Goal: Task Accomplishment & Management: Use online tool/utility

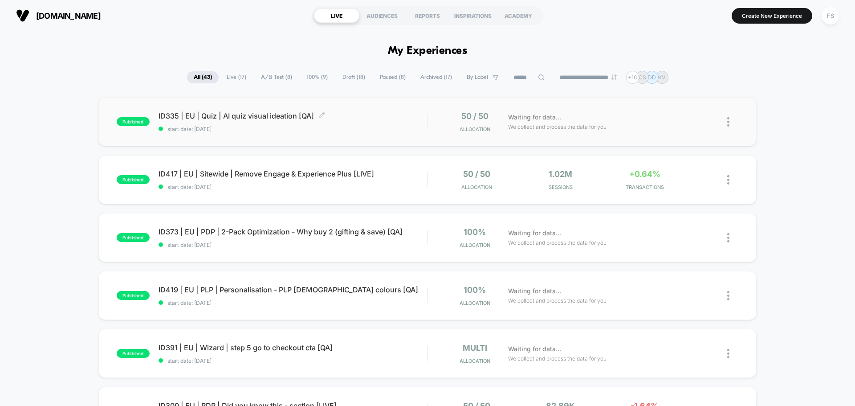
click at [280, 117] on span "ID335 | EU | Quiz | AI quiz visual ideation [QA] Click to edit experience detai…" at bounding box center [293, 115] width 269 height 9
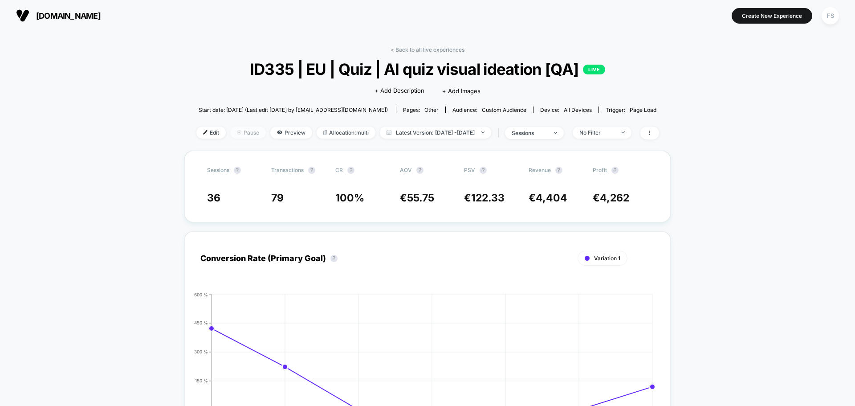
click at [230, 135] on span "Pause" at bounding box center [248, 133] width 36 height 12
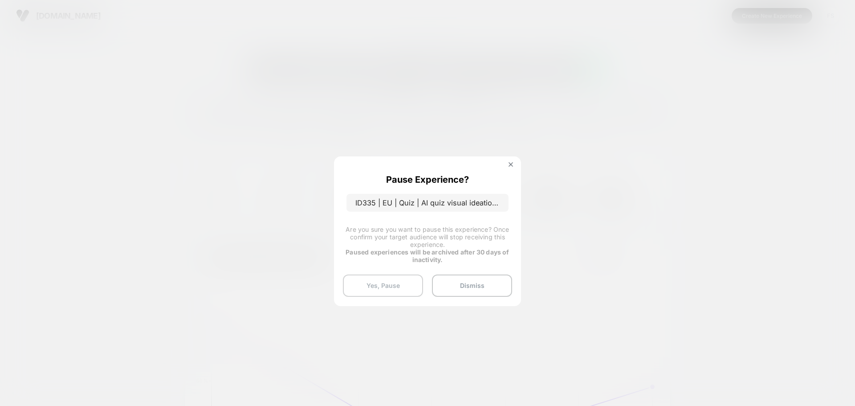
click at [395, 279] on button "Yes, Pause" at bounding box center [383, 285] width 80 height 22
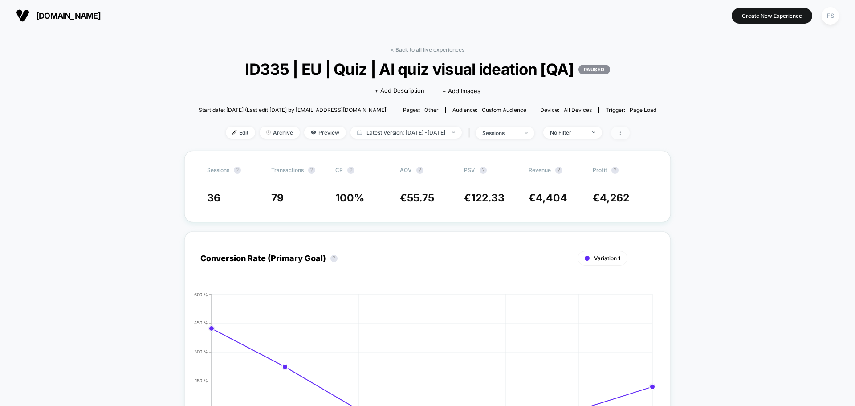
click at [630, 130] on span at bounding box center [620, 133] width 19 height 13
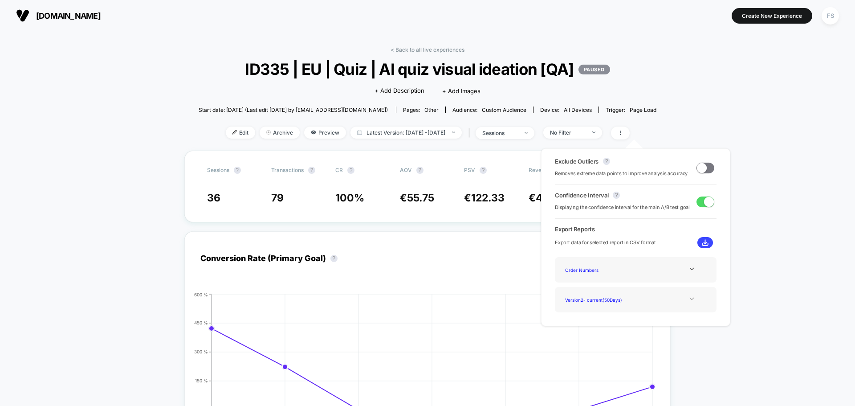
click at [689, 301] on icon at bounding box center [692, 298] width 7 height 7
click at [689, 269] on icon at bounding box center [692, 269] width 7 height 7
click at [228, 134] on span "Edit" at bounding box center [240, 133] width 29 height 12
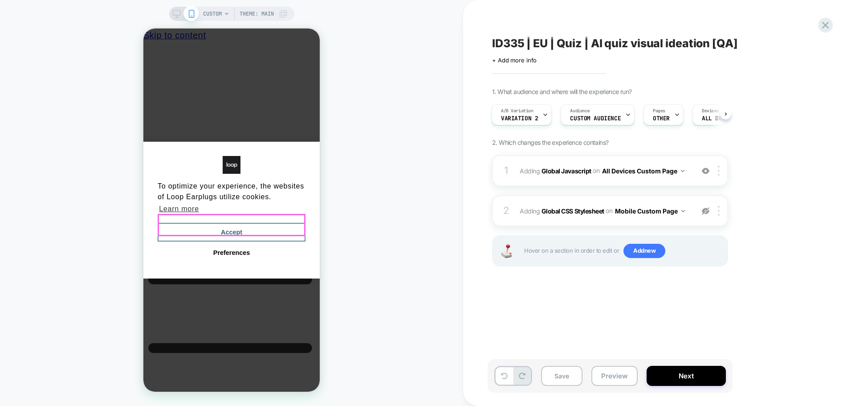
click at [274, 225] on button "Accept" at bounding box center [232, 232] width 148 height 19
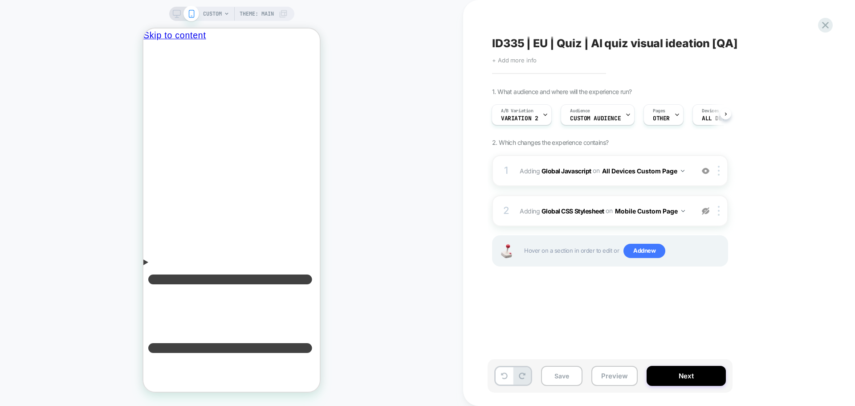
click at [521, 57] on span "+ Add more info" at bounding box center [514, 60] width 45 height 7
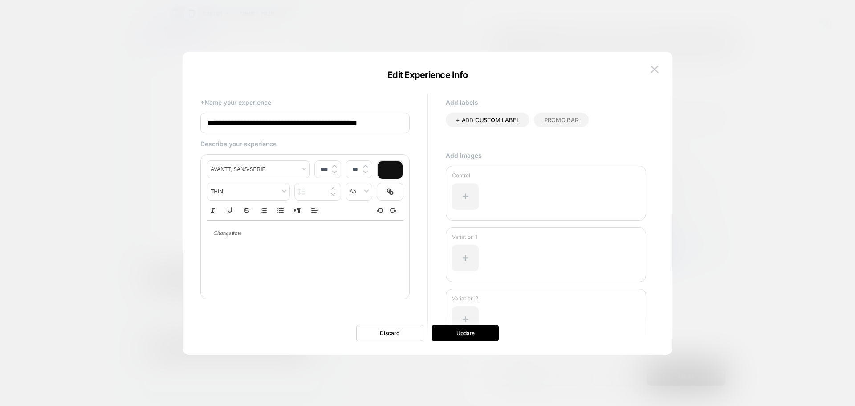
click at [371, 125] on input "**********" at bounding box center [305, 123] width 209 height 20
type input "**********"
click at [482, 335] on button "Update" at bounding box center [465, 333] width 67 height 16
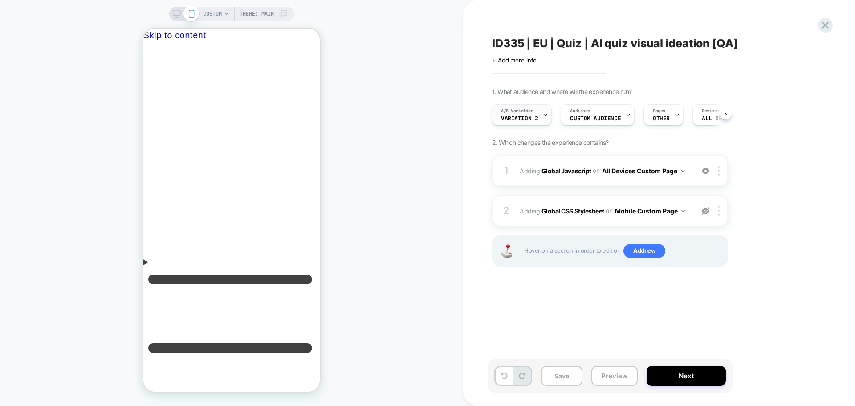
click at [522, 114] on div "A/B Variation Variation 2" at bounding box center [519, 115] width 55 height 20
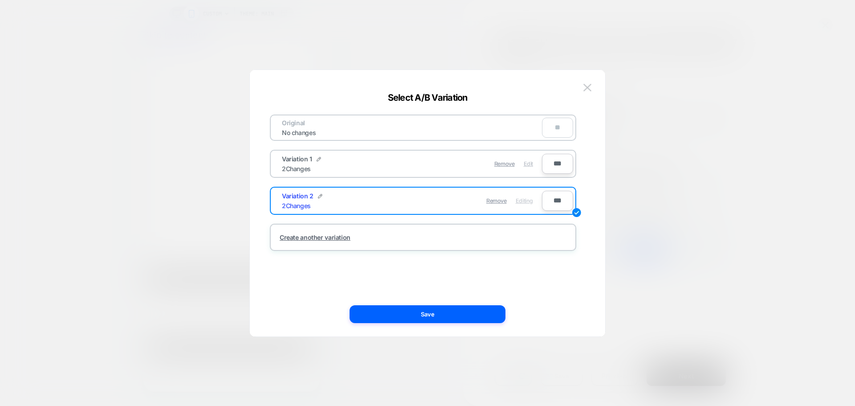
click at [526, 162] on span "Edit" at bounding box center [528, 163] width 9 height 7
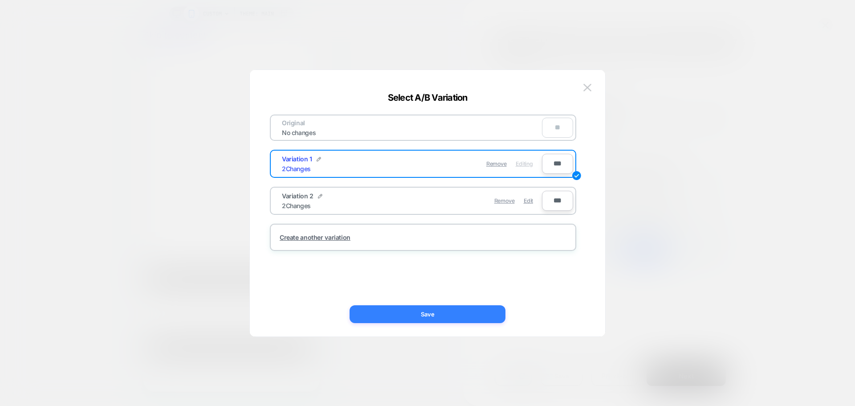
click at [433, 307] on button "Save" at bounding box center [428, 314] width 156 height 18
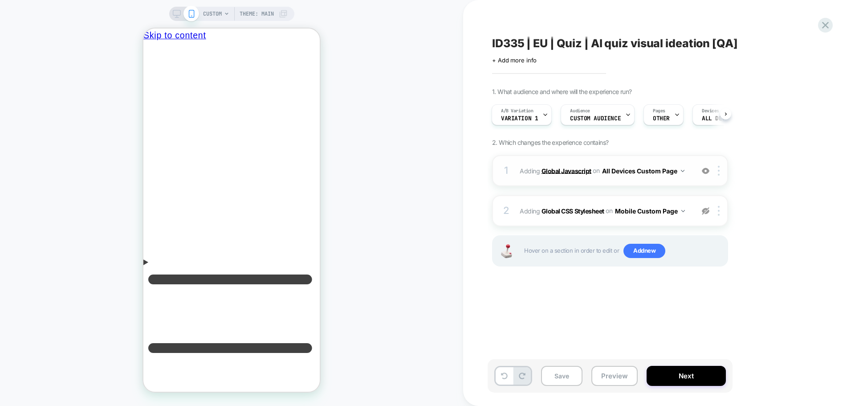
click at [570, 174] on b "Global Javascript" at bounding box center [567, 171] width 50 height 8
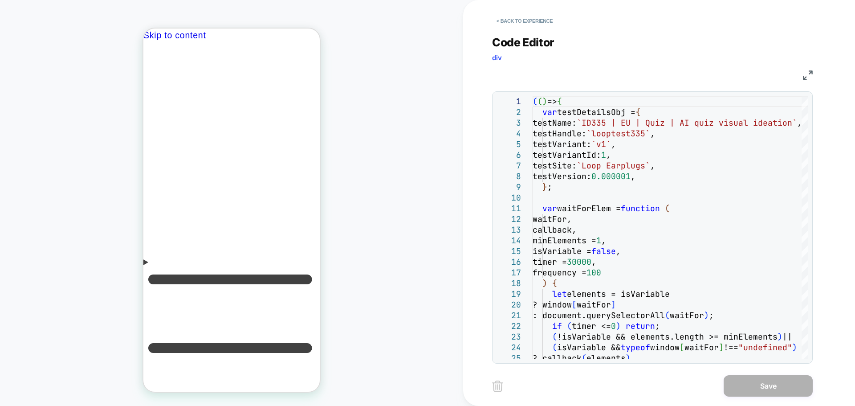
click at [808, 76] on img at bounding box center [808, 75] width 10 height 10
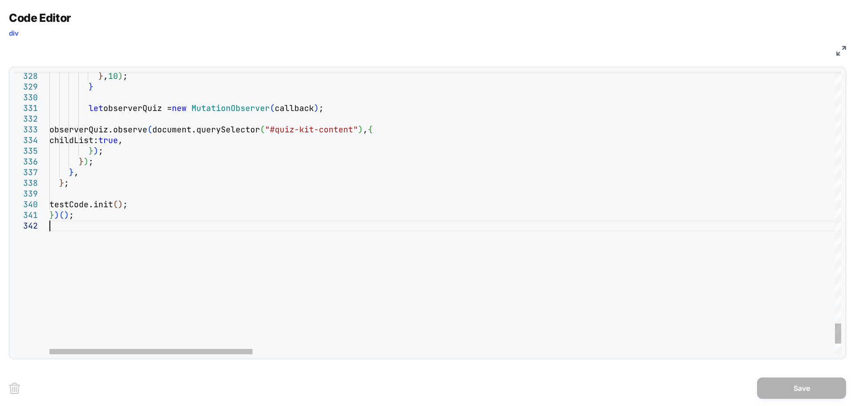
type textarea "**********"
type textarea "*"
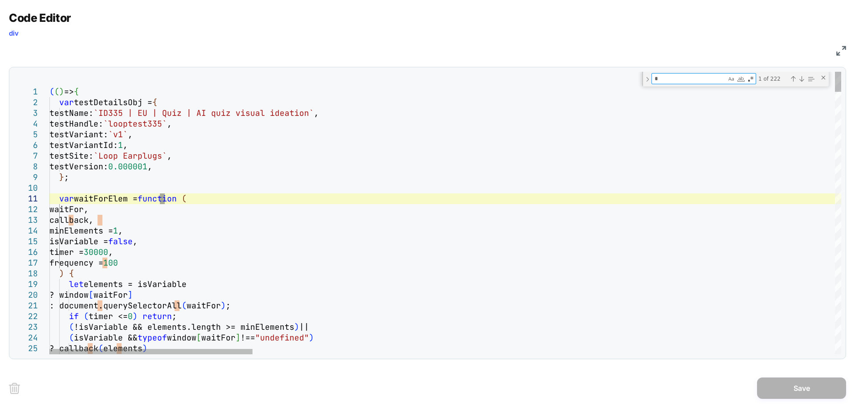
type textarea "**********"
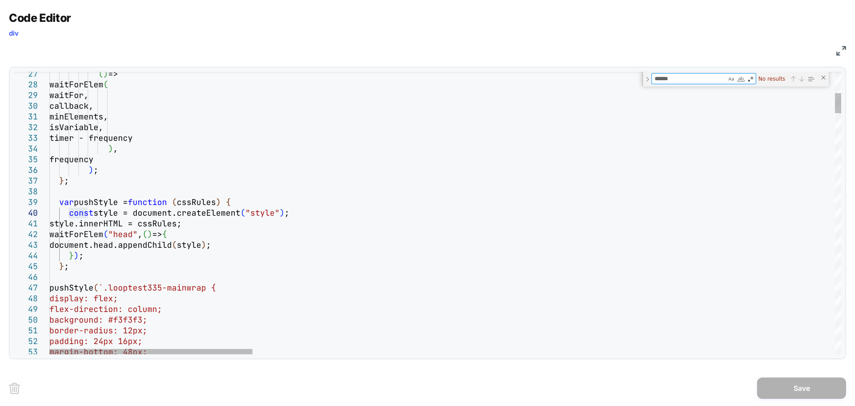
type textarea "*******"
drag, startPoint x: 690, startPoint y: 82, endPoint x: 651, endPoint y: 78, distance: 38.4
click at [651, 78] on div "******* console No results" at bounding box center [735, 79] width 187 height 15
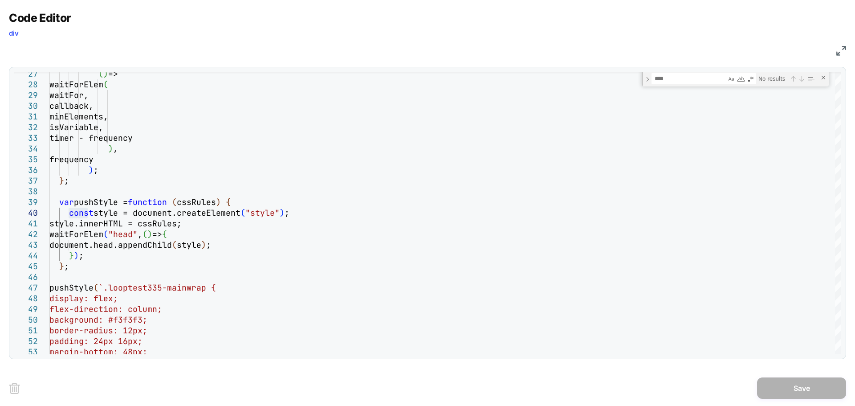
click at [839, 52] on img at bounding box center [842, 51] width 10 height 10
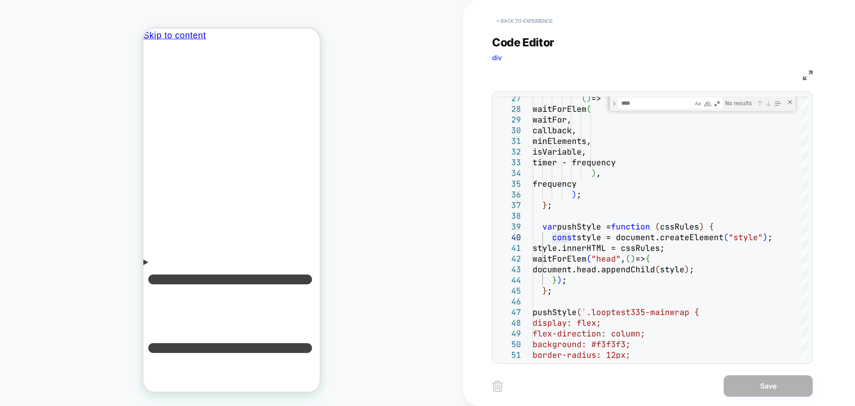
click at [521, 24] on button "< Back to experience" at bounding box center [524, 21] width 65 height 14
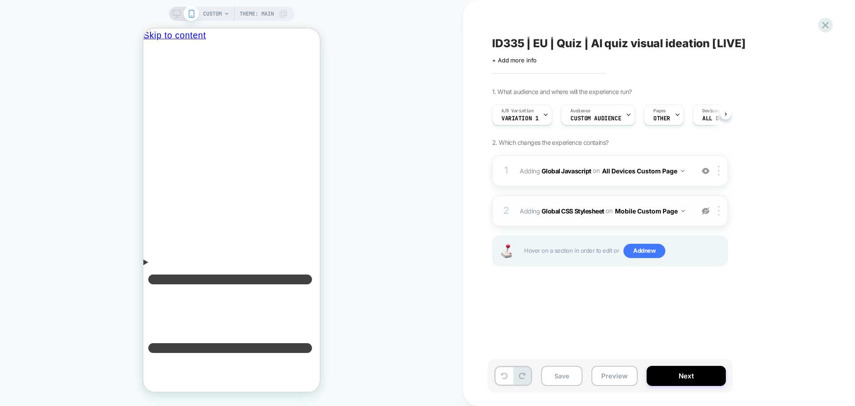
scroll to position [0, 0]
click at [717, 209] on div at bounding box center [720, 211] width 15 height 10
click at [699, 280] on div "Delete" at bounding box center [719, 282] width 79 height 24
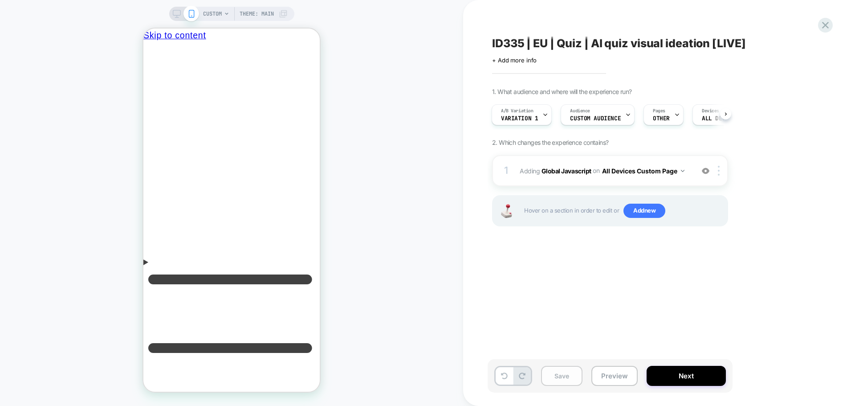
click at [555, 376] on button "Save" at bounding box center [561, 376] width 41 height 20
click at [524, 120] on span "Variation 1" at bounding box center [519, 118] width 37 height 6
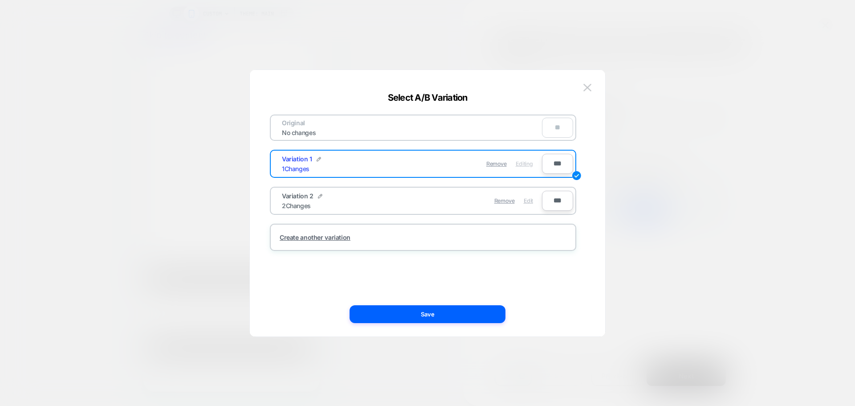
click at [530, 201] on span "Edit" at bounding box center [528, 200] width 9 height 7
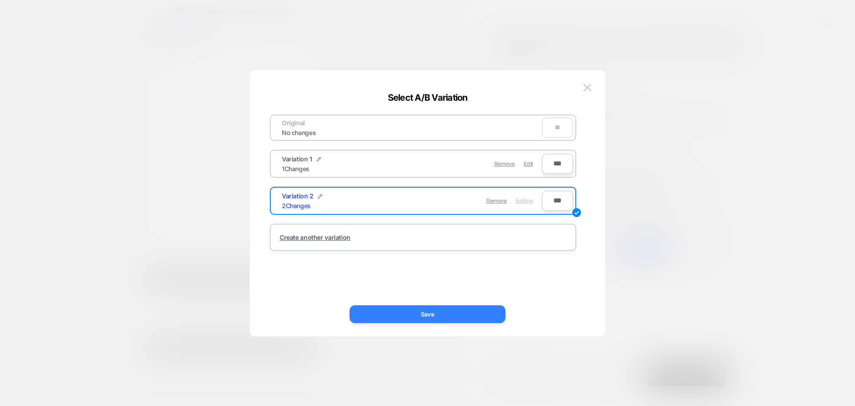
click at [450, 321] on button "Save" at bounding box center [428, 314] width 156 height 18
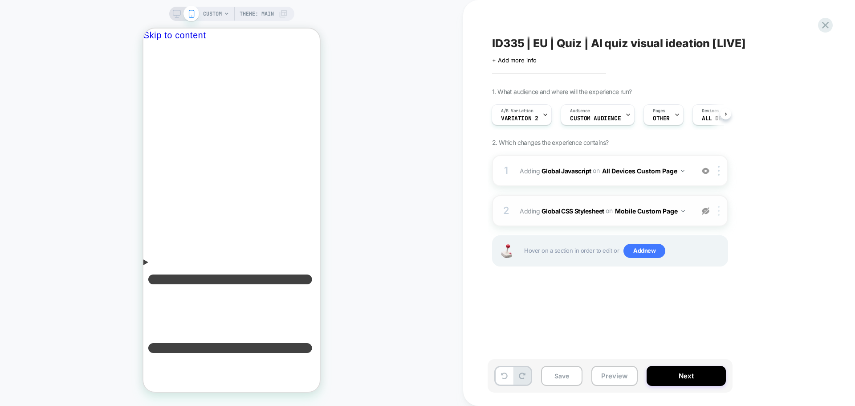
click at [723, 210] on div at bounding box center [720, 211] width 15 height 10
click at [716, 283] on div "Delete" at bounding box center [719, 282] width 79 height 24
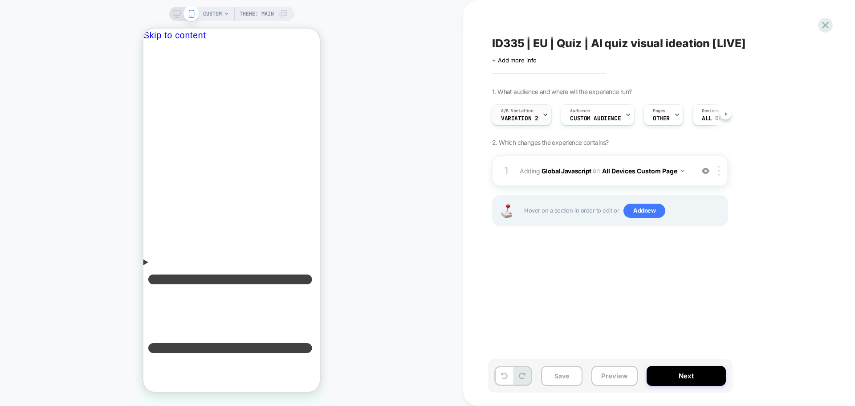
click at [544, 114] on icon at bounding box center [546, 115] width 6 height 6
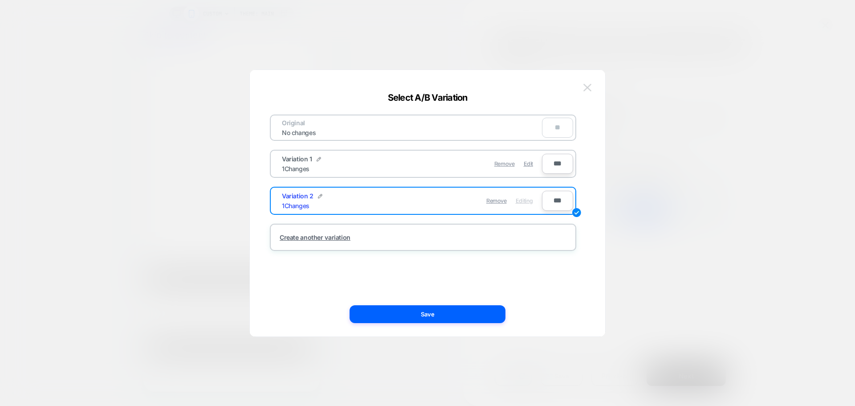
click at [588, 89] on img at bounding box center [588, 88] width 8 height 8
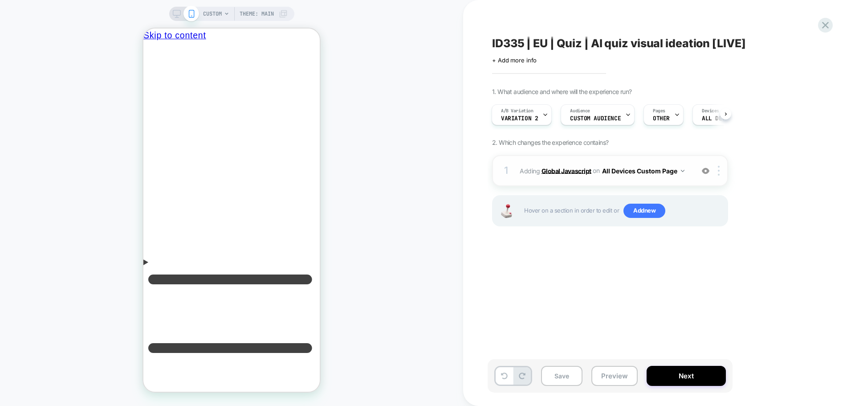
click at [561, 171] on b "Global Javascript" at bounding box center [567, 171] width 50 height 8
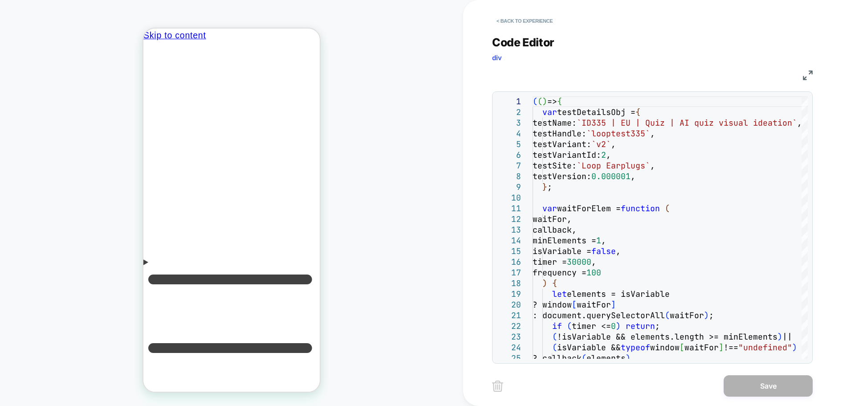
click at [810, 74] on img at bounding box center [808, 75] width 10 height 10
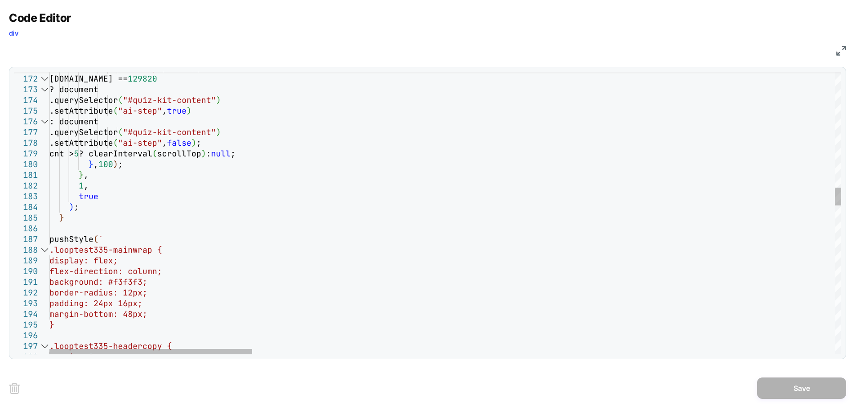
click at [44, 248] on div at bounding box center [45, 250] width 12 height 11
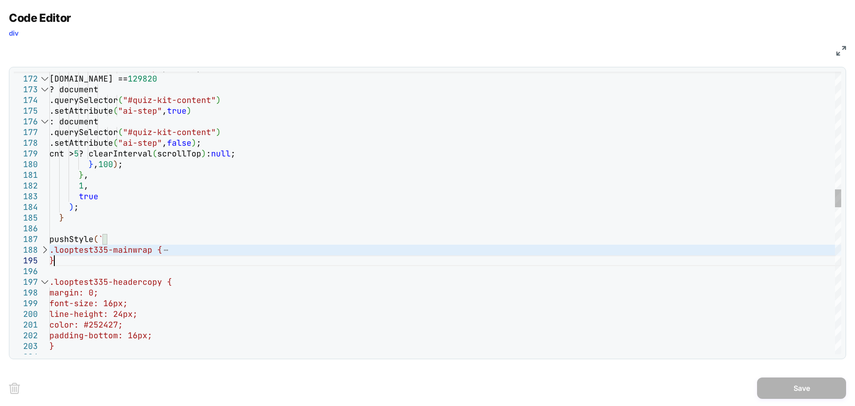
scroll to position [0, 0]
drag, startPoint x: 59, startPoint y: 259, endPoint x: 37, endPoint y: 245, distance: 27.1
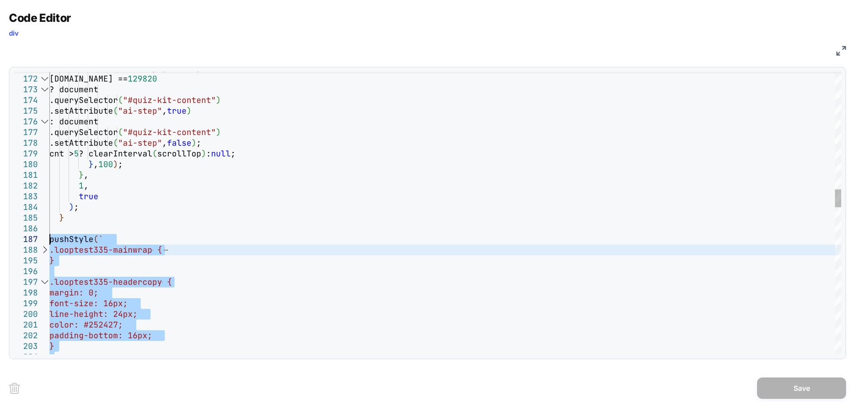
drag, startPoint x: 89, startPoint y: 183, endPoint x: 22, endPoint y: 234, distance: 84.2
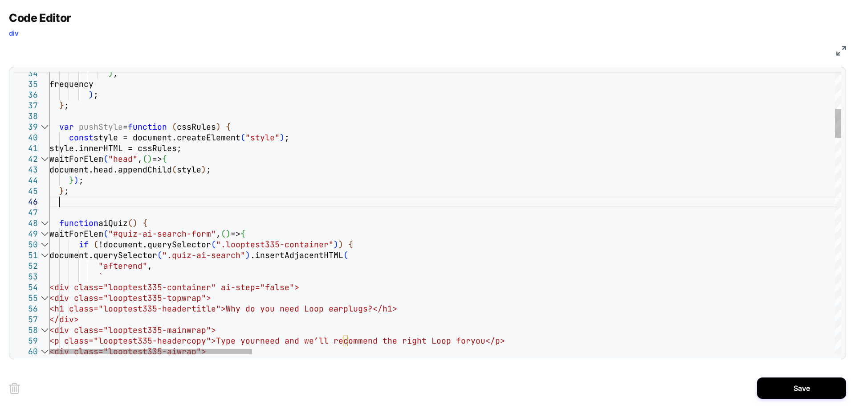
scroll to position [64, 9]
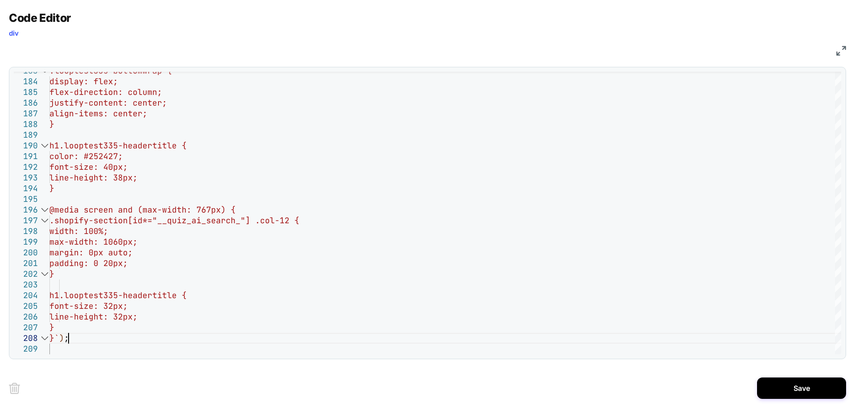
type textarea "**********"
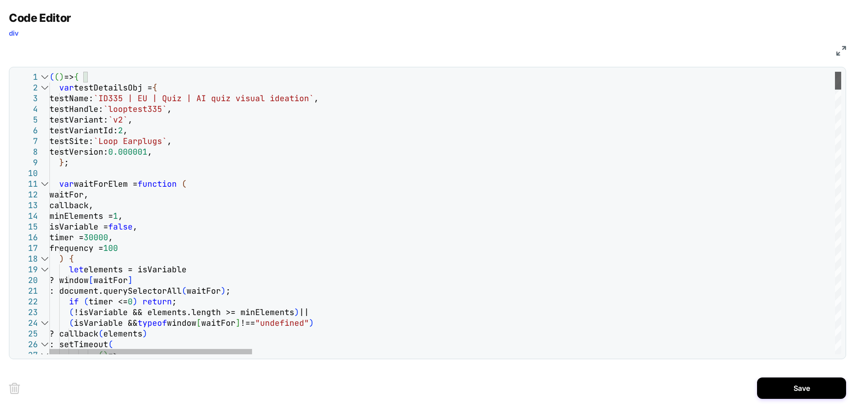
click at [842, 72] on div at bounding box center [838, 81] width 6 height 18
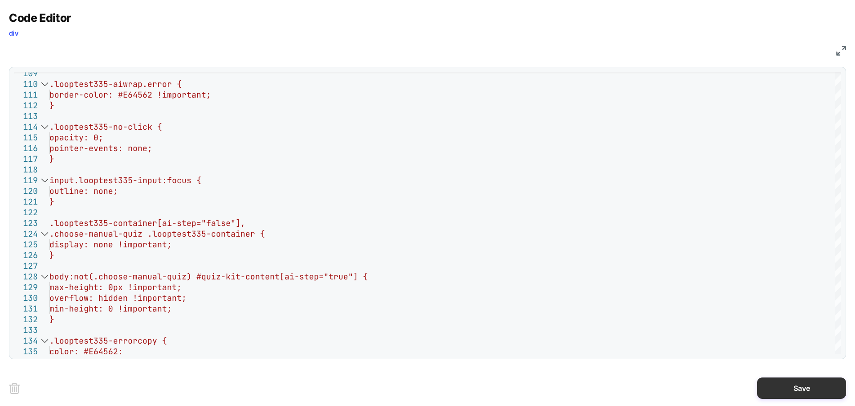
click at [764, 388] on button "Save" at bounding box center [801, 387] width 89 height 21
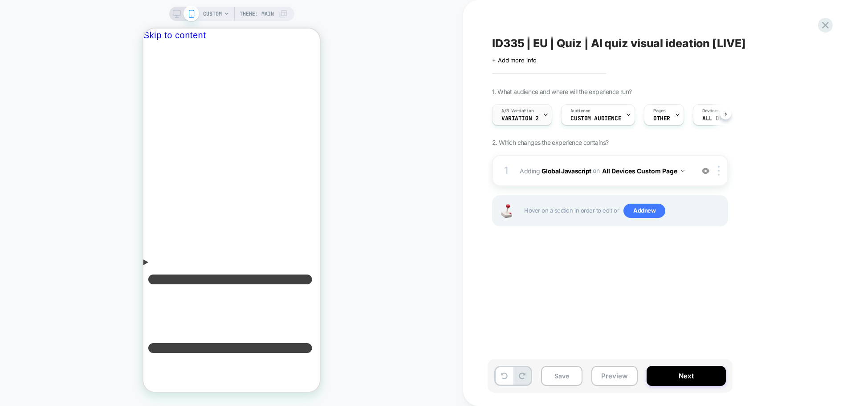
scroll to position [0, 0]
click at [543, 113] on icon at bounding box center [546, 115] width 6 height 6
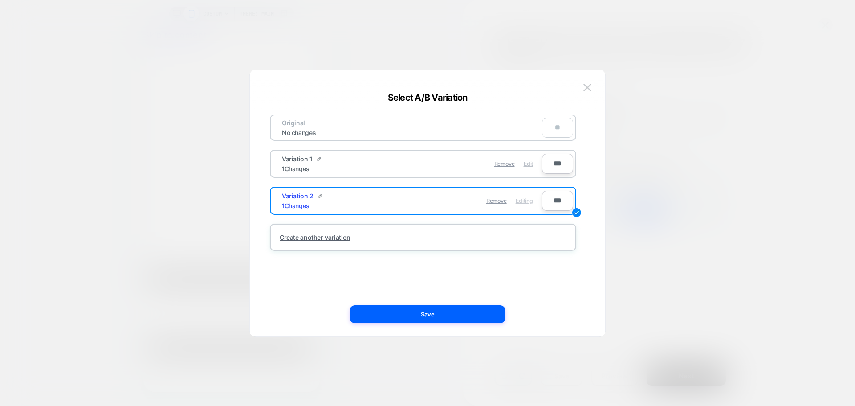
click at [527, 166] on span "Edit" at bounding box center [528, 163] width 9 height 7
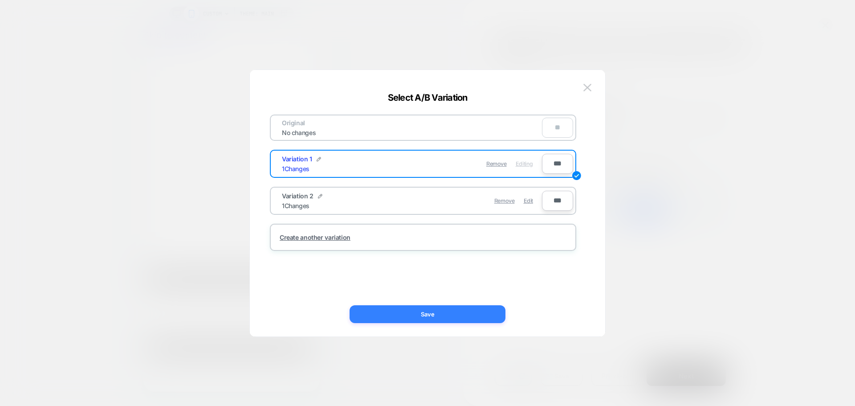
click at [472, 312] on button "Save" at bounding box center [428, 314] width 156 height 18
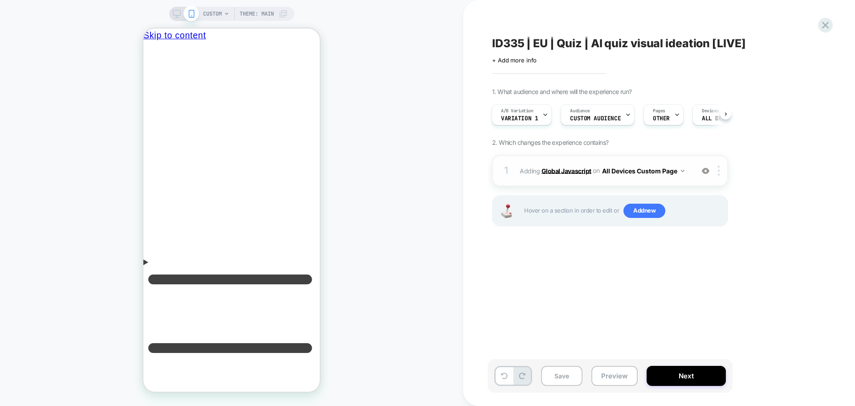
click at [583, 168] on b "Global Javascript" at bounding box center [567, 171] width 50 height 8
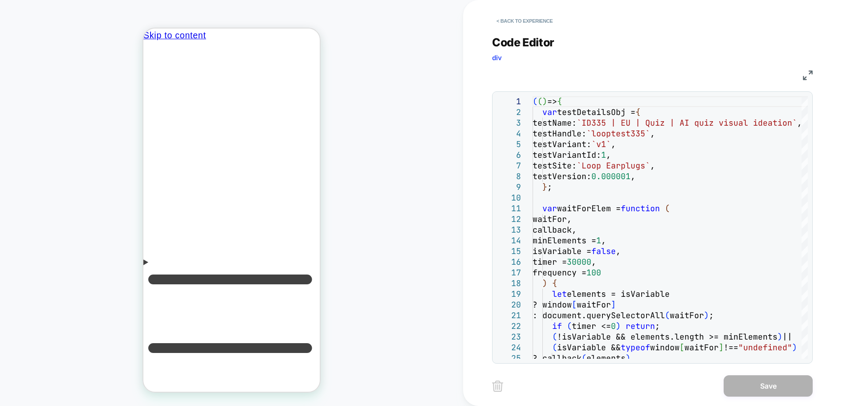
click at [811, 72] on img at bounding box center [808, 75] width 10 height 10
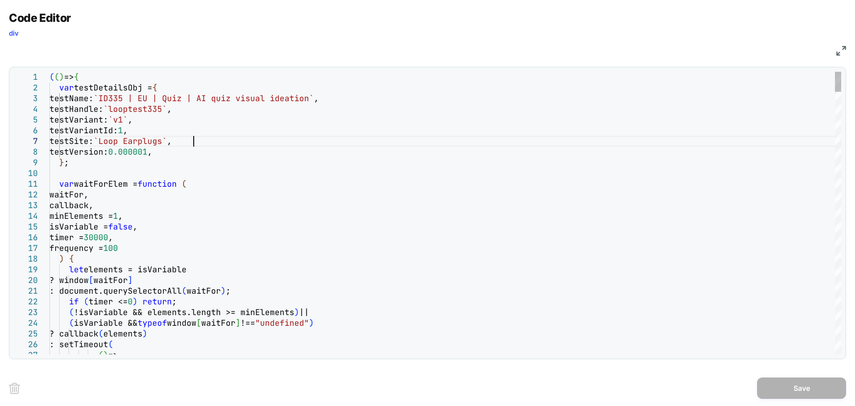
type textarea "**********"
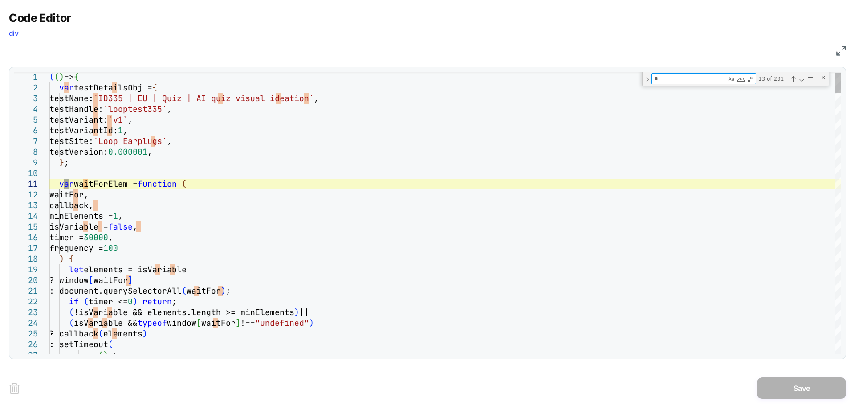
type textarea "**"
type textarea "**********"
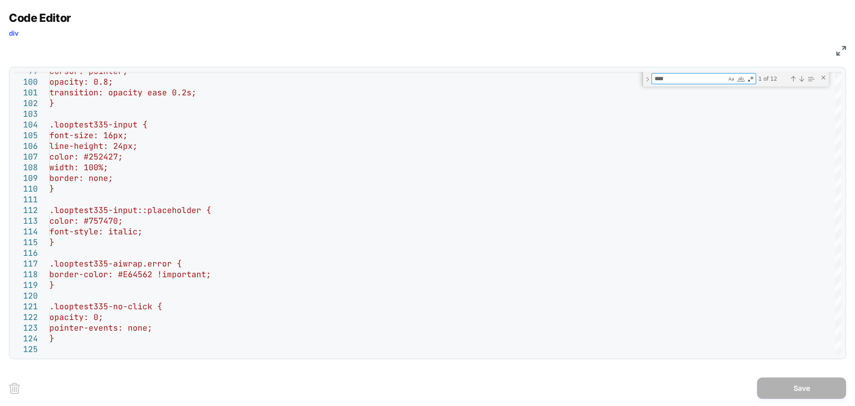
type textarea "****"
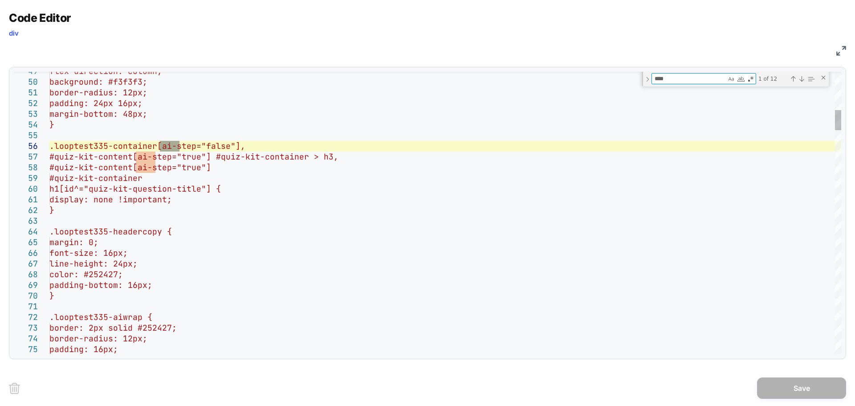
type textarea "**********"
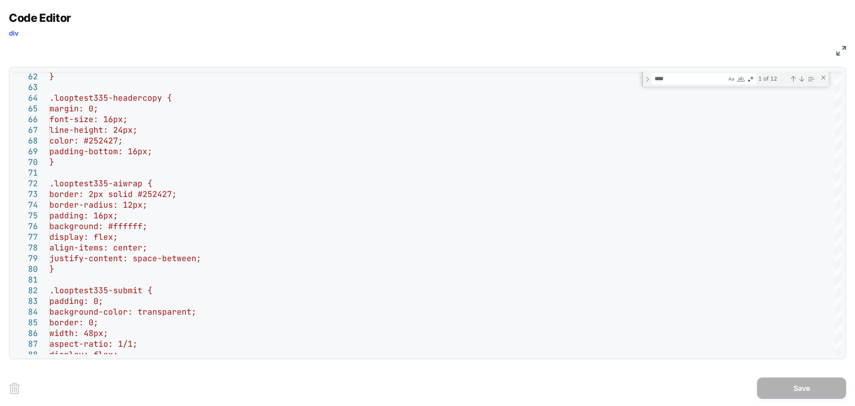
click at [843, 50] on img at bounding box center [842, 51] width 10 height 10
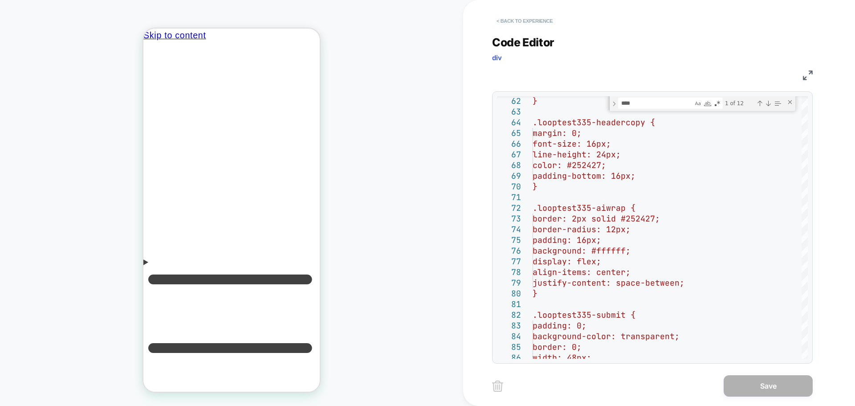
click at [532, 17] on button "< Back to experience" at bounding box center [524, 21] width 65 height 14
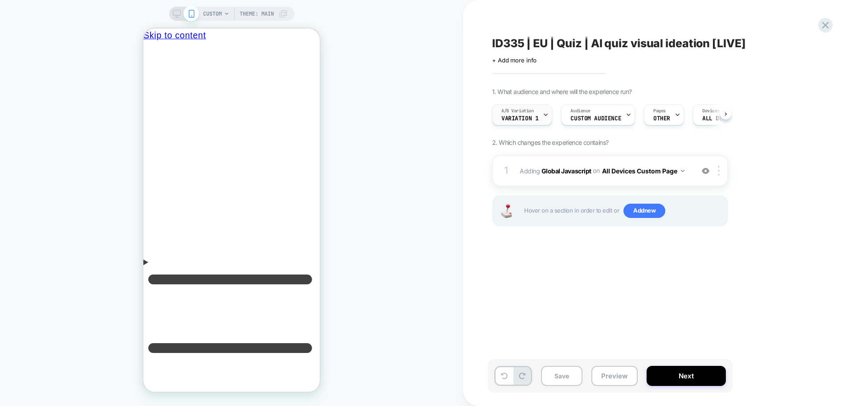
scroll to position [0, 0]
click at [539, 110] on div "A/B Variation Variation 1" at bounding box center [519, 115] width 55 height 20
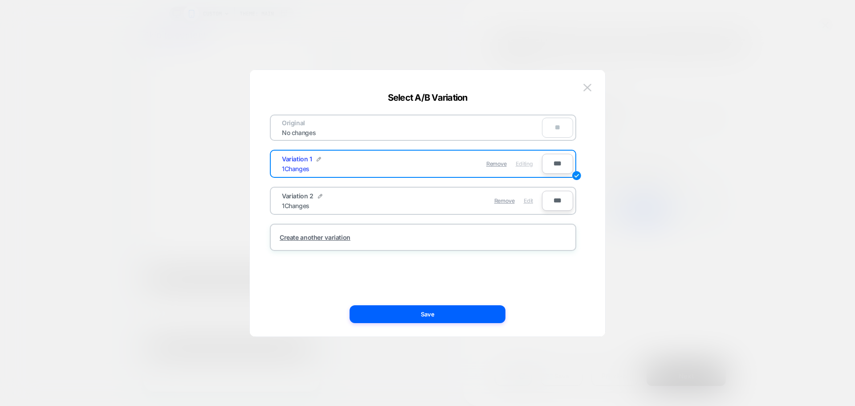
click at [527, 200] on span "Edit" at bounding box center [528, 200] width 9 height 7
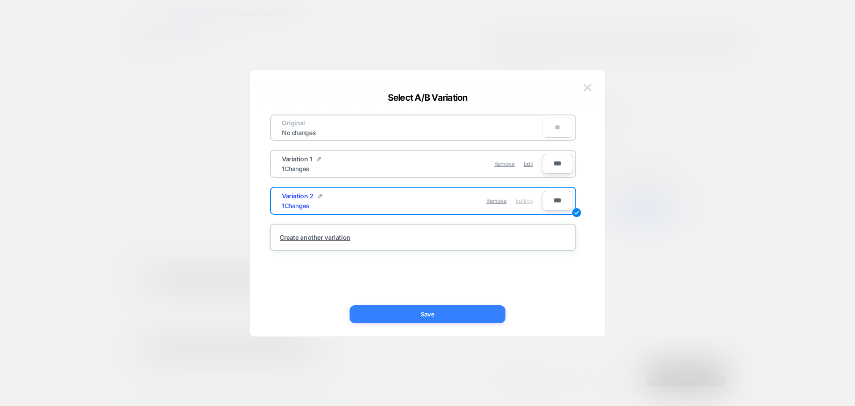
click at [487, 310] on button "Save" at bounding box center [428, 314] width 156 height 18
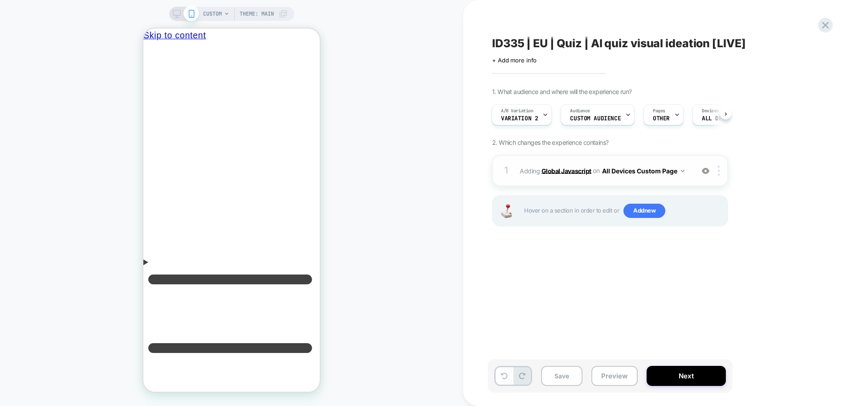
click at [585, 171] on b "Global Javascript" at bounding box center [567, 171] width 50 height 8
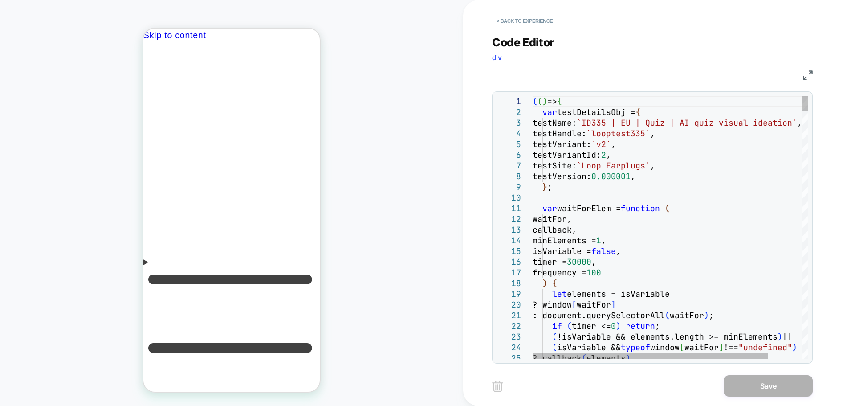
click at [810, 74] on img at bounding box center [808, 75] width 10 height 10
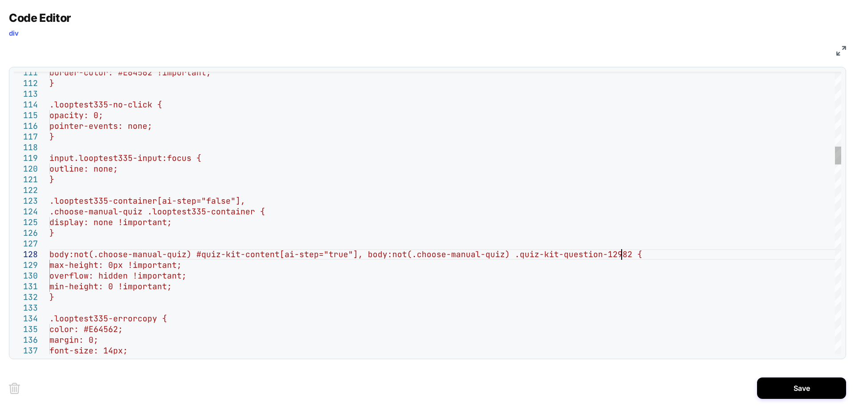
scroll to position [75, 577]
drag, startPoint x: 504, startPoint y: 256, endPoint x: 357, endPoint y: 258, distance: 147.0
type textarea "**********"
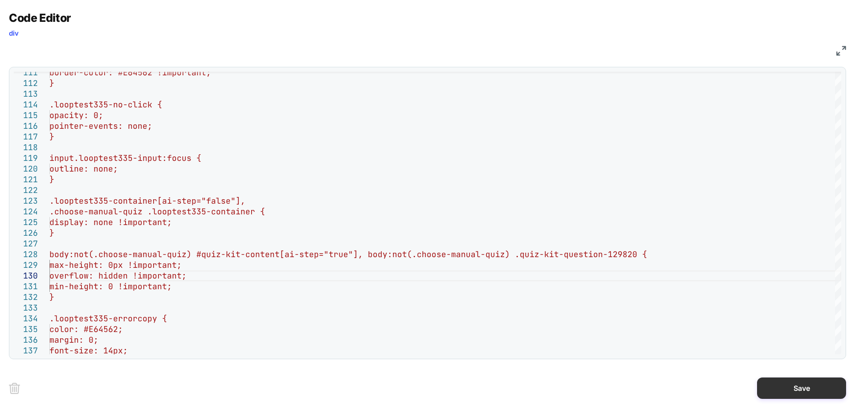
click at [809, 393] on button "Save" at bounding box center [801, 387] width 89 height 21
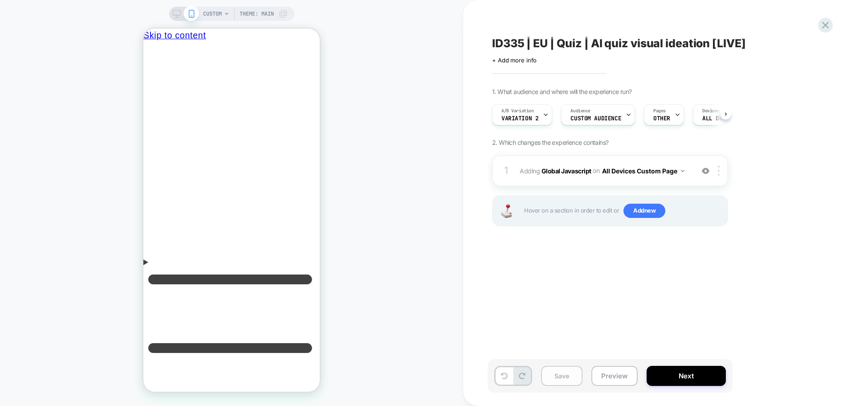
scroll to position [0, 0]
click at [569, 371] on button "Save" at bounding box center [561, 376] width 41 height 20
click at [536, 121] on span "Variation 2" at bounding box center [519, 118] width 37 height 6
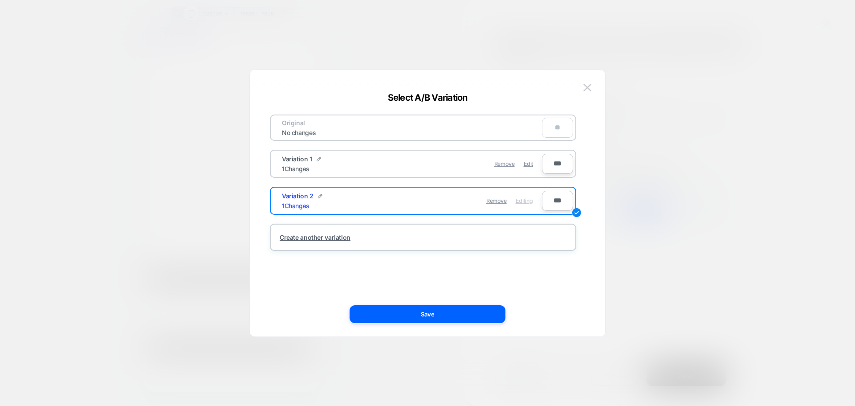
click at [642, 287] on div at bounding box center [427, 203] width 855 height 406
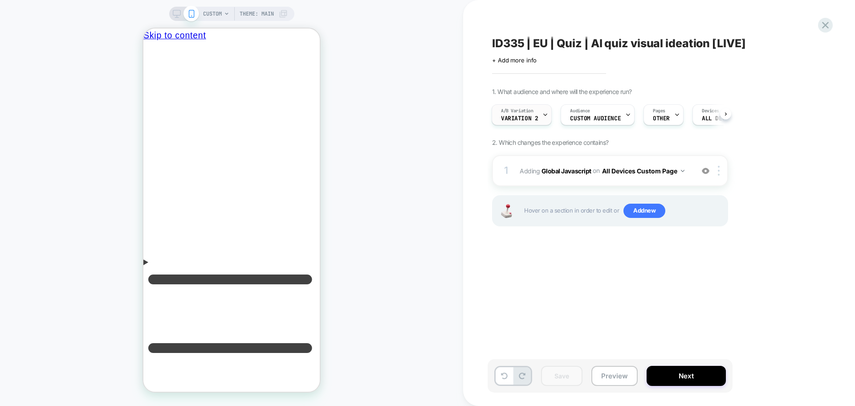
click at [543, 115] on icon at bounding box center [546, 115] width 6 height 6
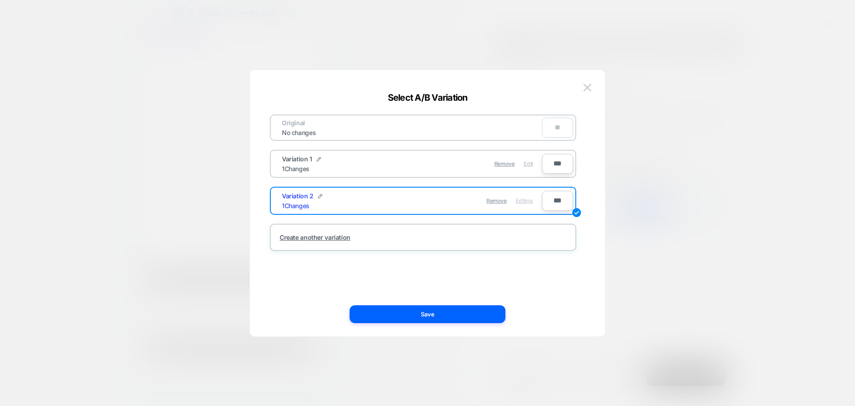
click at [524, 163] on span "Edit" at bounding box center [528, 163] width 9 height 7
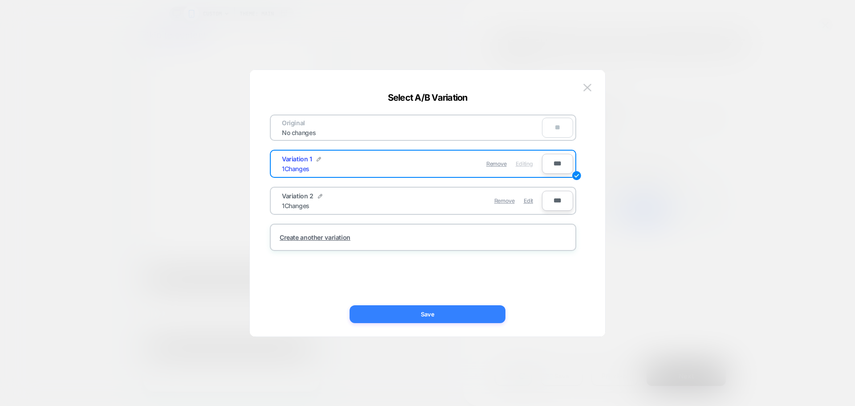
click at [457, 319] on button "Save" at bounding box center [428, 314] width 156 height 18
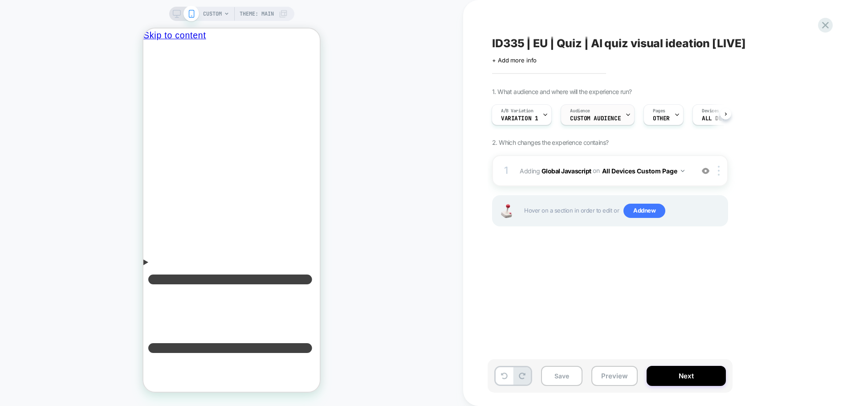
click at [579, 114] on span "Audience" at bounding box center [580, 111] width 20 height 6
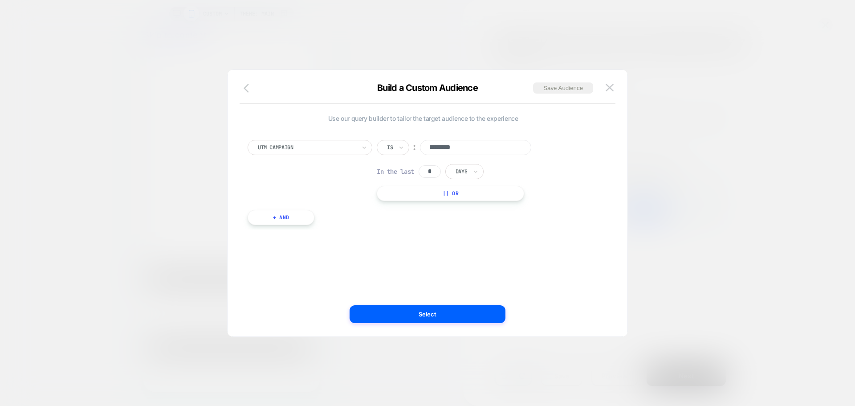
click at [251, 91] on icon "button" at bounding box center [249, 88] width 11 height 11
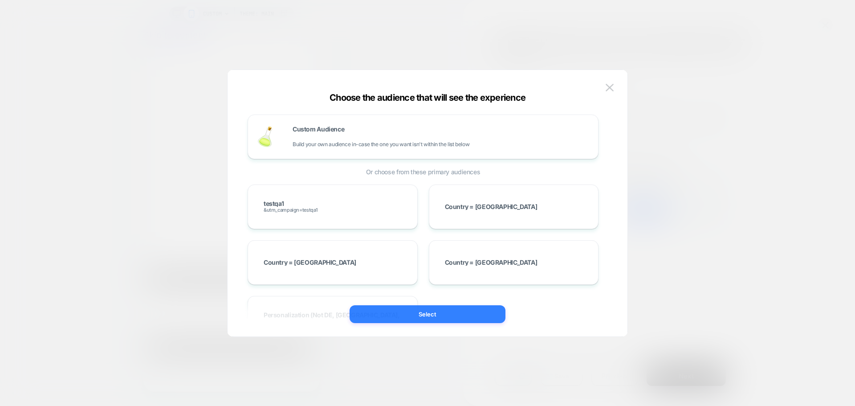
click at [414, 321] on button "Select" at bounding box center [428, 314] width 156 height 18
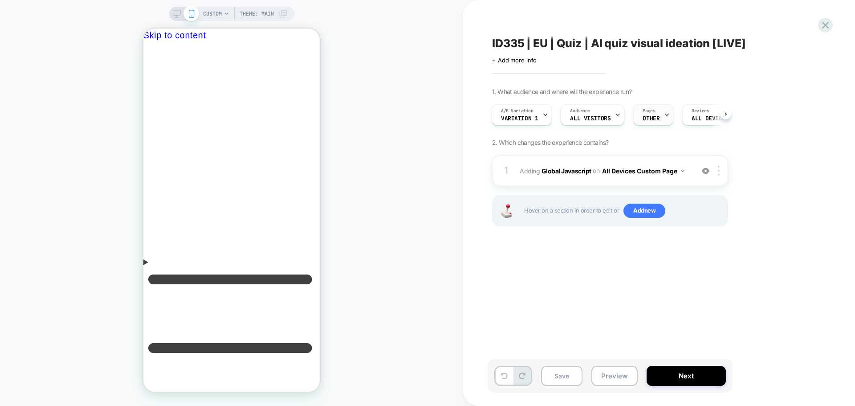
click at [657, 122] on div "Pages OTHER" at bounding box center [651, 115] width 35 height 20
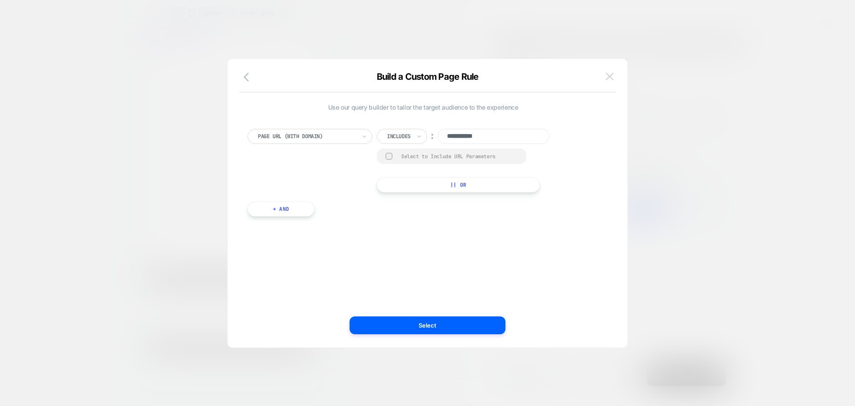
click at [613, 78] on img at bounding box center [610, 77] width 8 height 8
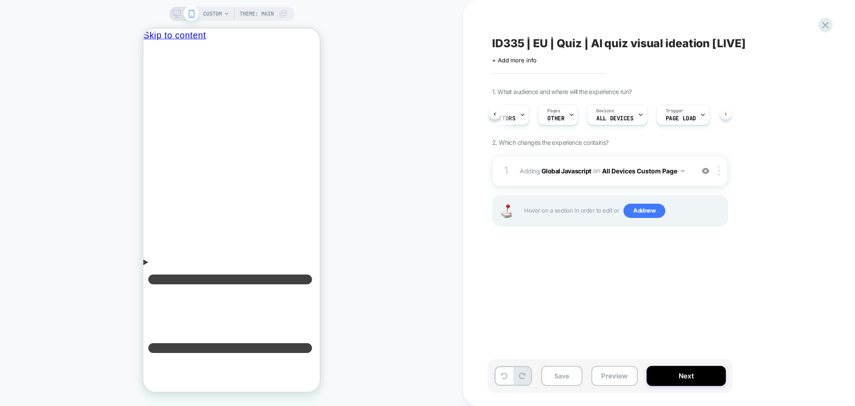
scroll to position [0, 103]
click at [696, 377] on button "Next" at bounding box center [686, 376] width 79 height 20
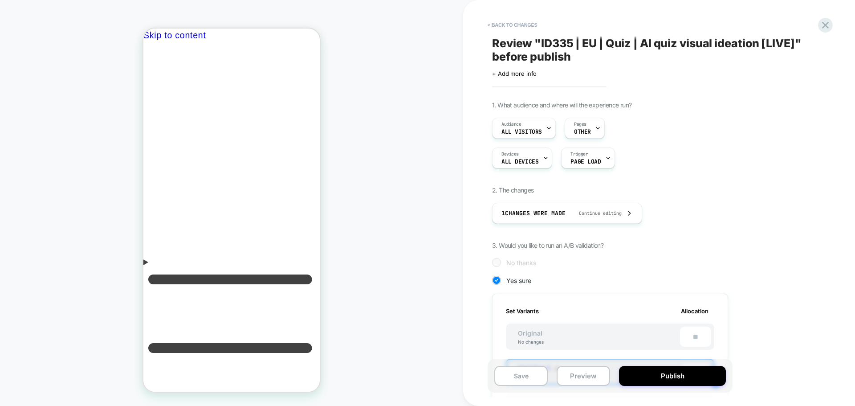
scroll to position [134, 0]
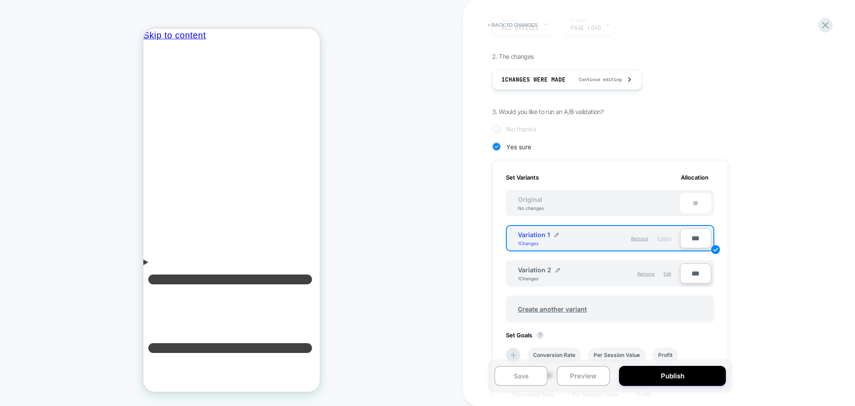
click at [692, 203] on div "**" at bounding box center [695, 203] width 31 height 20
click at [699, 201] on div "**" at bounding box center [695, 203] width 31 height 20
drag, startPoint x: 692, startPoint y: 237, endPoint x: 723, endPoint y: 246, distance: 32.6
click at [692, 237] on input "***" at bounding box center [695, 238] width 31 height 20
type input "***"
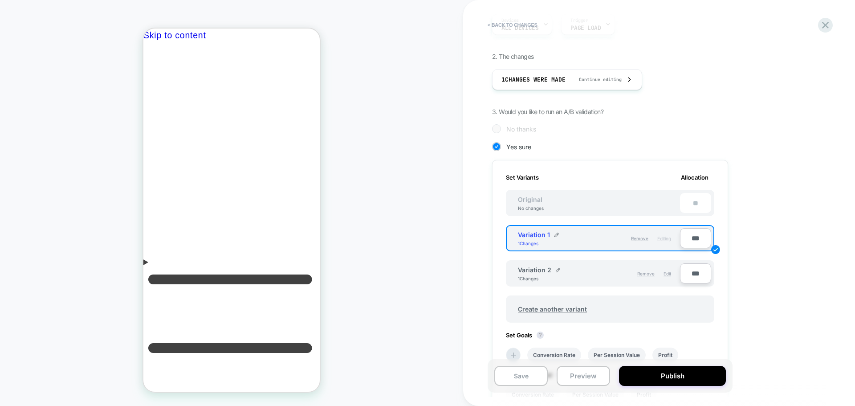
type input "**"
type input "***"
type input "**"
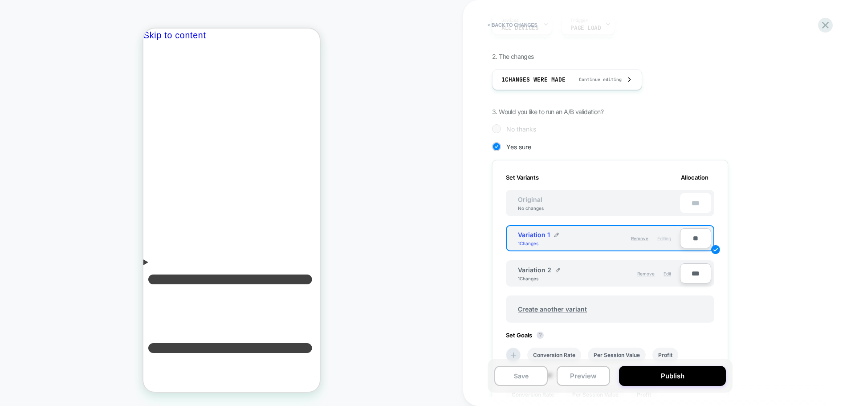
type input "***"
click at [697, 270] on input "***" at bounding box center [695, 273] width 31 height 20
type input "**"
type input "***"
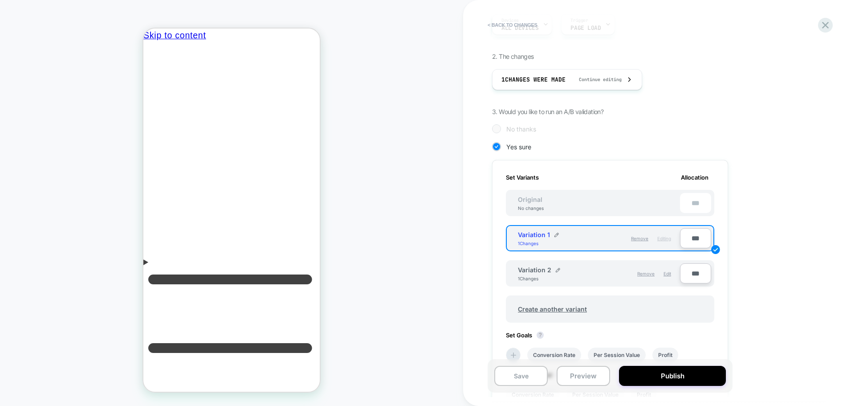
type input "***"
click at [764, 216] on div "1. What audience and where will the experience run? Audience All Visitors Pages…" at bounding box center [654, 239] width 325 height 545
click at [697, 242] on input "***" at bounding box center [695, 238] width 31 height 20
click at [698, 242] on input "***" at bounding box center [695, 238] width 31 height 20
type input "***"
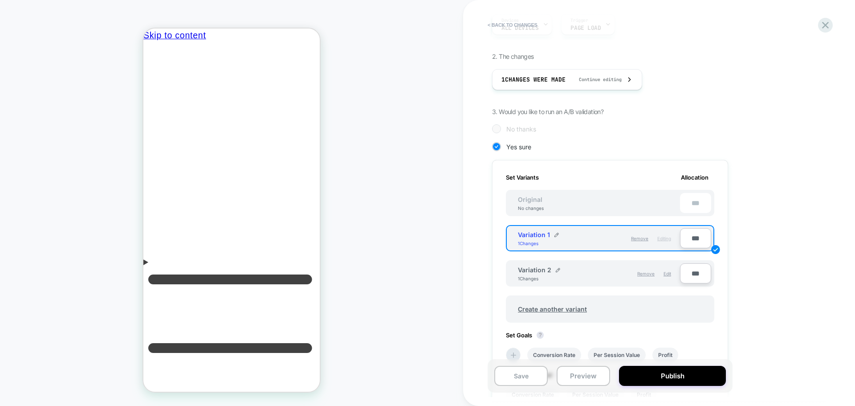
type input "**"
type input "****"
click at [690, 236] on input "****" at bounding box center [695, 238] width 31 height 20
type input "***"
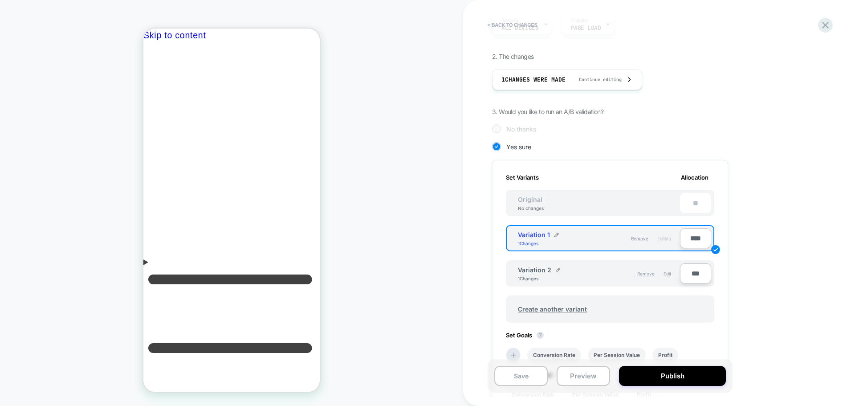
type input "**"
type input "***"
click at [762, 239] on div "1. What audience and where will the experience run? Audience All Visitors Pages…" at bounding box center [654, 239] width 325 height 545
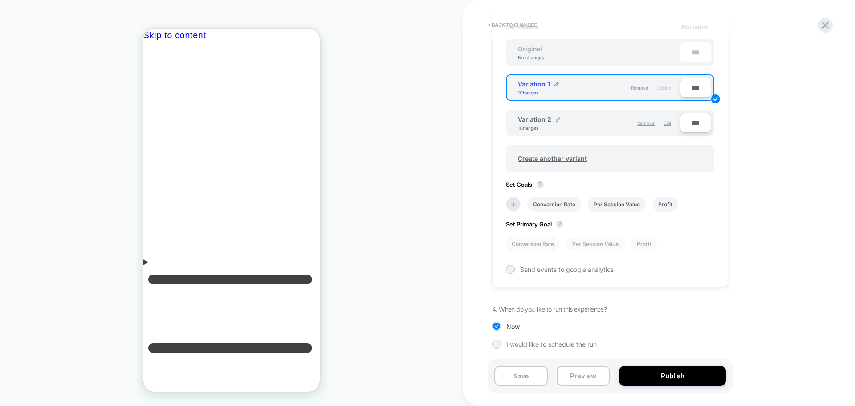
scroll to position [285, 0]
click at [506, 205] on li at bounding box center [513, 203] width 15 height 15
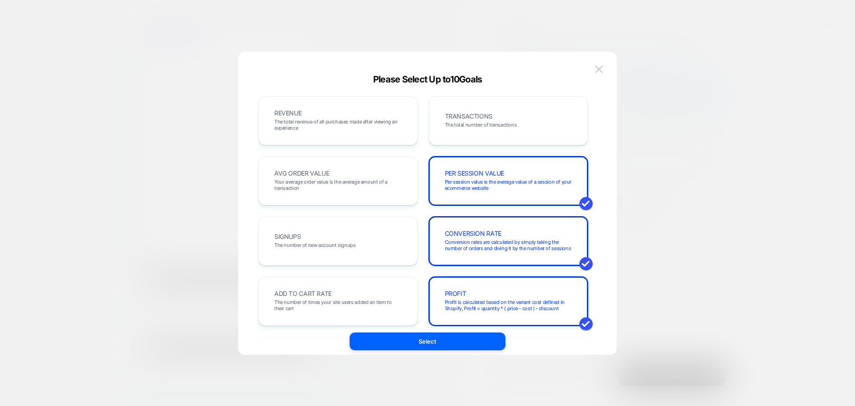
click at [516, 255] on div "CONVERSION RATE Conversion rates are calculated by simply taking the number of …" at bounding box center [508, 241] width 141 height 30
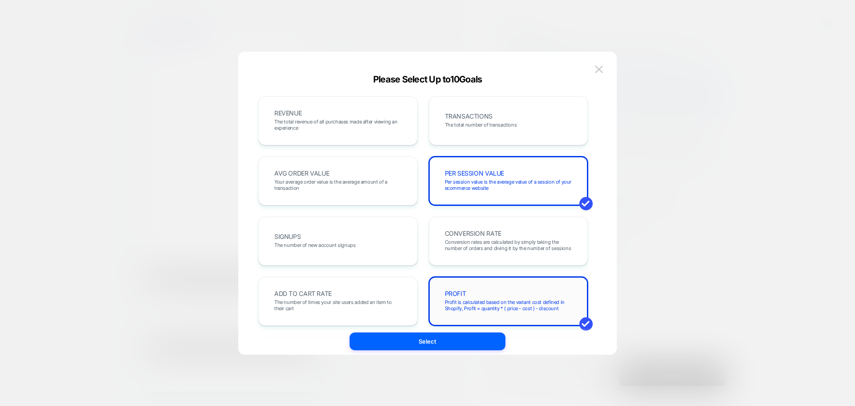
click at [516, 293] on div "PROFIT Profit is calculated based on the variant cost defined in Shopify, Profi…" at bounding box center [508, 301] width 141 height 30
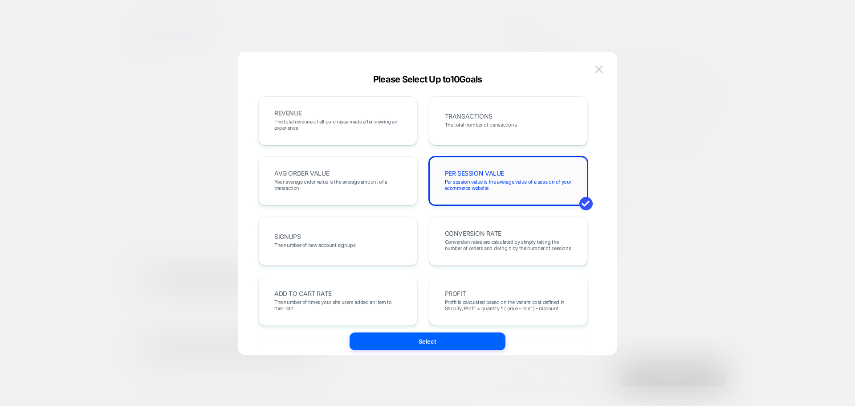
click at [509, 191] on div "PER SESSION VALUE Per session value is the average value of a session of your e…" at bounding box center [508, 181] width 141 height 30
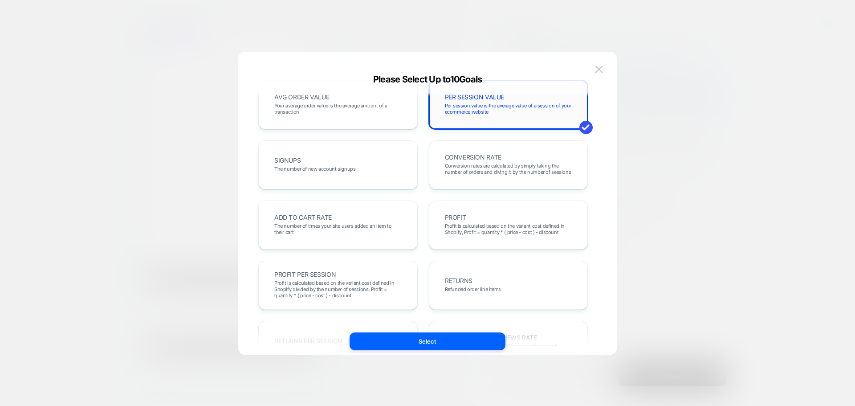
scroll to position [0, 0]
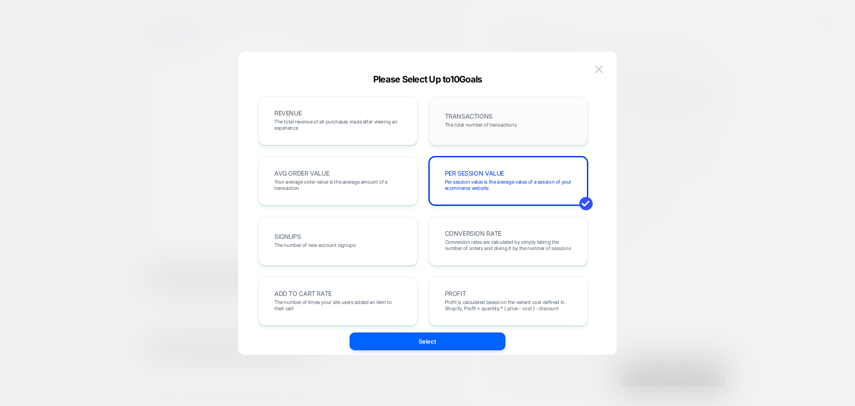
click at [519, 119] on div "TRANSACTIONS The total number of transactions" at bounding box center [508, 121] width 141 height 30
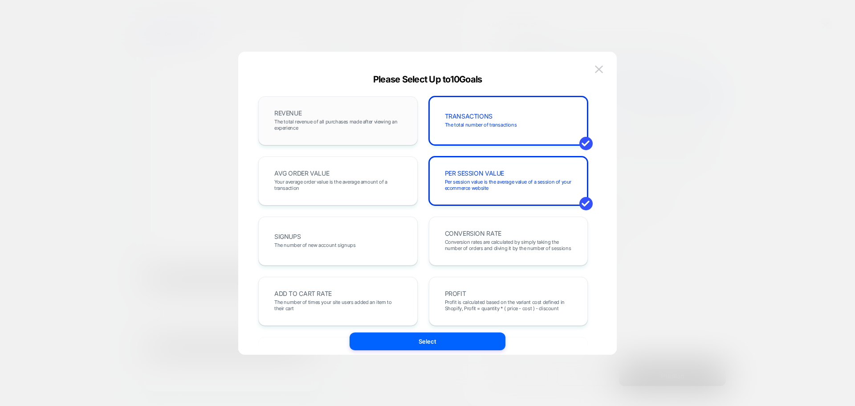
click at [331, 132] on div "REVENUE The total revenue of all purchases made after viewing an experience" at bounding box center [338, 121] width 141 height 30
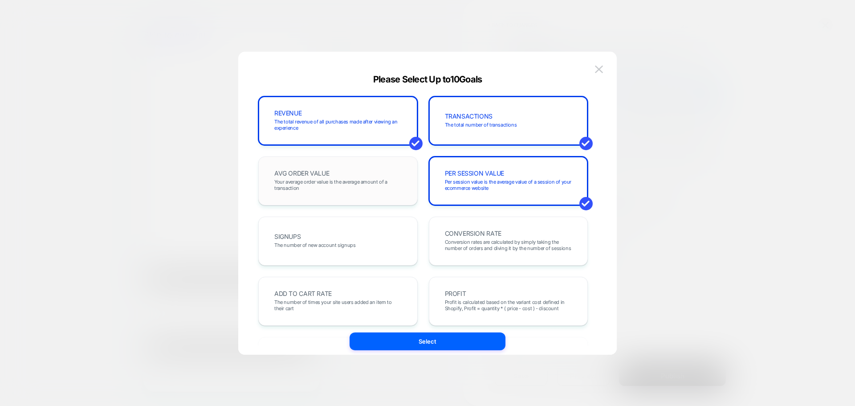
click at [373, 188] on span "Your average order value is the average amount of a transaction" at bounding box center [337, 185] width 127 height 12
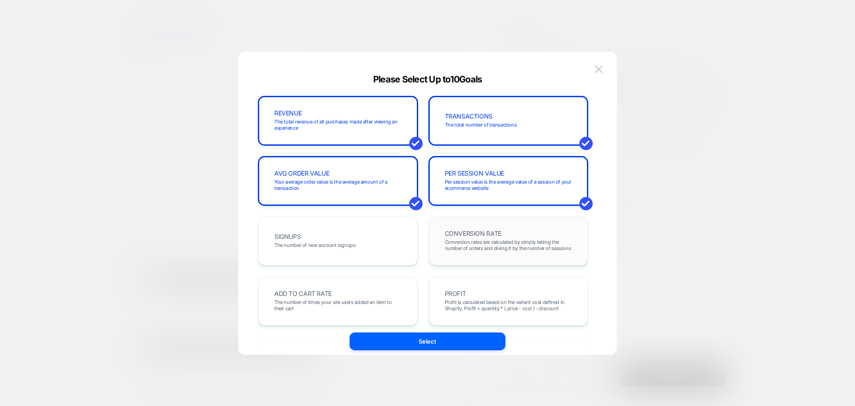
click at [535, 242] on span "Conversion rates are calculated by simply taking the number of orders and divin…" at bounding box center [508, 245] width 127 height 12
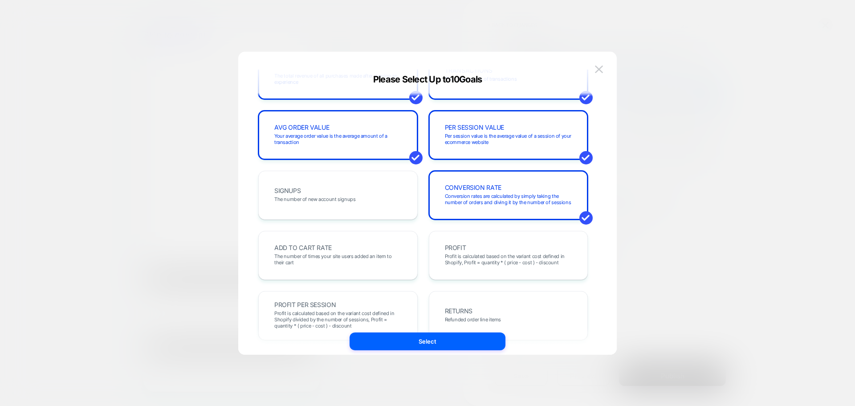
scroll to position [89, 0]
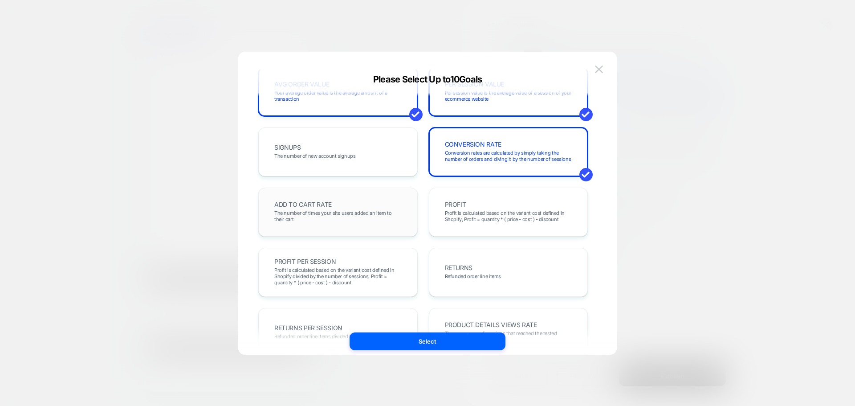
click at [336, 202] on div "ADD TO CART RATE The number of times your site users added an item to their cart" at bounding box center [338, 212] width 141 height 30
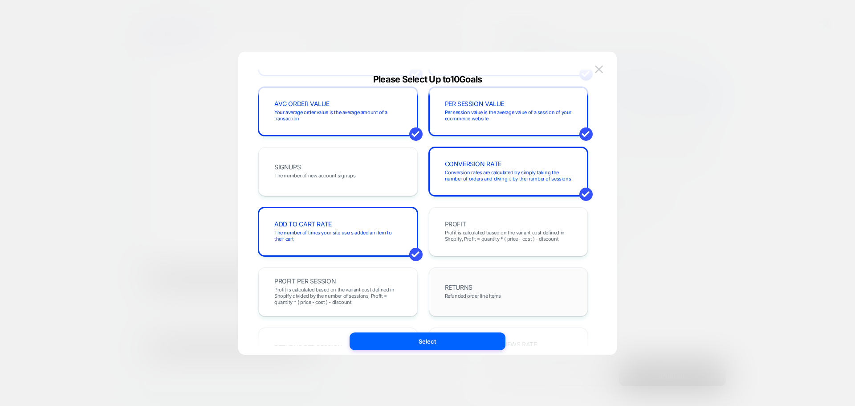
scroll to position [178, 0]
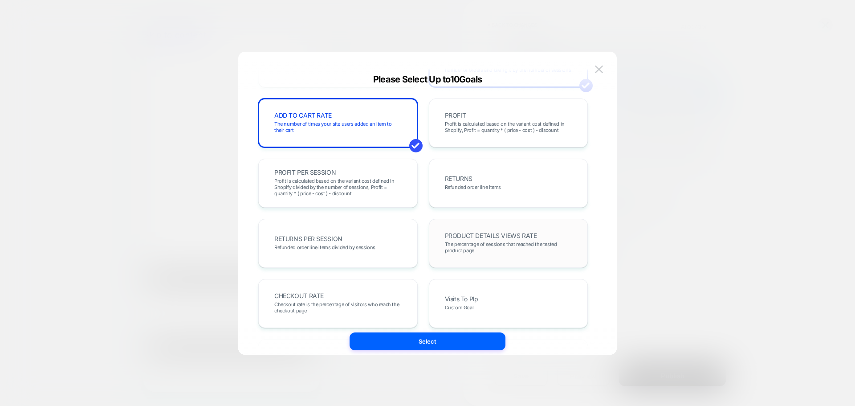
click at [493, 242] on span "The percentage of sessions that reached the tested product page" at bounding box center [508, 247] width 127 height 12
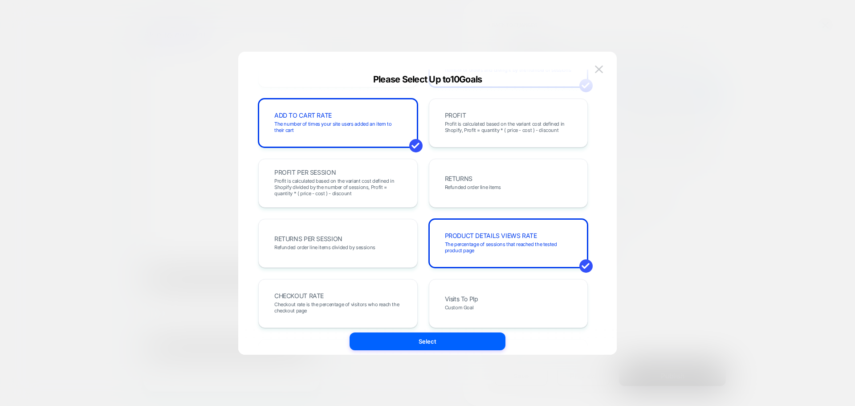
click at [494, 270] on div "REVENUE The total revenue of all purchases made after viewing an experience TRA…" at bounding box center [423, 273] width 330 height 711
drag, startPoint x: 377, startPoint y: 302, endPoint x: 515, endPoint y: 306, distance: 137.3
click at [380, 303] on span "Checkout rate is the percentage of visitors who reach the checkout page" at bounding box center [337, 307] width 127 height 12
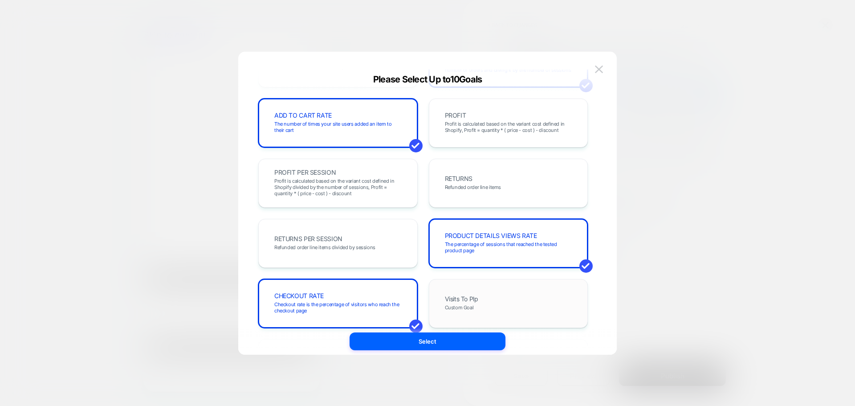
click at [515, 306] on div "Visits To Plp Custom Goal" at bounding box center [508, 303] width 141 height 30
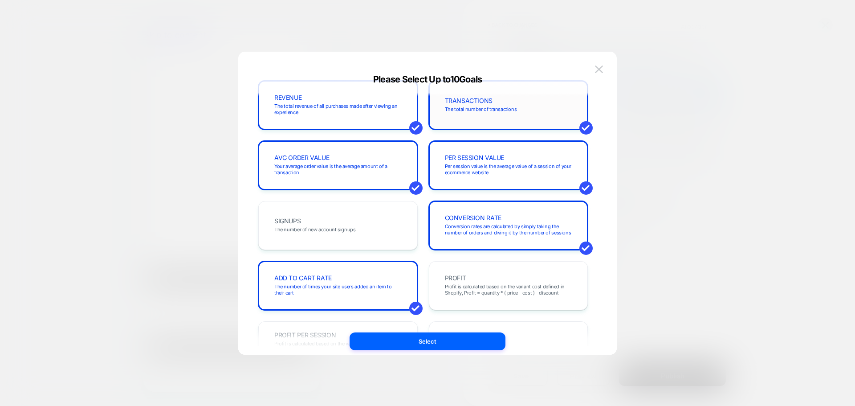
scroll to position [0, 0]
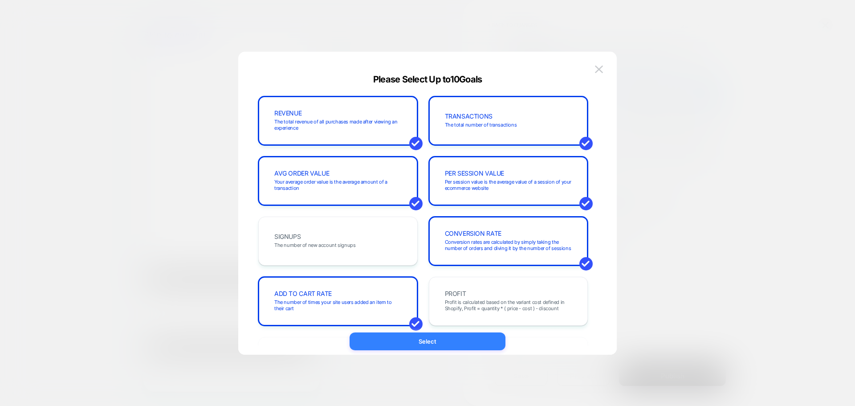
click at [475, 338] on button "Select" at bounding box center [428, 341] width 156 height 18
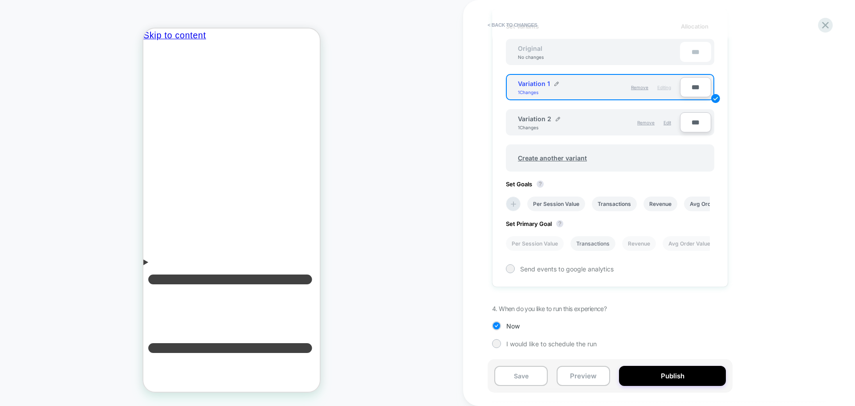
click at [594, 240] on li "Transactions" at bounding box center [593, 243] width 45 height 15
click at [665, 368] on button "Publish" at bounding box center [672, 376] width 107 height 20
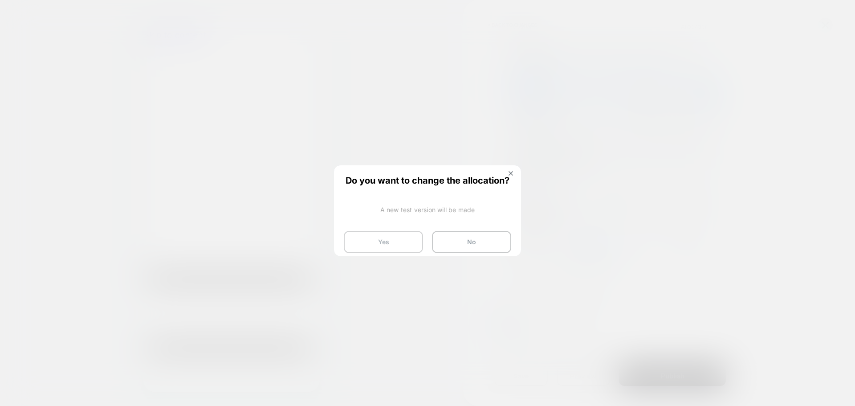
click at [362, 239] on button "Yes" at bounding box center [383, 242] width 79 height 22
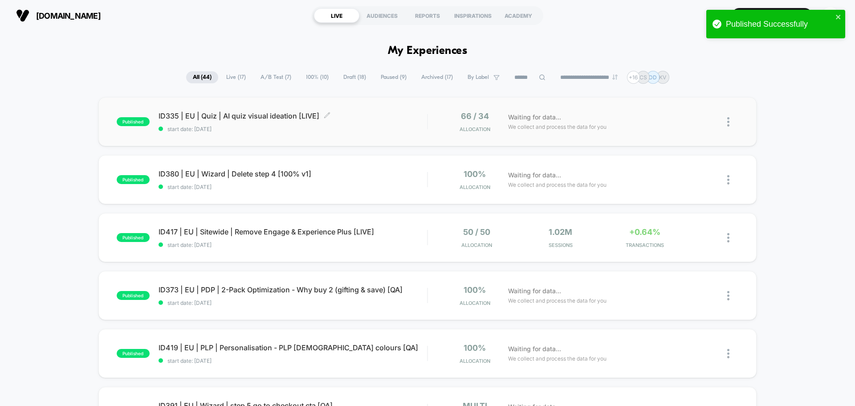
click at [221, 115] on span "ID335 | EU | Quiz | AI quiz visual ideation [LIVE] Click to edit experience det…" at bounding box center [293, 115] width 269 height 9
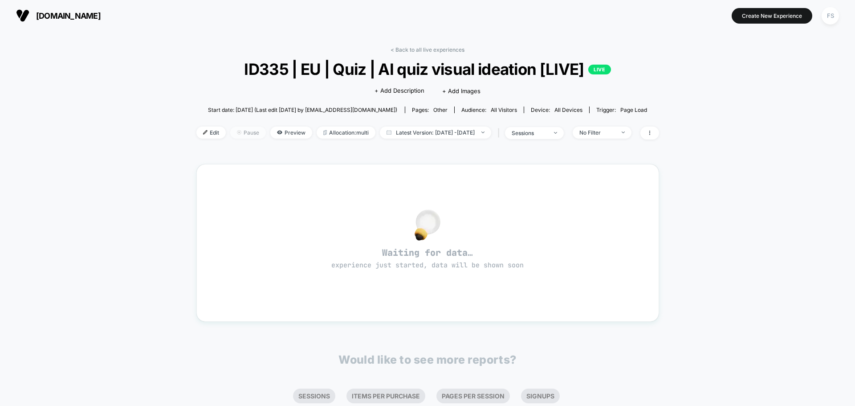
click at [230, 135] on span "Pause" at bounding box center [248, 133] width 36 height 12
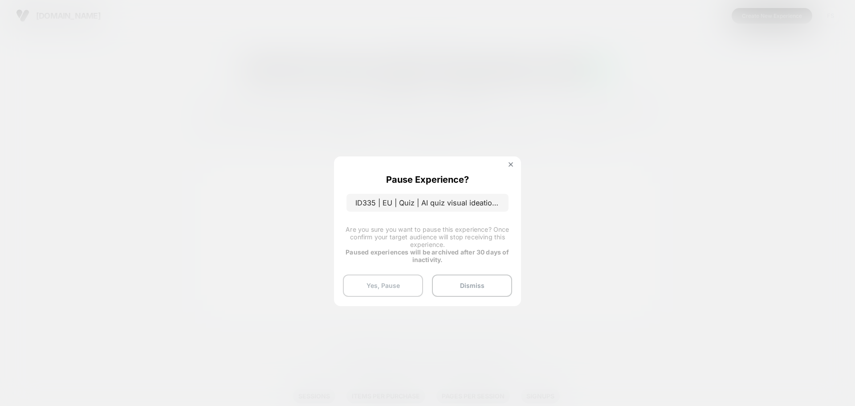
click at [376, 286] on button "Yes, Pause" at bounding box center [383, 285] width 80 height 22
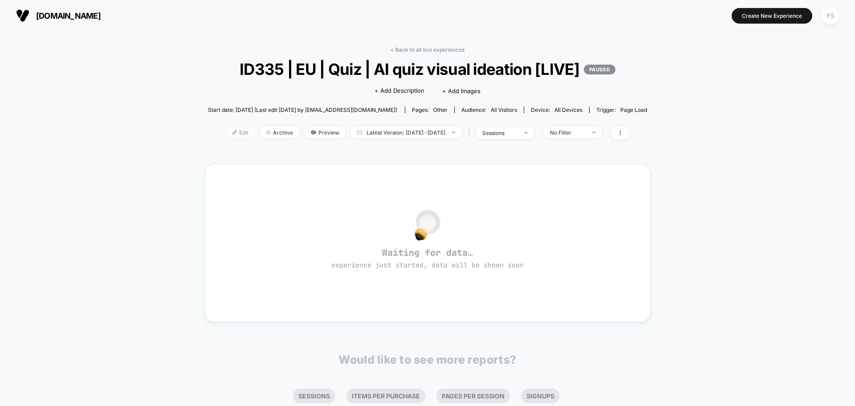
click at [226, 129] on span "Edit" at bounding box center [240, 133] width 29 height 12
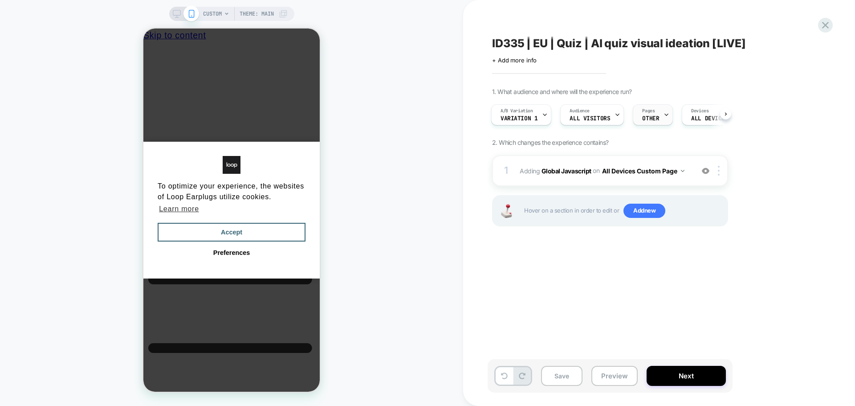
click at [659, 118] on div "Pages OTHER" at bounding box center [651, 115] width 35 height 20
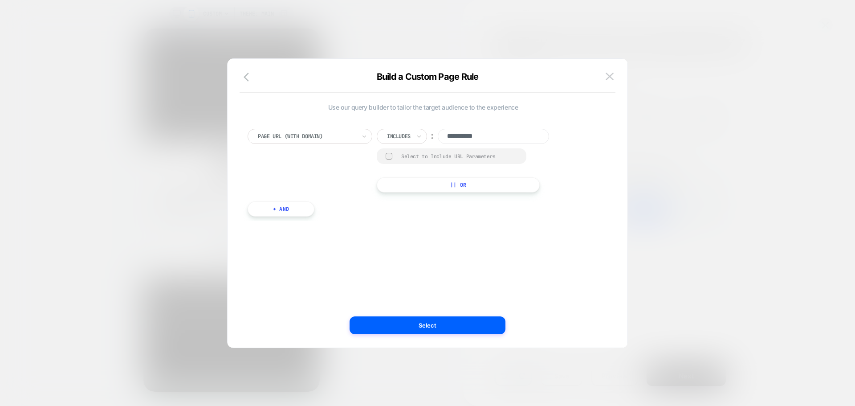
drag, startPoint x: 480, startPoint y: 136, endPoint x: 429, endPoint y: 136, distance: 50.8
click at [429, 136] on div "**********" at bounding box center [471, 136] width 188 height 15
paste input "**********"
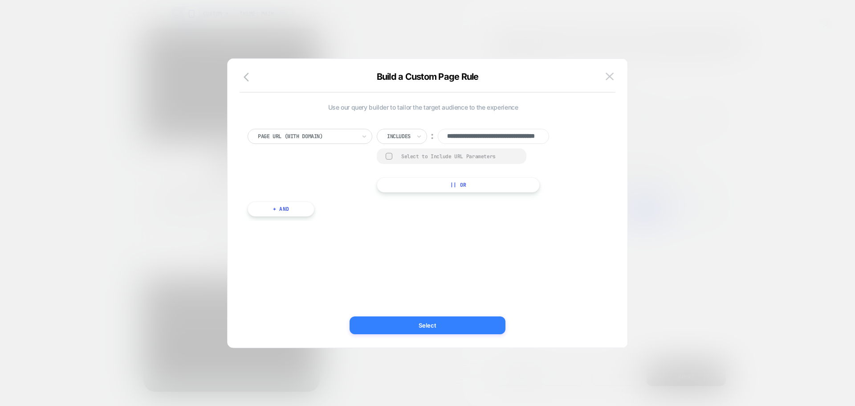
type input "**********"
click at [467, 325] on button "Select" at bounding box center [428, 325] width 156 height 18
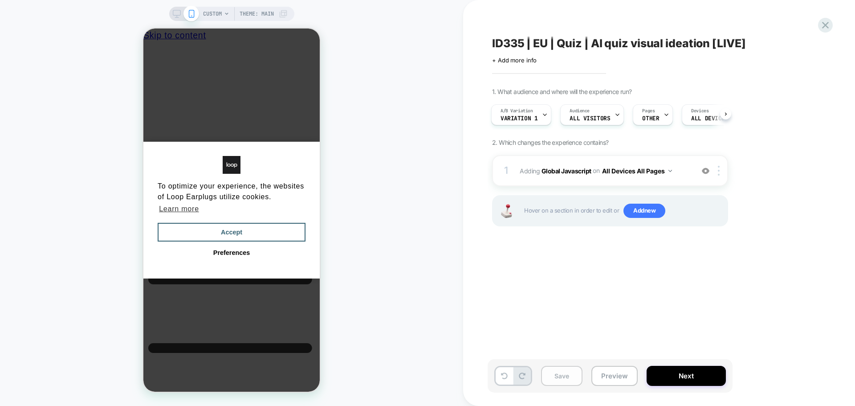
click at [548, 376] on button "Save" at bounding box center [561, 376] width 41 height 20
click at [693, 370] on button "Next" at bounding box center [686, 376] width 79 height 20
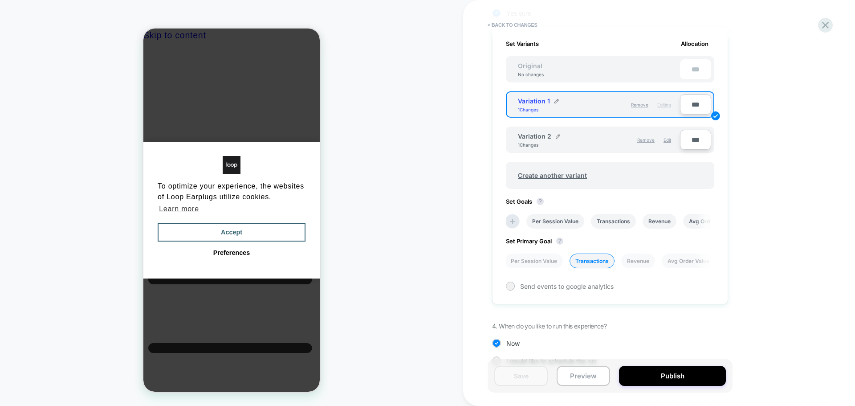
scroll to position [285, 0]
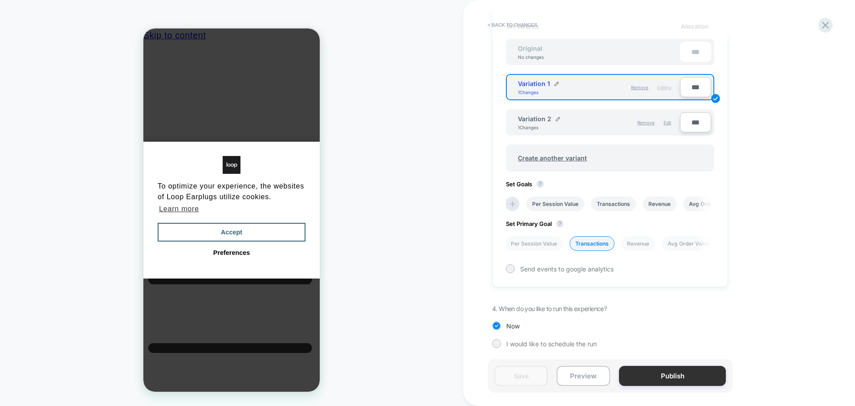
click at [680, 377] on button "Publish" at bounding box center [672, 376] width 107 height 20
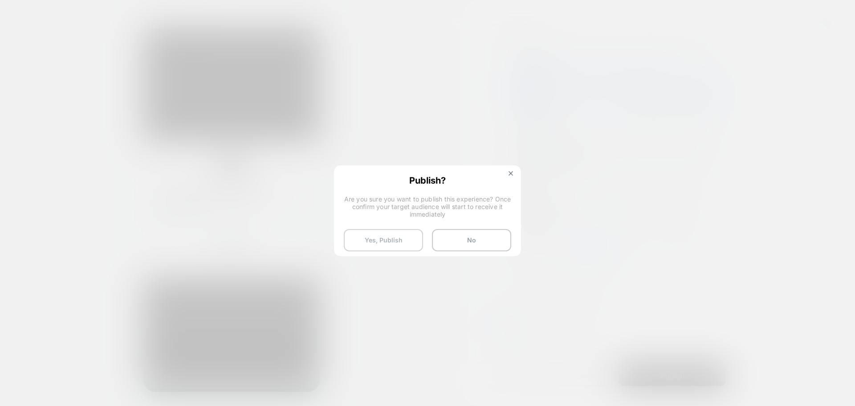
click at [362, 239] on button "Yes, Publish" at bounding box center [383, 240] width 79 height 22
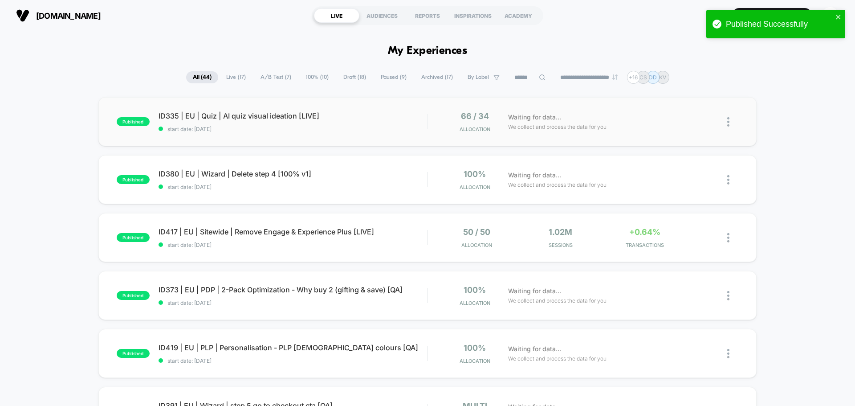
click at [222, 108] on div "published ID335 | EU | Quiz | AI quiz visual ideation [LIVE] start date: 8/21/2…" at bounding box center [427, 121] width 659 height 49
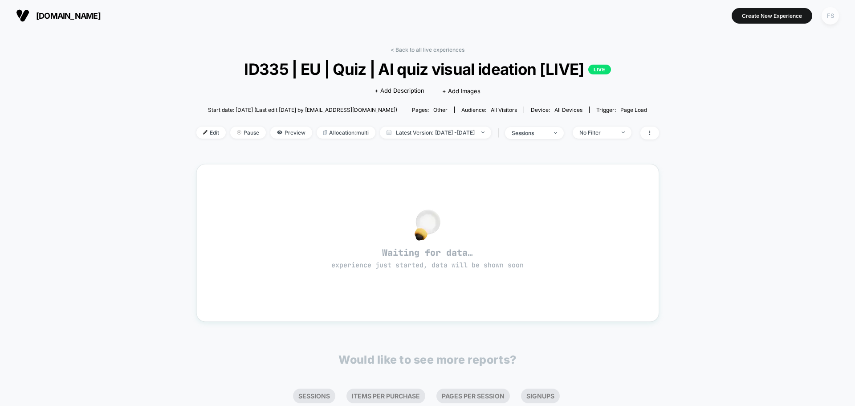
click at [827, 17] on div "FS" at bounding box center [830, 15] width 17 height 17
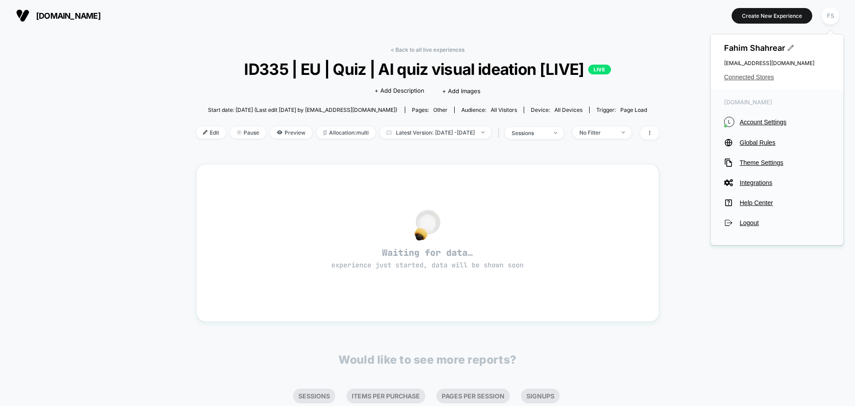
click at [757, 76] on span "Connected Stores" at bounding box center [777, 77] width 106 height 7
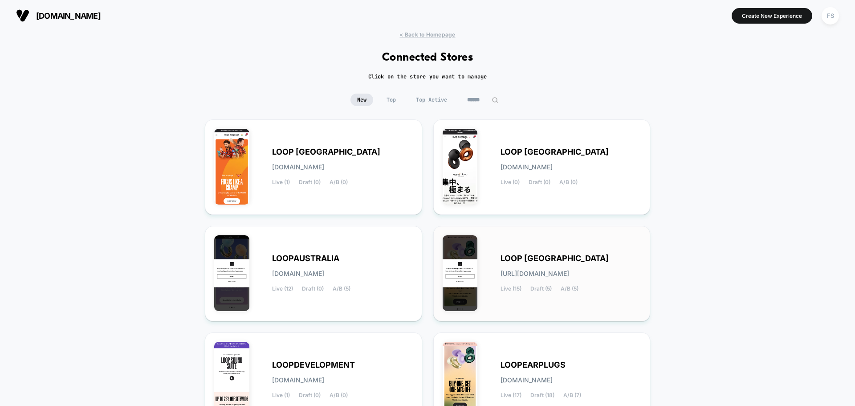
click at [518, 260] on div "LOOP UNITED STATES loop-united_states.myshopify.com Live (15) Draft (5) A/B (5)" at bounding box center [571, 273] width 141 height 37
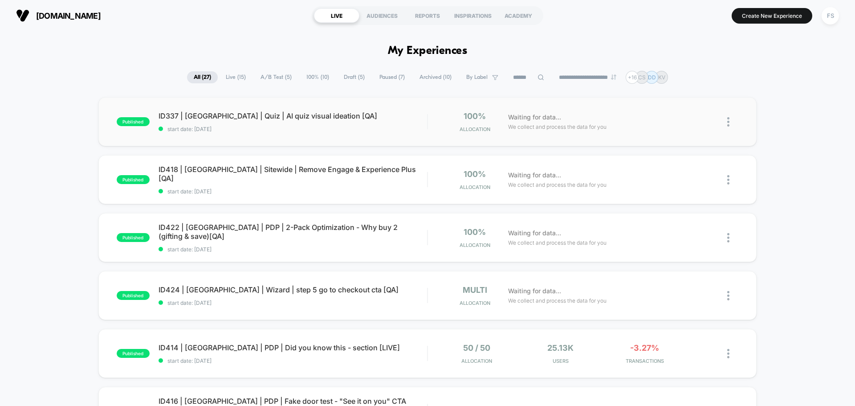
click at [360, 135] on div "published ID337 | USA | Quiz | AI quiz visual ideation [QA] start date: 7/24/20…" at bounding box center [427, 121] width 659 height 49
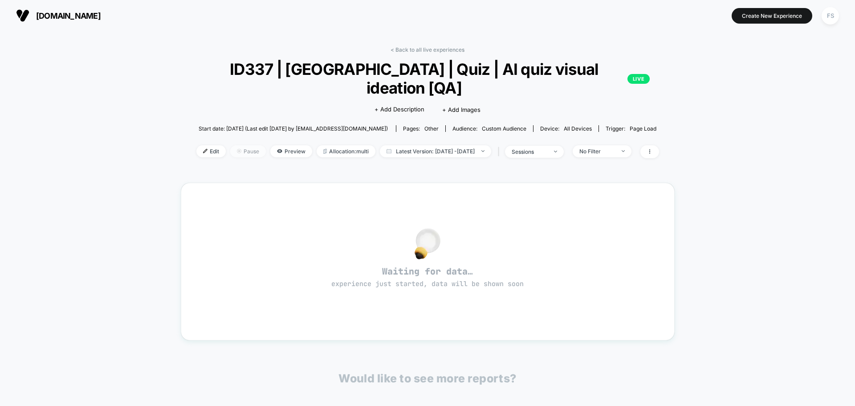
click at [230, 145] on span "Pause" at bounding box center [248, 151] width 36 height 12
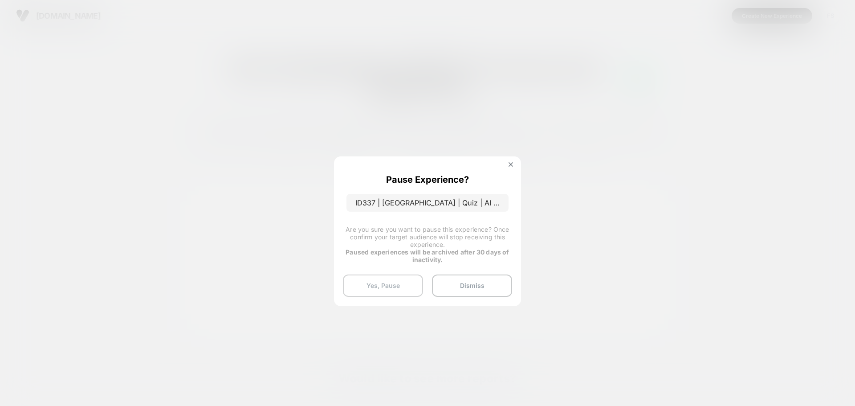
click at [366, 289] on button "Yes, Pause" at bounding box center [383, 285] width 80 height 22
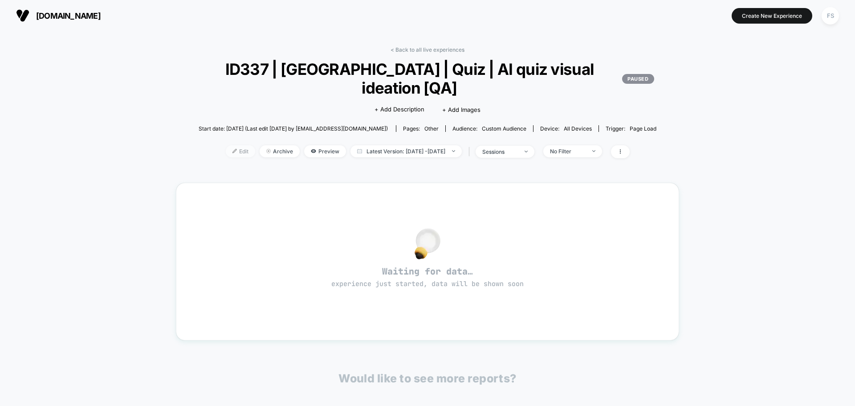
click at [226, 145] on span "Edit" at bounding box center [240, 151] width 29 height 12
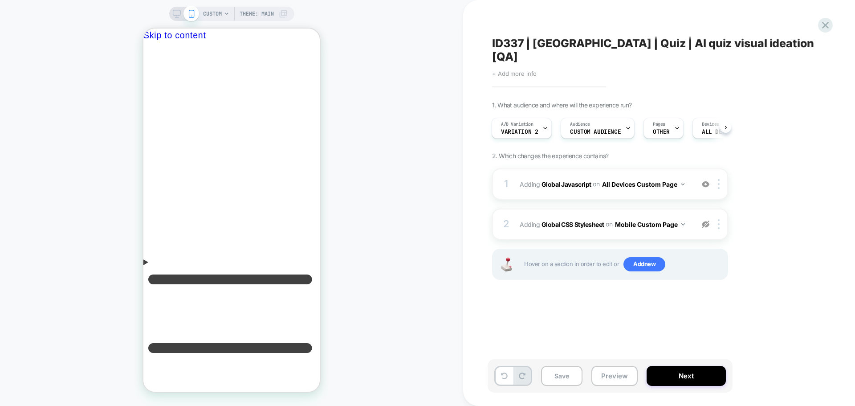
click at [533, 70] on span "+ Add more info" at bounding box center [514, 73] width 45 height 7
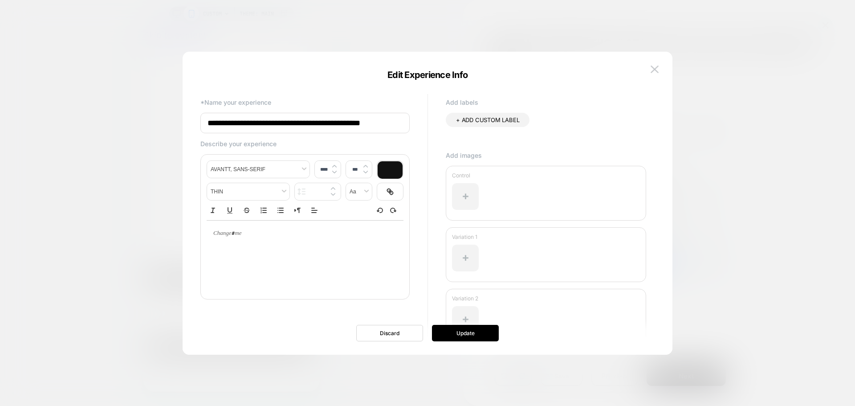
drag, startPoint x: 381, startPoint y: 118, endPoint x: 373, endPoint y: 125, distance: 10.4
click at [380, 118] on input "**********" at bounding box center [305, 123] width 209 height 20
click at [373, 125] on input "**********" at bounding box center [305, 123] width 209 height 20
type input "**********"
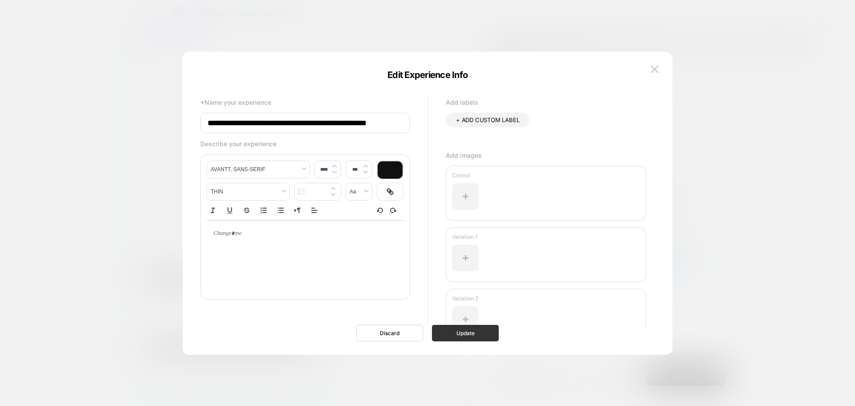
click at [481, 337] on button "Update" at bounding box center [465, 333] width 67 height 16
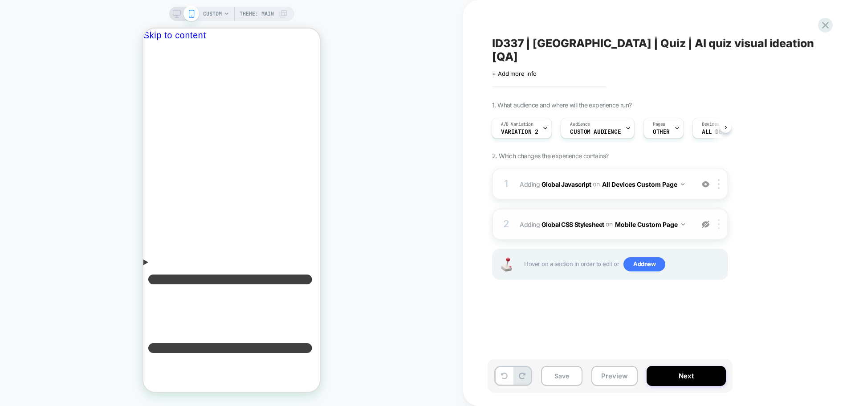
click at [721, 219] on div at bounding box center [720, 224] width 15 height 10
click at [708, 277] on div "Delete" at bounding box center [719, 282] width 79 height 24
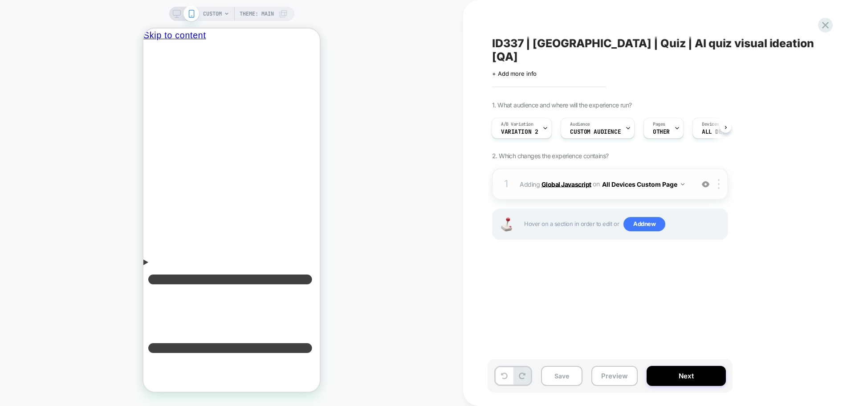
click at [554, 180] on b "Global Javascript" at bounding box center [567, 184] width 50 height 8
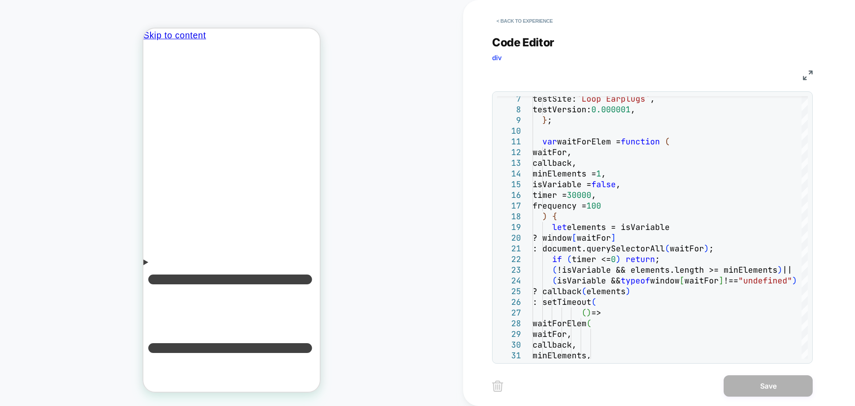
drag, startPoint x: 807, startPoint y: 71, endPoint x: 787, endPoint y: 96, distance: 32.4
click at [808, 72] on img at bounding box center [808, 75] width 10 height 10
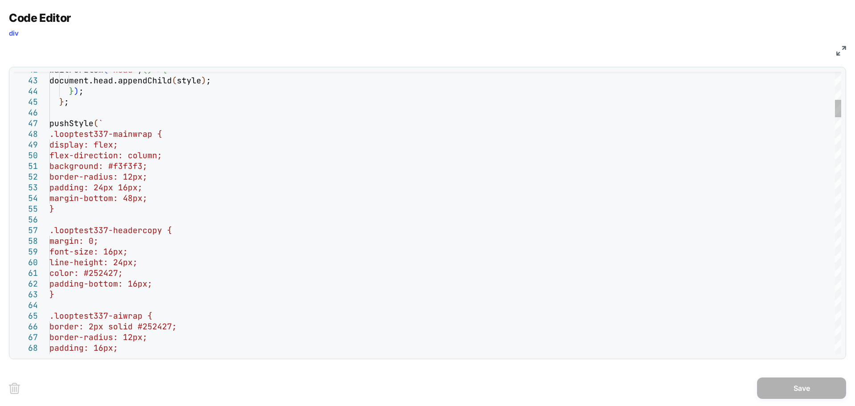
type textarea "**********"
type textarea "*"
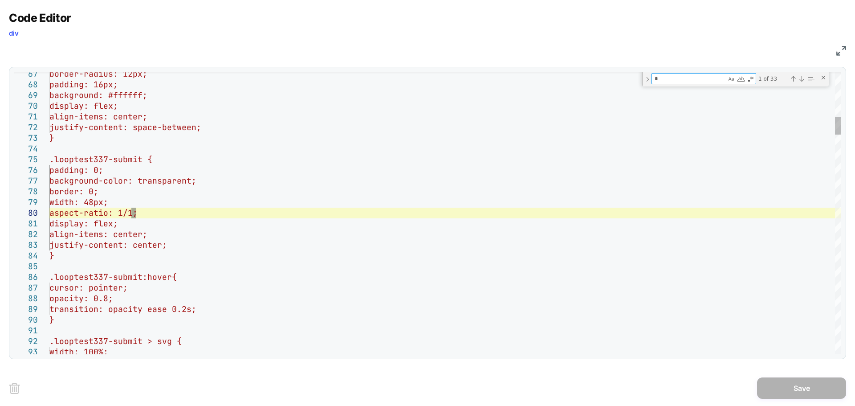
type textarea "**********"
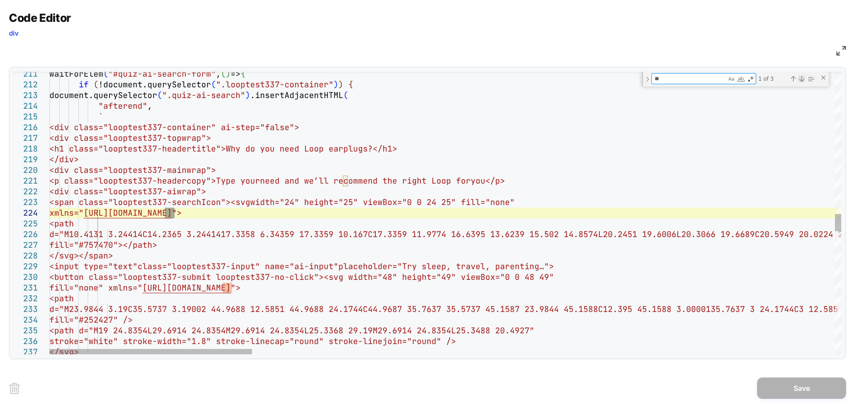
type textarea "**"
click at [805, 78] on div "Next Match (Enter)" at bounding box center [801, 78] width 7 height 7
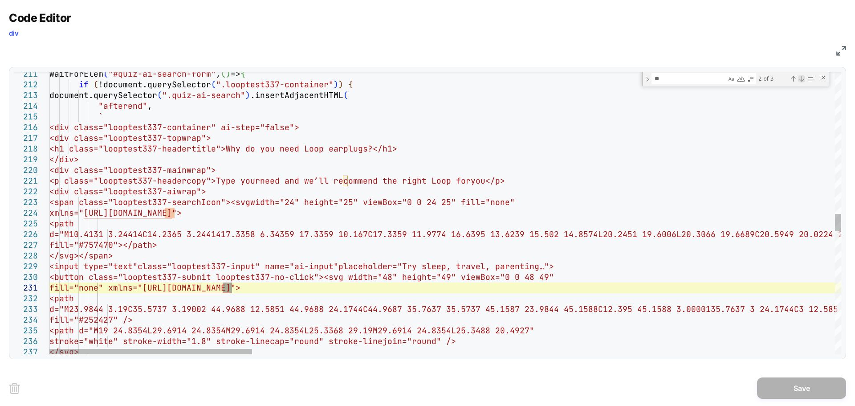
click at [805, 78] on div "Next Match (Enter)" at bounding box center [801, 78] width 7 height 7
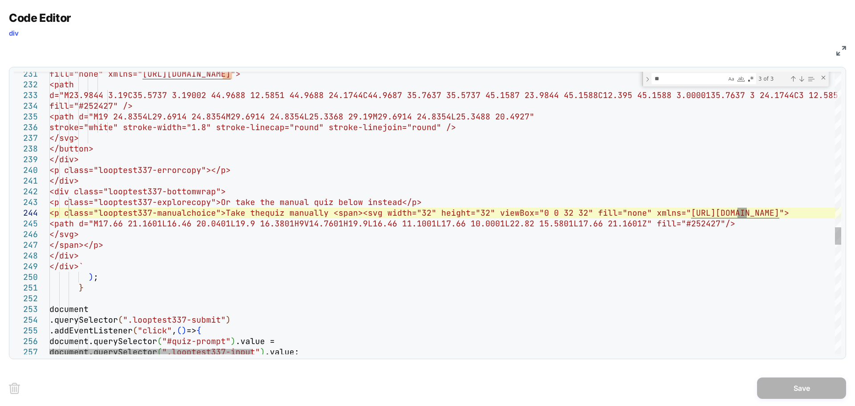
click at [698, 71] on div "231 232 233 234 235 236 237 238 239 240 241 242 243 244 245 246 247 248 249 250…" at bounding box center [428, 213] width 838 height 292
click at [693, 77] on textarea "**" at bounding box center [689, 79] width 74 height 10
type textarea "**********"
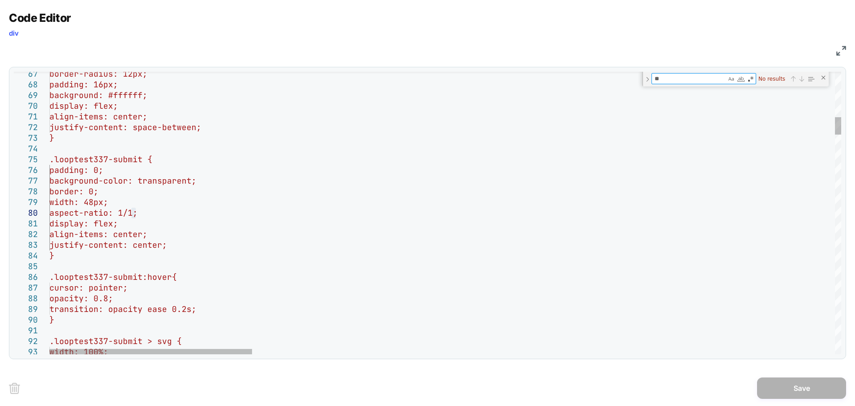
type textarea "*"
type textarea "**********"
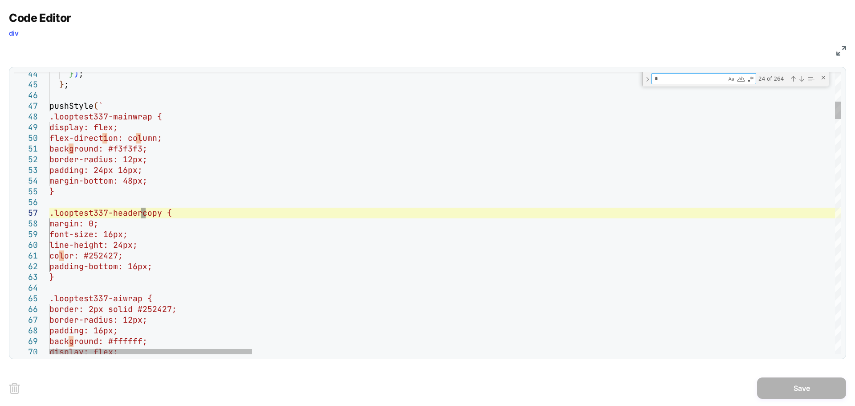
type textarea "**"
type textarea "**********"
type textarea "***"
type textarea "**********"
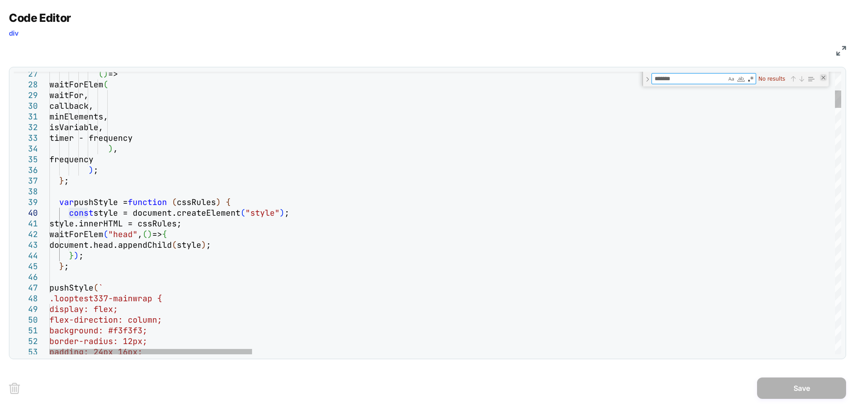
type textarea "*******"
click at [822, 81] on div "Close (Escape)" at bounding box center [823, 77] width 7 height 7
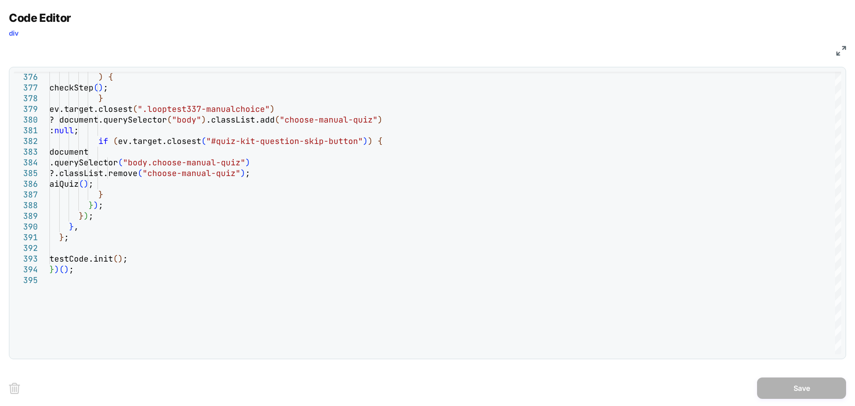
click at [845, 52] on img at bounding box center [842, 51] width 10 height 10
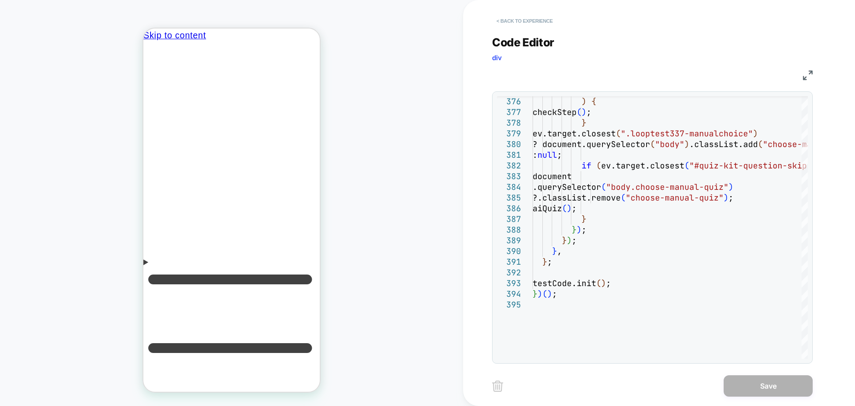
click at [538, 25] on button "< Back to experience" at bounding box center [524, 21] width 65 height 14
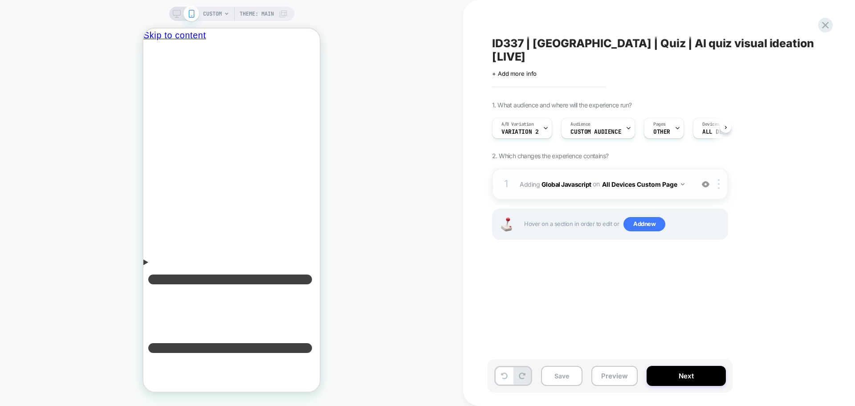
scroll to position [0, 0]
click at [544, 127] on icon at bounding box center [545, 128] width 3 height 2
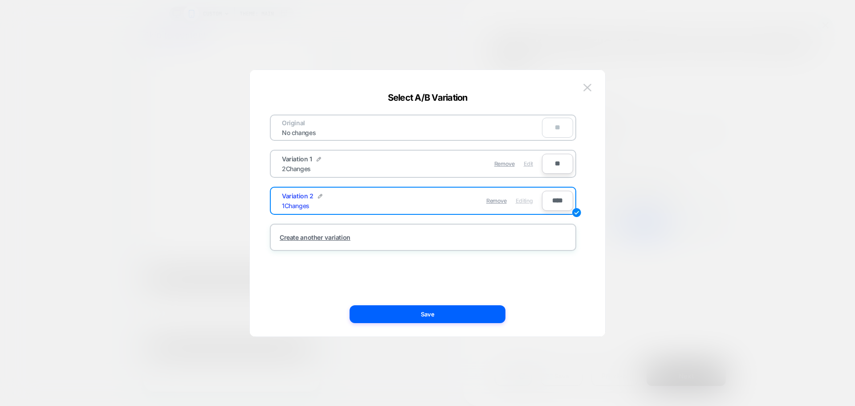
click at [529, 162] on span "Edit" at bounding box center [528, 163] width 9 height 7
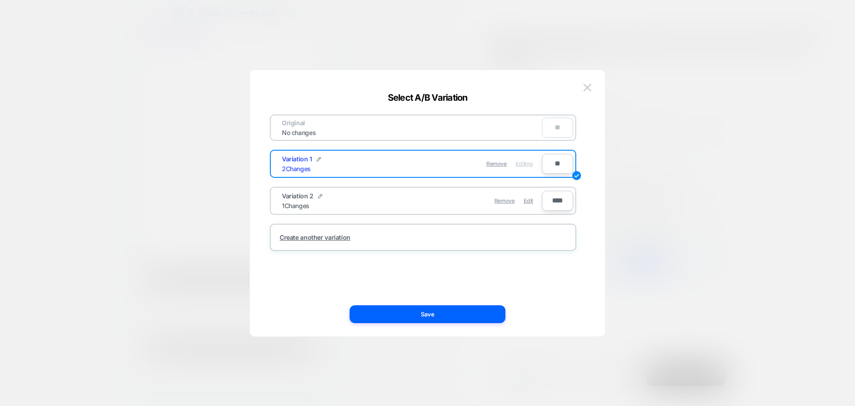
click at [458, 327] on div "Original No changes ** Variation 1 2 Changes Remove Editing ** Variation 2 1 Ch…" at bounding box center [427, 208] width 329 height 258
click at [458, 320] on button "Save" at bounding box center [428, 314] width 156 height 18
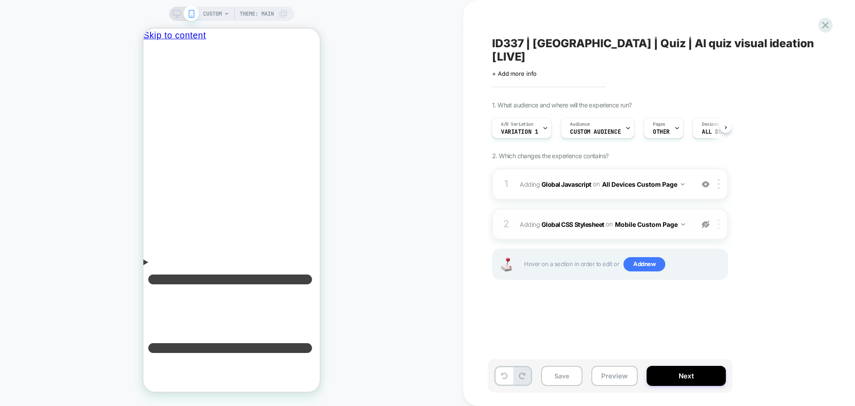
click at [720, 219] on img at bounding box center [719, 224] width 2 height 10
click at [691, 279] on div "Delete" at bounding box center [719, 282] width 79 height 24
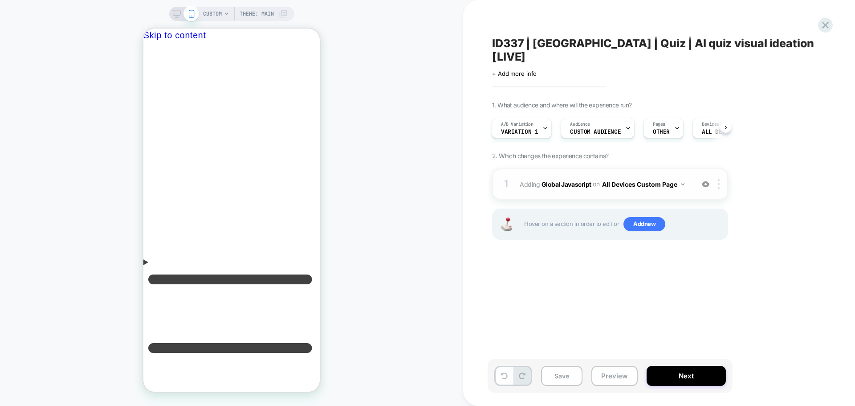
click at [552, 180] on b "Global Javascript" at bounding box center [567, 184] width 50 height 8
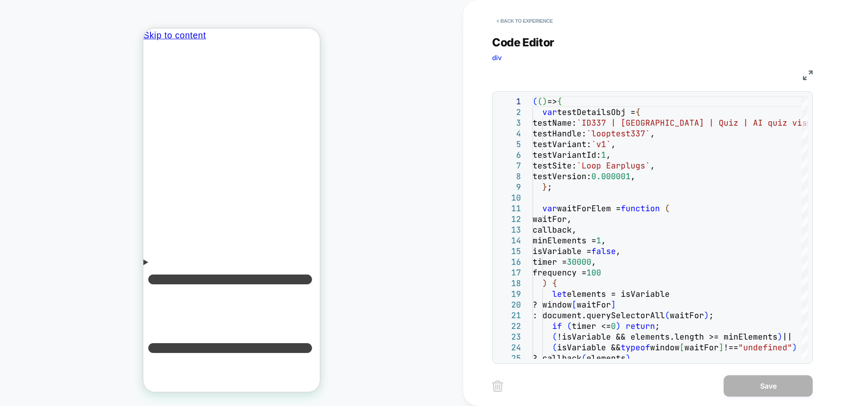
click at [813, 75] on img at bounding box center [808, 75] width 10 height 10
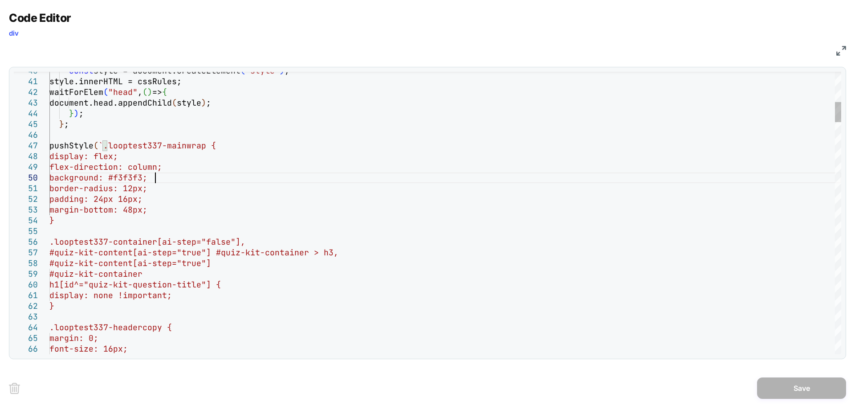
scroll to position [0, 0]
type textarea "**********"
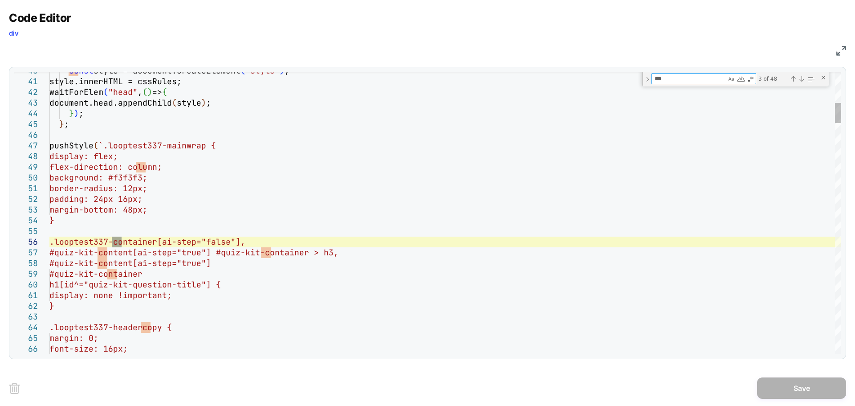
type textarea "****"
type textarea "**********"
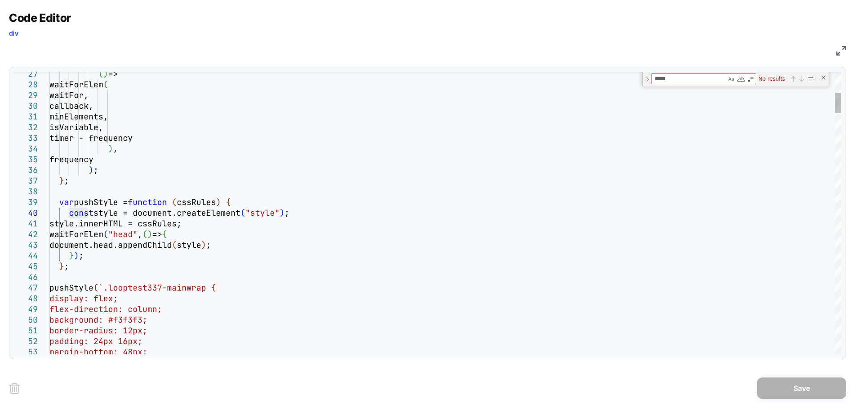
type textarea "****"
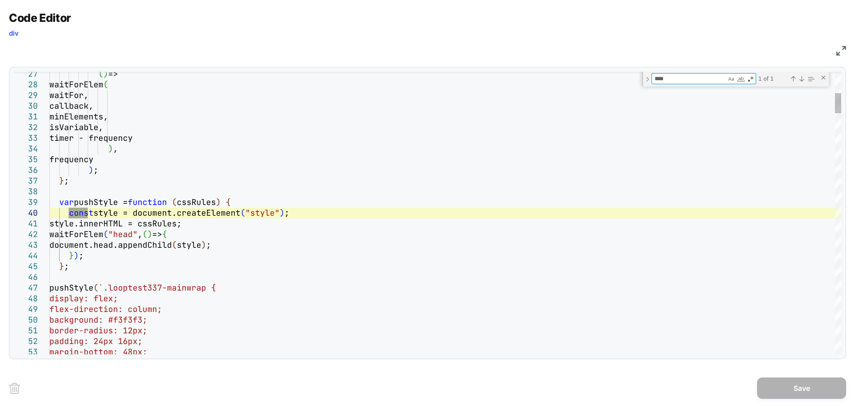
type textarea "**********"
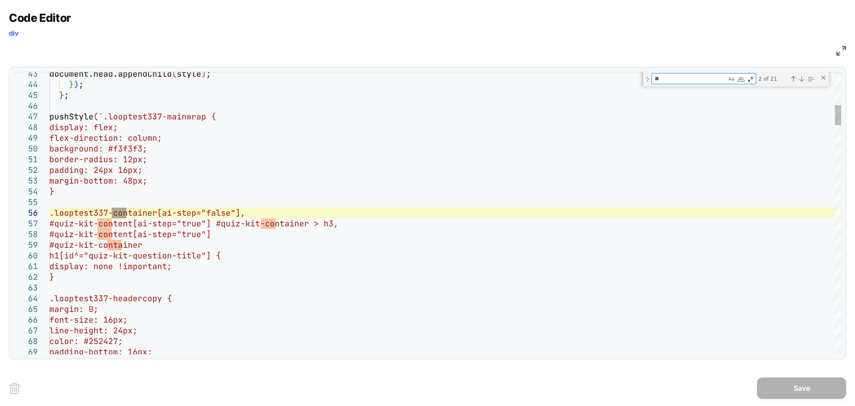
type textarea "*"
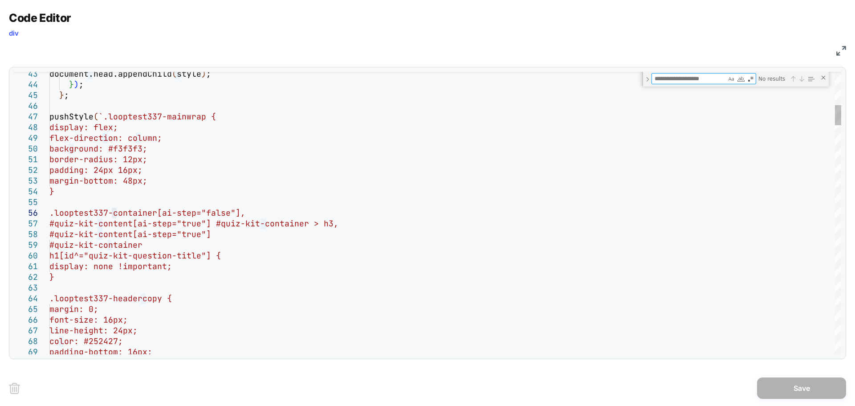
type textarea "**********"
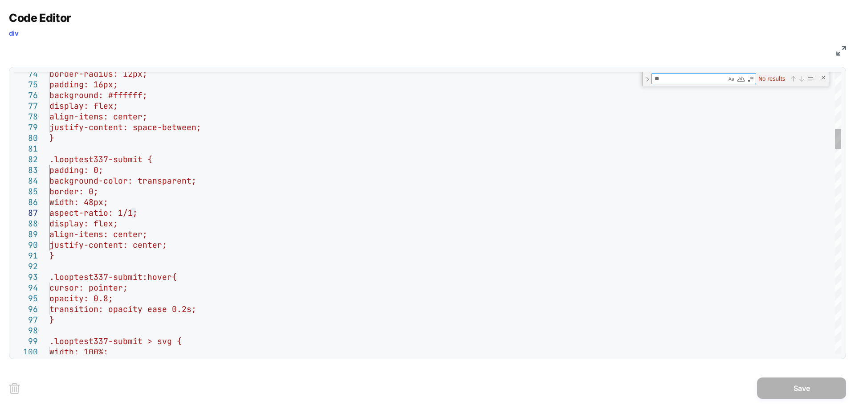
type textarea "*"
click at [823, 79] on div "Close (Escape)" at bounding box center [823, 77] width 7 height 7
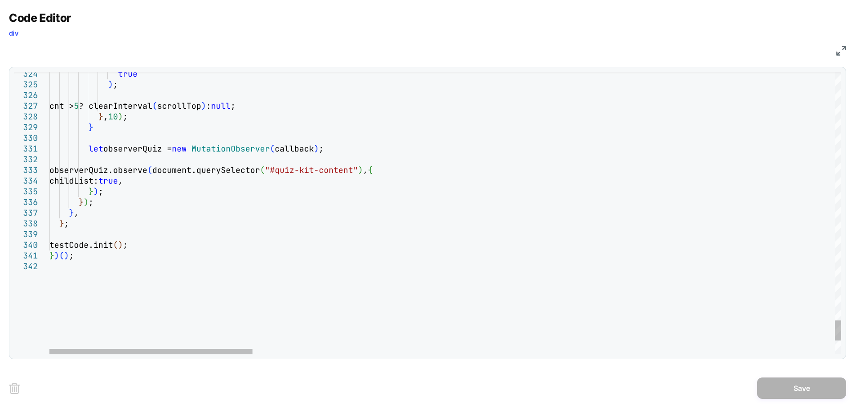
type textarea "**********"
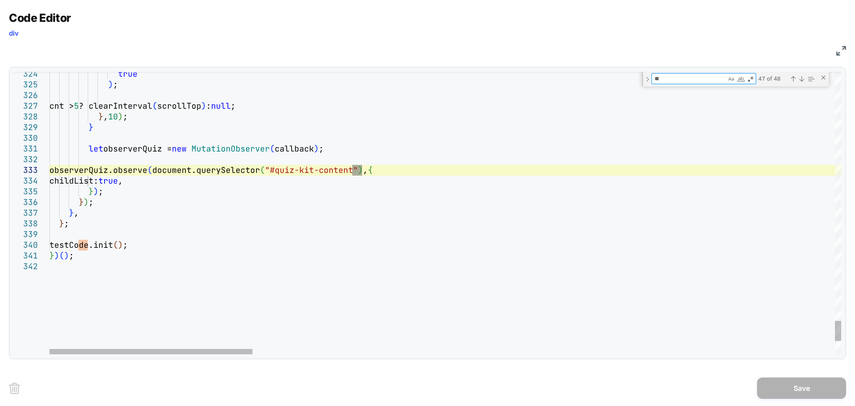
type textarea "***"
type textarea "**********"
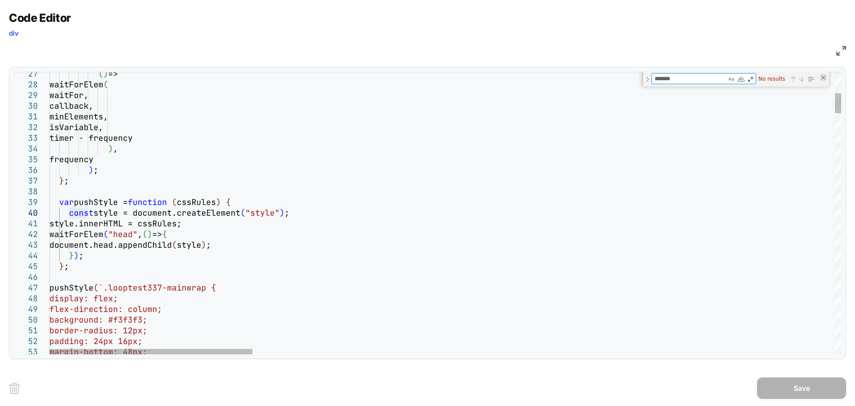
type textarea "*******"
click at [823, 75] on div "Close (Escape)" at bounding box center [823, 77] width 7 height 7
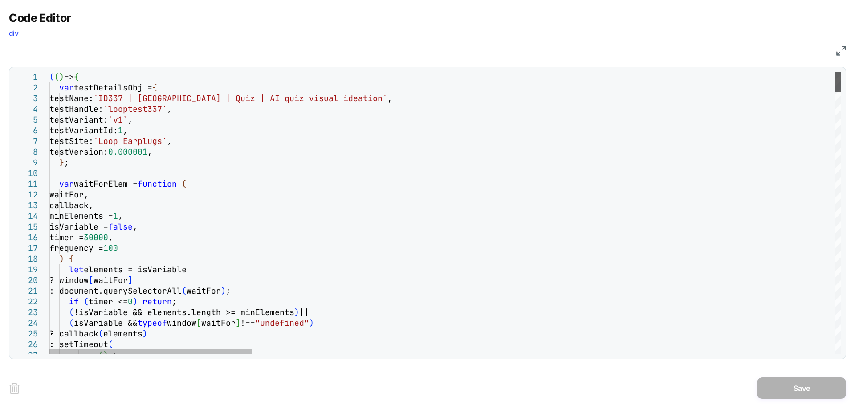
click at [842, 78] on div at bounding box center [838, 82] width 6 height 20
click at [846, 49] on img at bounding box center [842, 51] width 10 height 10
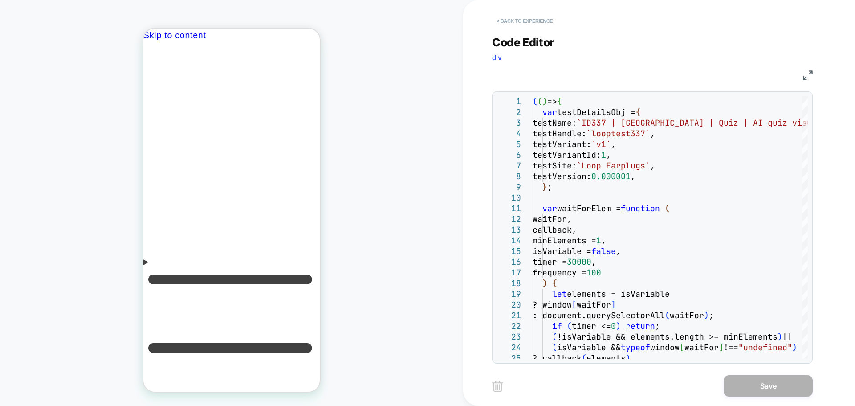
click at [512, 20] on button "< Back to experience" at bounding box center [524, 21] width 65 height 14
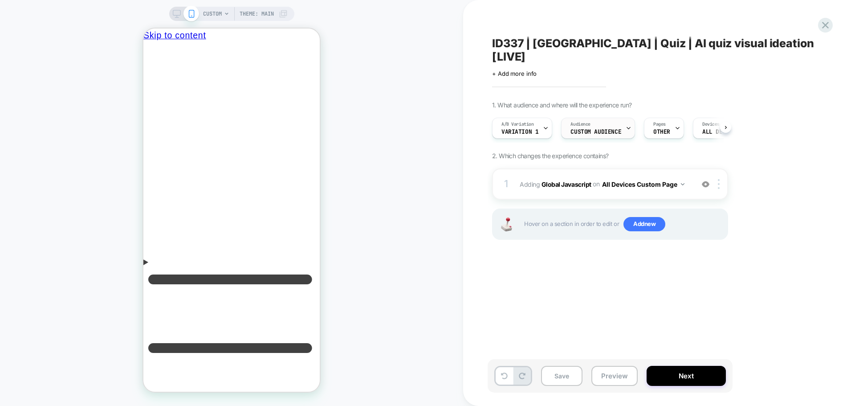
scroll to position [0, 0]
click at [536, 129] on span "Variation 1" at bounding box center [519, 132] width 37 height 6
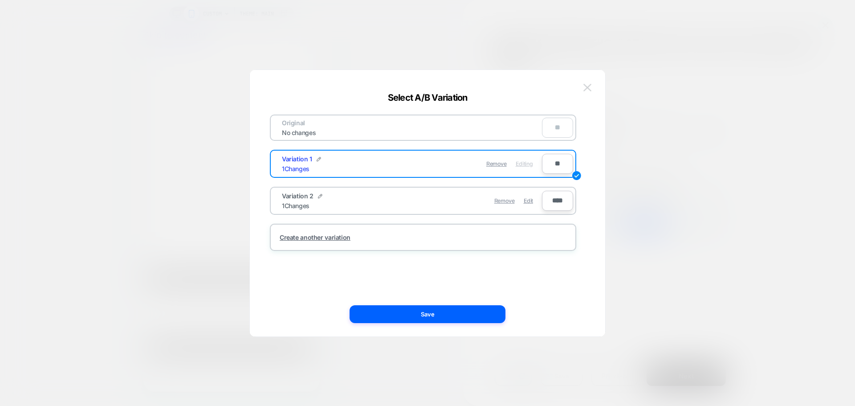
click at [587, 86] on img at bounding box center [588, 88] width 8 height 8
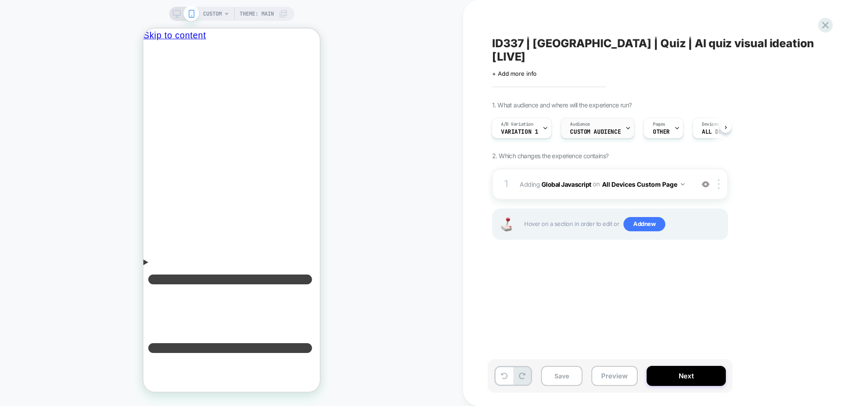
click at [601, 129] on span "Custom Audience" at bounding box center [595, 132] width 51 height 6
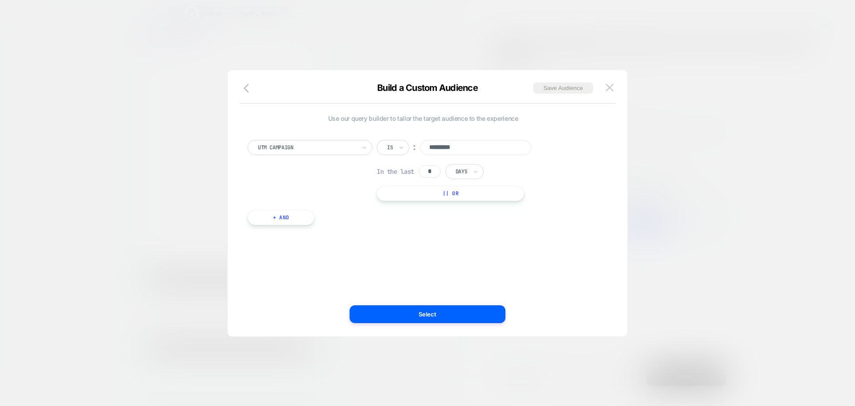
click at [256, 98] on div "Build a Custom Audience Save Audience" at bounding box center [428, 92] width 400 height 21
drag, startPoint x: 253, startPoint y: 91, endPoint x: 361, endPoint y: 160, distance: 127.8
click at [253, 91] on icon "button" at bounding box center [249, 88] width 11 height 11
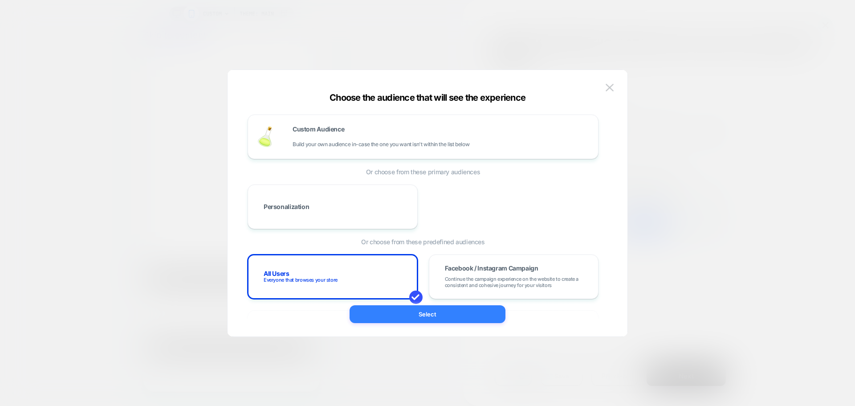
click at [422, 320] on button "Select" at bounding box center [428, 314] width 156 height 18
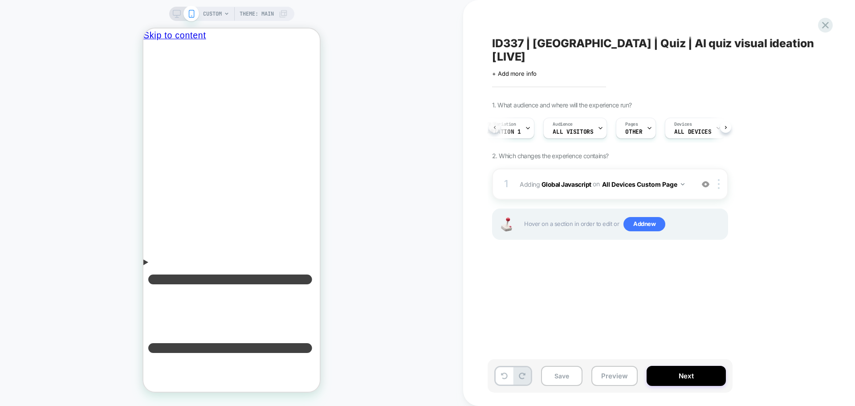
scroll to position [0, 2]
click at [655, 118] on div "Pages OTHER" at bounding box center [650, 128] width 35 height 20
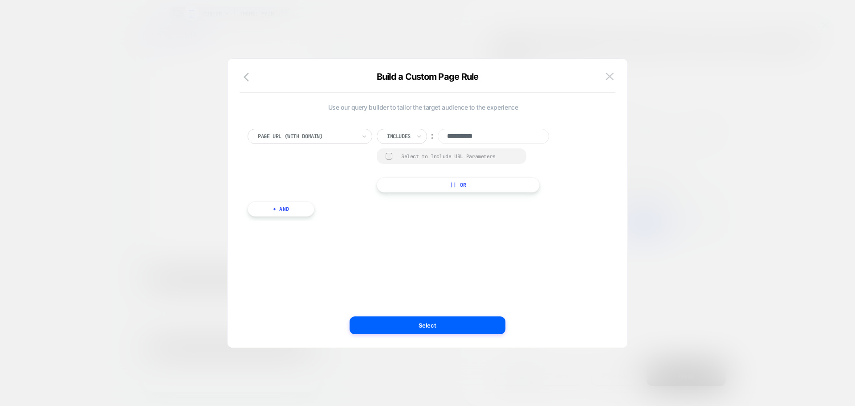
drag, startPoint x: 500, startPoint y: 137, endPoint x: 440, endPoint y: 134, distance: 60.7
click at [440, 134] on input "**********" at bounding box center [493, 136] width 111 height 15
click at [606, 78] on img at bounding box center [610, 77] width 8 height 8
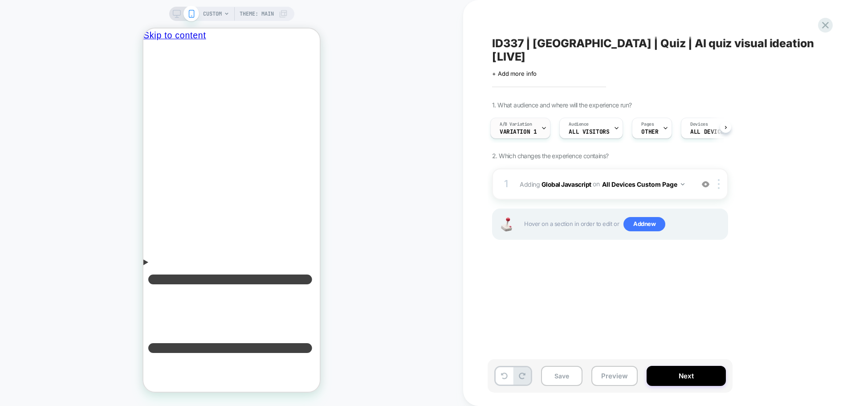
click at [540, 118] on div "A/B Variation Variation 1" at bounding box center [518, 128] width 55 height 20
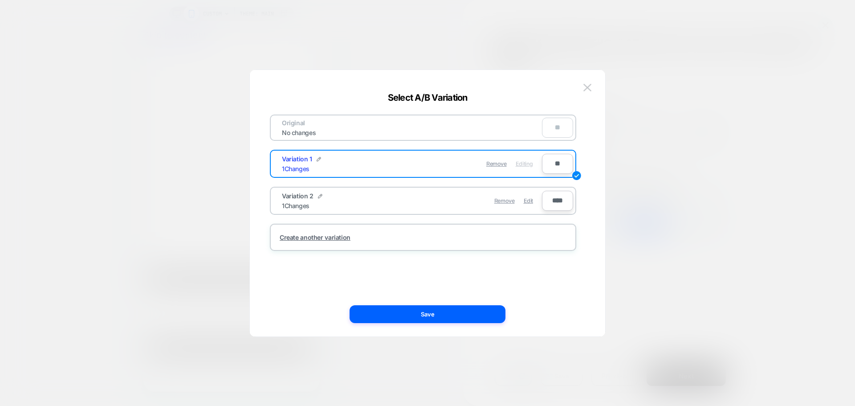
click at [590, 86] on img at bounding box center [588, 88] width 8 height 8
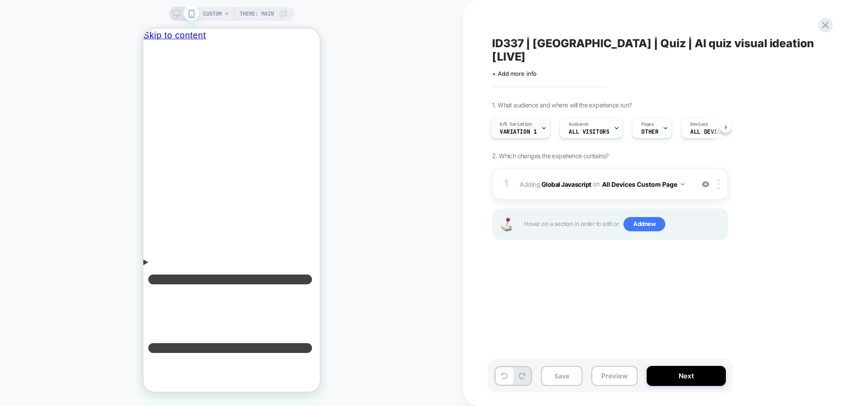
click at [536, 118] on div "A/B Variation Variation 1" at bounding box center [518, 128] width 55 height 20
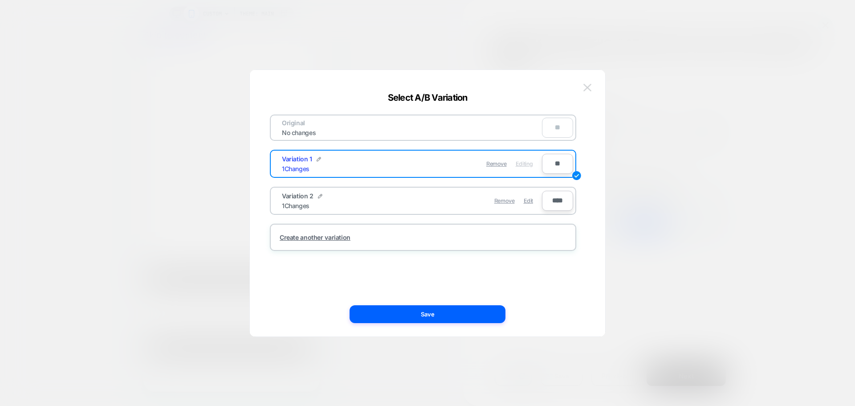
click at [589, 87] on img at bounding box center [588, 88] width 8 height 8
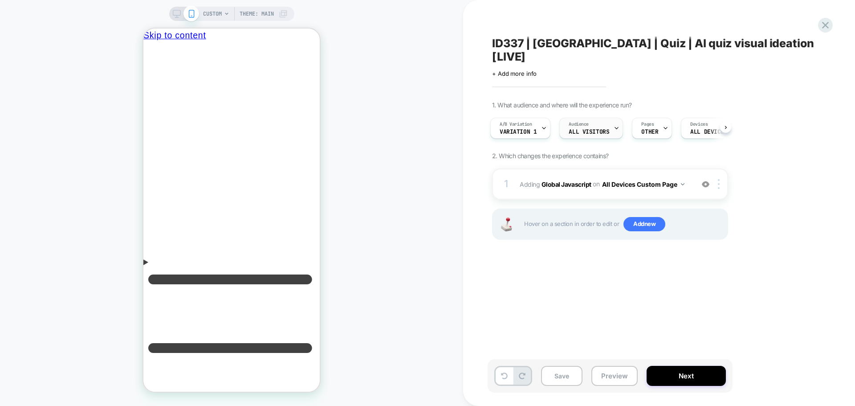
click at [604, 118] on div "Audience All Visitors" at bounding box center [589, 128] width 58 height 20
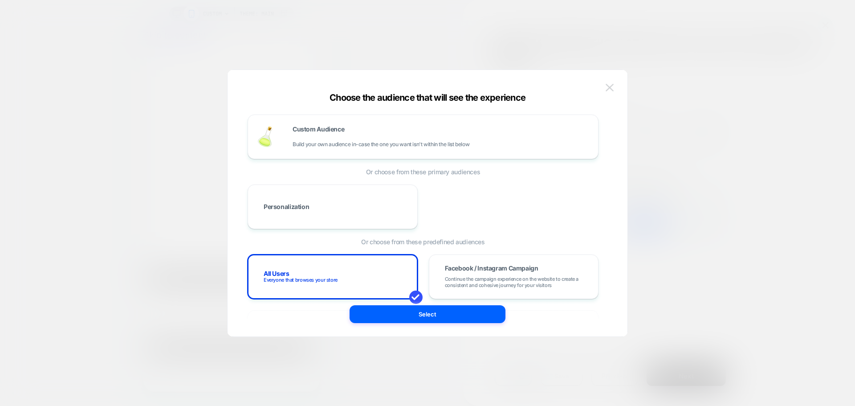
click at [611, 89] on img at bounding box center [610, 88] width 8 height 8
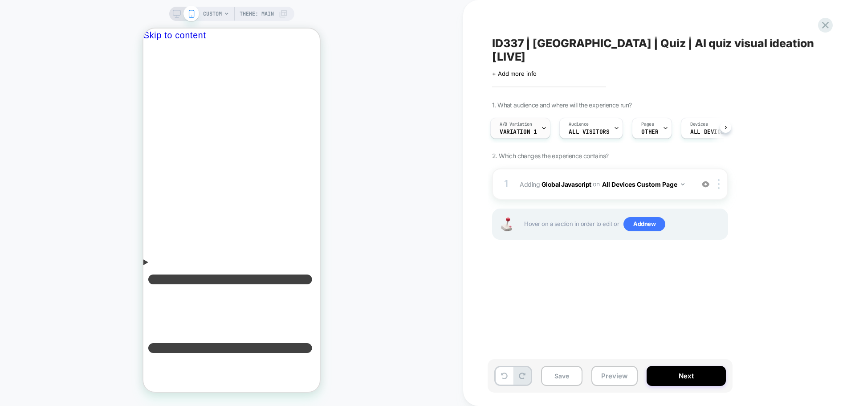
click at [538, 118] on div "A/B Variation Variation 1" at bounding box center [518, 128] width 55 height 20
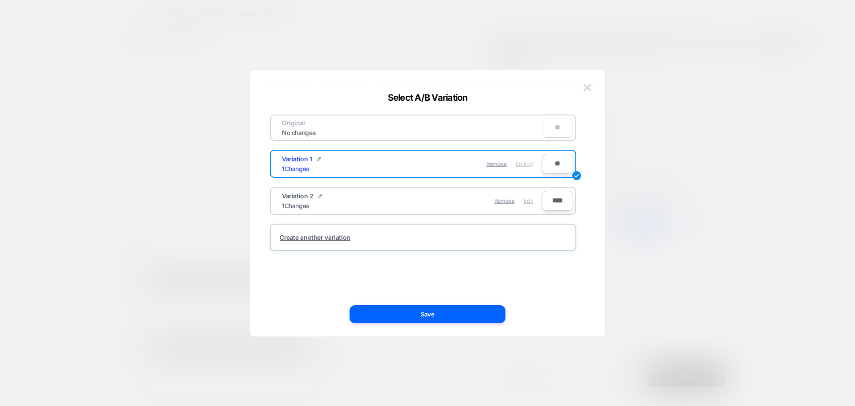
click at [524, 199] on span "Edit" at bounding box center [528, 200] width 9 height 7
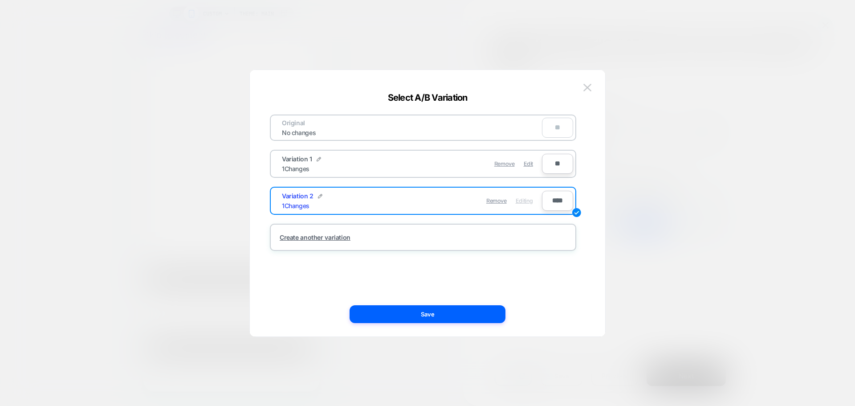
click at [482, 303] on div "Original No changes ** Variation 1 1 Changes Remove Edit ** Variation 2 1 Chang…" at bounding box center [423, 203] width 329 height 231
click at [481, 311] on button "Save" at bounding box center [428, 314] width 156 height 18
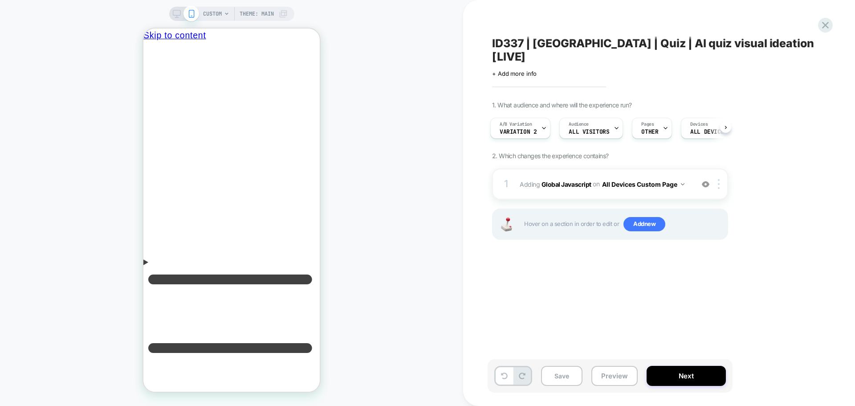
click at [704, 391] on div "Save Preview Next" at bounding box center [610, 375] width 245 height 33
click at [709, 383] on button "Next" at bounding box center [686, 376] width 79 height 20
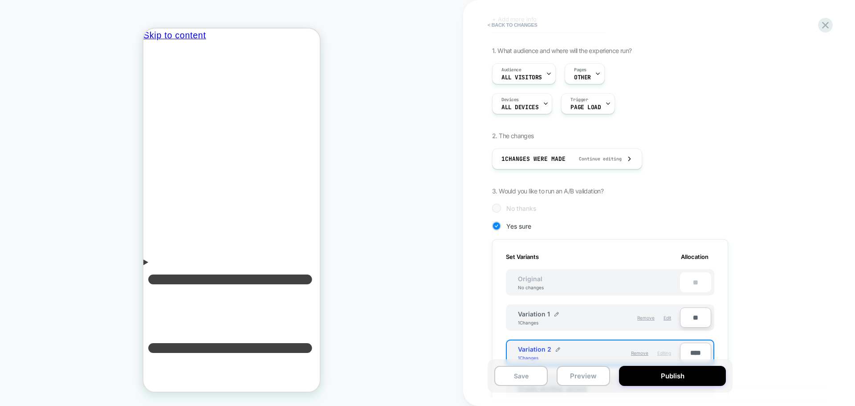
scroll to position [178, 0]
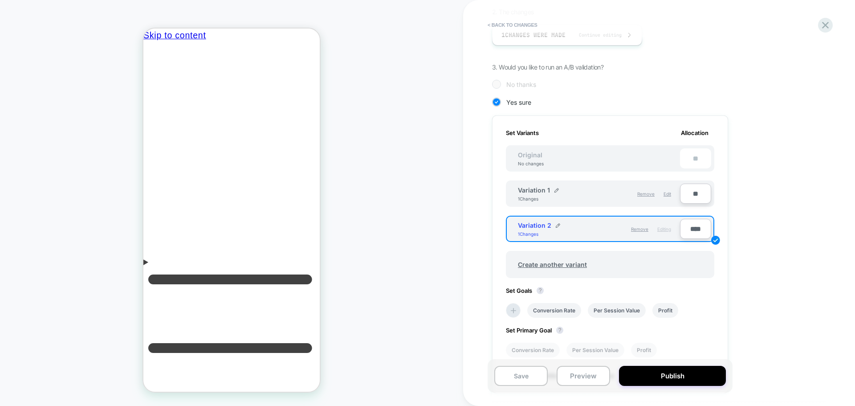
click at [699, 159] on div "**" at bounding box center [695, 158] width 31 height 20
drag, startPoint x: 695, startPoint y: 200, endPoint x: 715, endPoint y: 214, distance: 24.9
click at [694, 200] on input "**" at bounding box center [695, 194] width 31 height 20
type input "***"
click at [696, 231] on input "****" at bounding box center [695, 229] width 31 height 20
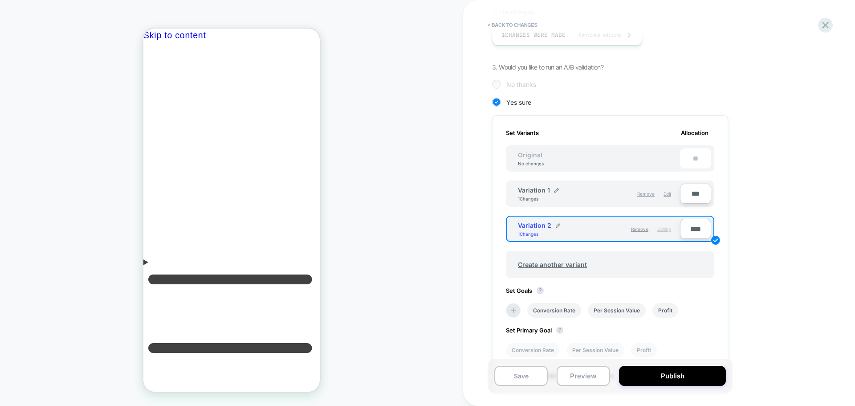
click at [696, 231] on input "****" at bounding box center [695, 229] width 31 height 20
type input "***"
type input "**"
type input "***"
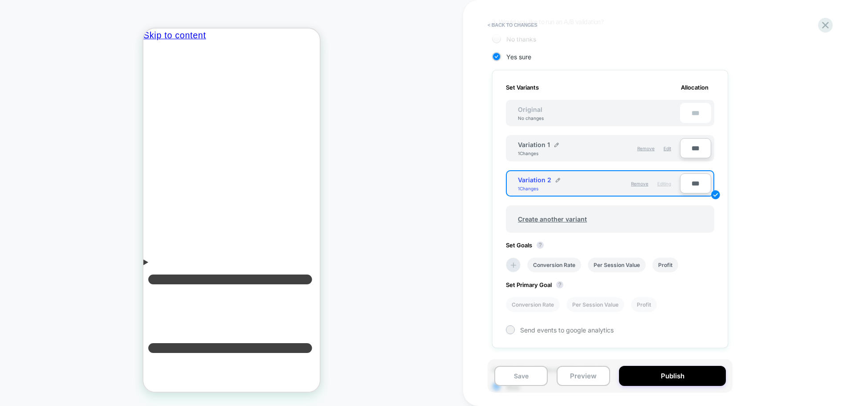
scroll to position [285, 0]
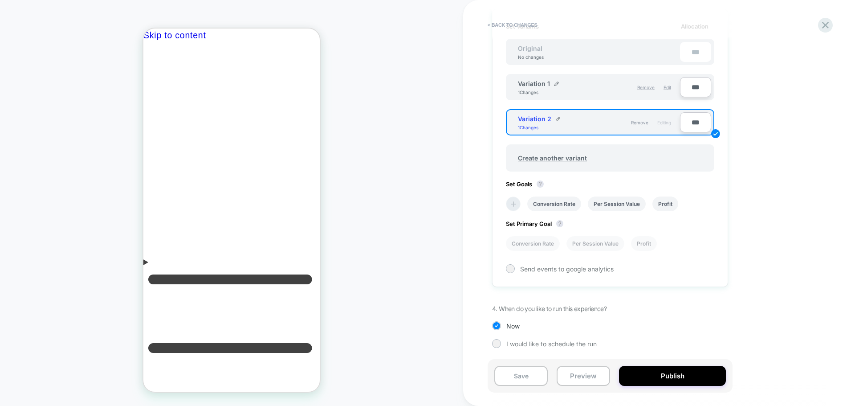
type input "***"
click at [512, 206] on icon at bounding box center [513, 204] width 9 height 9
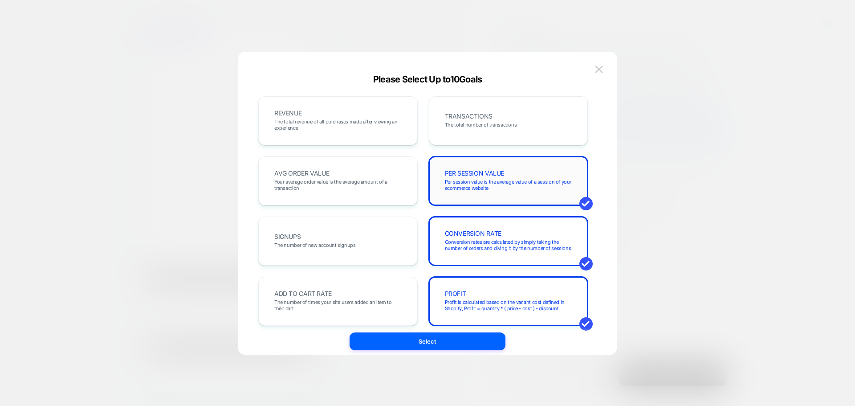
drag, startPoint x: 474, startPoint y: 164, endPoint x: 474, endPoint y: 187, distance: 22.3
click at [474, 165] on div "PER SESSION VALUE Per session value is the average value of a session of your e…" at bounding box center [509, 180] width 160 height 49
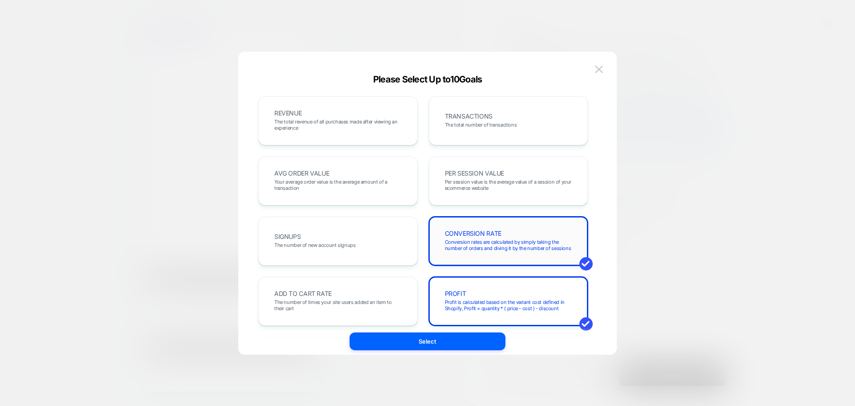
click at [474, 229] on div "CONVERSION RATE Conversion rates are calculated by simply taking the number of …" at bounding box center [508, 241] width 141 height 30
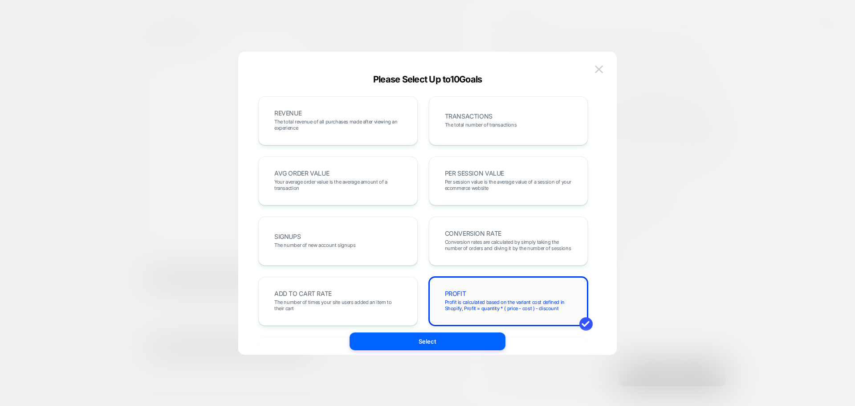
click at [478, 286] on div "PROFIT Profit is calculated based on the variant cost defined in Shopify, Profi…" at bounding box center [508, 301] width 141 height 30
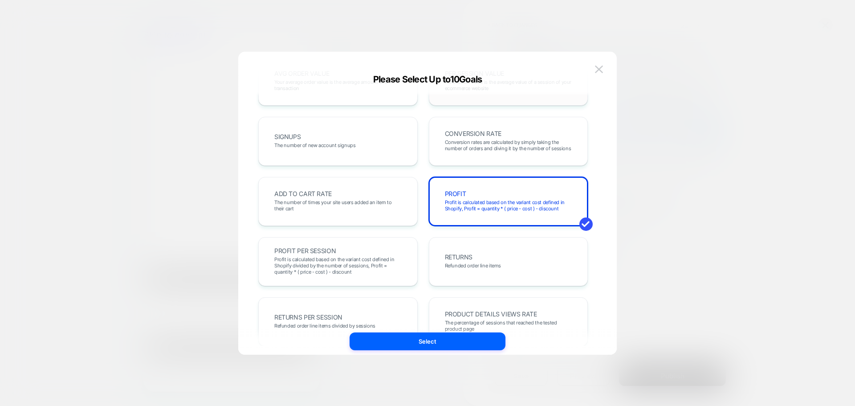
scroll to position [0, 0]
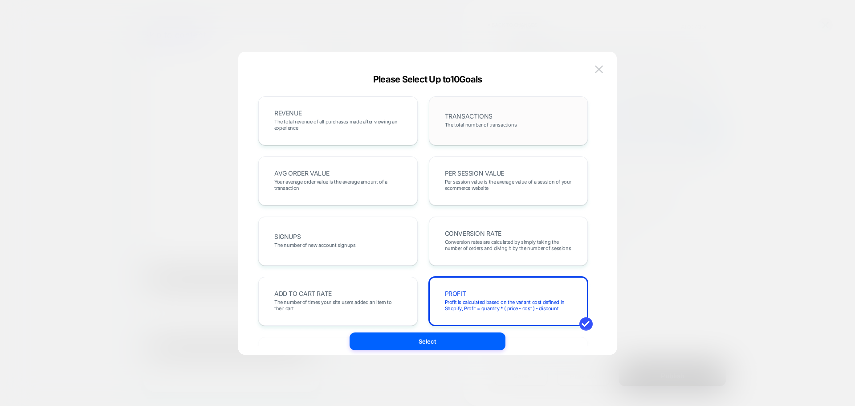
click at [503, 133] on div "TRANSACTIONS The total number of transactions" at bounding box center [508, 121] width 141 height 30
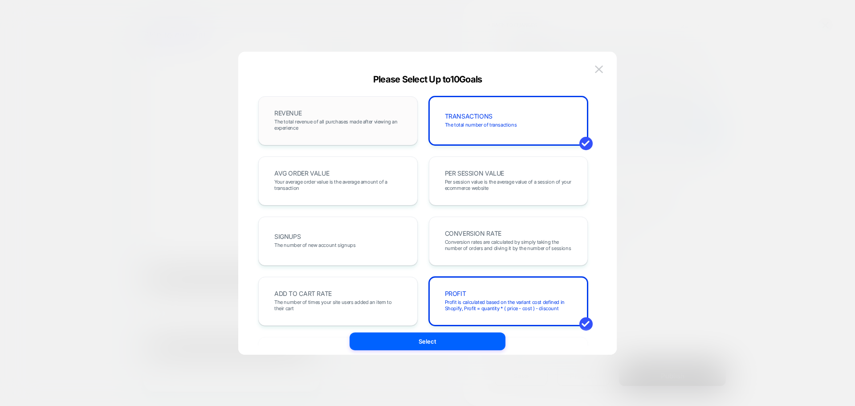
click at [372, 139] on div "REVENUE The total revenue of all purchases made after viewing an experience" at bounding box center [338, 120] width 160 height 49
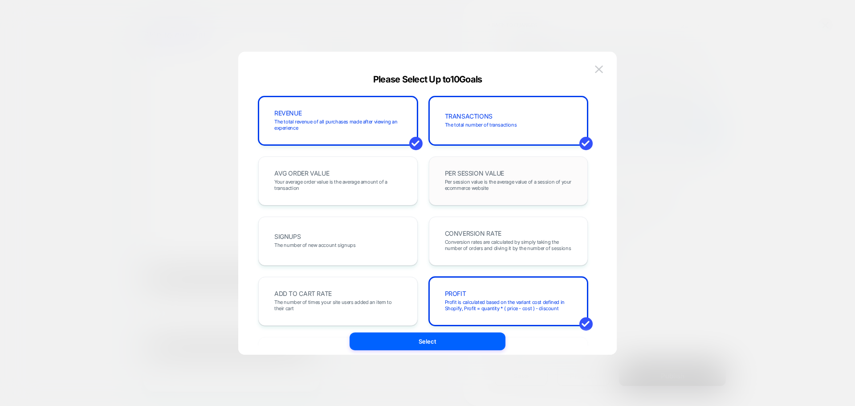
click at [484, 186] on span "Per session value is the average value of a session of your ecommerce website" at bounding box center [508, 185] width 127 height 12
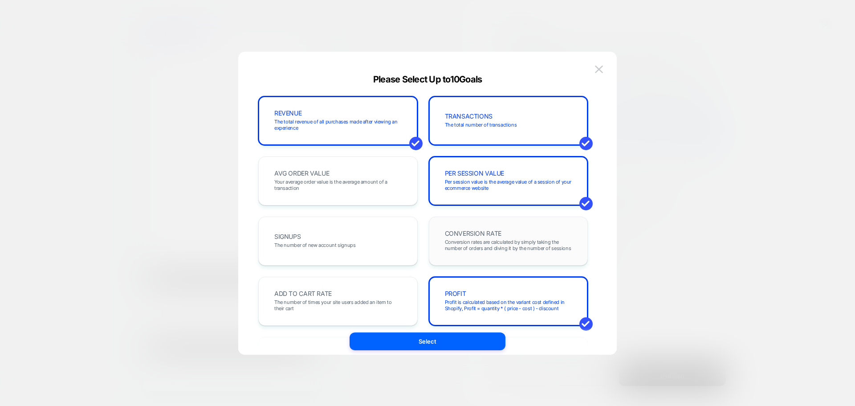
click at [479, 252] on div "CONVERSION RATE Conversion rates are calculated by simply taking the number of …" at bounding box center [508, 241] width 141 height 30
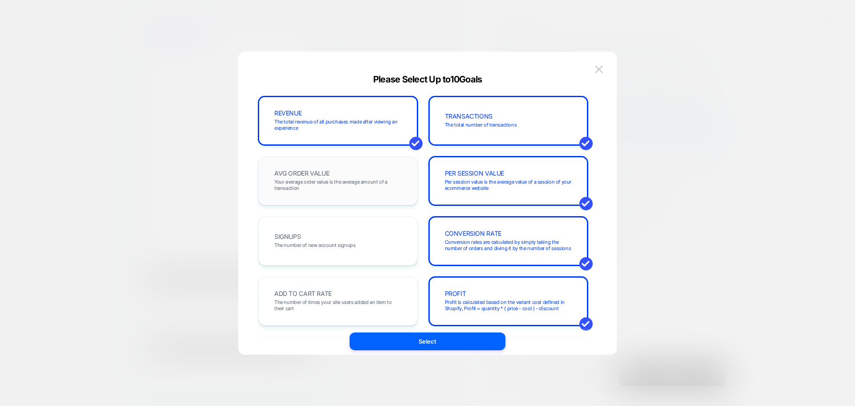
click at [340, 164] on div "AVG ORDER VALUE Your average order value is the average amount of a transaction" at bounding box center [338, 180] width 160 height 49
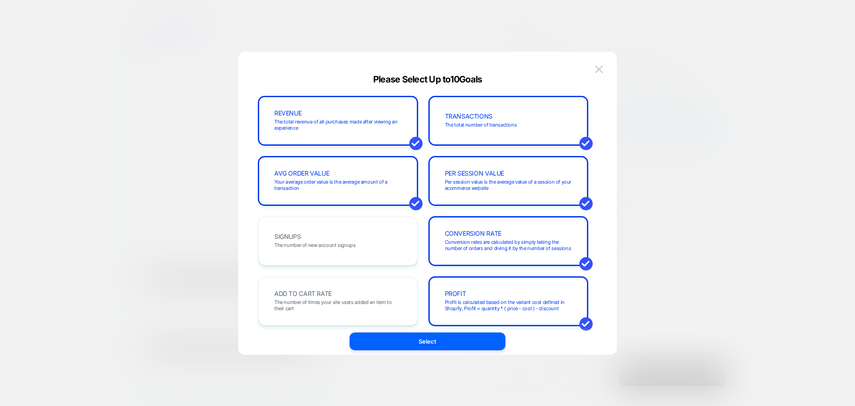
scroll to position [45, 0]
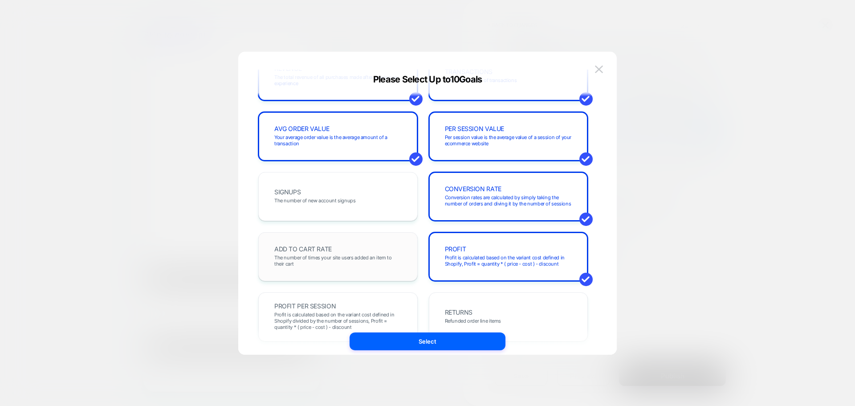
drag, startPoint x: 376, startPoint y: 258, endPoint x: 393, endPoint y: 251, distance: 18.2
click at [376, 258] on span "The number of times your site users added an item to their cart" at bounding box center [337, 260] width 127 height 12
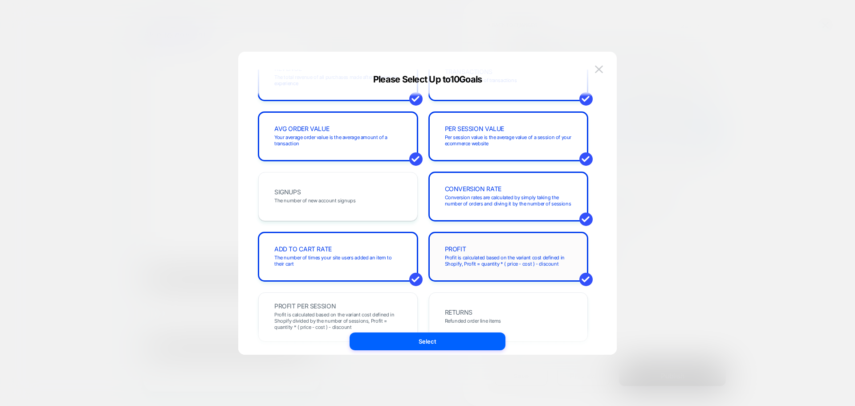
click at [473, 251] on div "PROFIT Profit is calculated based on the variant cost defined in Shopify, Profi…" at bounding box center [508, 256] width 141 height 30
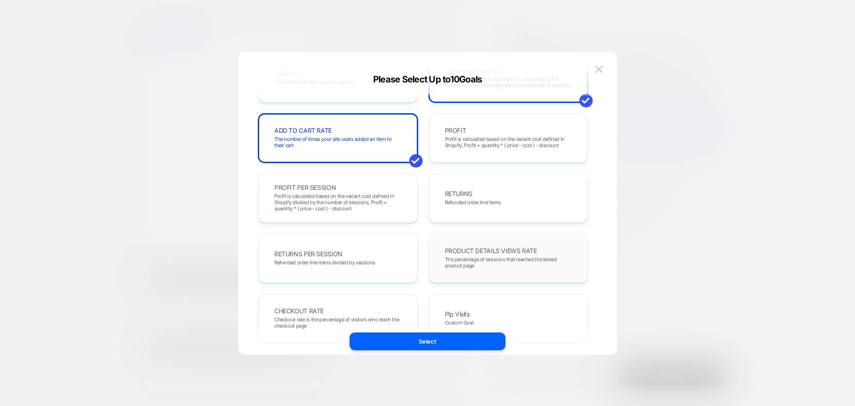
scroll to position [178, 0]
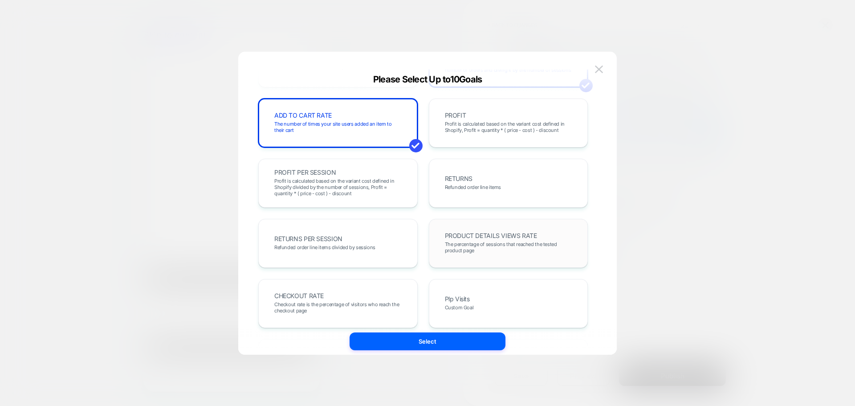
click at [495, 228] on div "PRODUCT DETAILS VIEWS RATE The percentage of sessions that reached the tested p…" at bounding box center [508, 243] width 141 height 30
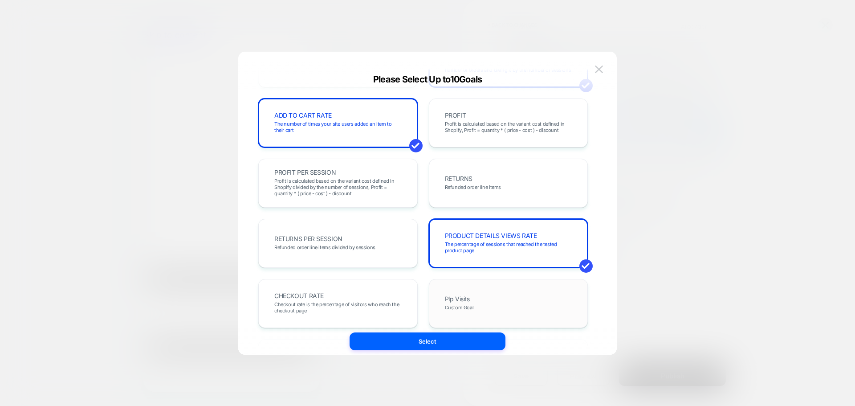
click at [474, 282] on div "Plp Visits Custom Goal" at bounding box center [509, 303] width 160 height 49
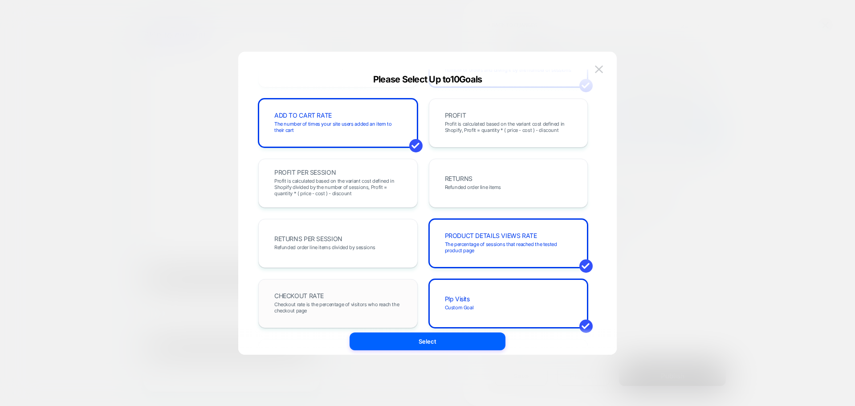
click at [340, 290] on div "CHECKOUT RATE Checkout rate is the percentage of visitors who reach the checkou…" at bounding box center [338, 303] width 141 height 30
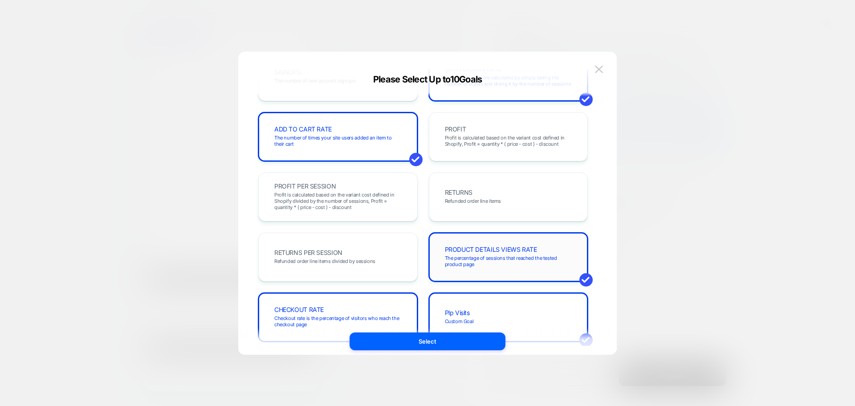
scroll to position [223, 0]
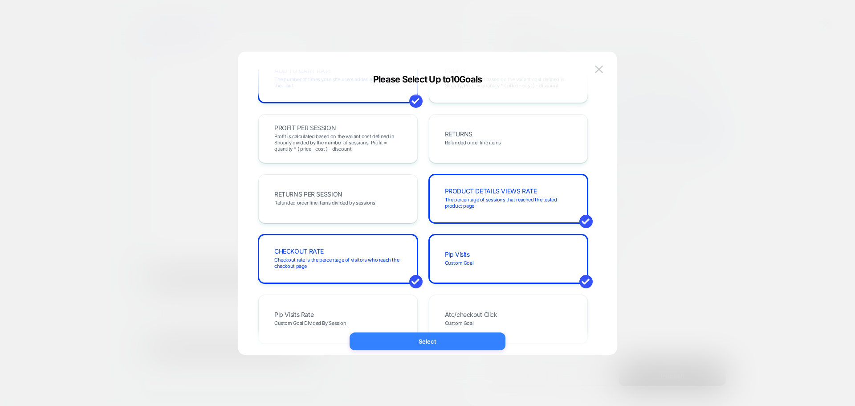
click at [426, 343] on button "Select" at bounding box center [428, 341] width 156 height 18
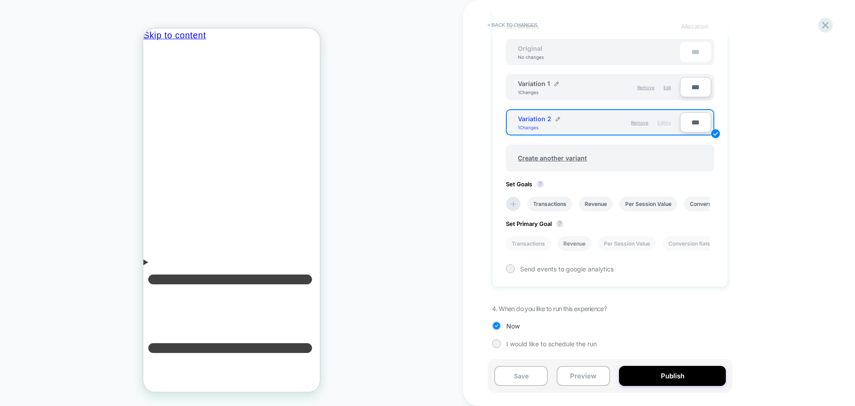
click at [574, 246] on li "Revenue" at bounding box center [575, 243] width 34 height 15
click at [532, 244] on li "Transactions" at bounding box center [528, 243] width 45 height 15
click at [575, 244] on li "Revenue" at bounding box center [575, 243] width 34 height 15
click at [537, 241] on li "Transactions" at bounding box center [528, 243] width 45 height 15
click at [657, 371] on button "Publish" at bounding box center [672, 376] width 107 height 20
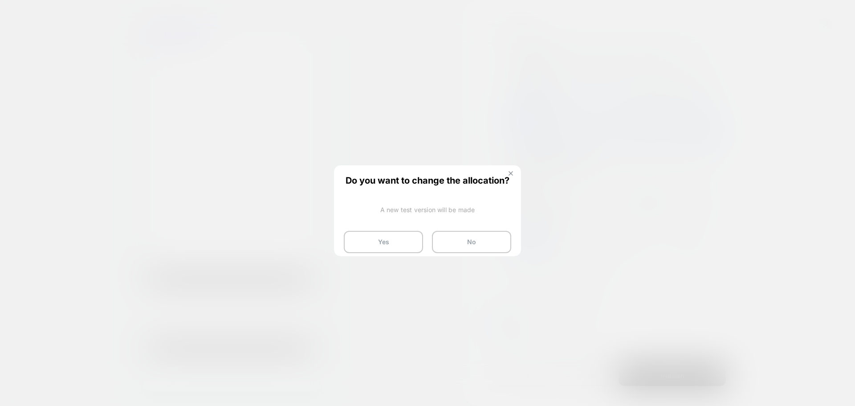
click at [512, 171] on div "Do you want to change the allocation? A new test version will be made Yes No" at bounding box center [427, 214] width 185 height 96
drag, startPoint x: 512, startPoint y: 173, endPoint x: 612, endPoint y: 190, distance: 101.7
click at [512, 173] on img at bounding box center [511, 173] width 4 height 4
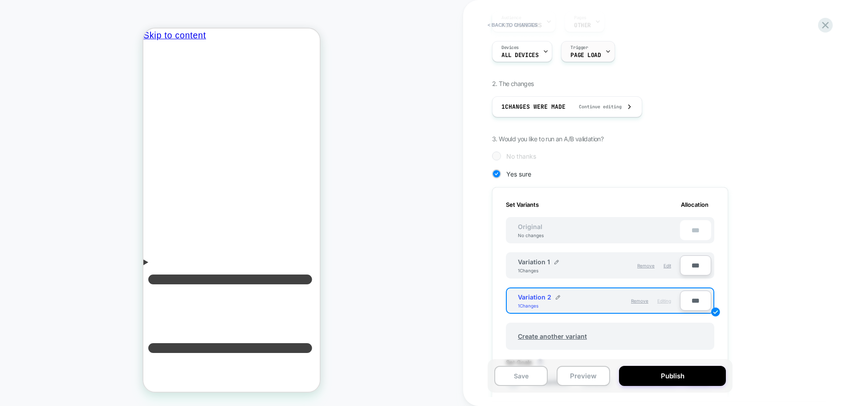
scroll to position [0, 0]
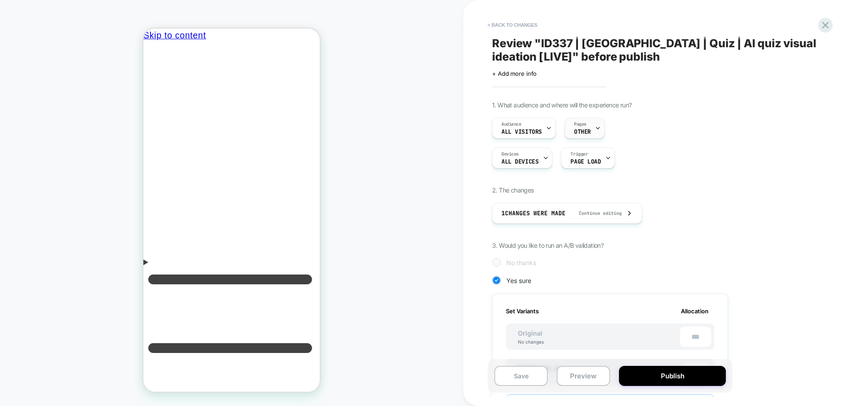
click at [577, 125] on span "Pages" at bounding box center [580, 124] width 12 height 6
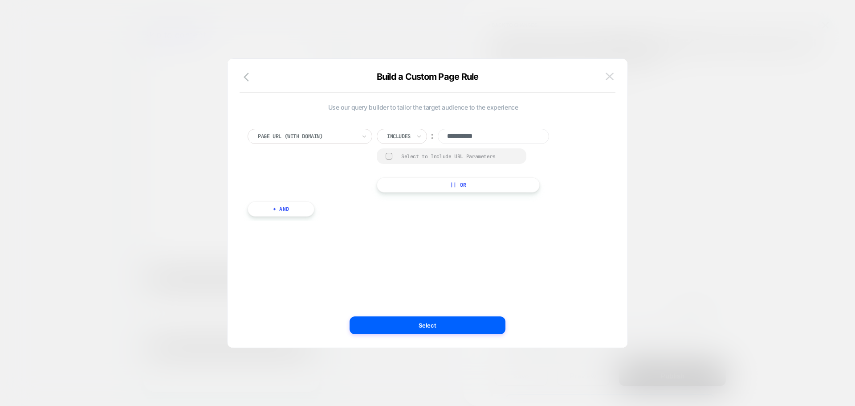
click at [611, 77] on img at bounding box center [610, 77] width 8 height 8
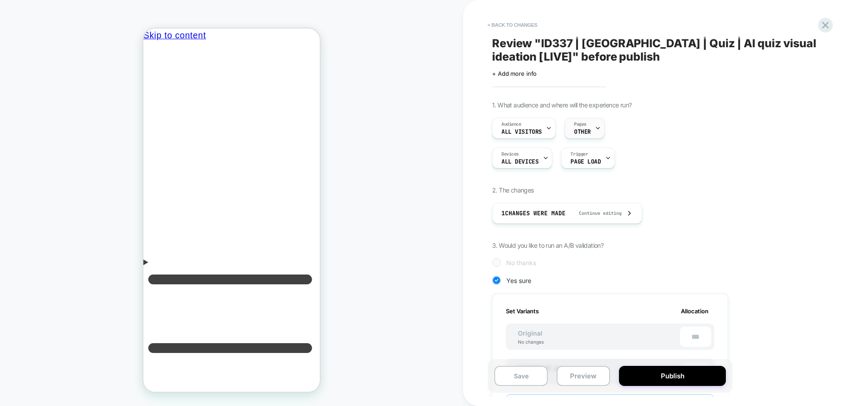
click at [589, 132] on span "OTHER" at bounding box center [582, 132] width 17 height 6
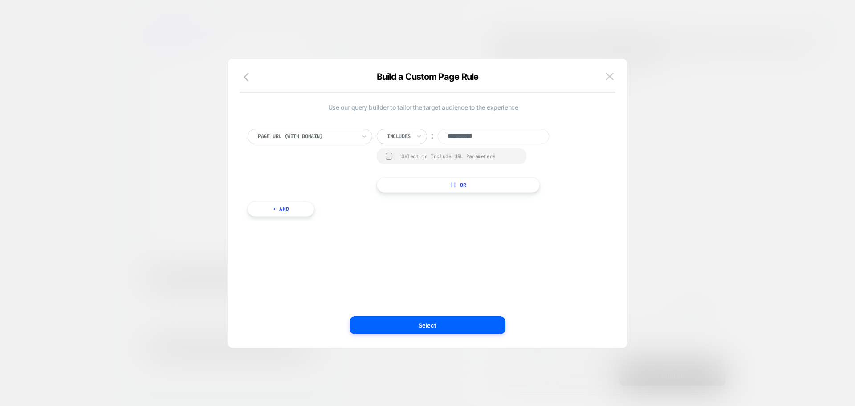
click at [486, 140] on input "**********" at bounding box center [493, 136] width 111 height 15
paste input "**********"
type input "**********"
click at [475, 318] on button "Select" at bounding box center [428, 325] width 156 height 18
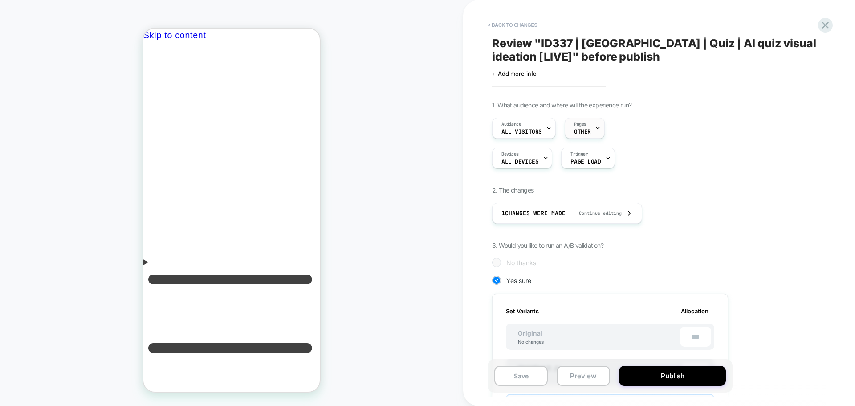
click at [585, 125] on span "Pages" at bounding box center [580, 124] width 12 height 6
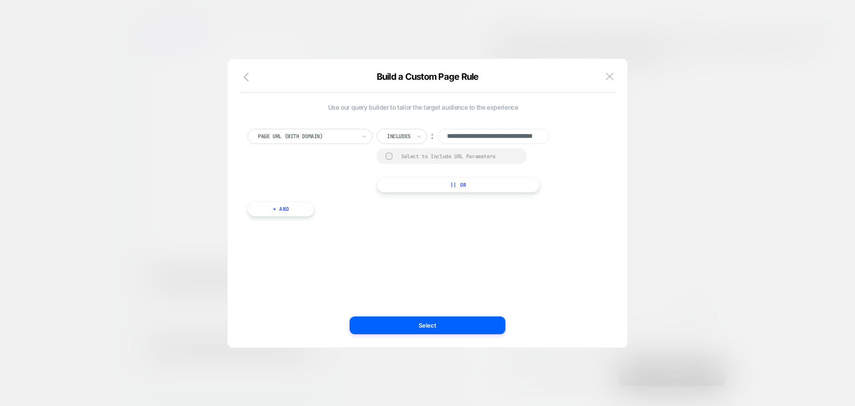
drag, startPoint x: 478, startPoint y: 137, endPoint x: 438, endPoint y: 138, distance: 39.7
click at [438, 138] on div "**********" at bounding box center [471, 136] width 188 height 15
type input "**********"
click at [437, 325] on button "Select" at bounding box center [428, 325] width 156 height 18
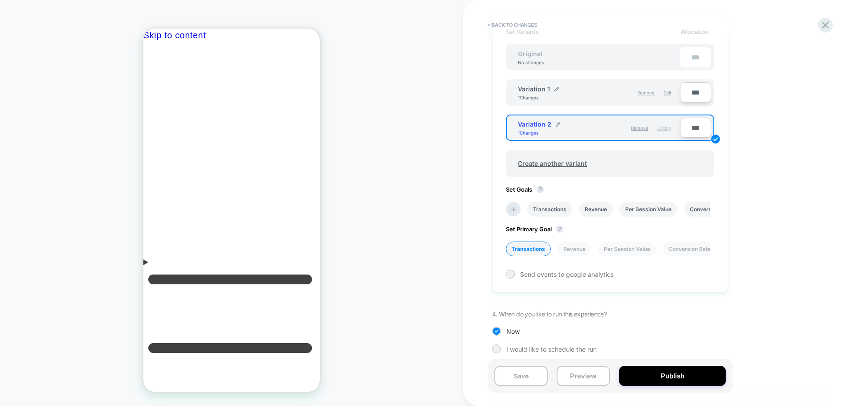
scroll to position [285, 0]
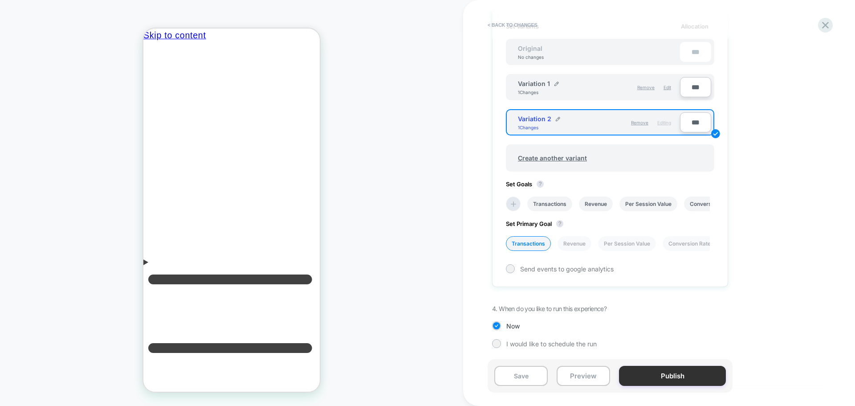
click at [659, 375] on button "Publish" at bounding box center [672, 376] width 107 height 20
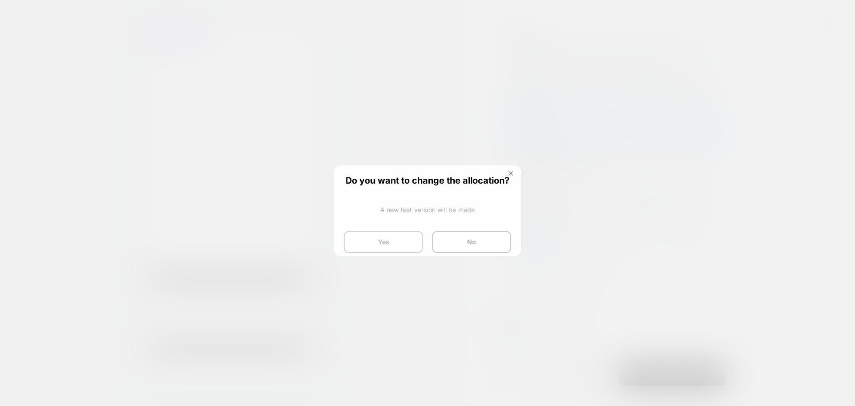
click at [371, 240] on button "Yes" at bounding box center [383, 242] width 79 height 22
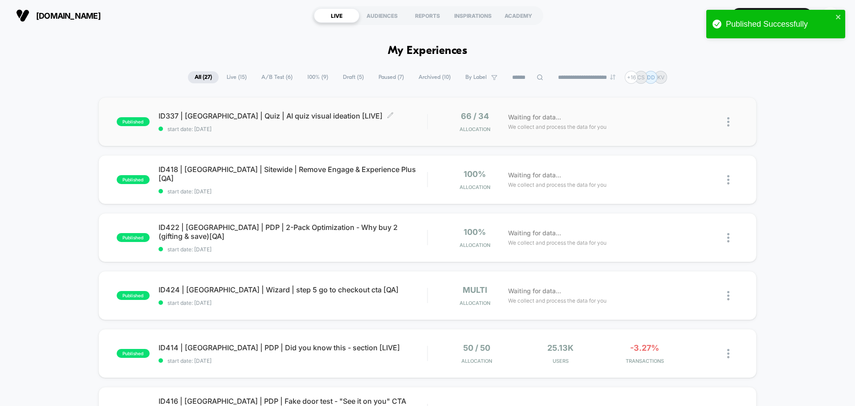
click at [269, 121] on div "ID337 | USA | Quiz | AI quiz visual ideation [LIVE] Click to edit experience de…" at bounding box center [293, 121] width 269 height 21
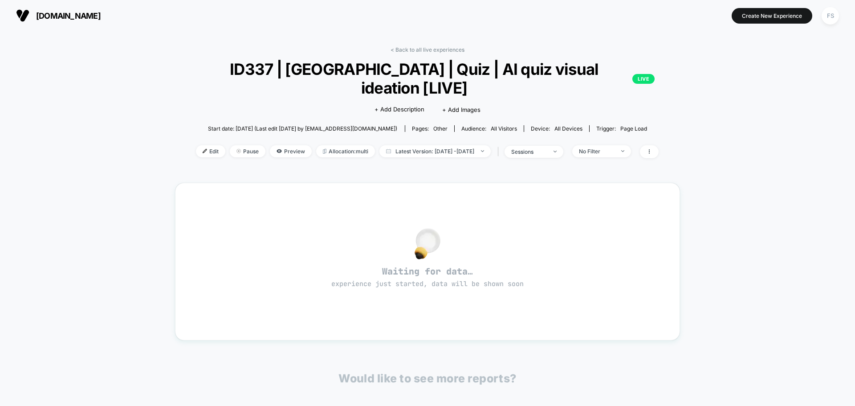
click at [430, 45] on div "< Back to all live experiences ID337 | USA | Quiz | AI quiz visual ideation [LI…" at bounding box center [427, 257] width 505 height 434
click at [426, 49] on link "< Back to all live experiences" at bounding box center [428, 49] width 74 height 7
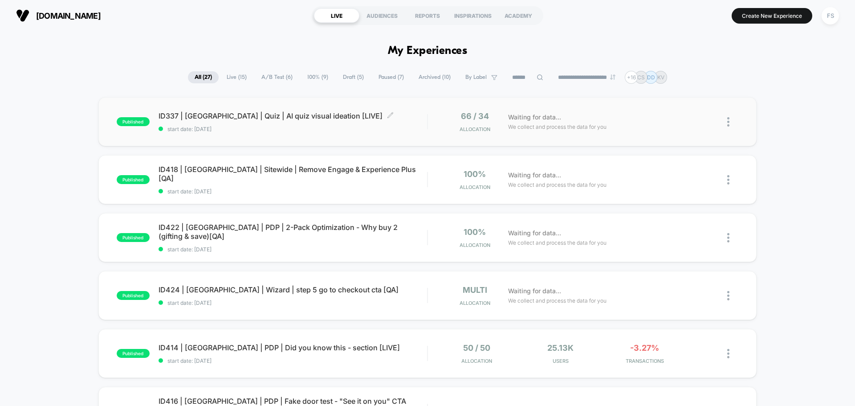
click at [238, 115] on span "ID337 | USA | Quiz | AI quiz visual ideation [LIVE] Click to edit experience de…" at bounding box center [293, 115] width 269 height 9
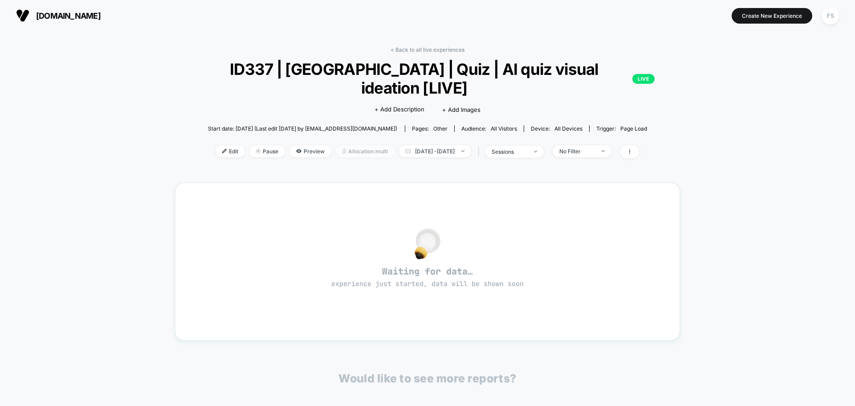
click at [364, 145] on span "Allocation: multi" at bounding box center [365, 151] width 59 height 12
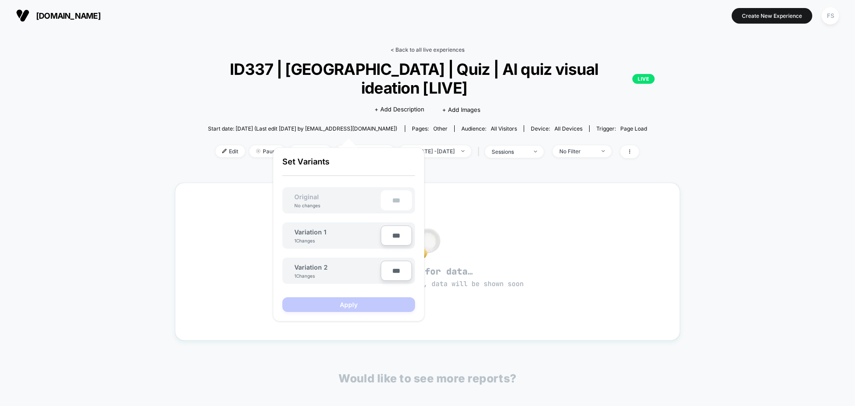
click at [409, 49] on link "< Back to all live experiences" at bounding box center [428, 49] width 74 height 7
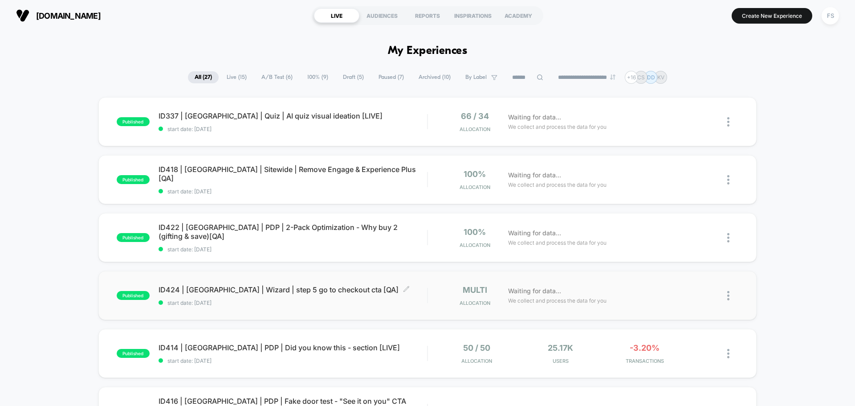
click at [243, 293] on span "ID424 | USA | Wizard | step 5 go to checkout cta [QA] Click to edit experience …" at bounding box center [293, 289] width 269 height 9
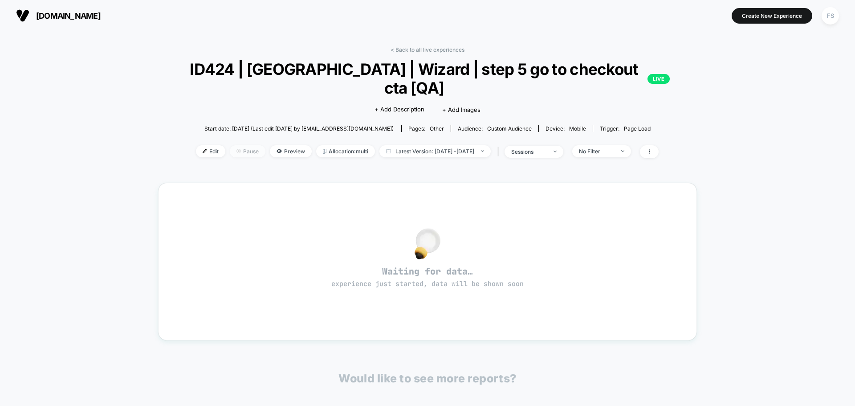
click at [231, 145] on span "Pause" at bounding box center [248, 151] width 36 height 12
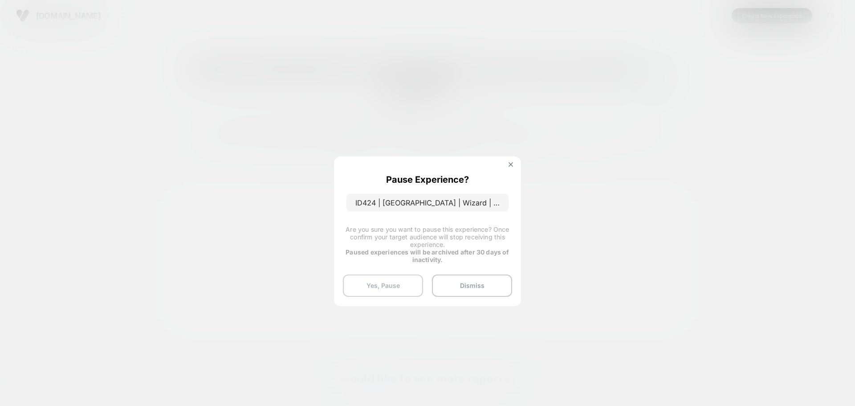
click at [372, 276] on button "Yes, Pause" at bounding box center [383, 285] width 80 height 22
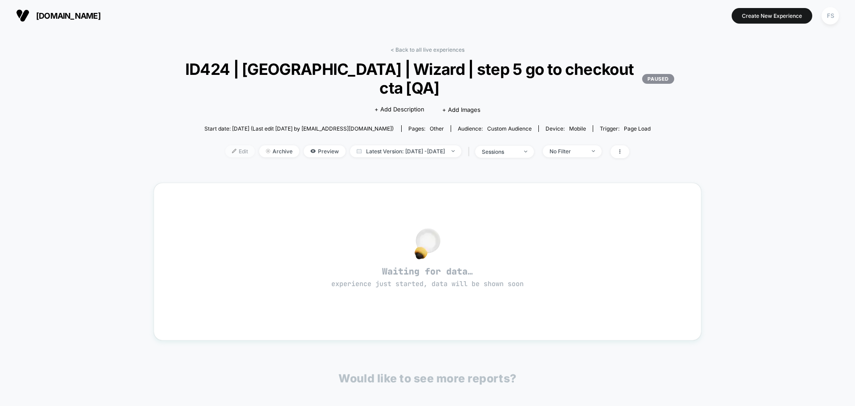
click at [225, 148] on span "Edit" at bounding box center [239, 151] width 29 height 12
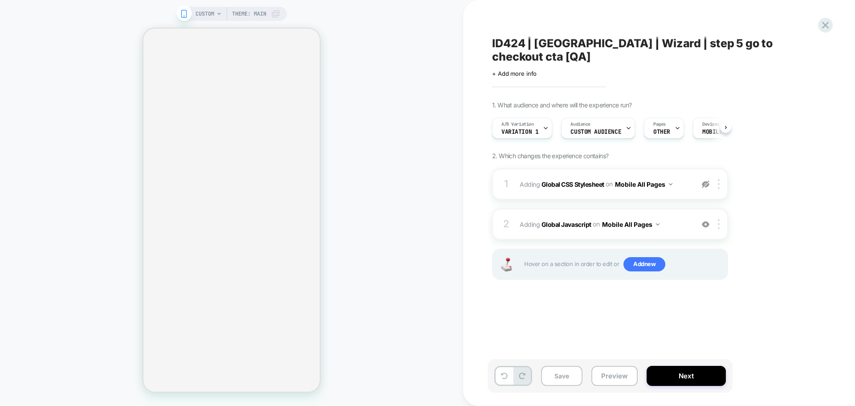
scroll to position [0, 0]
click at [518, 63] on div "Click to edit experience details + Add more info" at bounding box center [589, 70] width 195 height 14
click at [518, 70] on span "+ Add more info" at bounding box center [514, 73] width 45 height 7
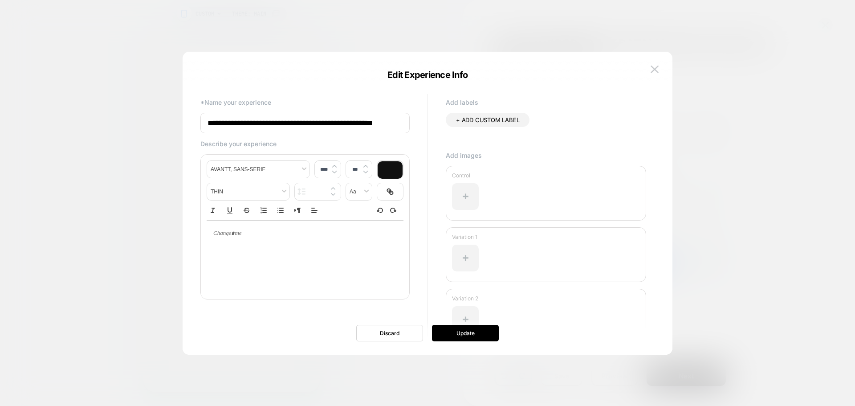
scroll to position [0, 4]
click at [396, 120] on input "**********" at bounding box center [305, 123] width 209 height 21
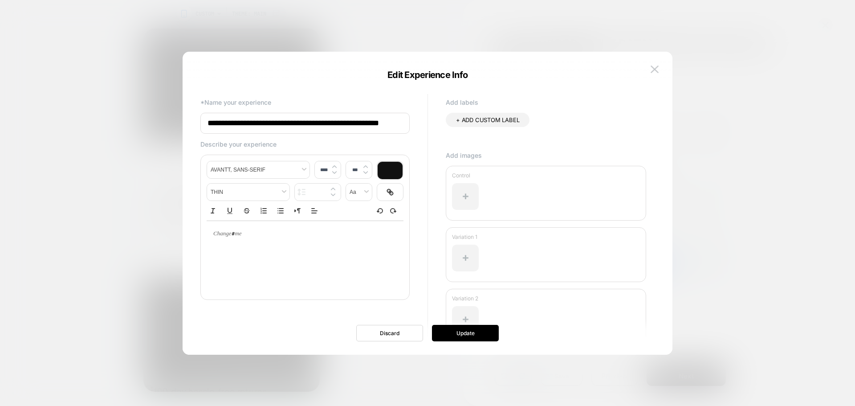
scroll to position [0, 0]
type input "**********"
click at [476, 325] on button "Update" at bounding box center [465, 333] width 67 height 16
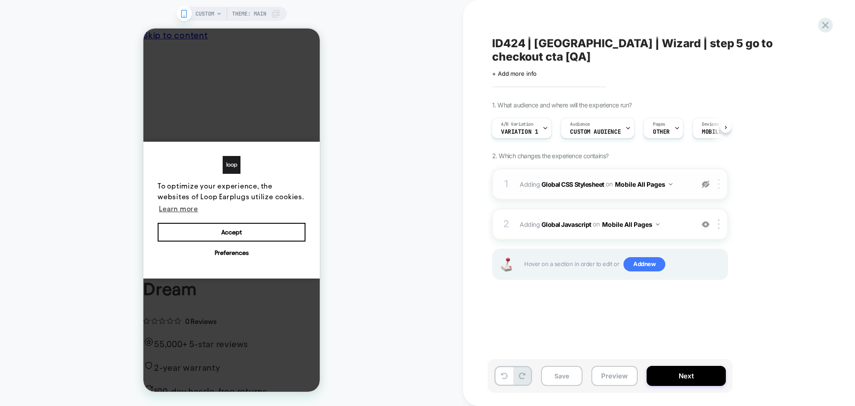
click at [720, 179] on img at bounding box center [719, 184] width 2 height 10
click at [716, 241] on div "Delete" at bounding box center [719, 242] width 79 height 24
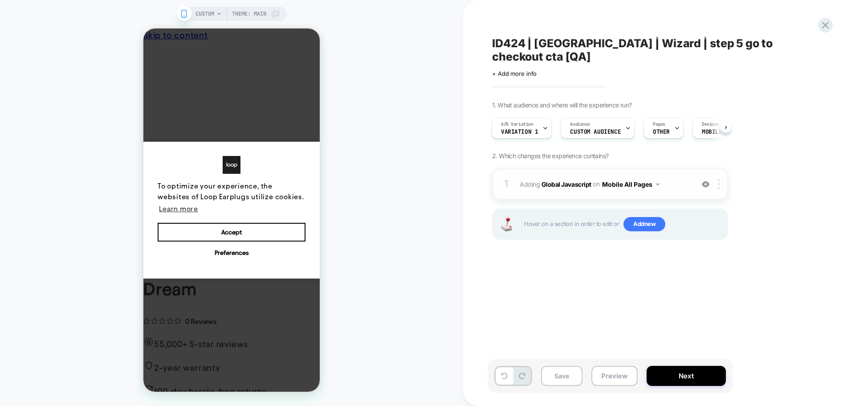
drag, startPoint x: 575, startPoint y: 167, endPoint x: 626, endPoint y: 179, distance: 53.2
click at [626, 179] on div "1 Adding Global Javascript on Mobile All Pages Add Before Add After Copy to Des…" at bounding box center [610, 183] width 236 height 31
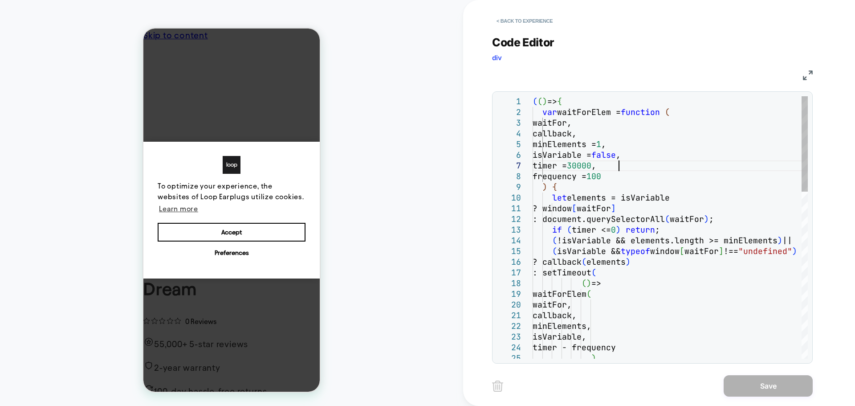
click at [523, 16] on button "< Back to experience" at bounding box center [524, 21] width 65 height 14
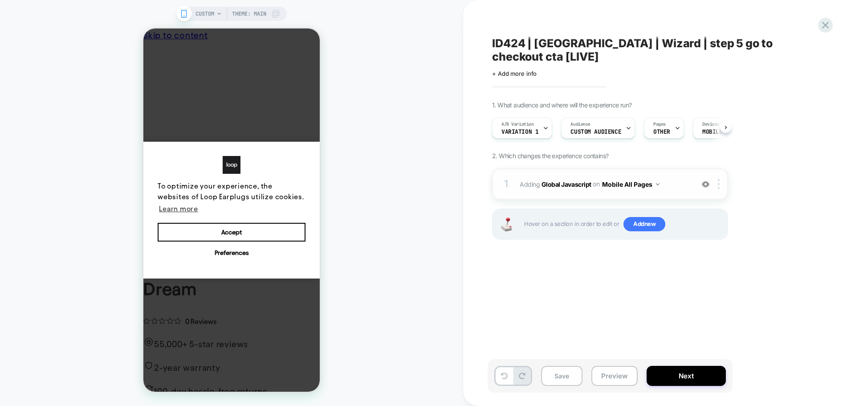
scroll to position [0, 0]
click at [645, 178] on button "Mobile All Pages" at bounding box center [630, 184] width 57 height 13
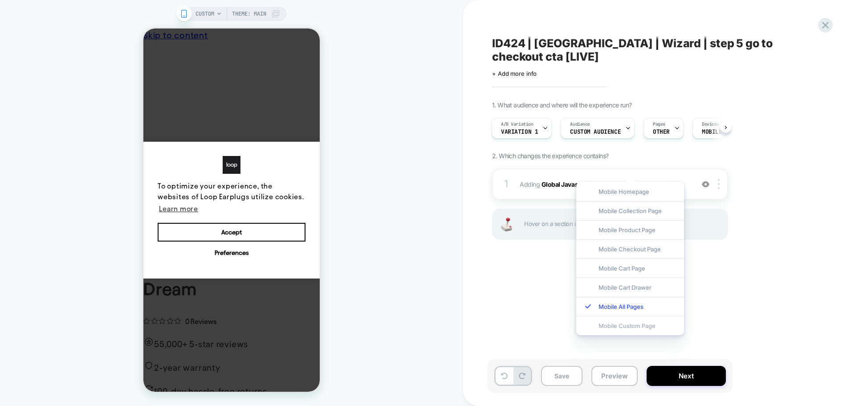
click at [632, 324] on div "Mobile Custom Page" at bounding box center [631, 325] width 108 height 19
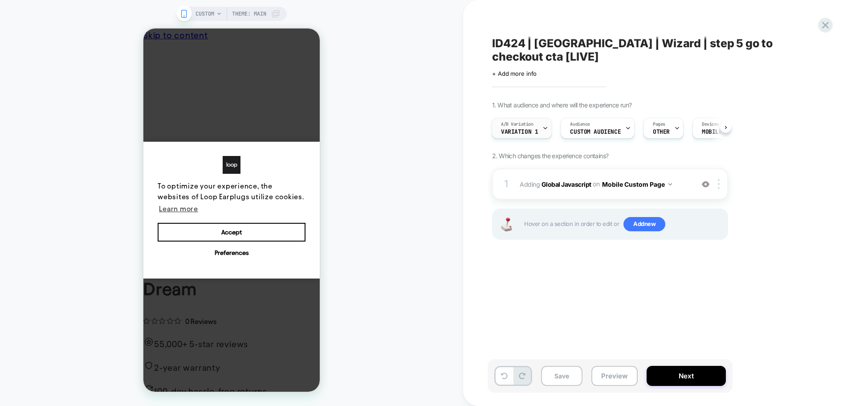
click at [535, 129] on span "Variation 1" at bounding box center [519, 132] width 37 height 6
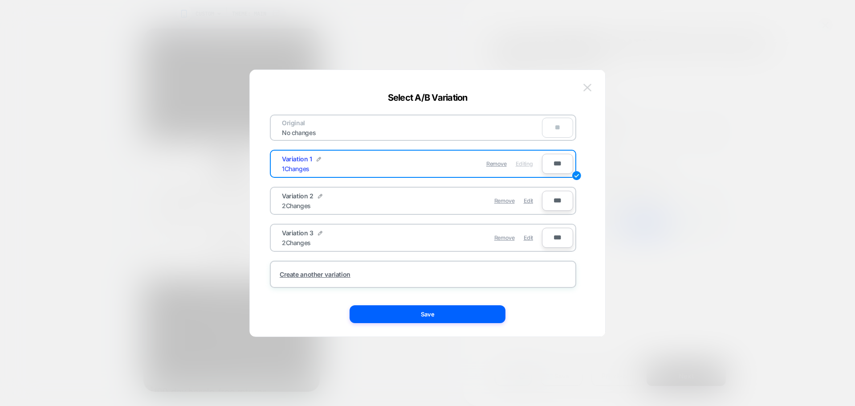
click at [590, 84] on img at bounding box center [588, 88] width 8 height 8
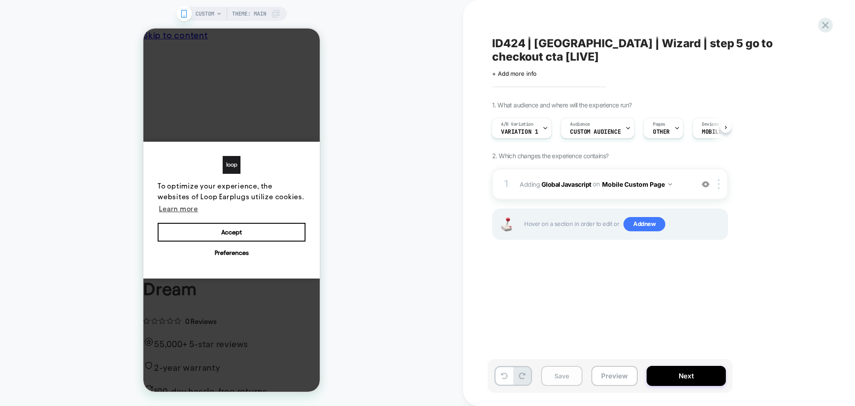
click at [563, 379] on button "Save" at bounding box center [561, 376] width 41 height 20
click at [529, 121] on span "A/B Variation" at bounding box center [517, 124] width 33 height 6
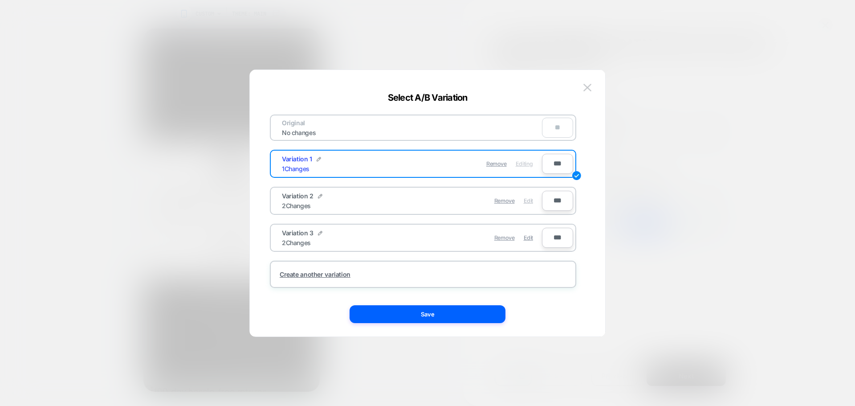
click at [528, 199] on span "Edit" at bounding box center [528, 200] width 9 height 7
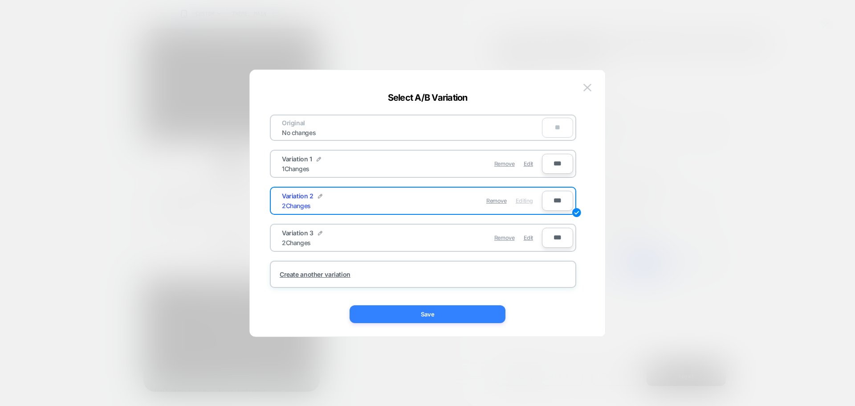
click at [434, 313] on button "Save" at bounding box center [428, 314] width 156 height 18
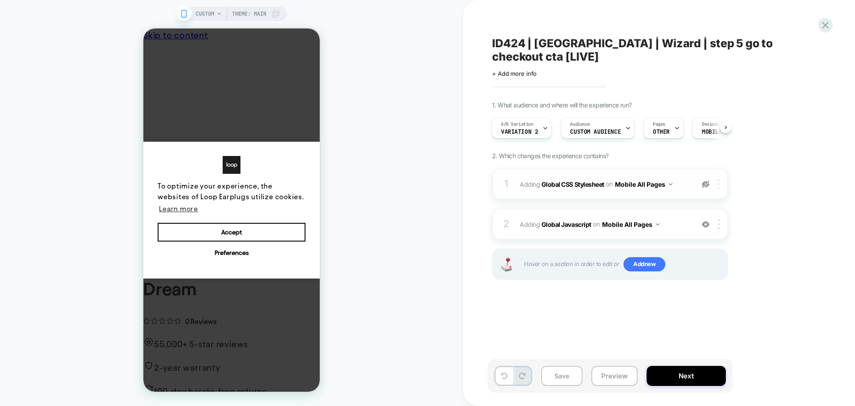
click at [718, 179] on img at bounding box center [719, 184] width 2 height 10
click at [710, 245] on div "Delete" at bounding box center [719, 242] width 79 height 24
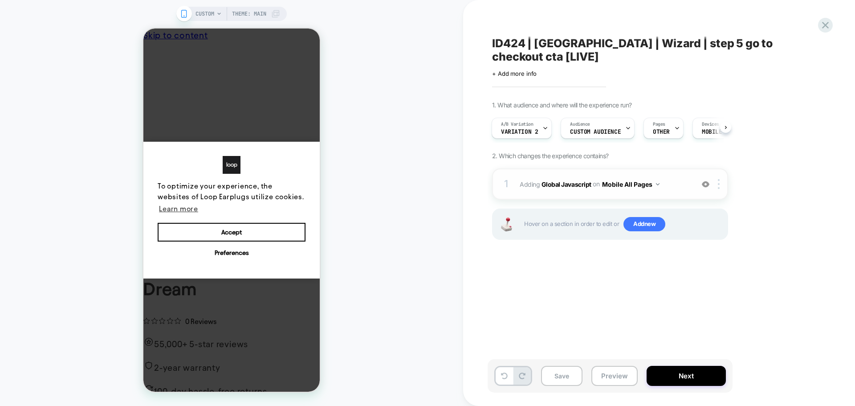
click at [651, 178] on button "Mobile All Pages" at bounding box center [630, 184] width 57 height 13
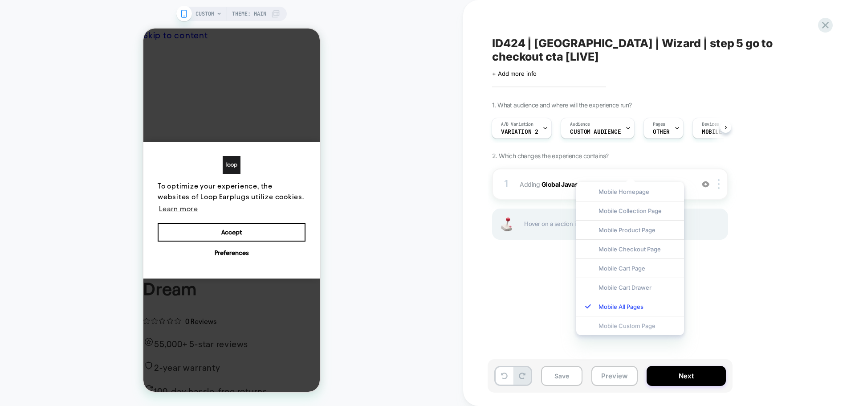
click at [624, 329] on div "Mobile Custom Page" at bounding box center [631, 325] width 108 height 19
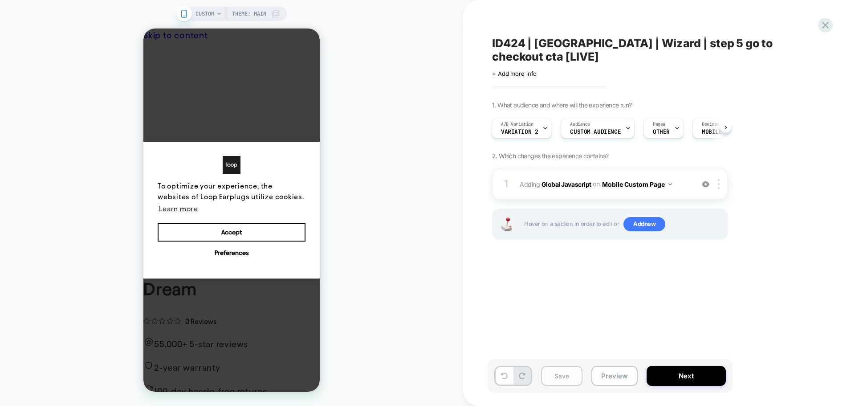
click at [564, 373] on button "Save" at bounding box center [561, 376] width 41 height 20
click at [547, 125] on icon at bounding box center [546, 128] width 6 height 6
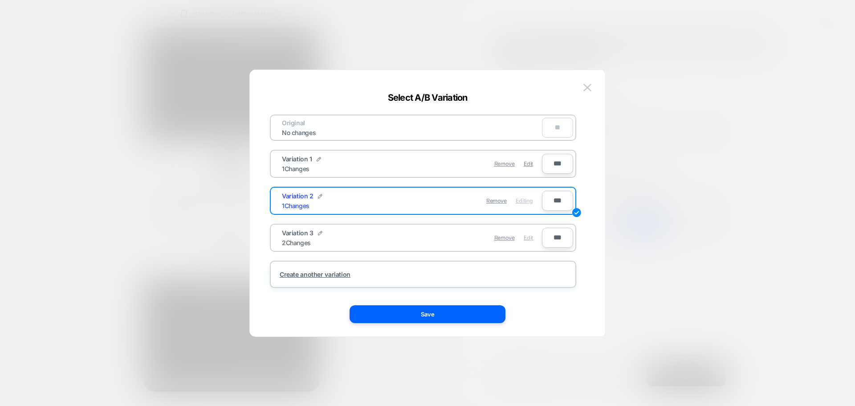
click at [529, 237] on span "Edit" at bounding box center [528, 237] width 9 height 7
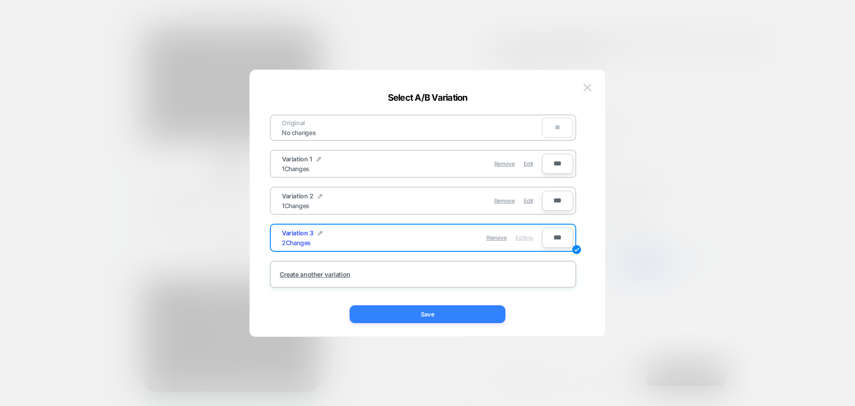
click at [471, 311] on button "Save" at bounding box center [428, 314] width 156 height 18
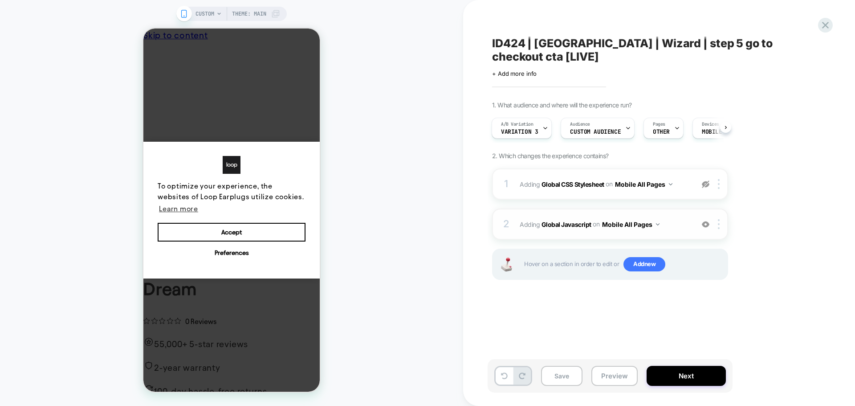
click at [652, 218] on button "Mobile All Pages" at bounding box center [630, 224] width 57 height 13
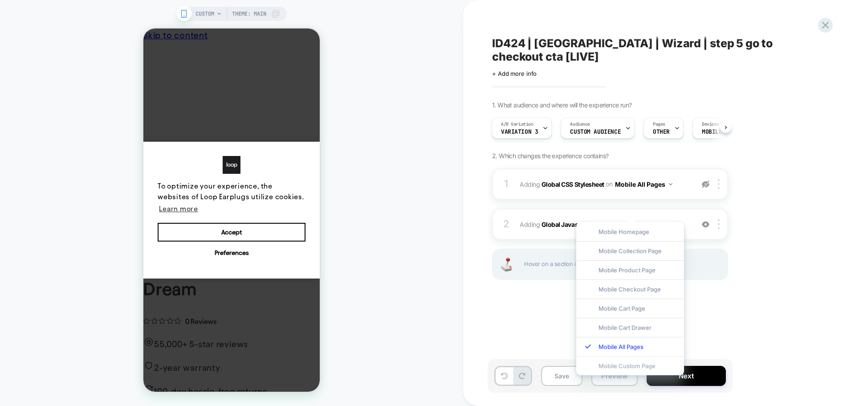
click at [628, 365] on div "Mobile Custom Page" at bounding box center [631, 365] width 108 height 19
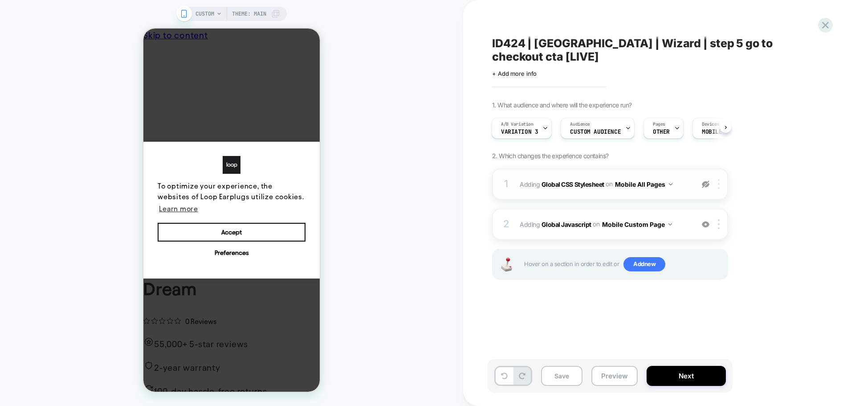
click at [716, 179] on div at bounding box center [720, 184] width 15 height 10
click at [706, 242] on div "Delete" at bounding box center [719, 242] width 79 height 24
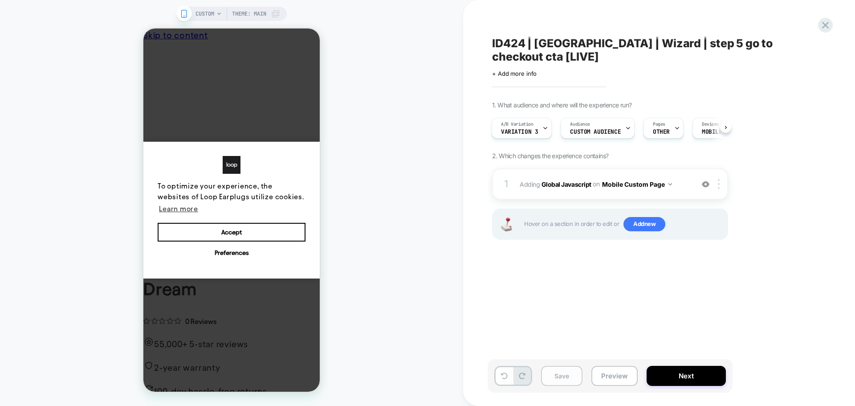
click at [556, 377] on button "Save" at bounding box center [561, 376] width 41 height 20
click at [545, 127] on icon at bounding box center [545, 128] width 3 height 2
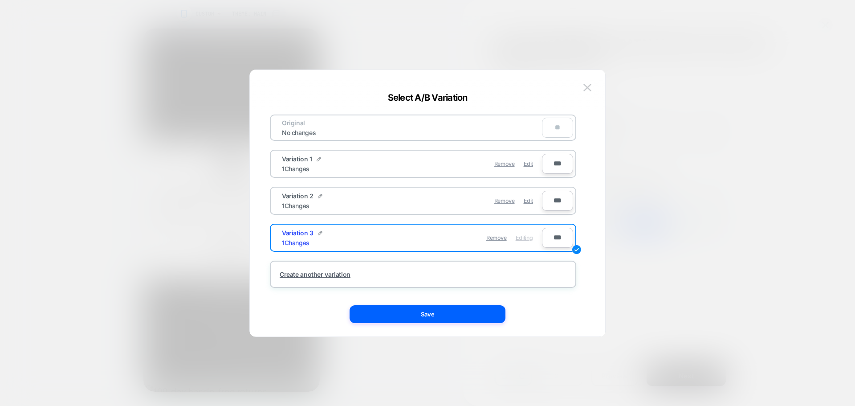
click at [521, 200] on div "Remove Edit" at bounding box center [475, 200] width 126 height 17
click at [524, 200] on span "Edit" at bounding box center [528, 200] width 9 height 7
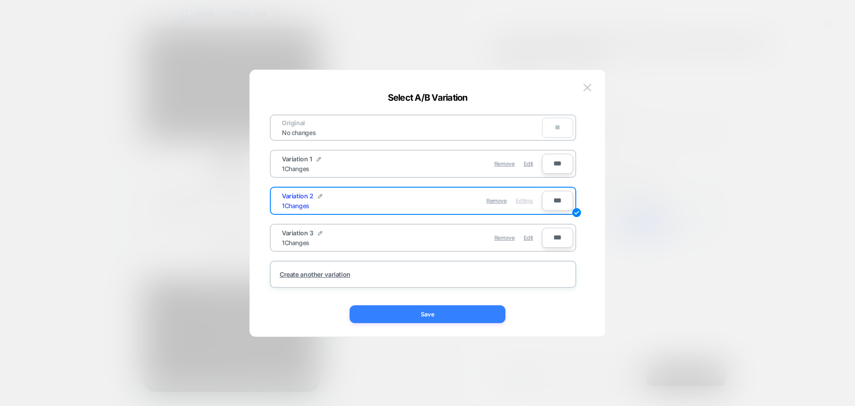
click at [480, 313] on button "Save" at bounding box center [428, 314] width 156 height 18
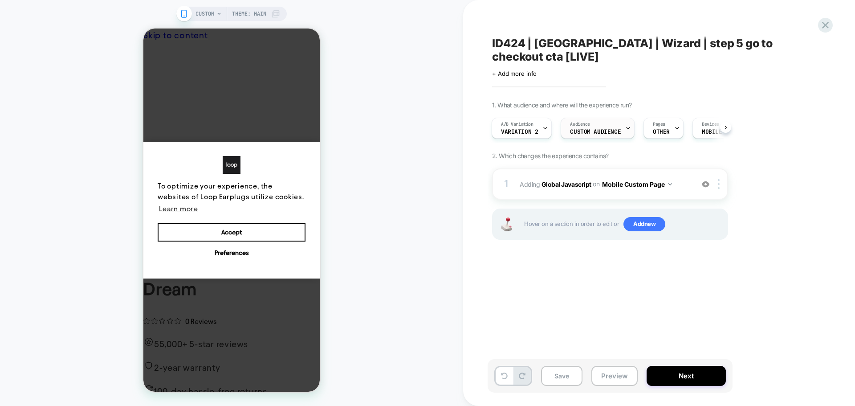
click at [617, 118] on div "Audience Custom Audience" at bounding box center [595, 128] width 69 height 20
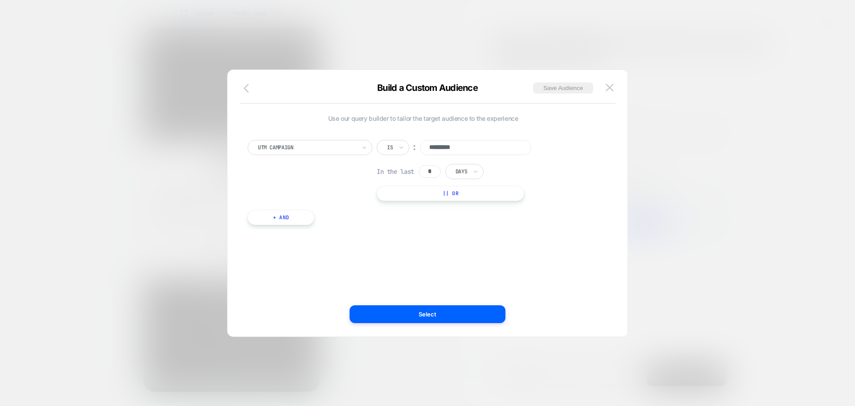
click at [253, 90] on icon "button" at bounding box center [249, 88] width 11 height 11
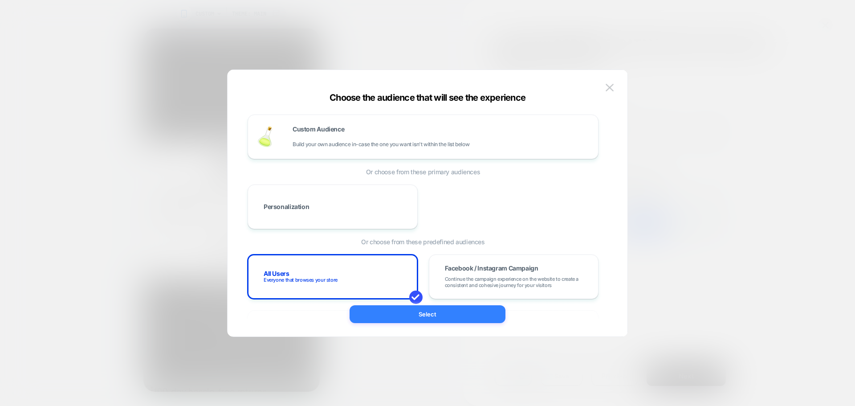
click at [451, 318] on button "Select" at bounding box center [428, 314] width 156 height 18
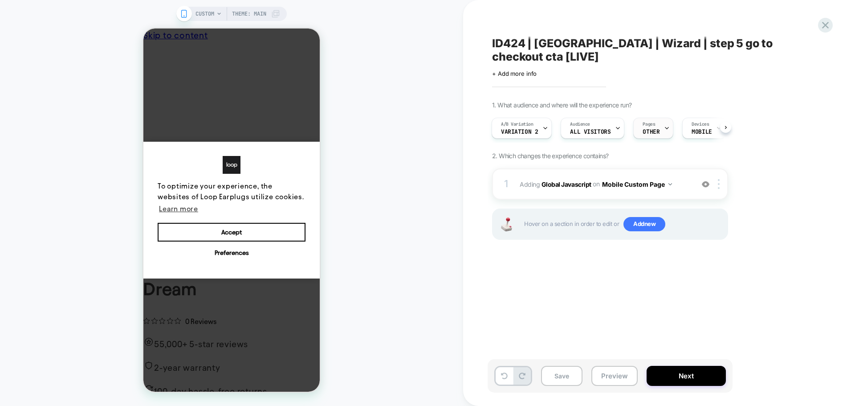
click at [666, 118] on div at bounding box center [667, 128] width 6 height 20
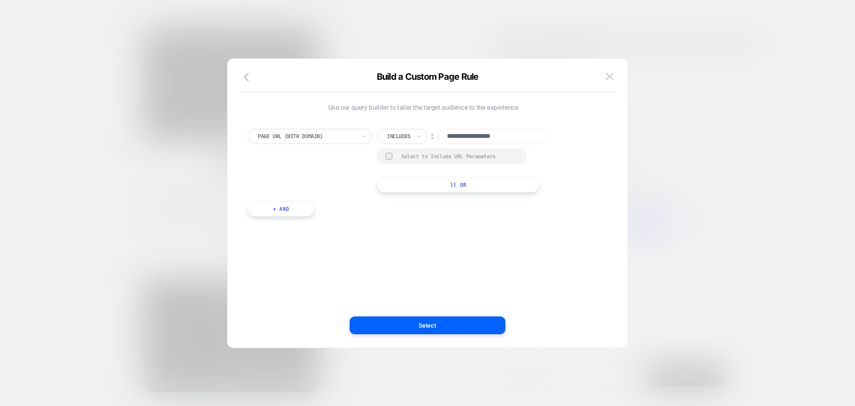
click at [477, 136] on input "**********" at bounding box center [493, 136] width 111 height 15
paste input "**********"
type input "**********"
click at [424, 327] on button "Select" at bounding box center [428, 325] width 156 height 18
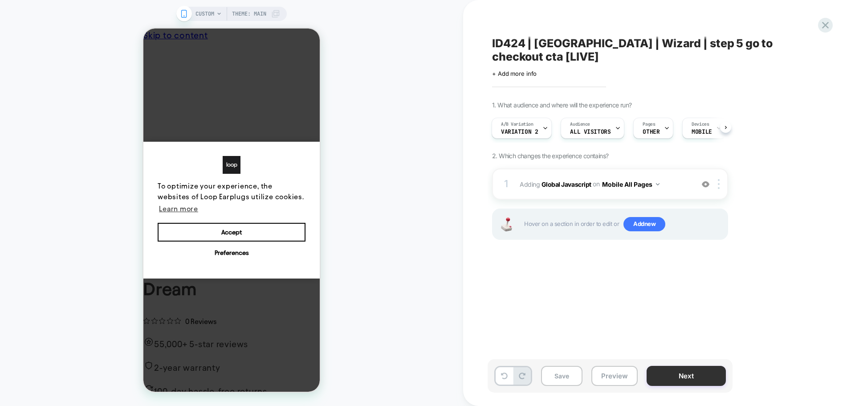
click at [708, 370] on button "Next" at bounding box center [686, 376] width 79 height 20
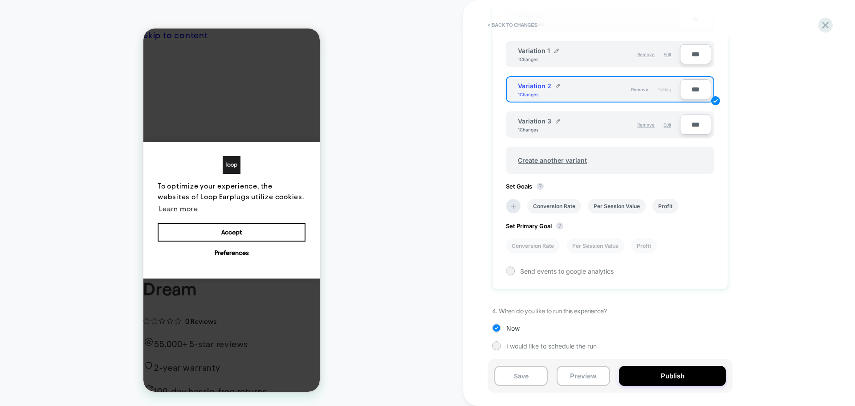
scroll to position [320, 0]
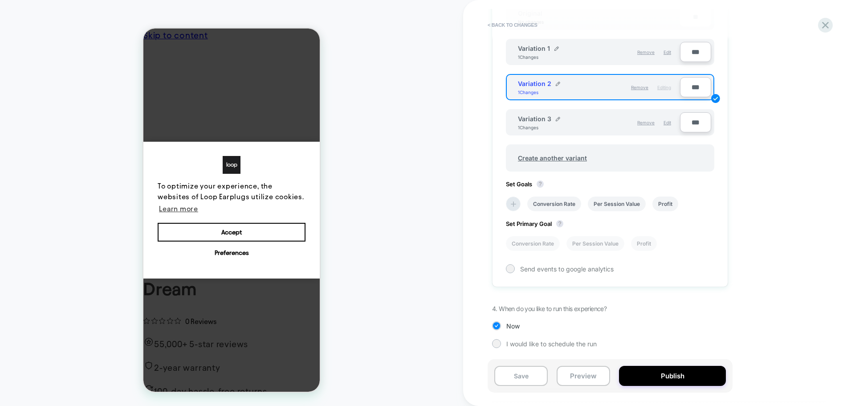
click at [525, 202] on div "Conversion Rate Per Session Value Profit" at bounding box center [606, 204] width 209 height 24
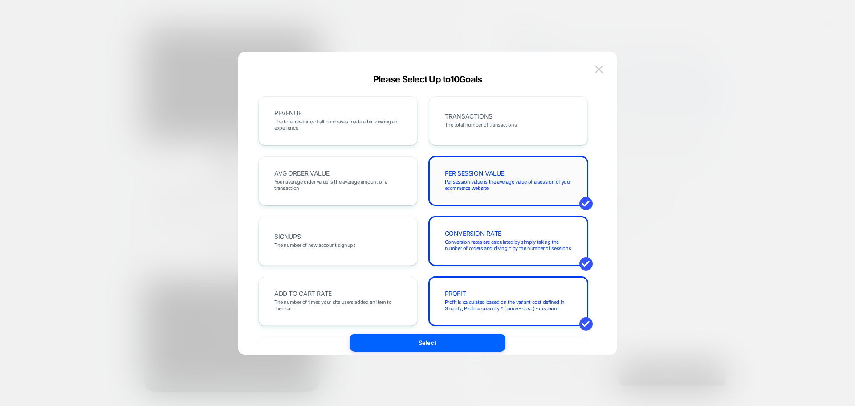
drag, startPoint x: 501, startPoint y: 179, endPoint x: 522, endPoint y: 251, distance: 75.2
click at [501, 180] on span "Per session value is the average value of a session of your ecommerce website" at bounding box center [508, 185] width 127 height 12
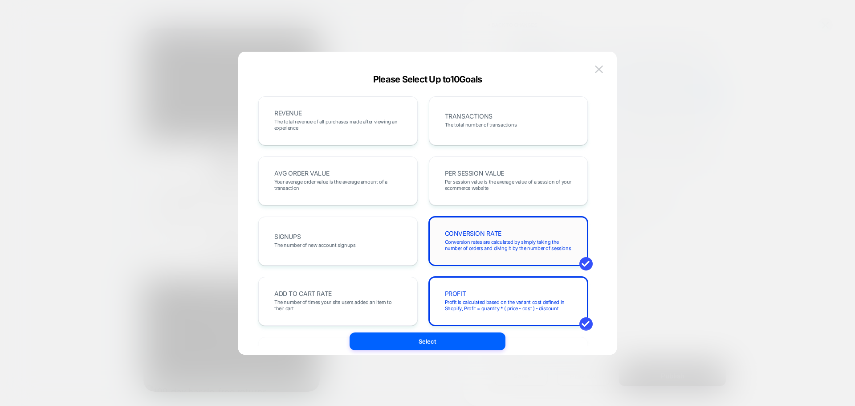
click at [522, 251] on div "CONVERSION RATE Conversion rates are calculated by simply taking the number of …" at bounding box center [508, 241] width 141 height 30
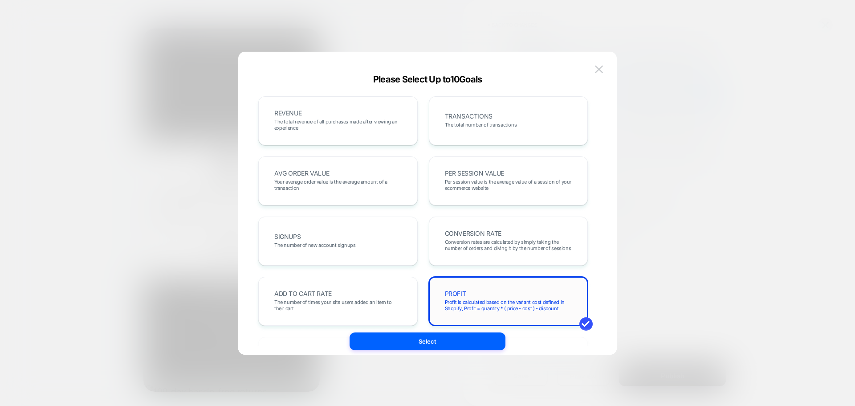
click at [504, 296] on div "PROFIT Profit is calculated based on the variant cost defined in Shopify, Profi…" at bounding box center [508, 301] width 141 height 30
click at [495, 134] on div "TRANSACTIONS The total number of transactions" at bounding box center [508, 121] width 141 height 30
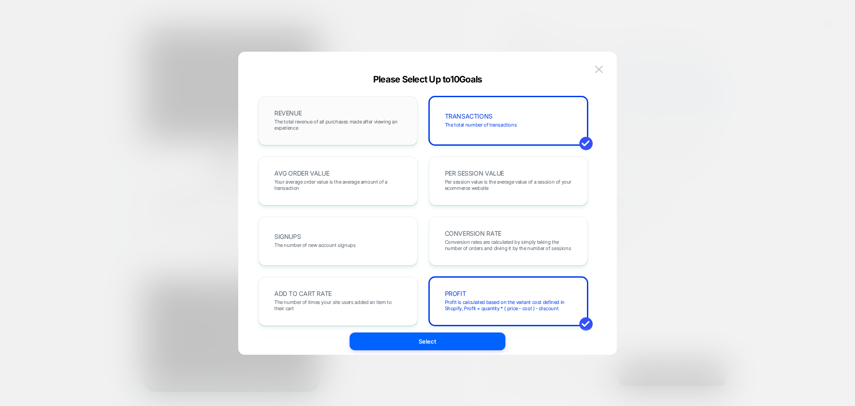
click at [319, 123] on span "The total revenue of all purchases made after viewing an experience" at bounding box center [337, 125] width 127 height 12
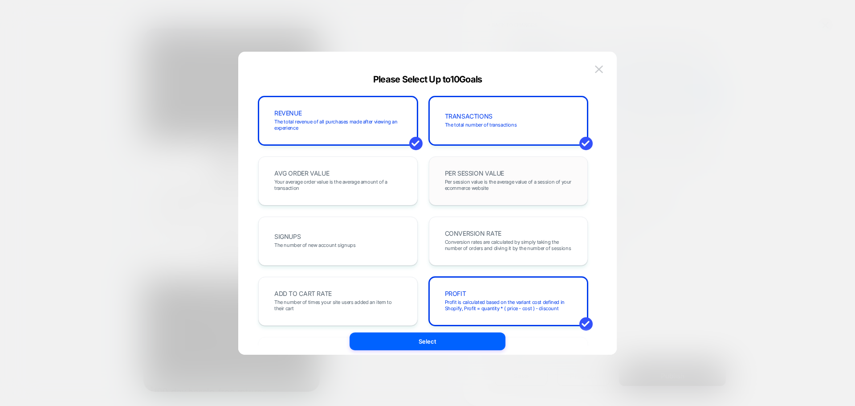
click at [528, 194] on div "PER SESSION VALUE Per session value is the average value of a session of your e…" at bounding box center [508, 181] width 141 height 30
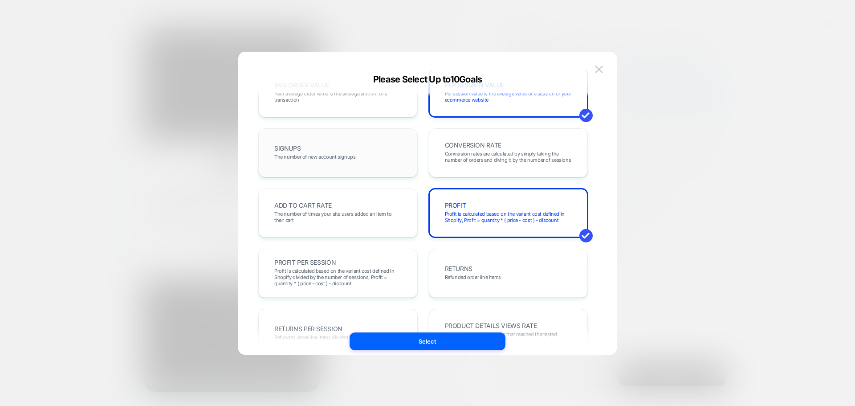
scroll to position [89, 0]
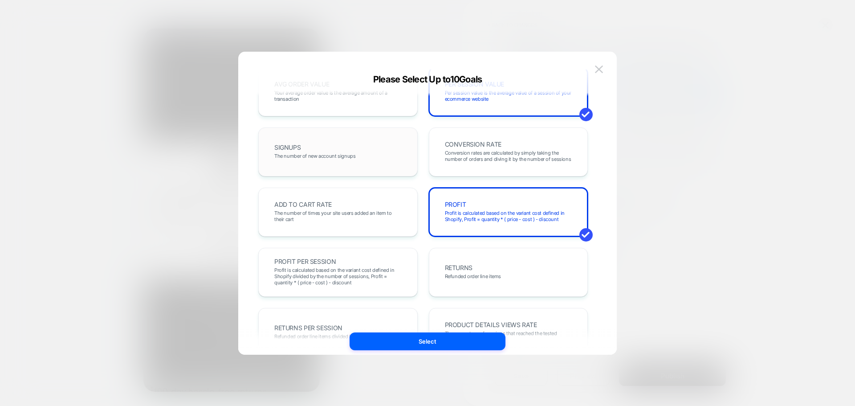
click at [375, 155] on div "SIGNUPS The number of new account signups" at bounding box center [338, 152] width 141 height 30
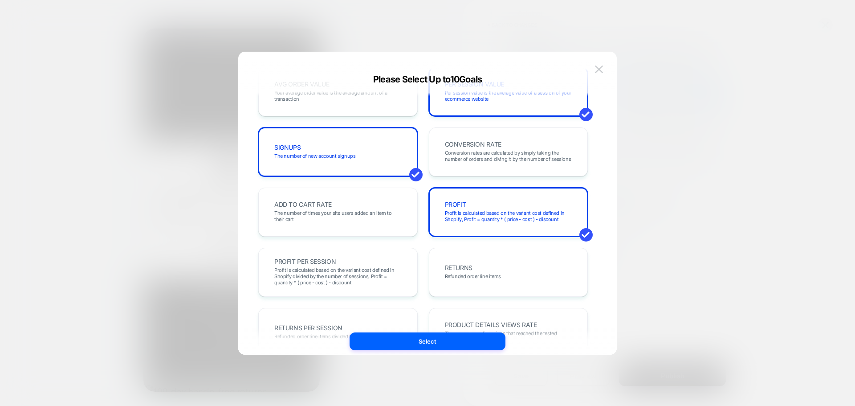
scroll to position [0, 0]
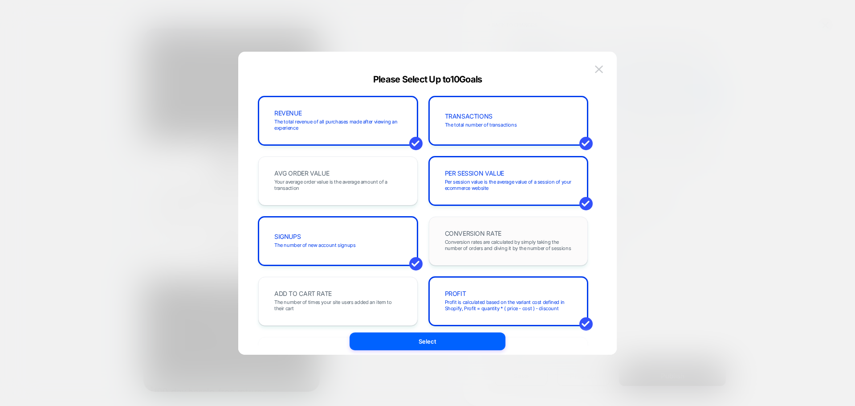
click at [475, 231] on span "CONVERSION RATE" at bounding box center [473, 233] width 57 height 6
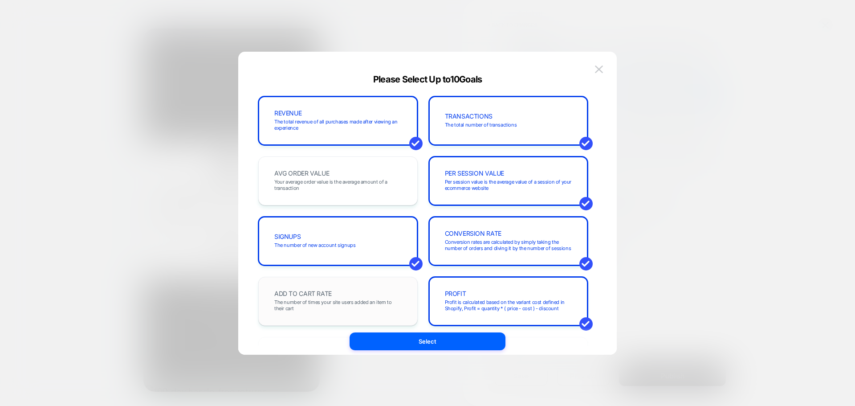
click at [368, 292] on div "ADD TO CART RATE The number of times your site users added an item to their cart" at bounding box center [338, 301] width 141 height 30
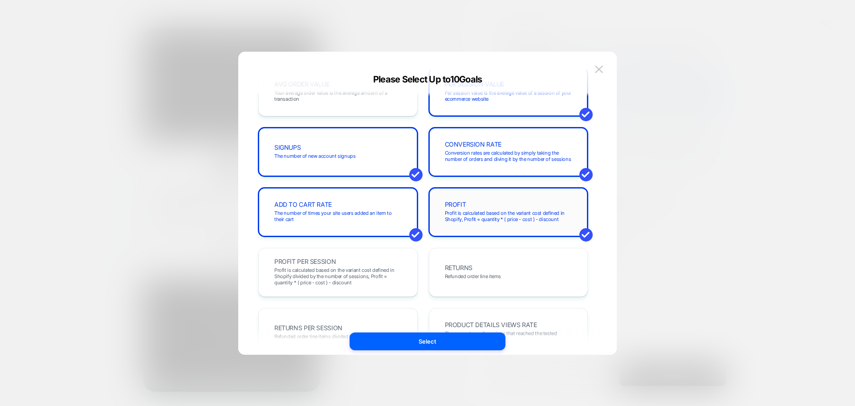
click at [500, 220] on span "Profit is calculated based on the variant cost defined in Shopify, Profit = qua…" at bounding box center [508, 216] width 127 height 12
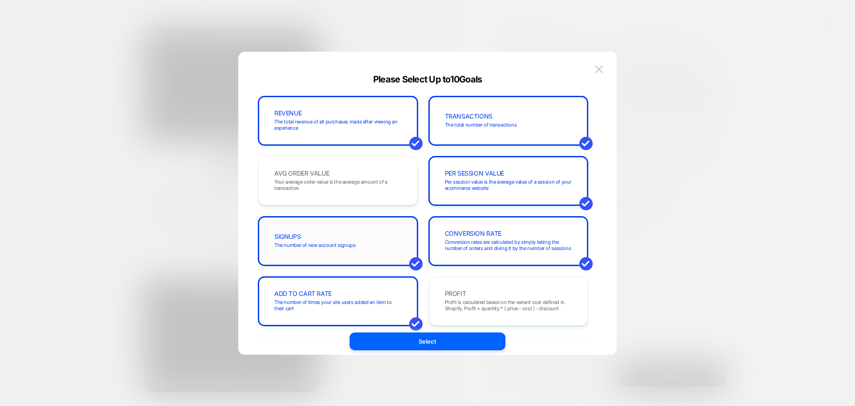
click at [402, 239] on div "SIGNUPS The number of new account signups" at bounding box center [338, 241] width 141 height 30
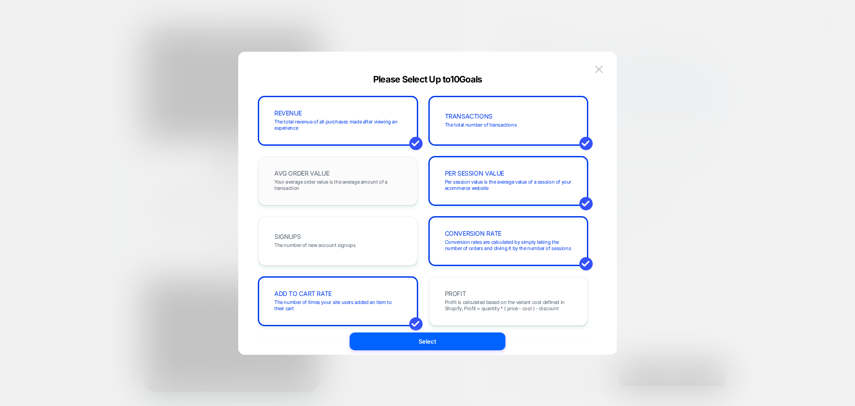
click at [346, 171] on div "AVG ORDER VALUE Your average order value is the average amount of a transaction" at bounding box center [338, 181] width 141 height 30
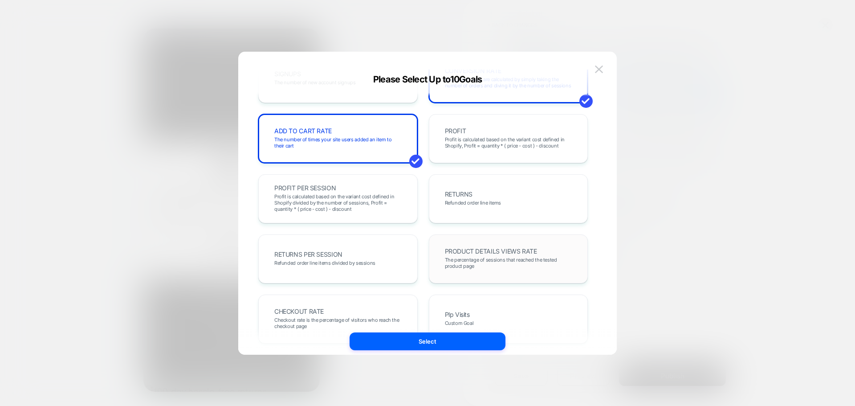
scroll to position [178, 0]
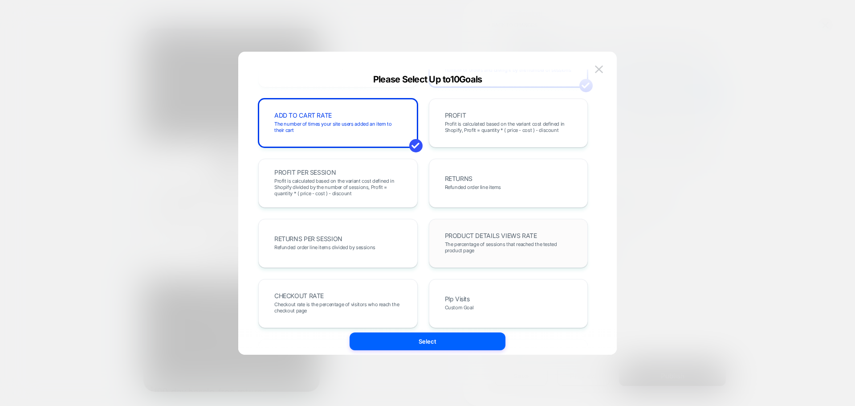
click at [499, 253] on span "The percentage of sessions that reached the tested product page" at bounding box center [508, 247] width 127 height 12
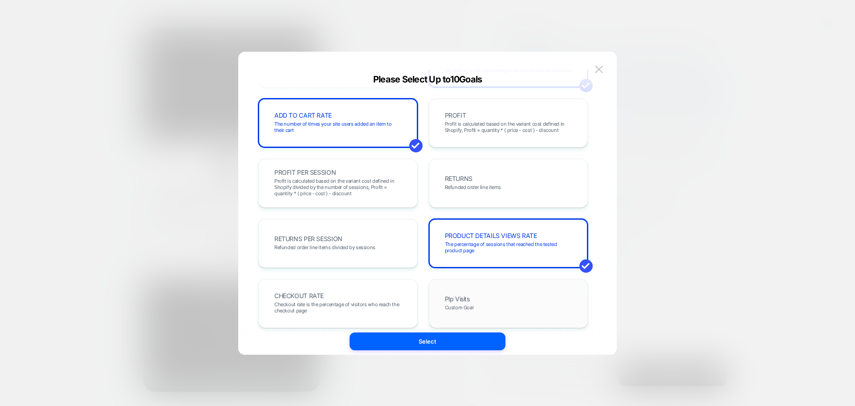
click at [497, 303] on div "Plp Visits Custom Goal" at bounding box center [508, 303] width 141 height 30
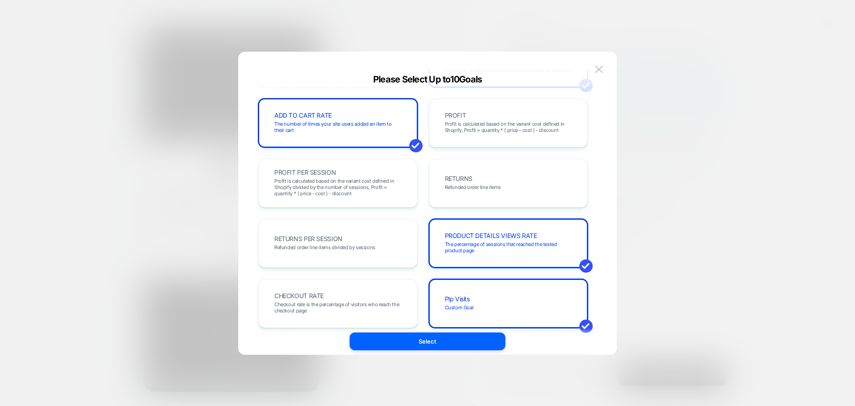
click at [257, 301] on div "REVENUE The total revenue of all purchases made after viewing an experience TRA…" at bounding box center [423, 208] width 352 height 276
click at [378, 300] on div "CHECKOUT RATE Checkout rate is the percentage of visitors who reach the checkou…" at bounding box center [338, 303] width 141 height 30
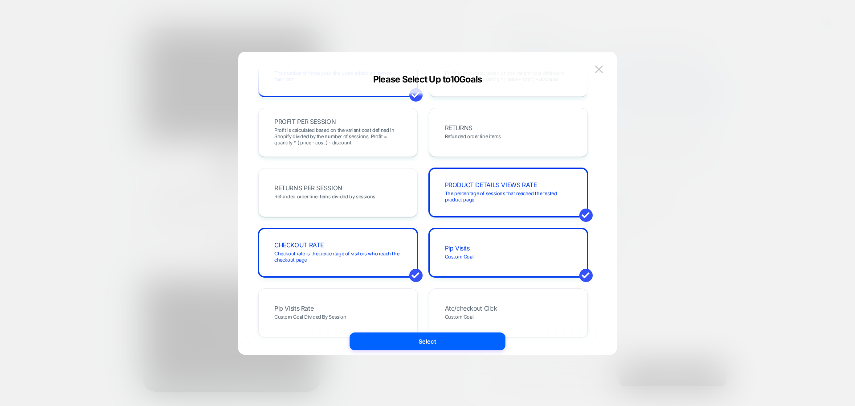
scroll to position [312, 0]
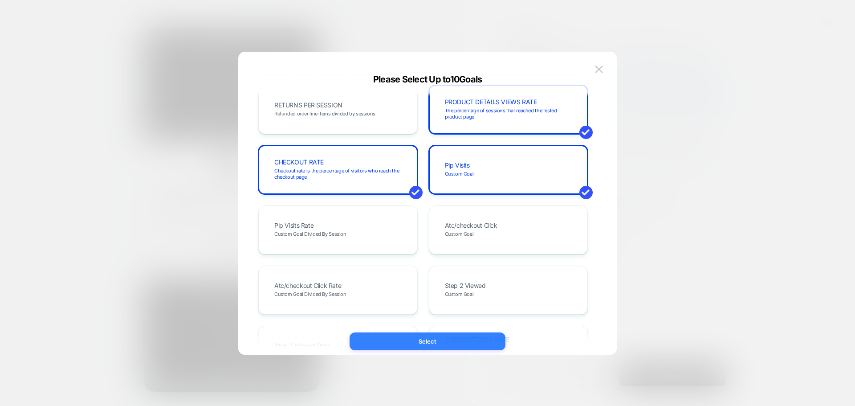
click at [431, 340] on button "Select" at bounding box center [428, 341] width 156 height 18
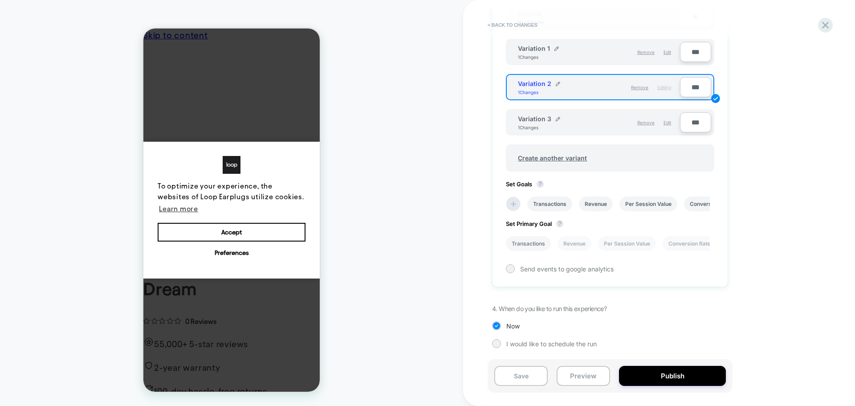
click at [519, 246] on li "Transactions" at bounding box center [528, 243] width 45 height 15
click at [628, 368] on button "Publish" at bounding box center [672, 376] width 107 height 20
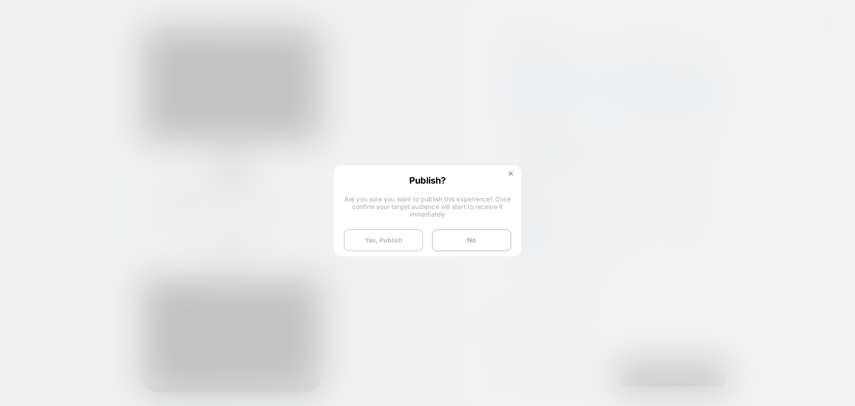
click at [360, 233] on button "Yes, Publish" at bounding box center [383, 240] width 79 height 22
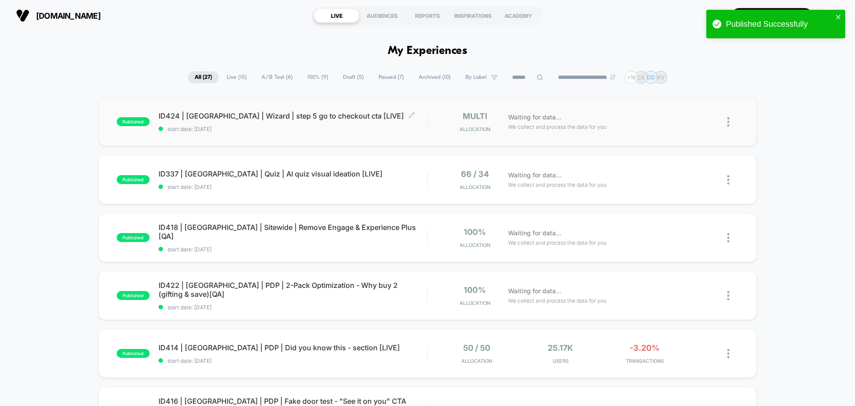
click at [274, 118] on span "ID424 | USA | Wizard | step 5 go to checkout cta [LIVE] Click to edit experienc…" at bounding box center [293, 115] width 269 height 9
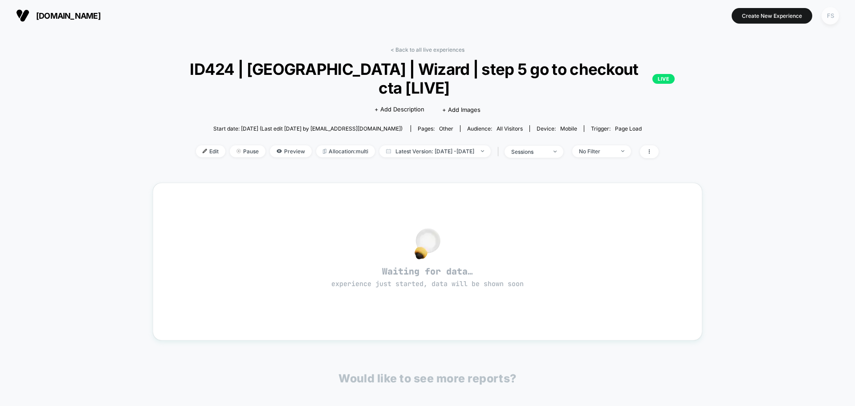
click at [837, 17] on div "FS" at bounding box center [830, 15] width 17 height 17
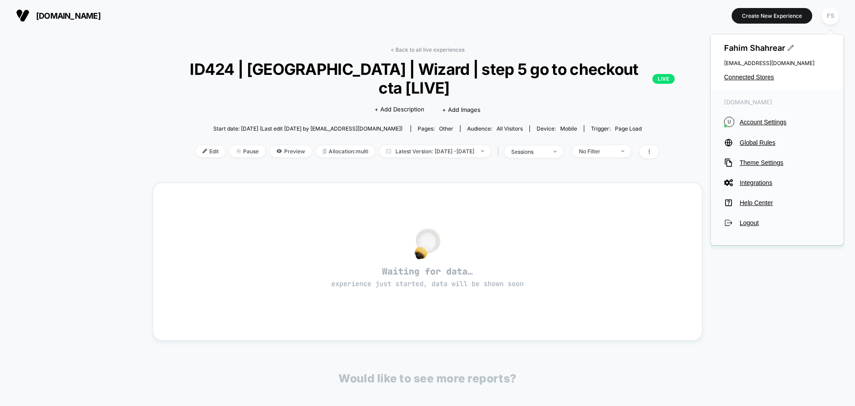
drag, startPoint x: 762, startPoint y: 122, endPoint x: 802, endPoint y: 86, distance: 53.6
click at [802, 86] on div "Fahim Shahrear fahim.shahrear@echologyx.com Connected Stores us.loopearplugs.co…" at bounding box center [778, 140] width 134 height 212
click at [769, 79] on span "Connected Stores" at bounding box center [777, 77] width 106 height 7
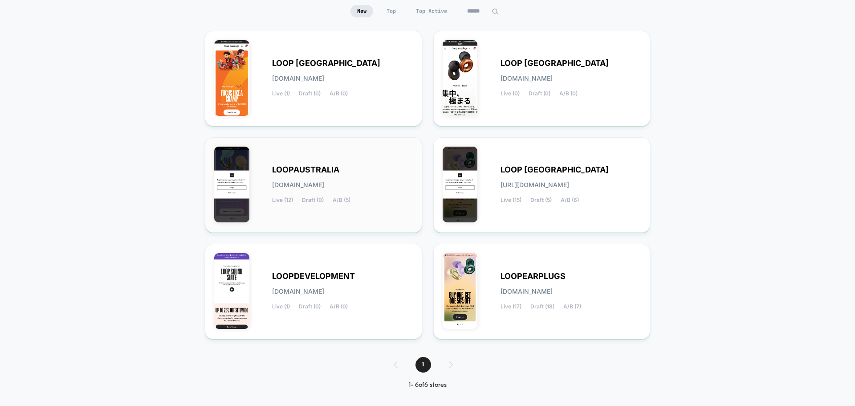
scroll to position [89, 0]
click at [313, 202] on span "Draft (0)" at bounding box center [313, 199] width 22 height 6
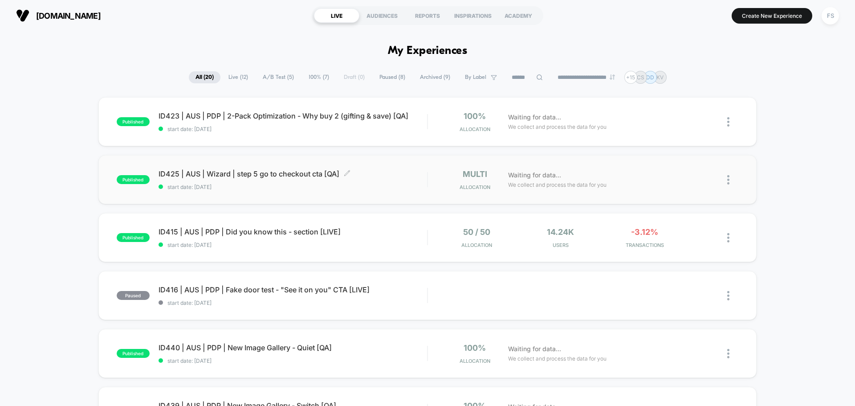
click at [228, 173] on span "ID425 | AUS | Wizard | step 5 go to checkout cta [QA] Click to edit experience …" at bounding box center [293, 173] width 269 height 9
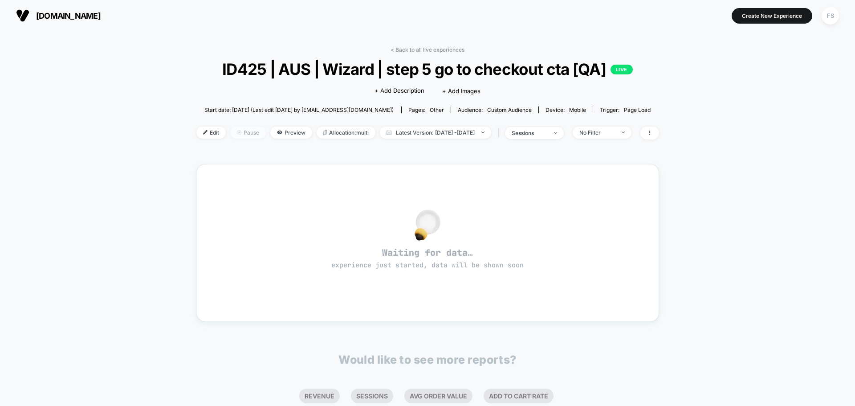
click at [230, 133] on span "Pause" at bounding box center [248, 133] width 36 height 12
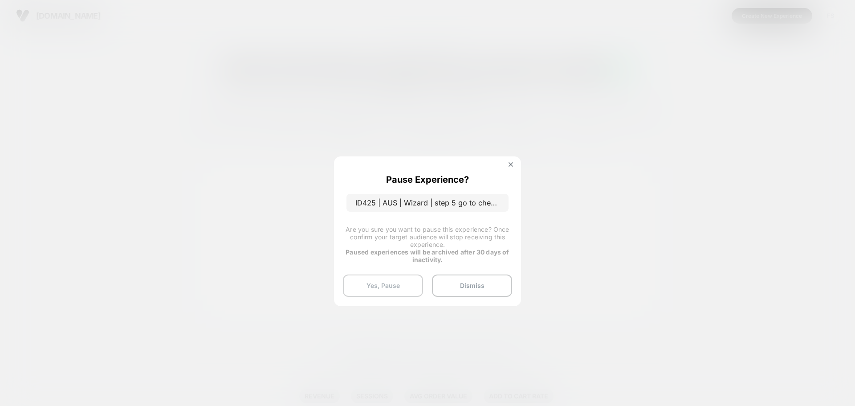
click at [368, 290] on button "Yes, Pause" at bounding box center [383, 285] width 80 height 22
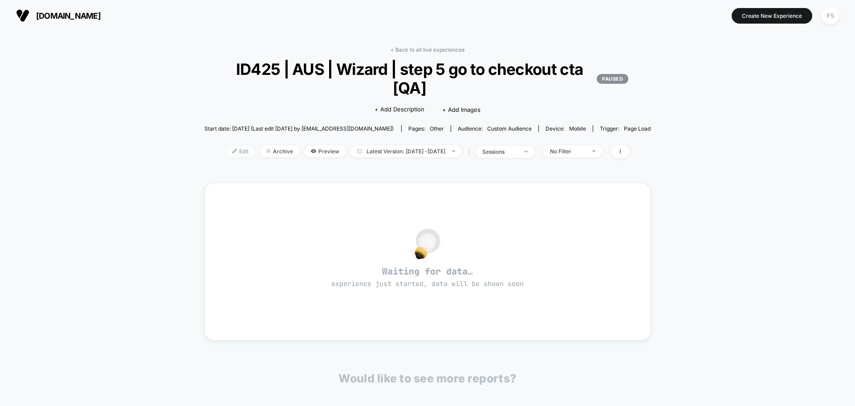
click at [226, 148] on span "Edit" at bounding box center [240, 151] width 29 height 12
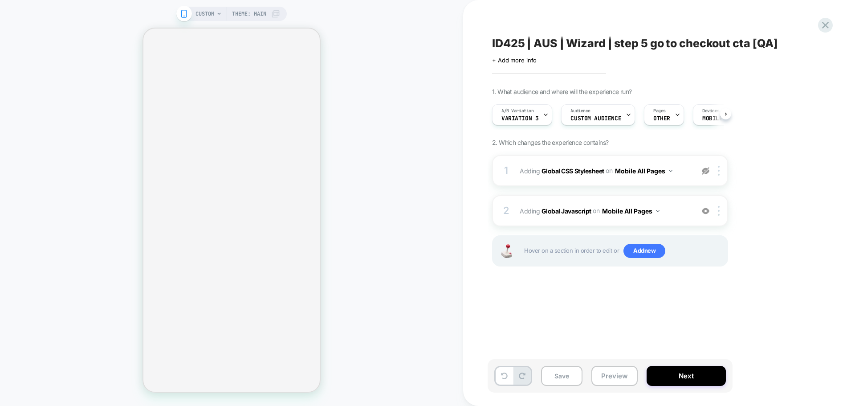
scroll to position [0, 0]
click at [524, 61] on span "+ Add more info" at bounding box center [514, 60] width 45 height 7
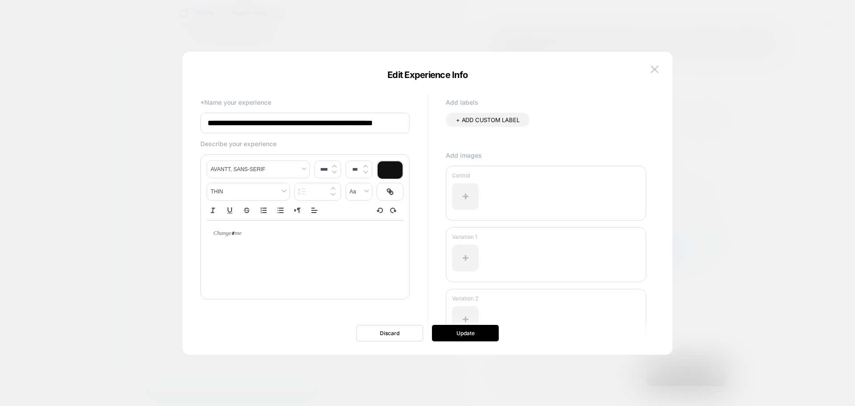
scroll to position [0, 4]
click at [400, 123] on input "**********" at bounding box center [305, 123] width 209 height 21
click at [395, 123] on input "**********" at bounding box center [305, 123] width 209 height 21
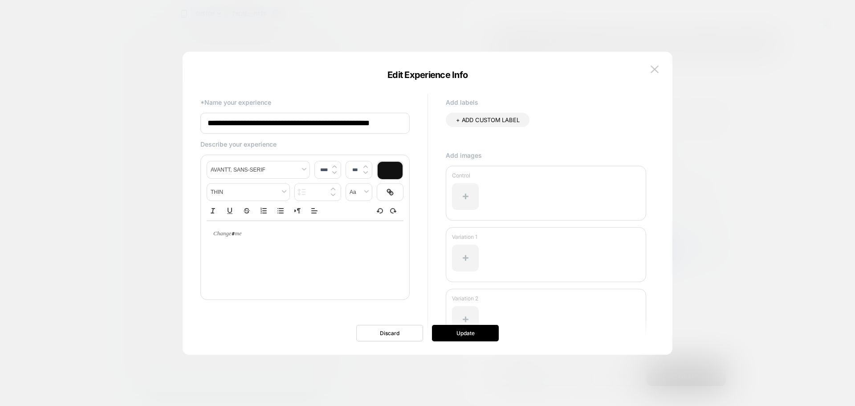
scroll to position [0, 0]
type input "**********"
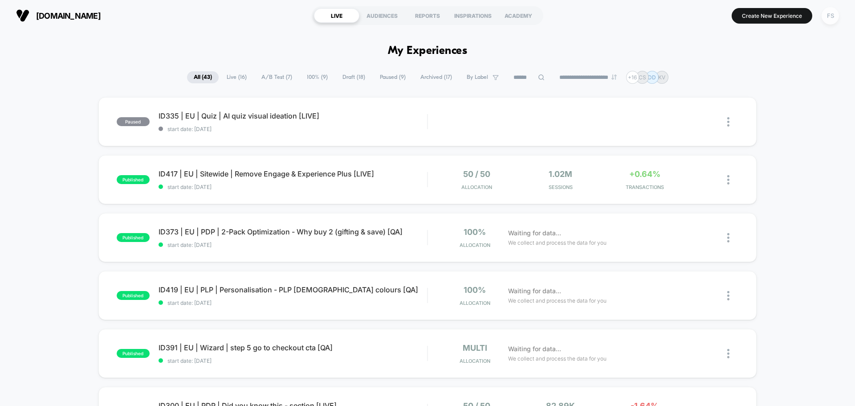
click at [830, 19] on div "FS" at bounding box center [830, 15] width 17 height 17
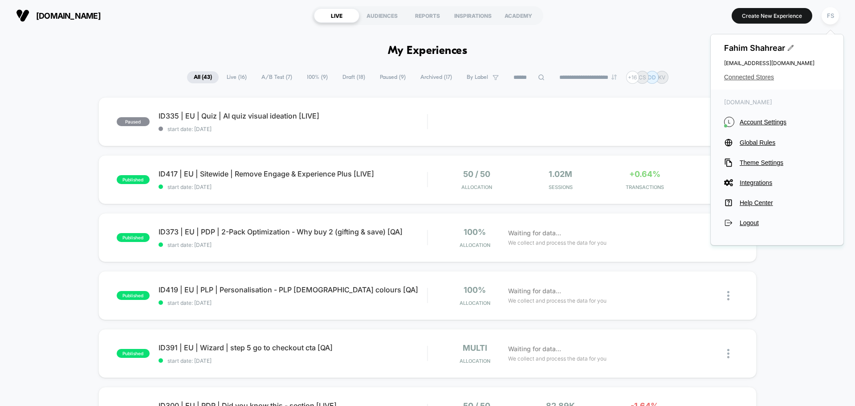
click at [759, 77] on span "Connected Stores" at bounding box center [777, 77] width 106 height 7
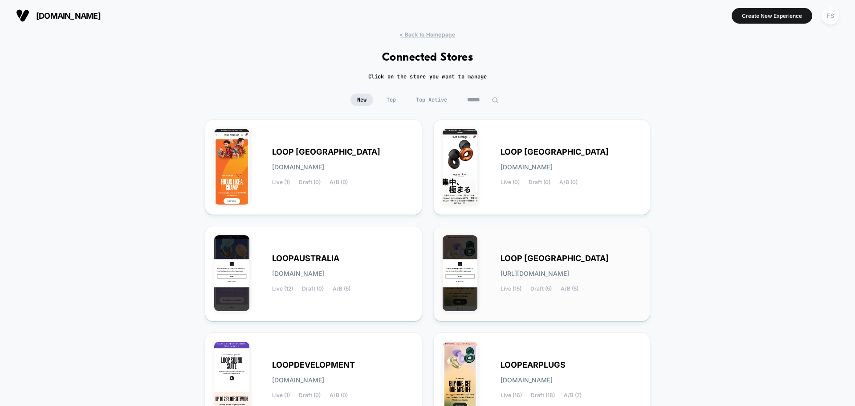
click at [605, 263] on div "LOOP UNITED STATES loop-united_states.myshopify.com Live (15) Draft (5) A/B (5)" at bounding box center [571, 273] width 141 height 37
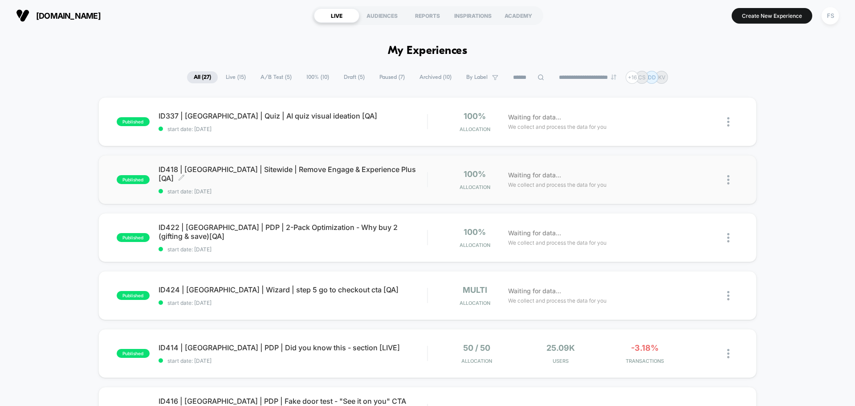
click at [241, 171] on span "ID418 | USA | Sitewide | Remove Engage & Experience Plus [QA] Click to edit exp…" at bounding box center [293, 174] width 269 height 18
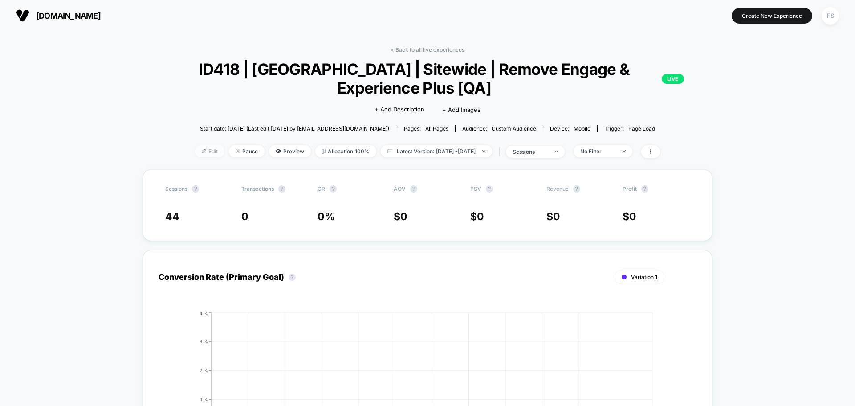
click at [202, 149] on img at bounding box center [204, 151] width 4 height 4
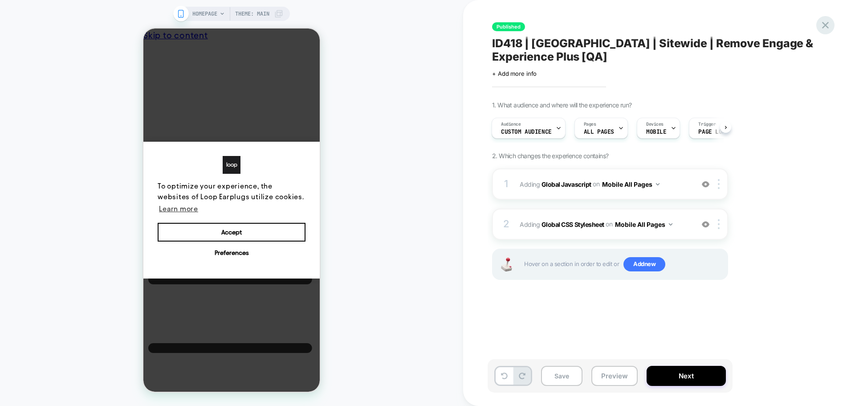
click at [828, 28] on icon at bounding box center [826, 25] width 7 height 7
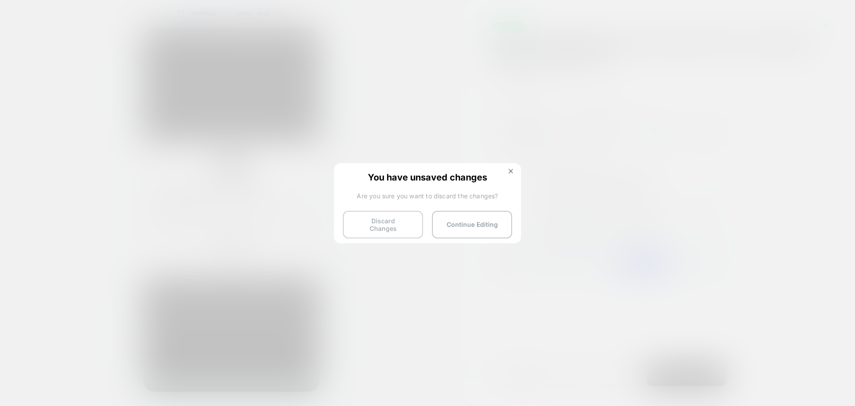
click at [345, 228] on button "Discard Changes" at bounding box center [383, 225] width 80 height 28
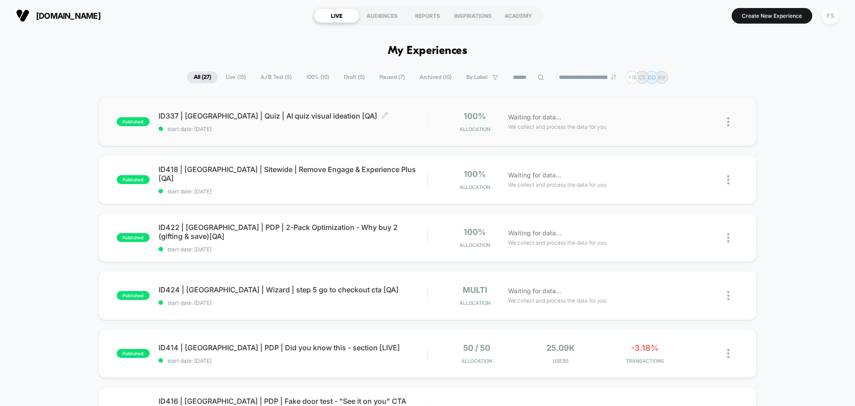
click at [227, 126] on span "start date: 7/24/2025" at bounding box center [293, 129] width 269 height 7
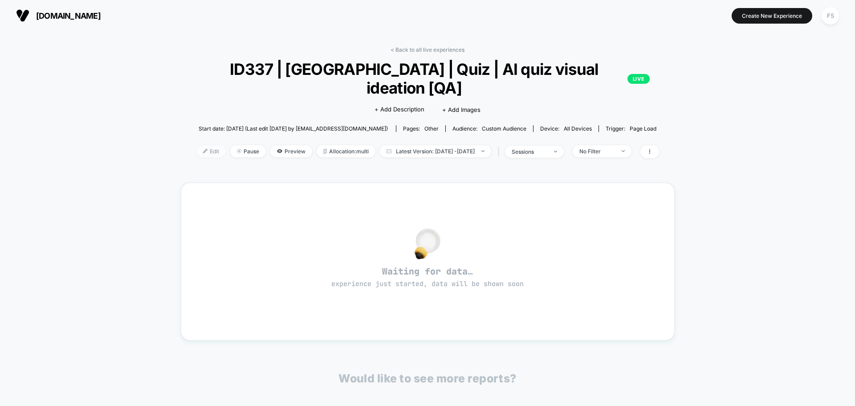
click at [196, 145] on span "Edit" at bounding box center [210, 151] width 29 height 12
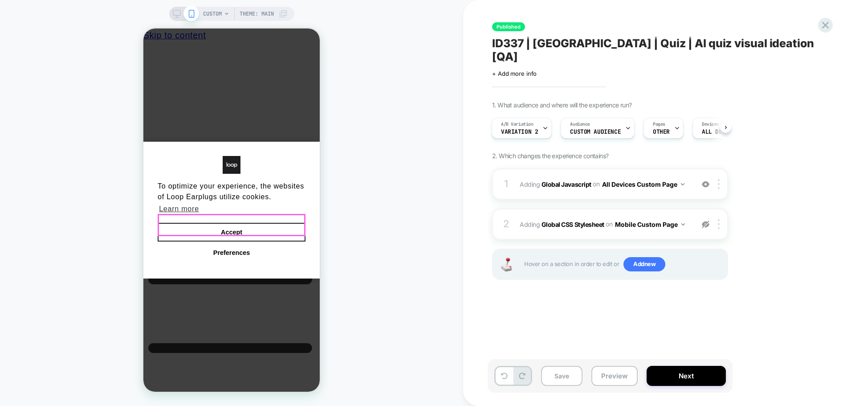
click at [266, 235] on button "Accept" at bounding box center [232, 232] width 148 height 19
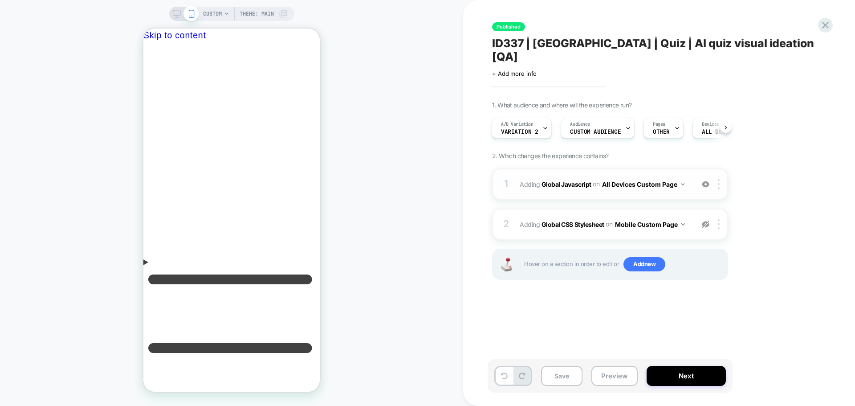
click at [559, 180] on b "Global Javascript" at bounding box center [567, 184] width 50 height 8
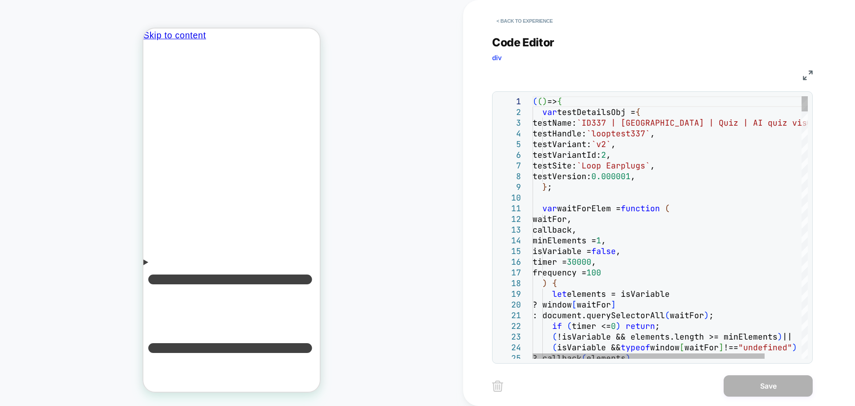
click at [807, 77] on img at bounding box center [808, 75] width 10 height 10
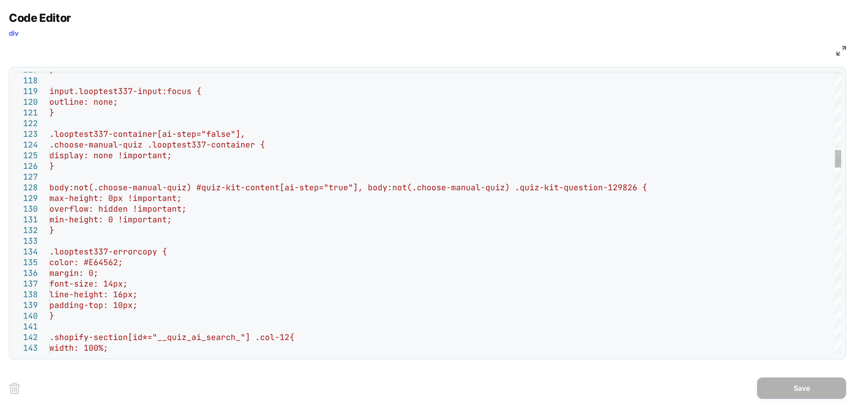
type textarea "**********"
drag, startPoint x: 360, startPoint y: 187, endPoint x: 629, endPoint y: 185, distance: 268.2
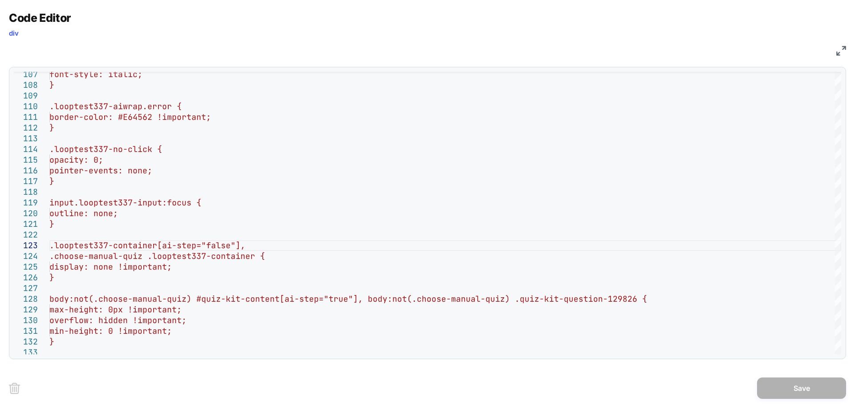
click at [843, 49] on img at bounding box center [842, 51] width 10 height 10
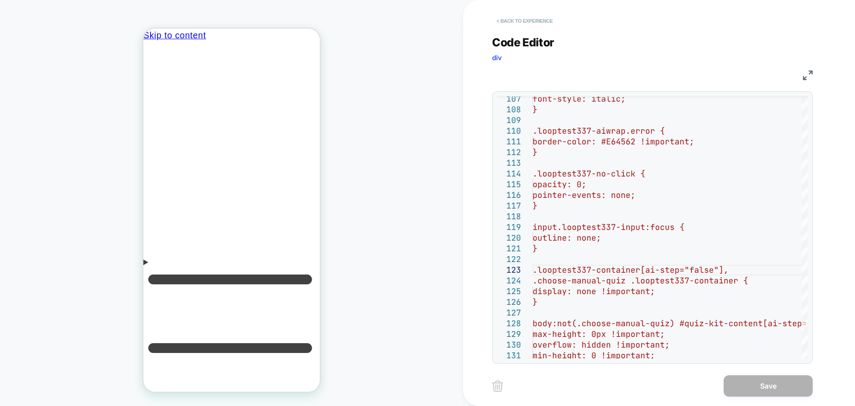
click at [522, 17] on button "< Back to experience" at bounding box center [524, 21] width 65 height 14
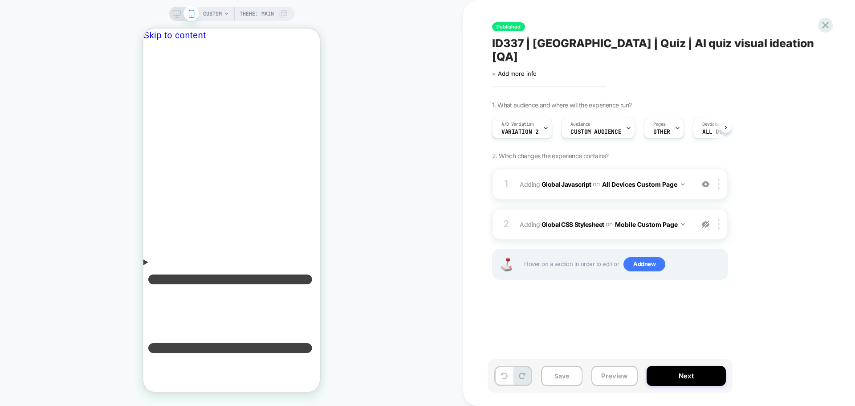
scroll to position [0, 0]
click at [833, 25] on div "Published ID337 | USA | Quiz | AI quiz visual ideation [QA] Click to edit exper…" at bounding box center [659, 203] width 392 height 406
click at [825, 26] on icon at bounding box center [826, 25] width 7 height 7
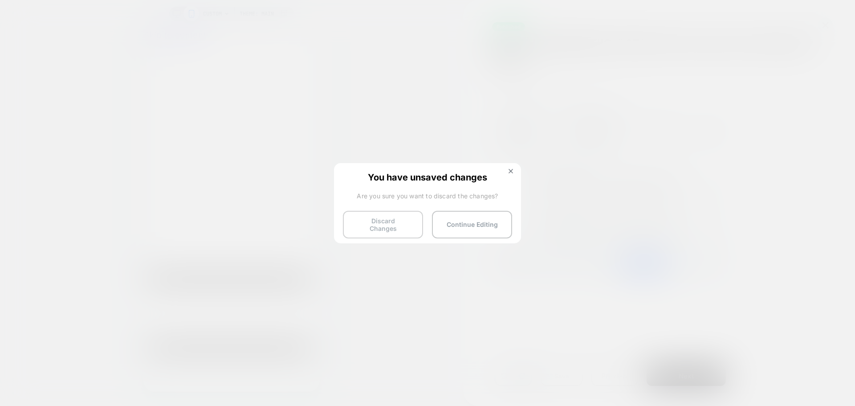
click at [375, 231] on button "Discard Changes" at bounding box center [383, 225] width 80 height 28
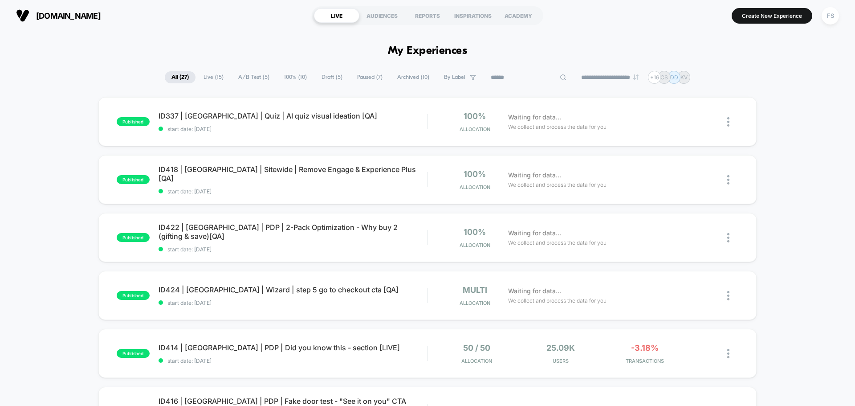
click at [527, 75] on input at bounding box center [528, 77] width 89 height 11
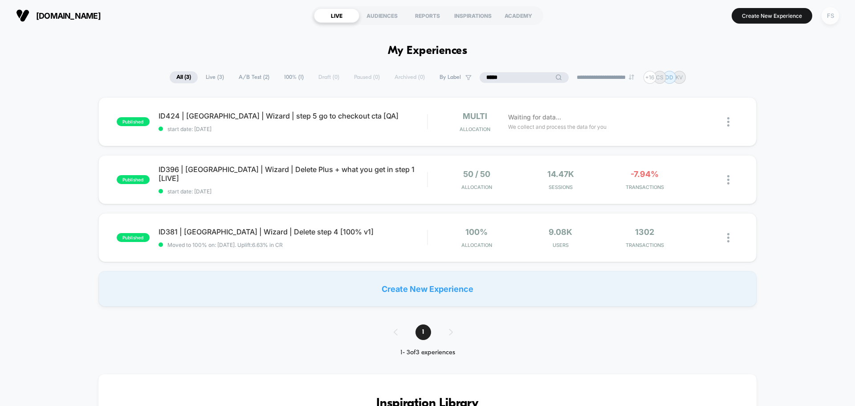
type input "****"
click at [832, 20] on div "FS" at bounding box center [830, 15] width 17 height 17
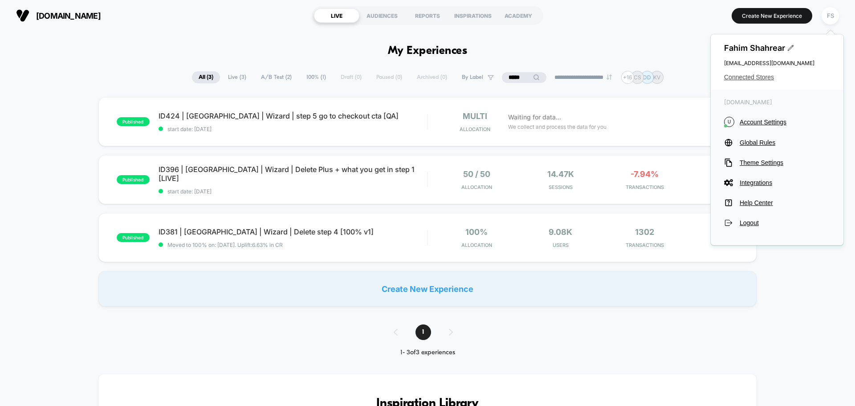
click at [755, 78] on span "Connected Stores" at bounding box center [777, 77] width 106 height 7
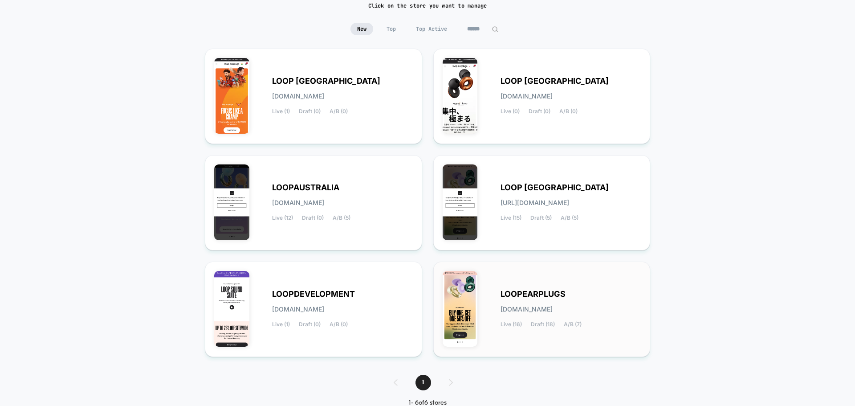
scroll to position [94, 0]
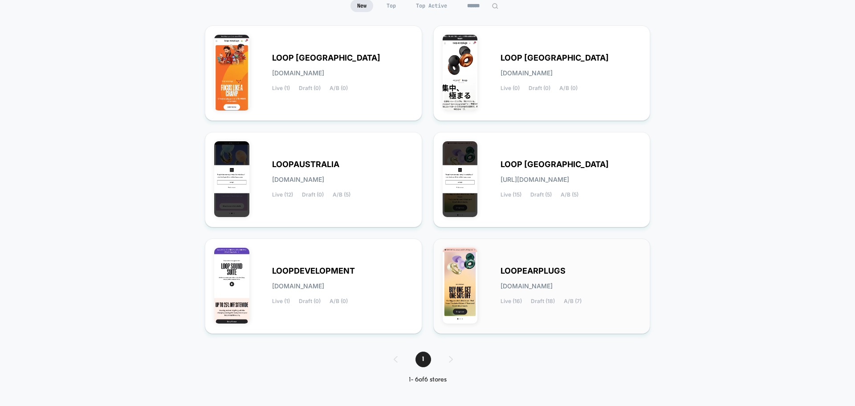
click at [580, 271] on div "LOOPEARPLUGS loopearplugs.myshopify.com Live (16) Draft (18) A/B (7)" at bounding box center [571, 286] width 141 height 37
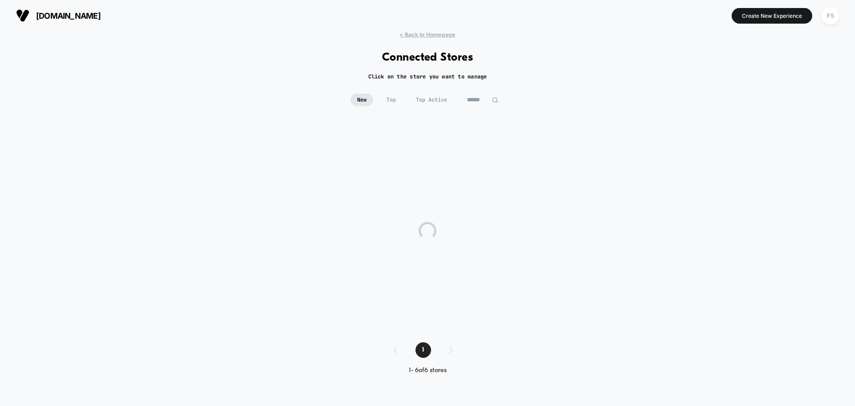
scroll to position [0, 0]
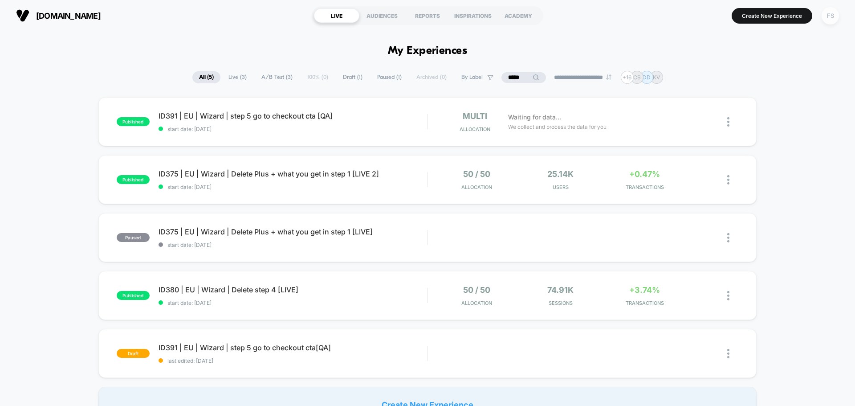
click at [835, 16] on div "FS" at bounding box center [830, 15] width 17 height 17
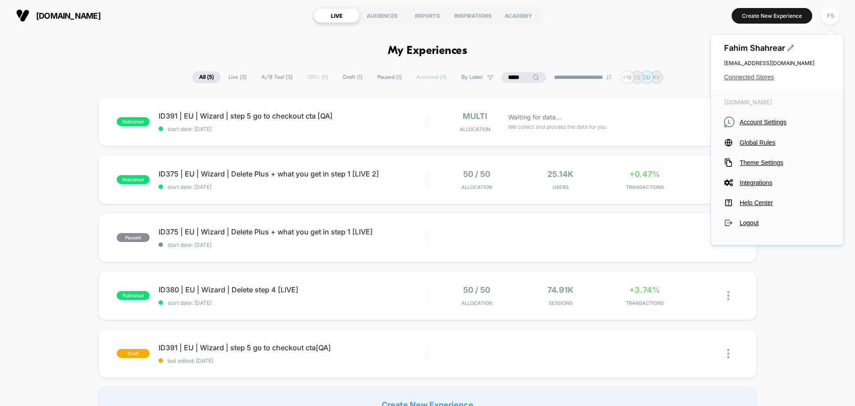
click at [757, 77] on span "Connected Stores" at bounding box center [777, 77] width 106 height 7
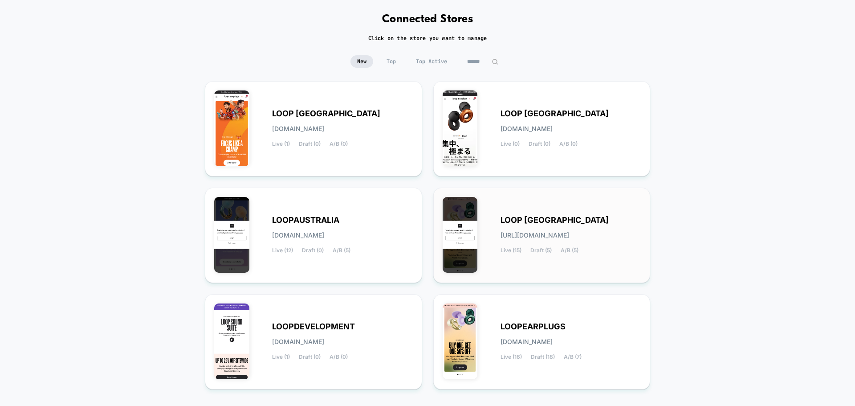
scroll to position [94, 0]
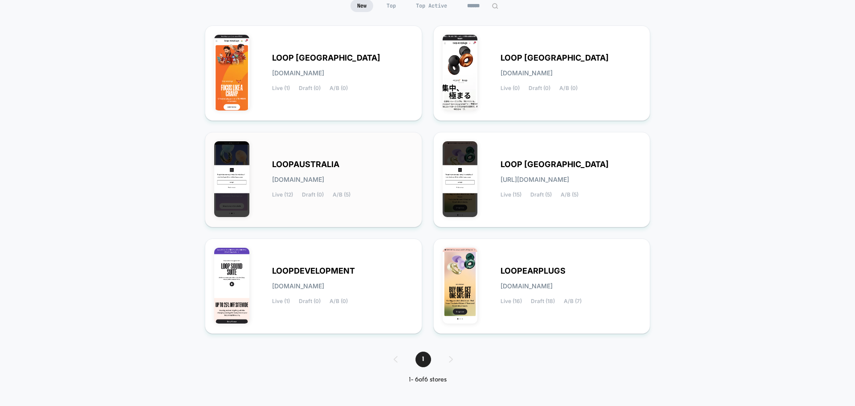
click at [324, 176] on span "loopaustralia.myshopify.com" at bounding box center [298, 179] width 52 height 6
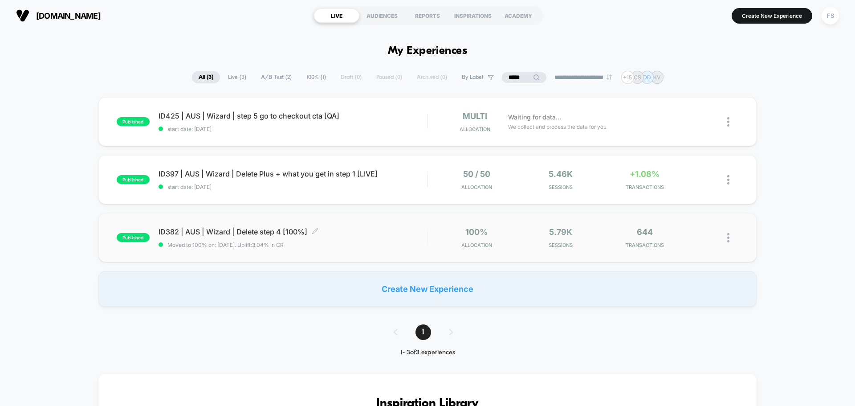
click at [260, 234] on span "ID382 | AUS | Wizard | Delete step 4 [100%] Click to edit experience details" at bounding box center [293, 231] width 269 height 9
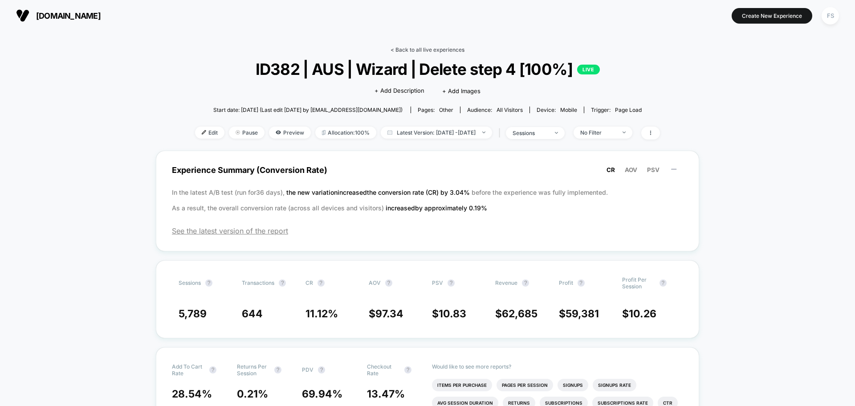
click at [433, 49] on link "< Back to all live experiences" at bounding box center [428, 49] width 74 height 7
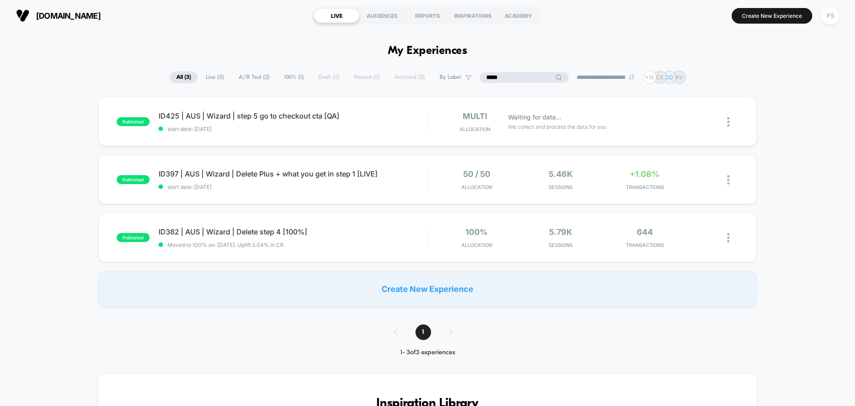
click at [513, 74] on input "****" at bounding box center [524, 77] width 89 height 11
click at [471, 74] on div "**********" at bounding box center [428, 77] width 516 height 13
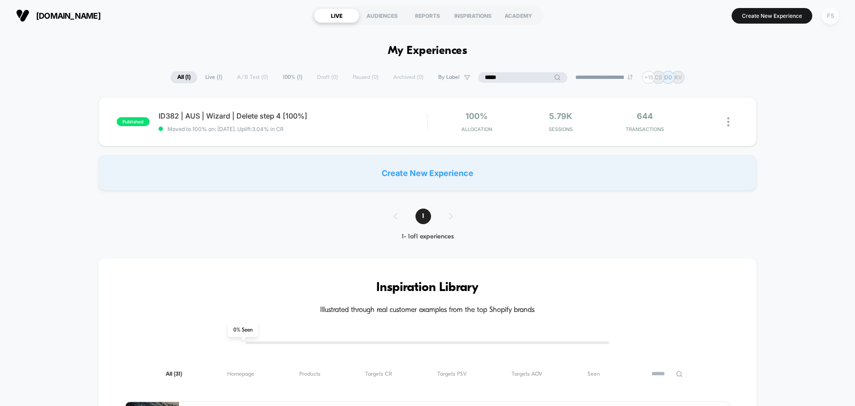
type input "*****"
click at [827, 22] on div "FS" at bounding box center [830, 15] width 17 height 17
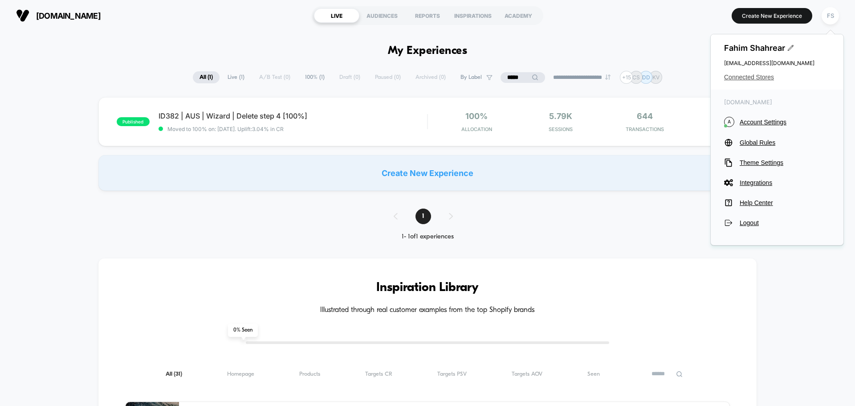
click at [754, 75] on span "Connected Stores" at bounding box center [777, 77] width 106 height 7
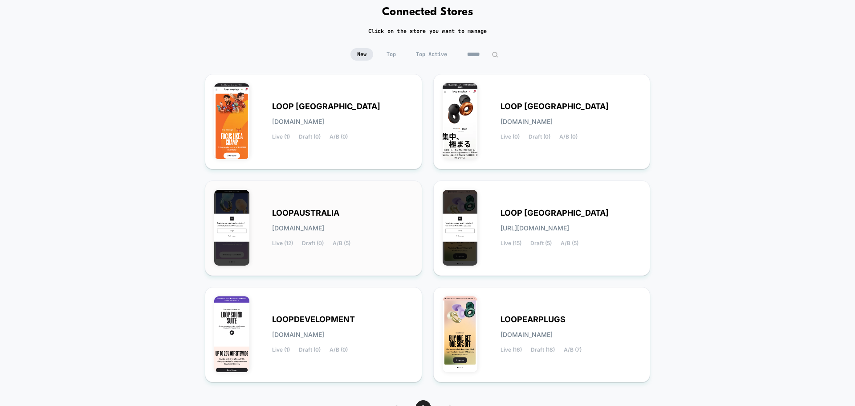
scroll to position [94, 0]
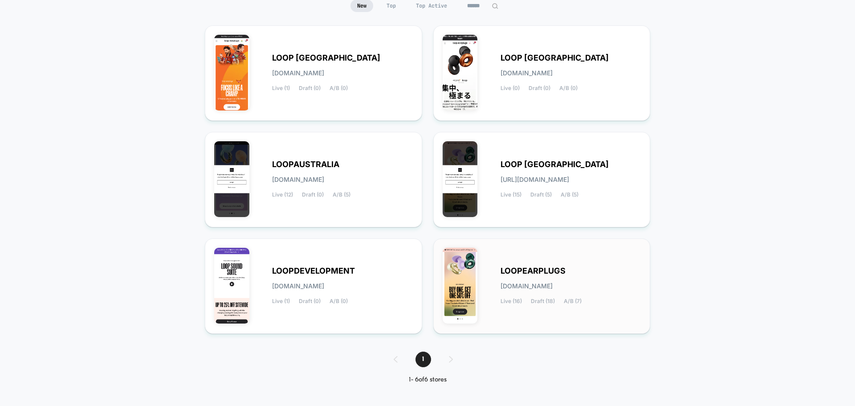
click at [535, 279] on div "LOOPEARPLUGS loopearplugs.myshopify.com Live (16) Draft (18) A/B (7)" at bounding box center [571, 286] width 141 height 37
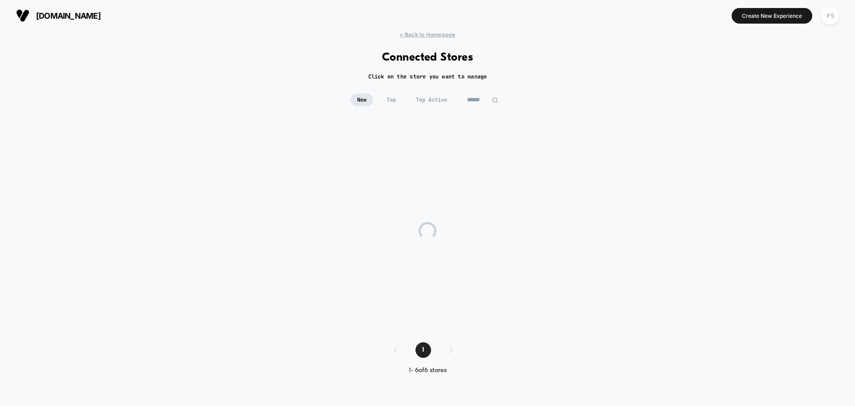
scroll to position [0, 0]
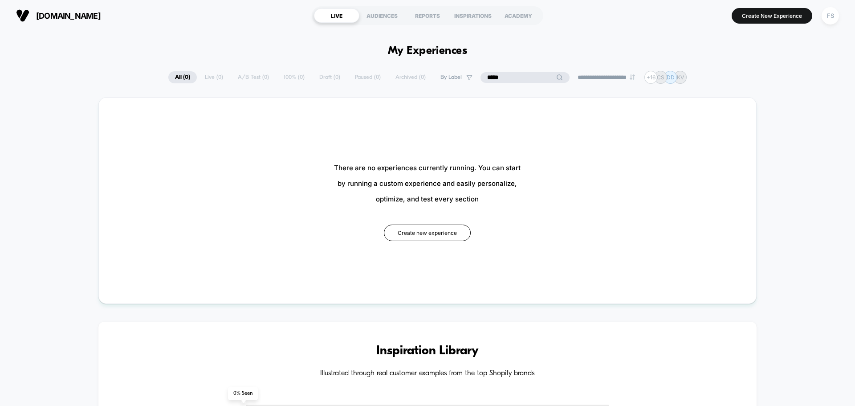
click at [519, 78] on input "*****" at bounding box center [525, 77] width 89 height 11
drag, startPoint x: 502, startPoint y: 77, endPoint x: 480, endPoint y: 84, distance: 22.4
click at [481, 82] on input "*****" at bounding box center [525, 77] width 89 height 11
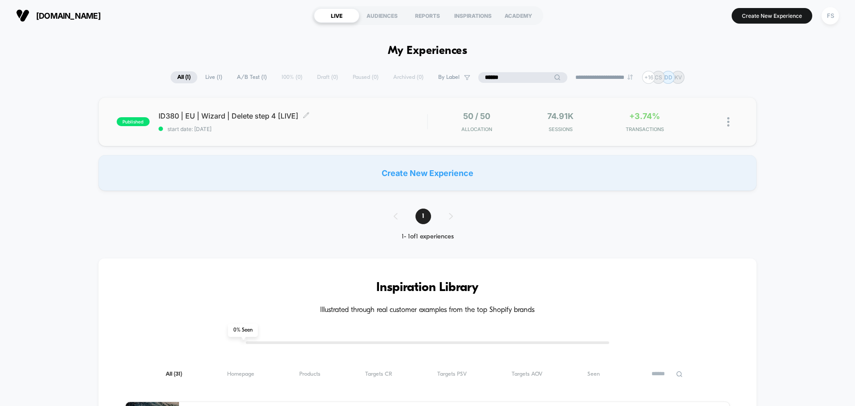
type input "******"
click at [262, 125] on div "ID380 | EU | Wizard | Delete step 4 [LIVE] Click to edit experience details Cli…" at bounding box center [293, 121] width 269 height 21
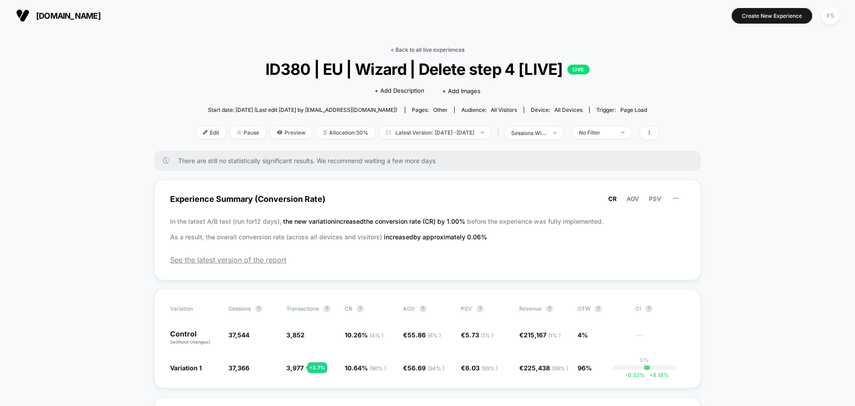
click at [411, 47] on link "< Back to all live experiences" at bounding box center [428, 49] width 74 height 7
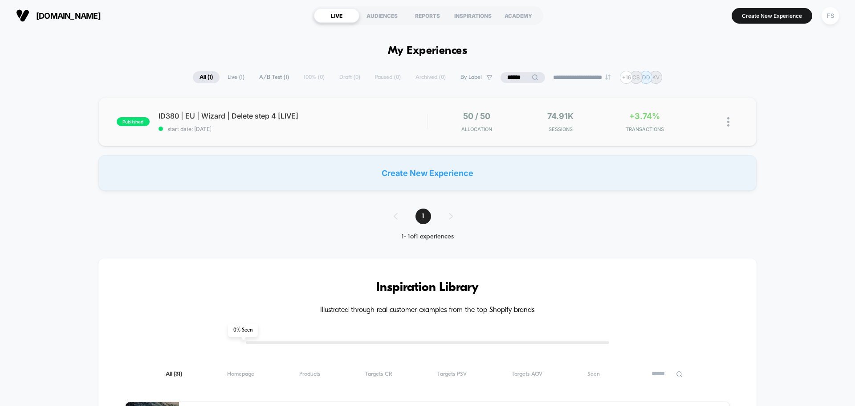
click at [726, 122] on div at bounding box center [721, 121] width 33 height 21
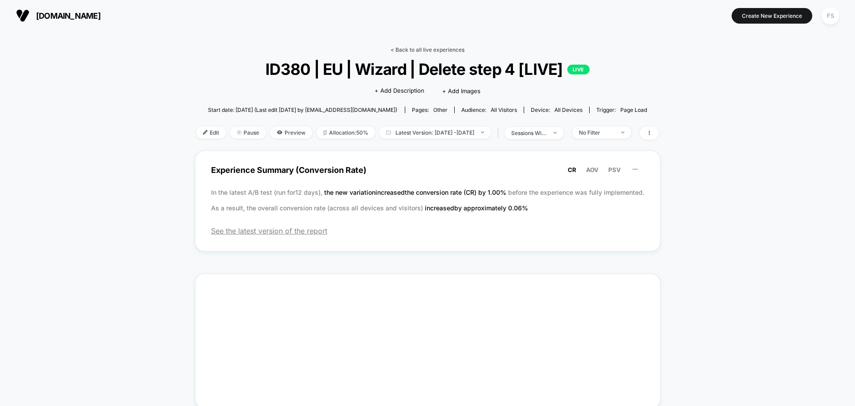
click at [406, 51] on link "< Back to all live experiences" at bounding box center [428, 49] width 74 height 7
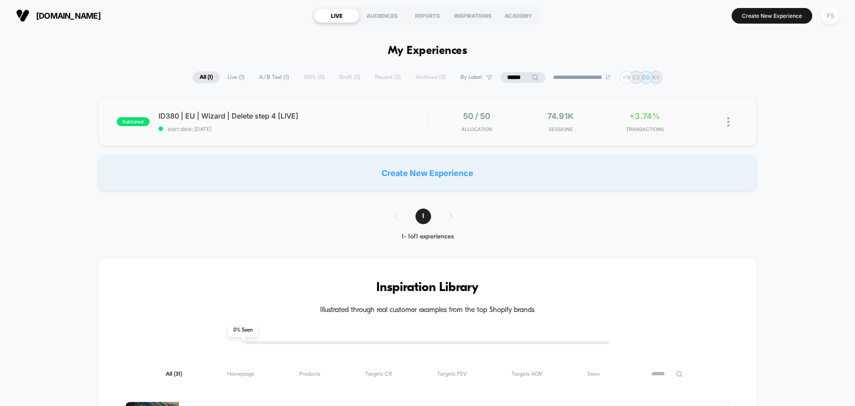
click at [729, 123] on img at bounding box center [729, 121] width 2 height 9
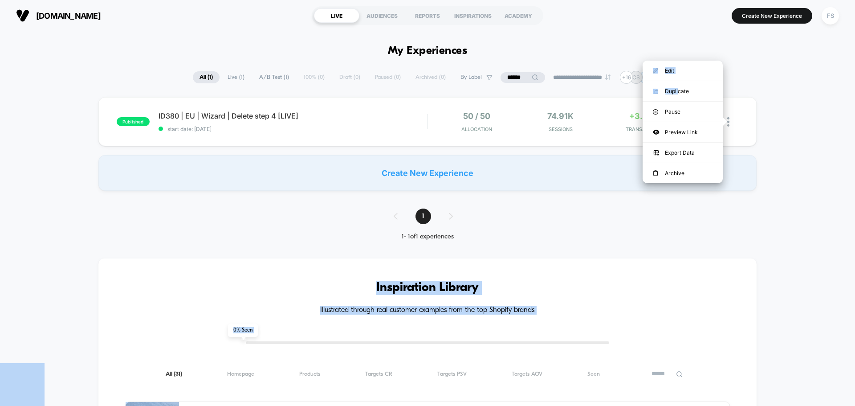
drag, startPoint x: 679, startPoint y: 89, endPoint x: 773, endPoint y: 100, distance: 94.6
click at [773, 100] on body "**********" at bounding box center [427, 203] width 855 height 406
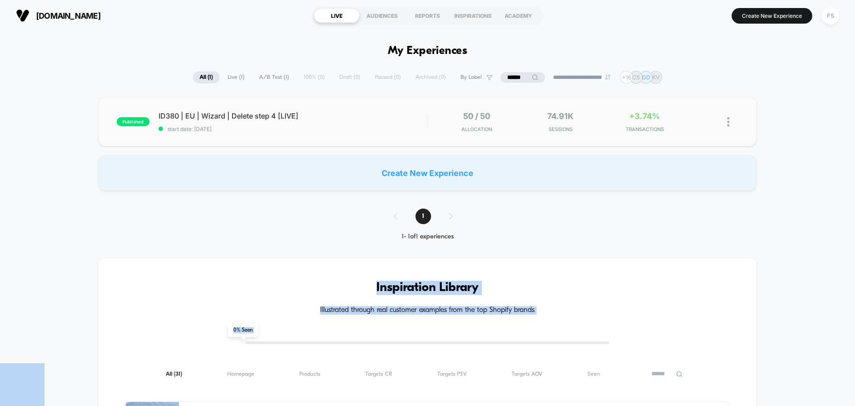
click at [728, 123] on img at bounding box center [729, 121] width 2 height 9
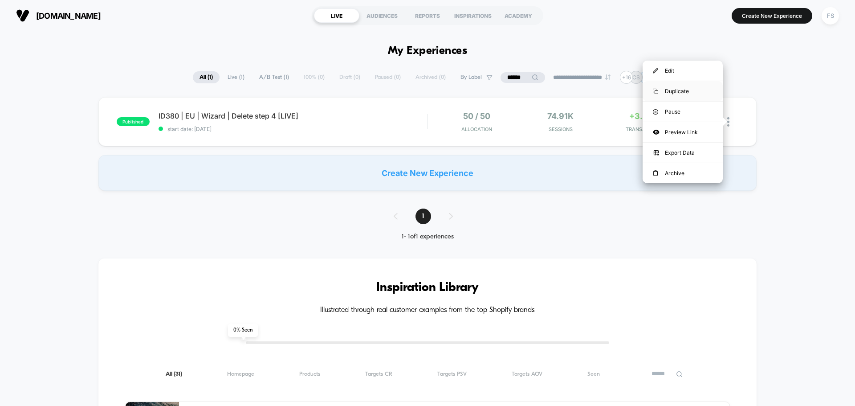
click at [683, 91] on div "Duplicate" at bounding box center [683, 91] width 80 height 20
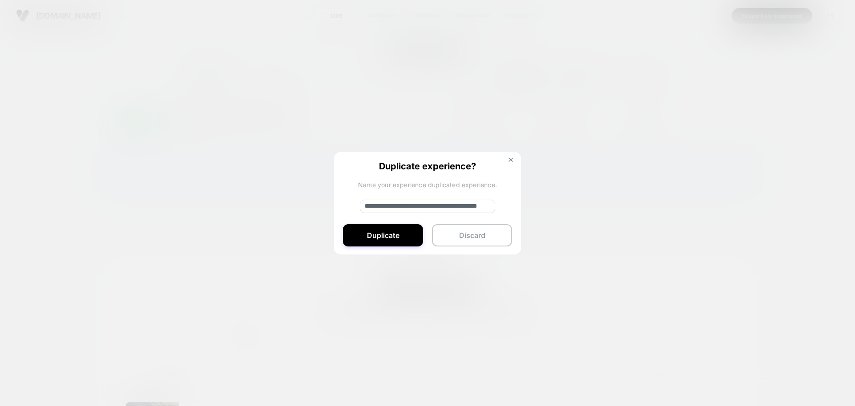
drag, startPoint x: 395, startPoint y: 205, endPoint x: 335, endPoint y: 205, distance: 60.2
click at [335, 205] on div "**********" at bounding box center [427, 203] width 187 height 103
click at [490, 207] on input "**********" at bounding box center [427, 206] width 135 height 13
type input "**********"
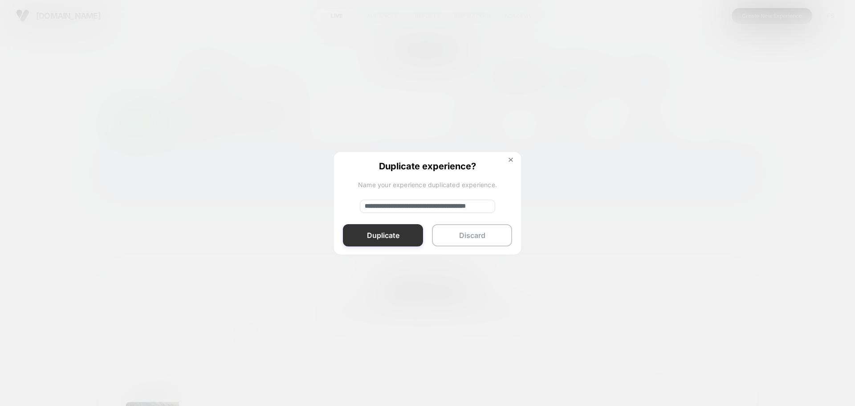
click at [352, 235] on button "Duplicate" at bounding box center [383, 235] width 80 height 22
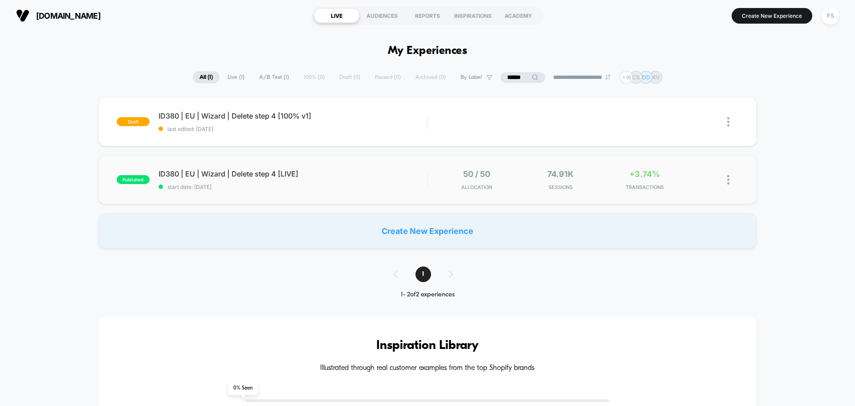
scroll to position [0, 0]
click at [229, 183] on div "ID380 | EU | Wizard | Delete step 4 [LIVE] Click to edit experience details Cli…" at bounding box center [293, 179] width 269 height 21
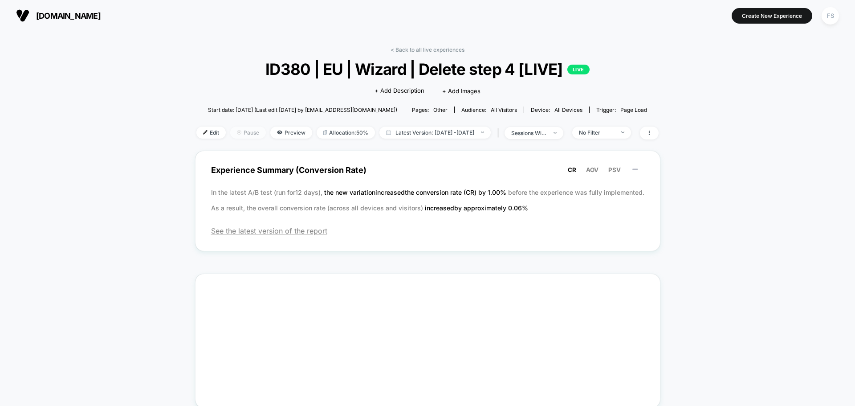
click at [241, 132] on span "Pause" at bounding box center [248, 133] width 36 height 12
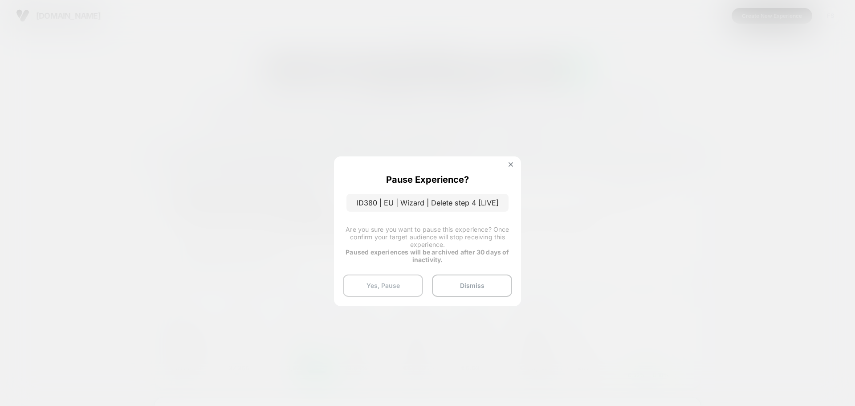
click at [364, 278] on button "Yes, Pause" at bounding box center [383, 285] width 80 height 22
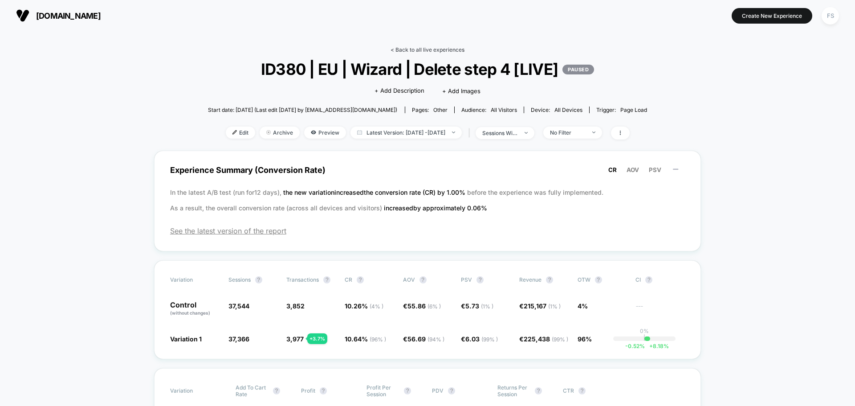
click at [441, 51] on link "< Back to all live experiences" at bounding box center [428, 49] width 74 height 7
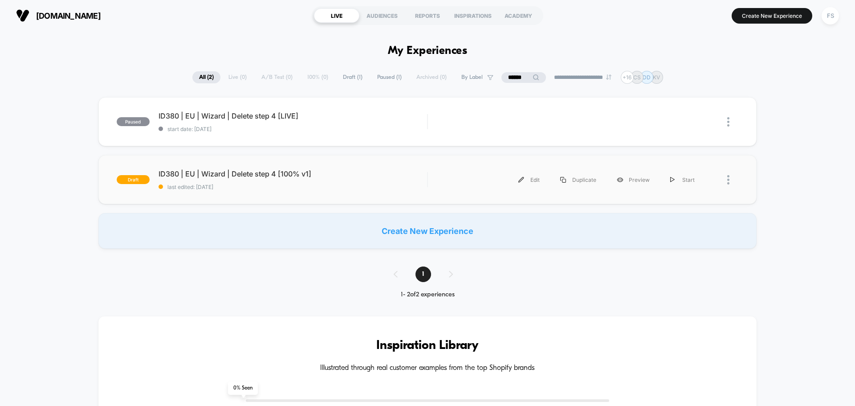
click at [219, 168] on div "draft ID380 | EU | Wizard | Delete step 4 [100% v1] last edited: 8/21/2025 Edit…" at bounding box center [427, 179] width 659 height 49
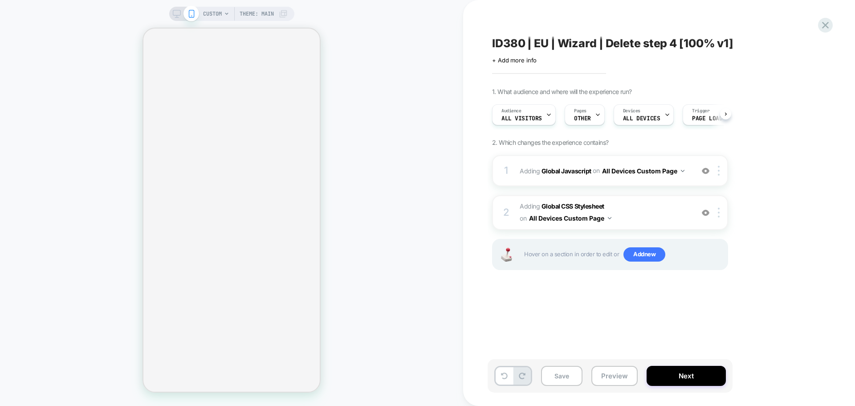
scroll to position [0, 0]
click at [574, 205] on b "Global CSS Stylesheet" at bounding box center [573, 206] width 63 height 8
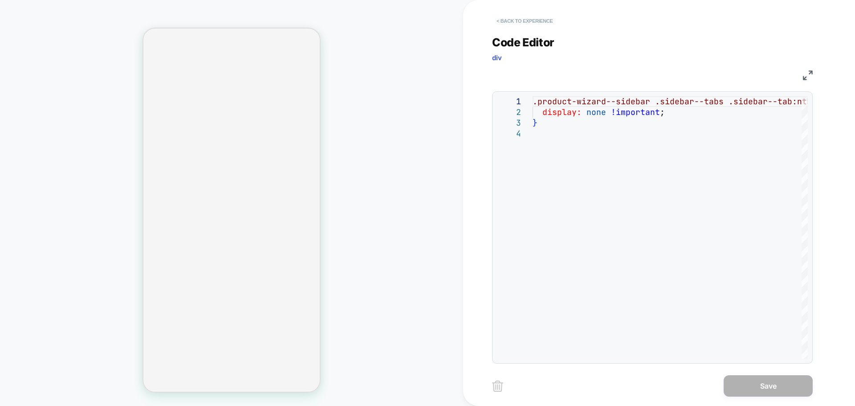
click at [507, 19] on button "< Back to experience" at bounding box center [524, 21] width 65 height 14
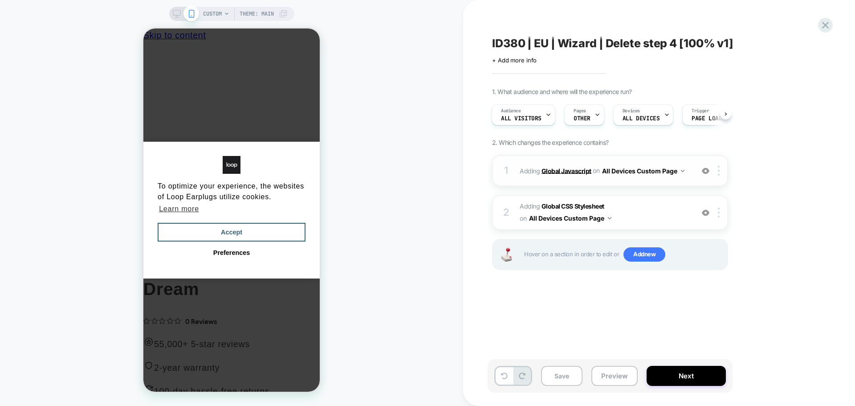
click at [563, 173] on b "Global Javascript" at bounding box center [567, 171] width 50 height 8
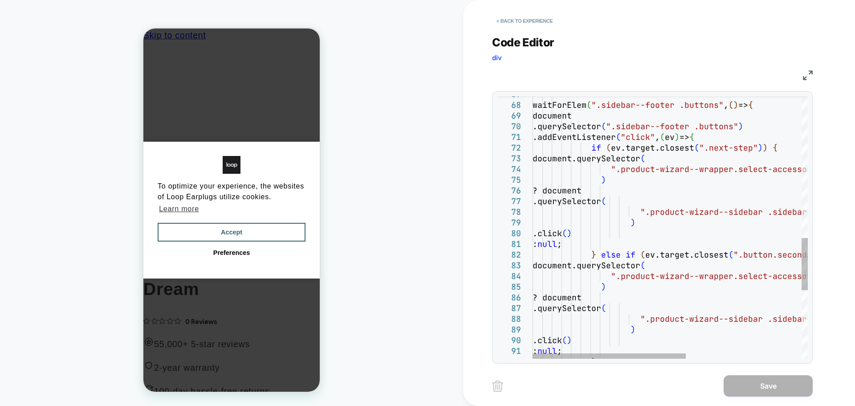
type textarea "**********"
click at [700, 240] on div "waitForElem ( ".sidebar--footer .buttons" , ( ) => { document .querySelector ( …" at bounding box center [774, 43] width 483 height 1321
type textarea "*******"
click at [515, 19] on button "< Back to experience" at bounding box center [524, 21] width 65 height 14
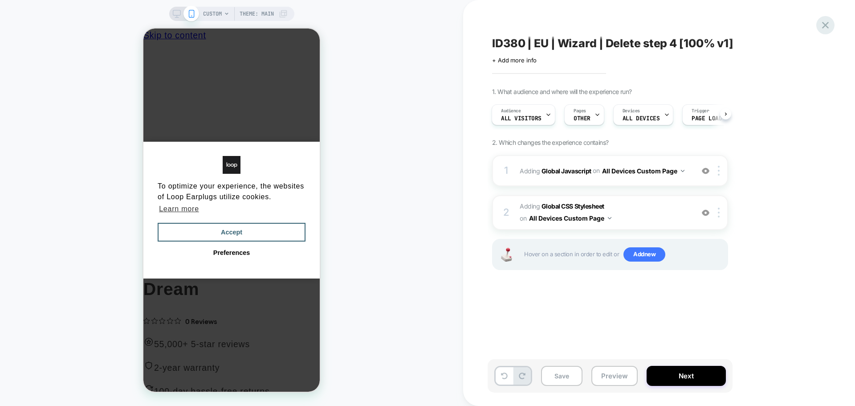
click at [828, 22] on icon at bounding box center [826, 25] width 12 height 12
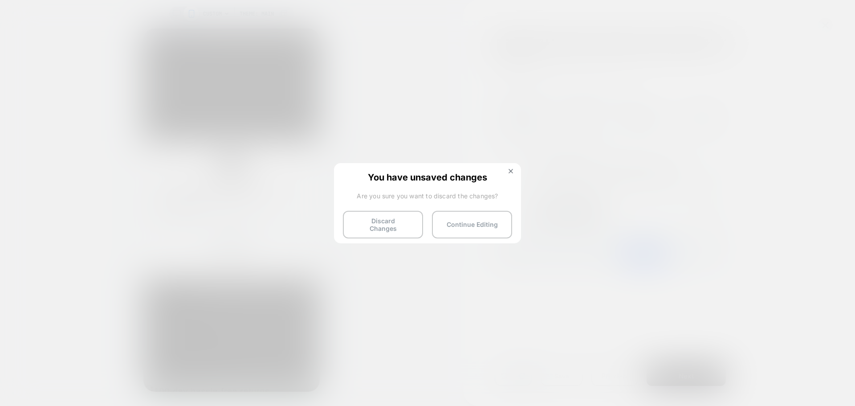
click at [518, 171] on div "You have unsaved changes Are you sure you want to discard the changes? Discard …" at bounding box center [427, 202] width 187 height 79
click at [513, 170] on img at bounding box center [511, 171] width 4 height 4
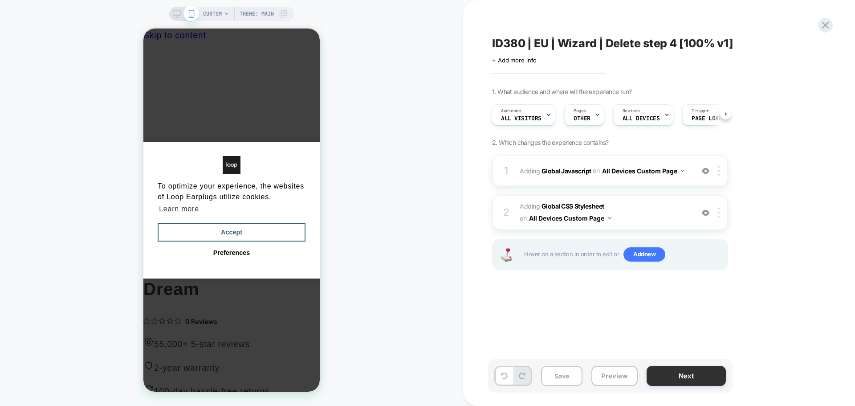
click at [681, 379] on button "Next" at bounding box center [686, 376] width 79 height 20
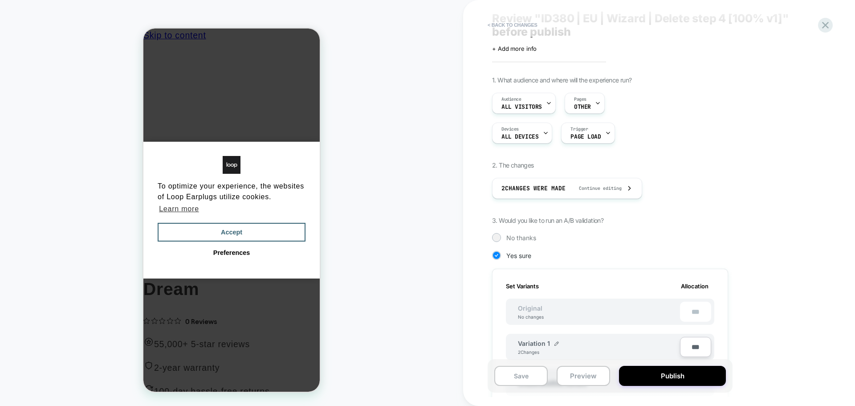
scroll to position [89, 0]
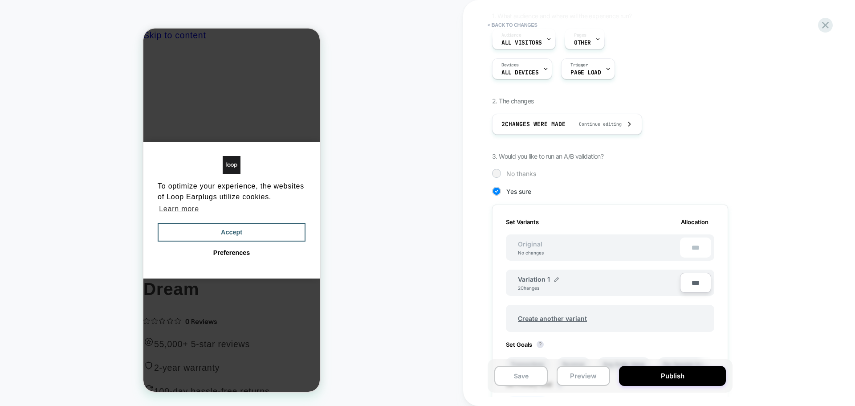
click at [497, 174] on div at bounding box center [496, 173] width 7 height 7
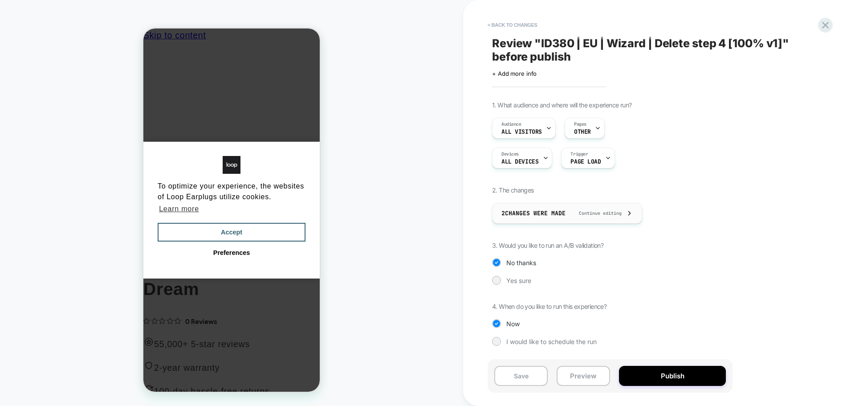
scroll to position [0, 0]
click at [662, 373] on button "Publish" at bounding box center [672, 376] width 107 height 20
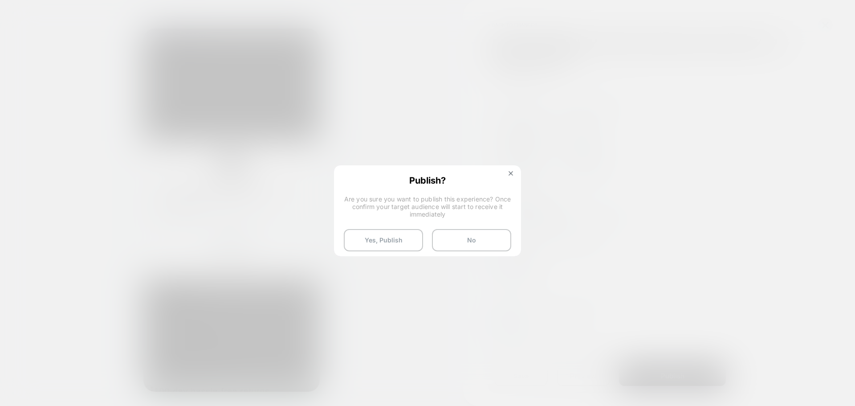
click at [382, 225] on div "Publish? Are you sure you want to publish this experience? Once confirm your ta…" at bounding box center [427, 213] width 185 height 94
click at [385, 237] on button "Yes, Publish" at bounding box center [383, 240] width 79 height 22
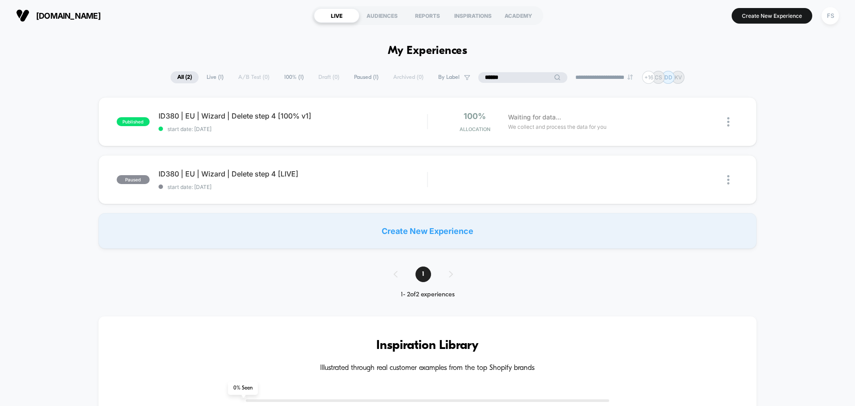
click at [520, 78] on input "******" at bounding box center [523, 77] width 89 height 11
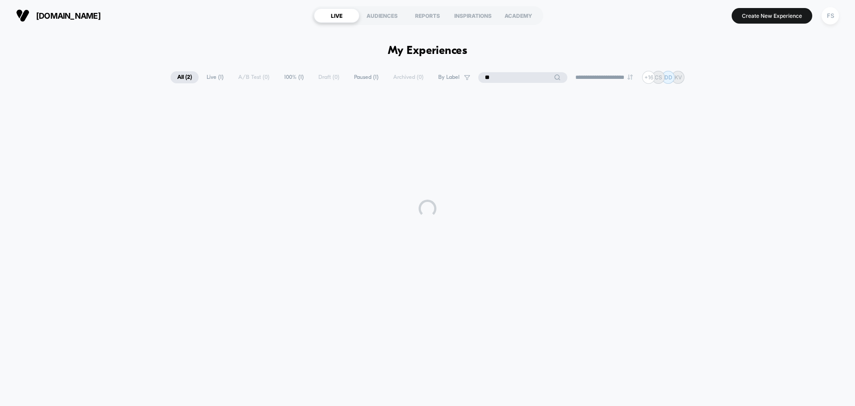
type input "*"
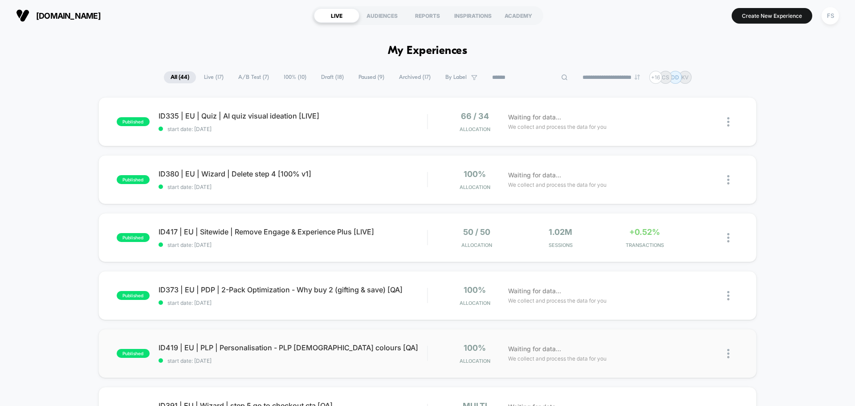
scroll to position [45, 0]
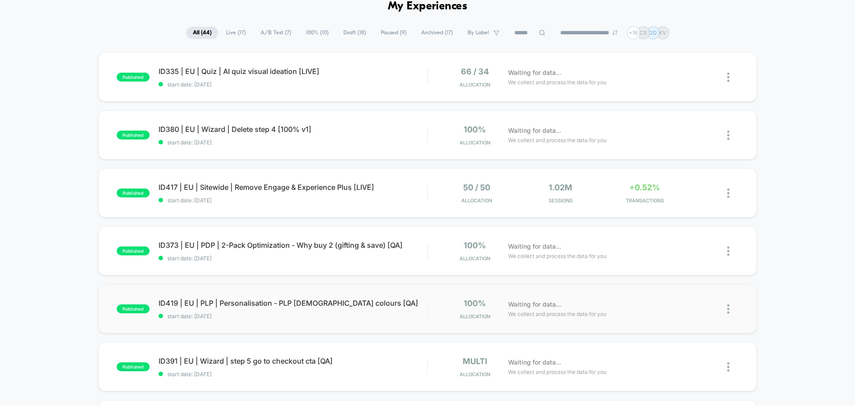
click at [222, 297] on div "published ID419 | EU | PLP | Personalisation - PLP Male colours [QA] start date…" at bounding box center [427, 308] width 659 height 49
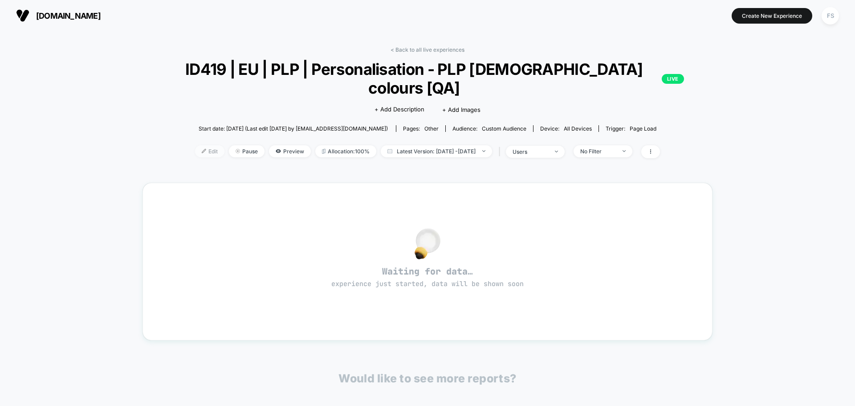
click at [195, 145] on span "Edit" at bounding box center [209, 151] width 29 height 12
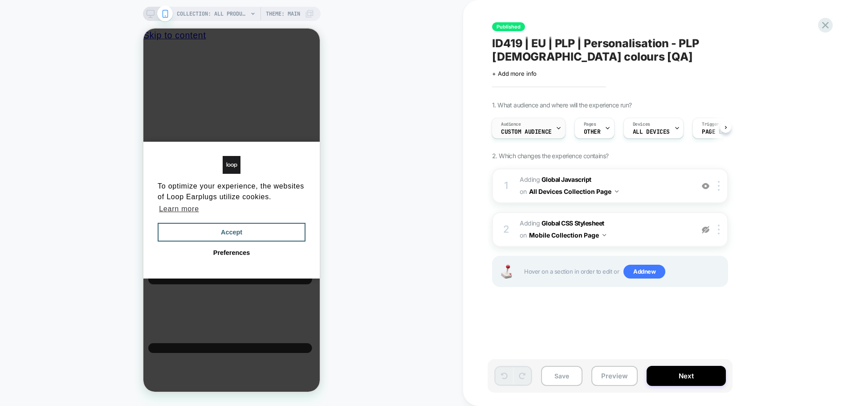
click at [546, 129] on span "Custom Audience" at bounding box center [526, 132] width 51 height 6
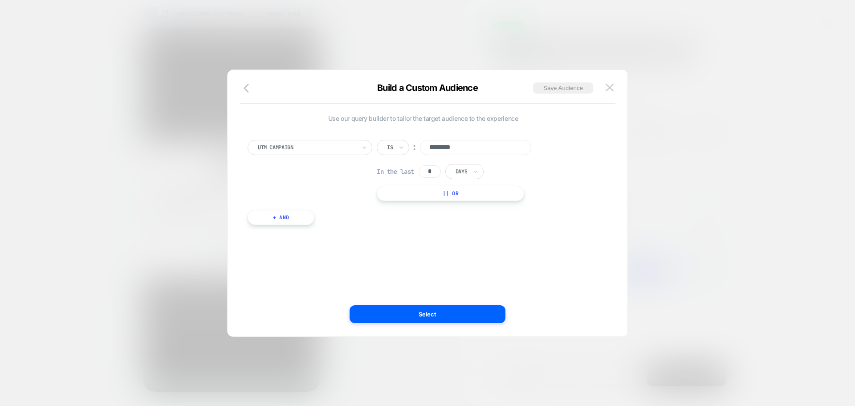
click at [295, 215] on button "+ And" at bounding box center [281, 217] width 67 height 15
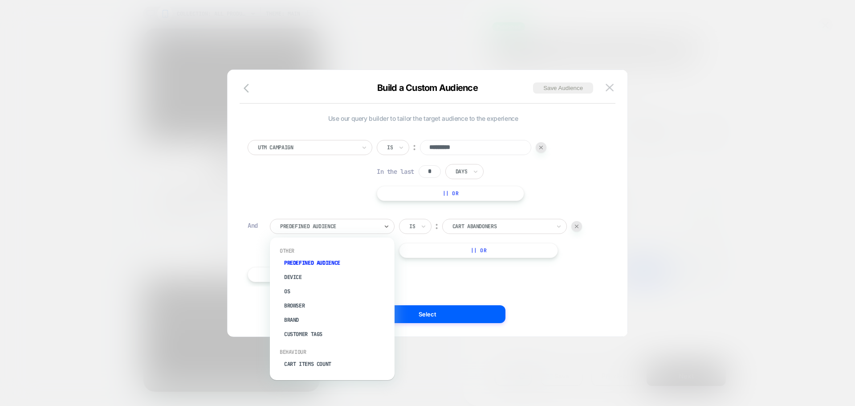
click at [349, 227] on div at bounding box center [329, 226] width 98 height 8
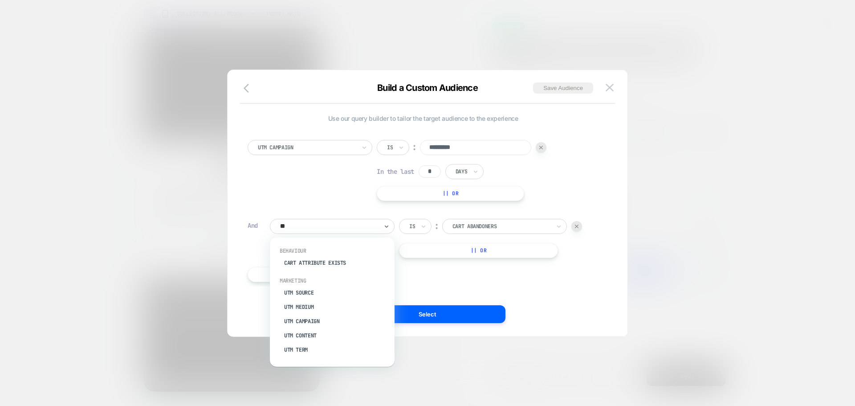
type input "***"
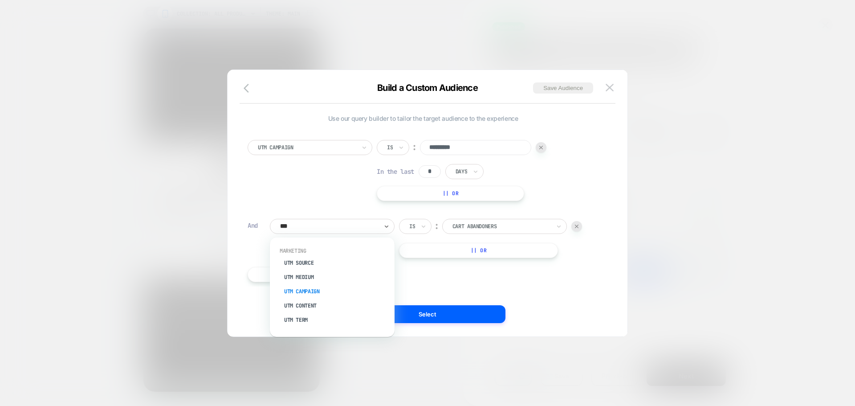
click at [331, 286] on div "UTM Campaign" at bounding box center [337, 291] width 116 height 14
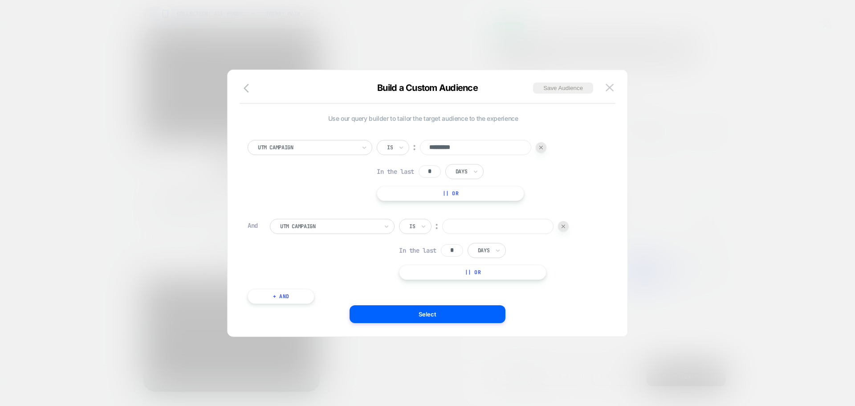
click at [407, 232] on div "Is" at bounding box center [415, 226] width 33 height 15
click at [415, 279] on div "Includes" at bounding box center [437, 279] width 58 height 14
click at [475, 230] on input at bounding box center [515, 226] width 111 height 15
type input "*****"
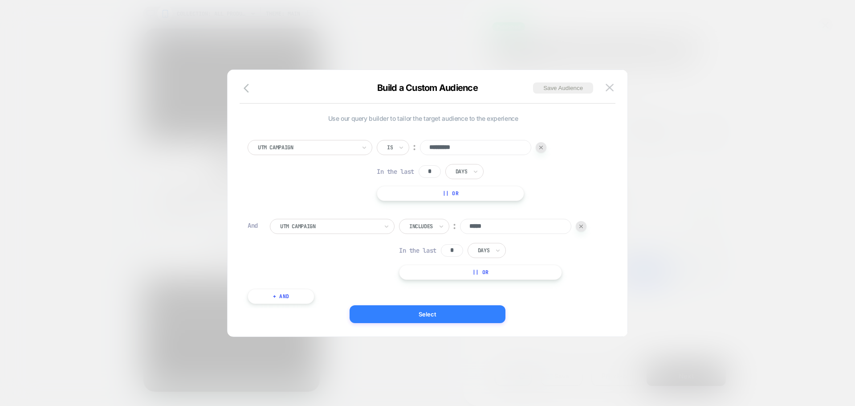
click at [460, 314] on button "Select" at bounding box center [428, 314] width 156 height 18
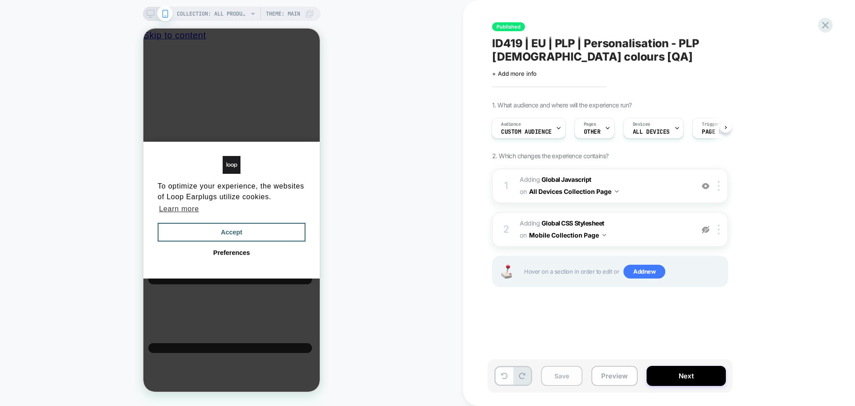
click at [573, 370] on button "Save" at bounding box center [561, 376] width 41 height 20
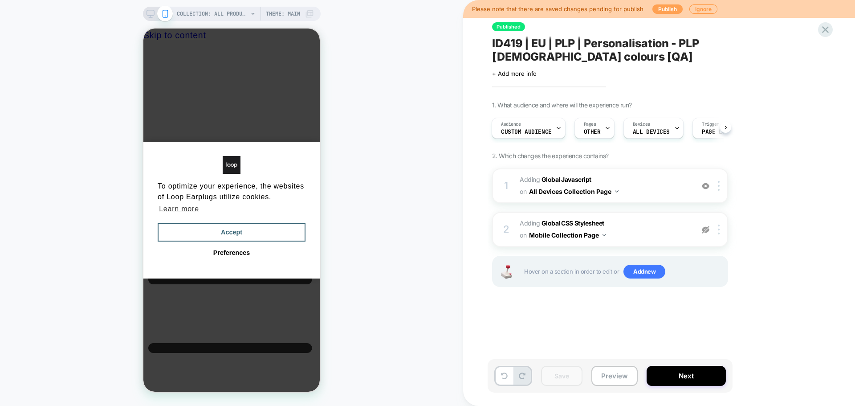
click at [653, 10] on button "Publish" at bounding box center [668, 8] width 30 height 9
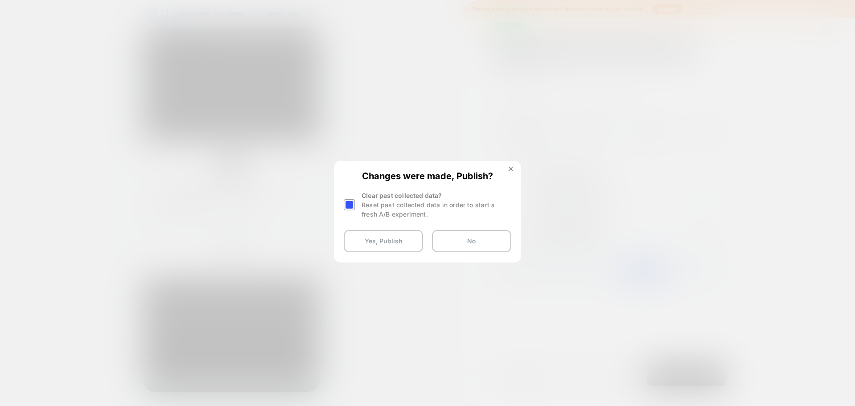
click at [343, 206] on div "Changes were made, Publish? Clear past collected data? Reset past collected dat…" at bounding box center [427, 211] width 185 height 99
click at [351, 209] on div at bounding box center [349, 204] width 11 height 11
click at [364, 246] on button "Yes, Publish" at bounding box center [383, 241] width 79 height 22
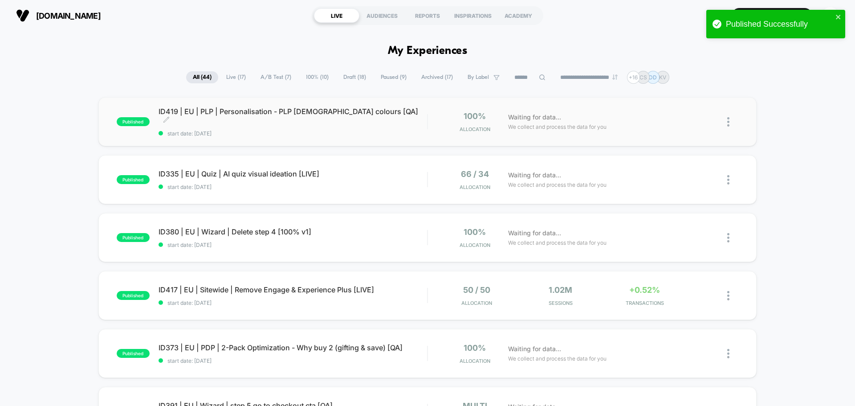
click at [318, 112] on span "ID419 | EU | PLP | Personalisation - PLP [DEMOGRAPHIC_DATA] colours [QA] Click …" at bounding box center [293, 116] width 269 height 18
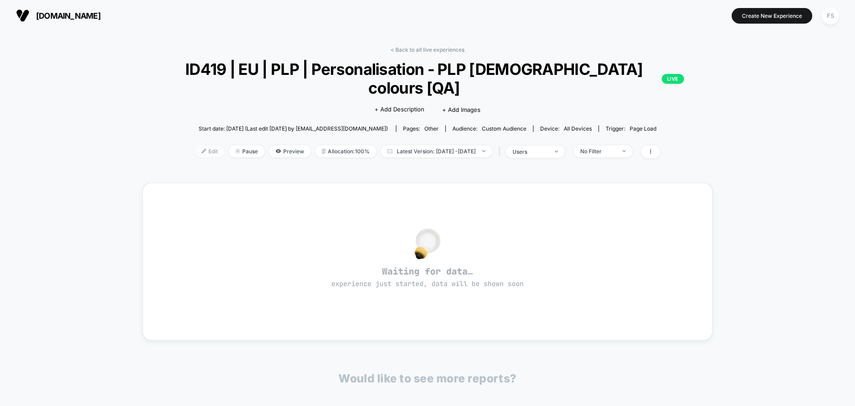
click at [195, 145] on span "Edit" at bounding box center [209, 151] width 29 height 12
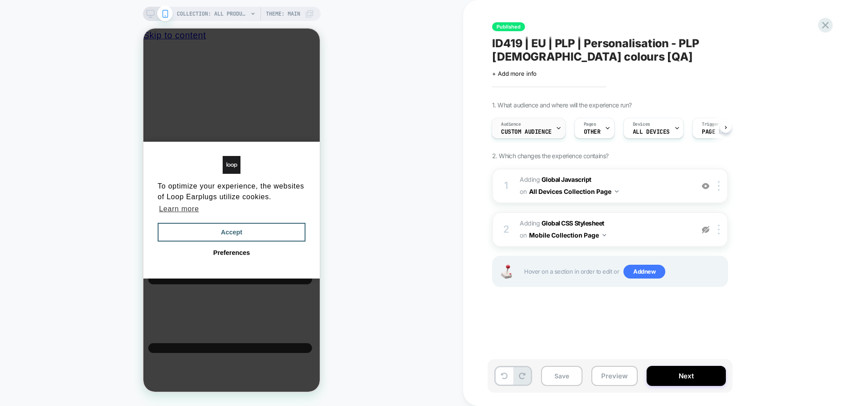
click at [561, 125] on icon at bounding box center [559, 128] width 6 height 6
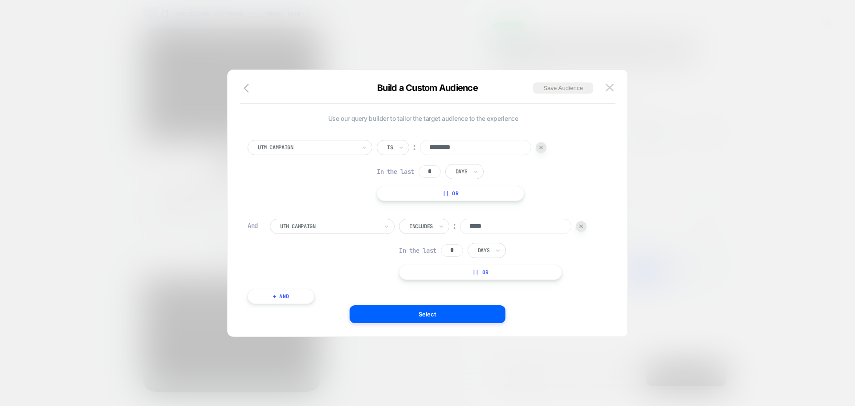
scroll to position [9, 0]
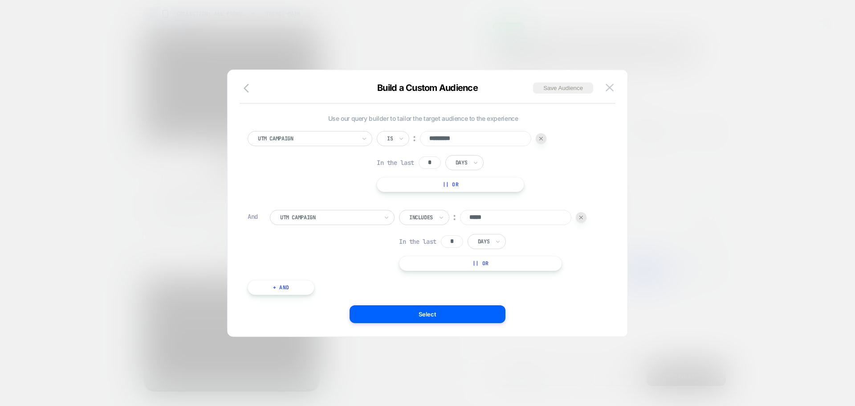
click at [427, 221] on div "Includes" at bounding box center [421, 218] width 25 height 10
click at [420, 295] on div "Matches" at bounding box center [437, 299] width 58 height 14
click at [436, 213] on icon at bounding box center [438, 217] width 6 height 9
click at [427, 270] on div "Includes" at bounding box center [437, 270] width 58 height 14
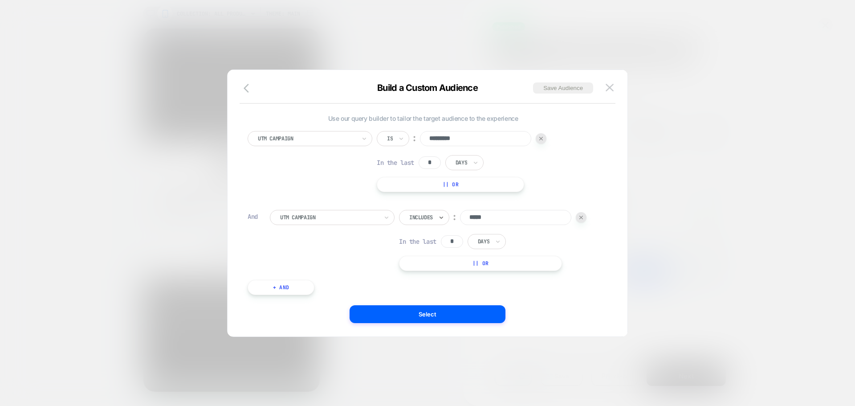
click at [478, 263] on button "|| Or" at bounding box center [480, 263] width 163 height 15
click at [475, 241] on input at bounding box center [497, 239] width 111 height 15
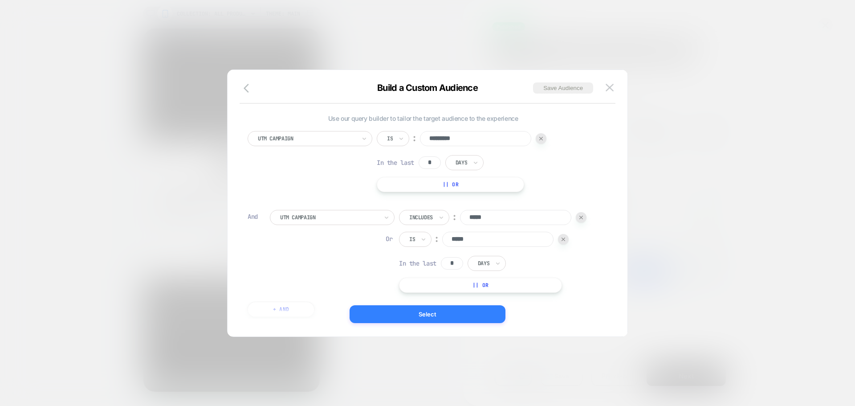
type input "*****"
click at [462, 309] on button "Select" at bounding box center [428, 314] width 156 height 18
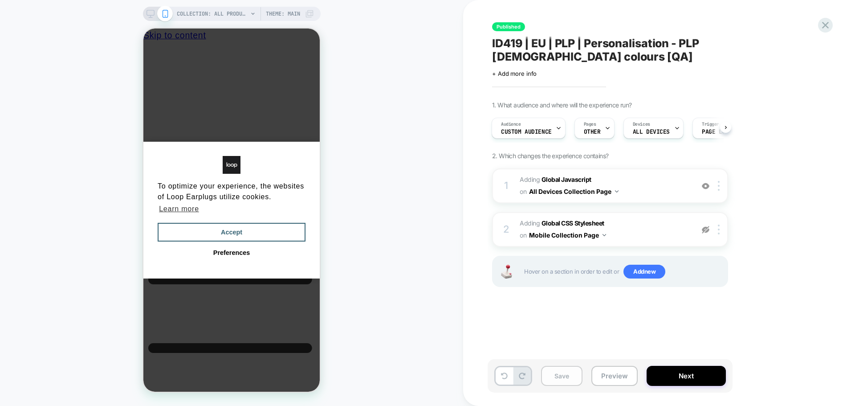
click at [564, 382] on button "Save" at bounding box center [561, 376] width 41 height 20
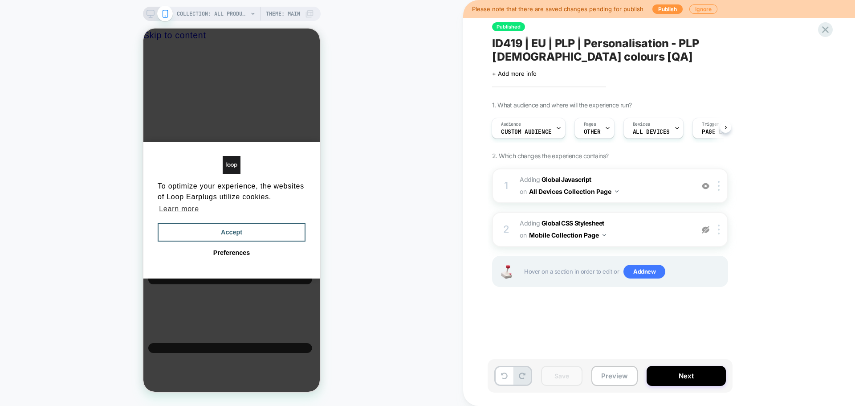
scroll to position [0, 2]
click at [616, 368] on button "Preview" at bounding box center [615, 376] width 46 height 20
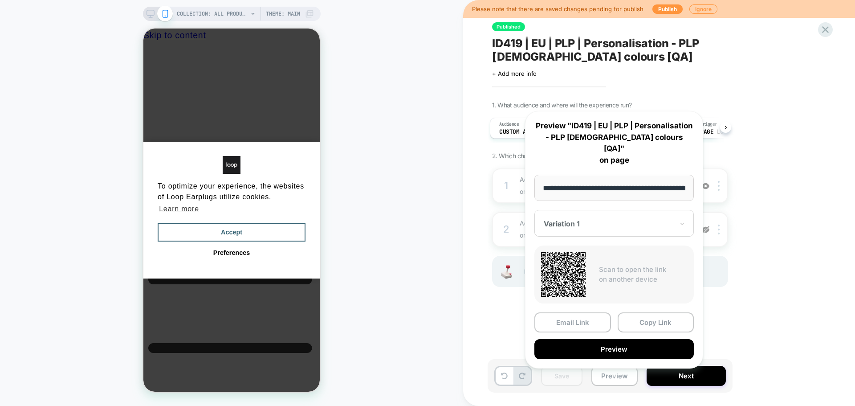
scroll to position [0, 3]
click at [748, 135] on div "1. What audience and where will the experience run? Audience Custom Audience Pa…" at bounding box center [654, 205] width 325 height 208
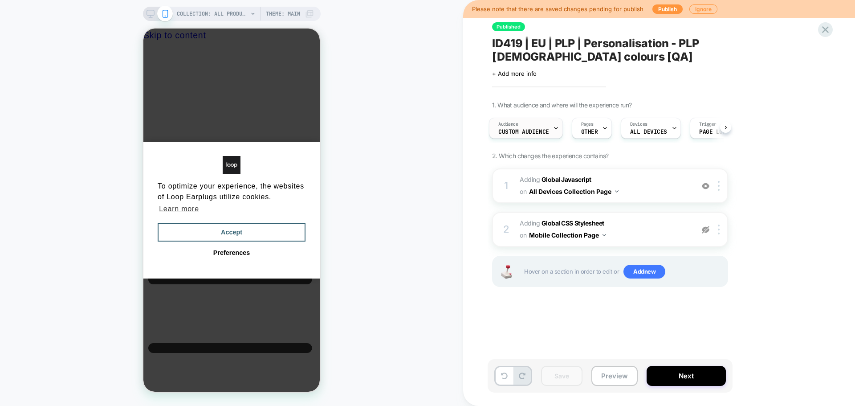
click at [545, 118] on div "Audience Custom Audience" at bounding box center [524, 128] width 69 height 20
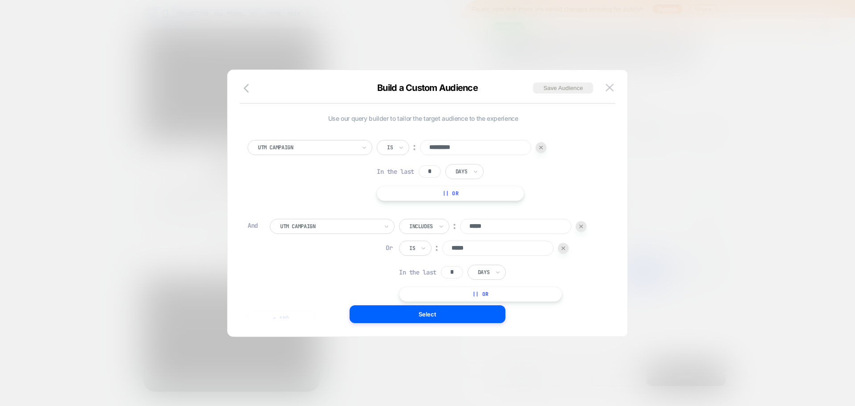
click at [586, 229] on div at bounding box center [581, 226] width 11 height 11
type input "*****"
click at [582, 226] on img at bounding box center [582, 227] width 4 height 4
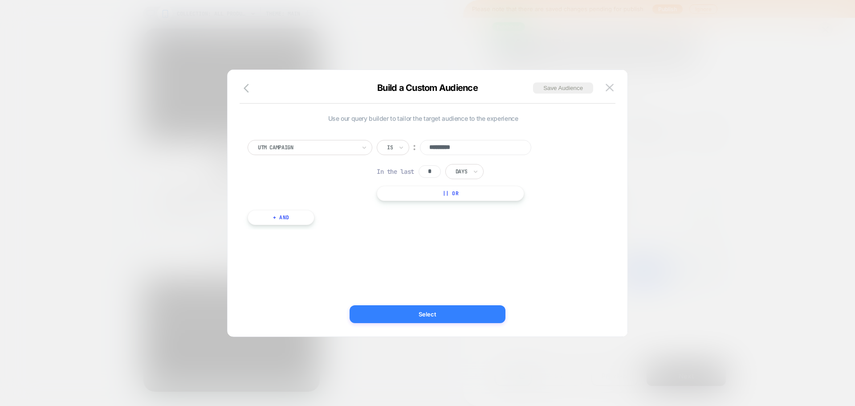
click at [446, 308] on button "Select" at bounding box center [428, 314] width 156 height 18
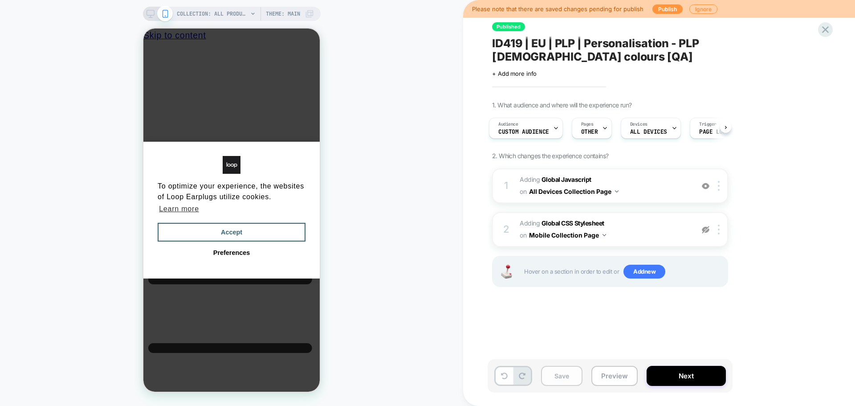
click at [573, 380] on button "Save" at bounding box center [561, 376] width 41 height 20
click at [665, 9] on button "Publish" at bounding box center [668, 8] width 30 height 9
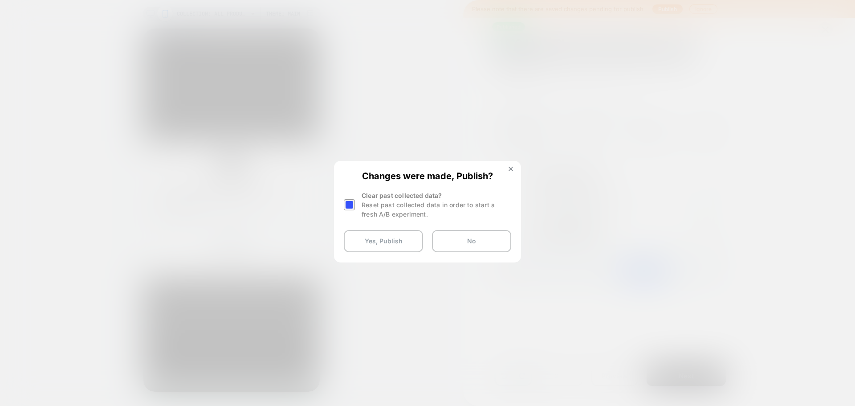
click at [345, 205] on div at bounding box center [349, 204] width 11 height 11
click at [366, 239] on button "Yes, Publish" at bounding box center [383, 241] width 79 height 22
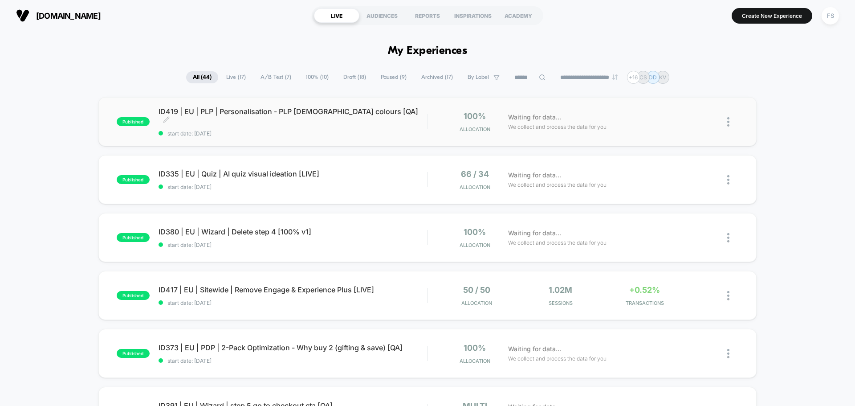
click at [301, 123] on div "ID419 | EU | PLP | Personalisation - PLP Male colours [QA] Click to edit experi…" at bounding box center [293, 122] width 269 height 30
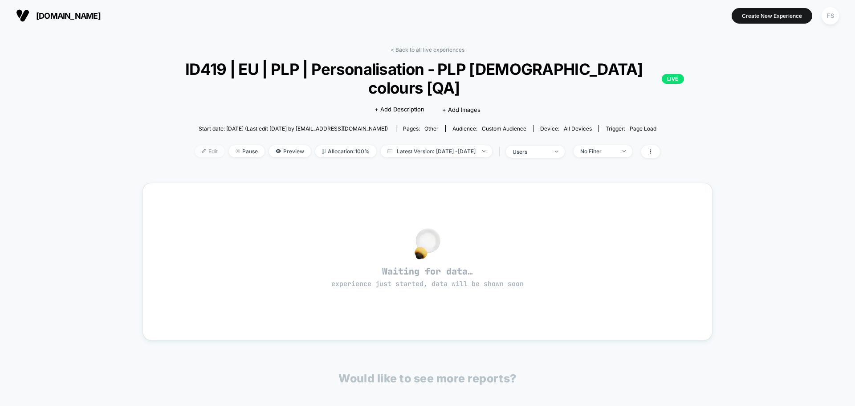
click at [202, 149] on img at bounding box center [204, 151] width 4 height 4
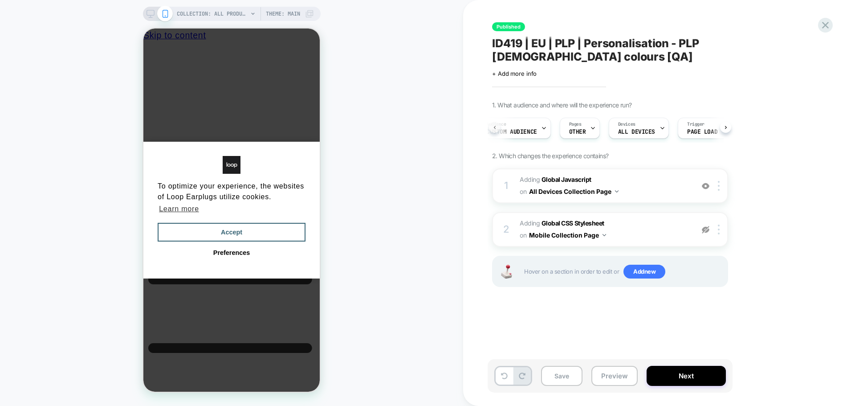
scroll to position [0, 2]
click at [533, 118] on div "Audience Custom Audience" at bounding box center [525, 128] width 69 height 20
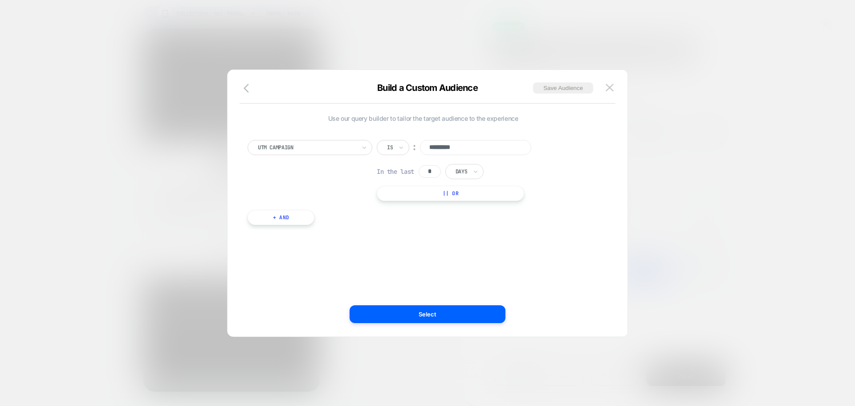
click at [460, 146] on input "*********" at bounding box center [475, 147] width 111 height 15
click at [292, 217] on button "+ And" at bounding box center [281, 217] width 67 height 15
click at [336, 222] on div at bounding box center [329, 226] width 98 height 8
click at [368, 227] on div at bounding box center [329, 226] width 98 height 8
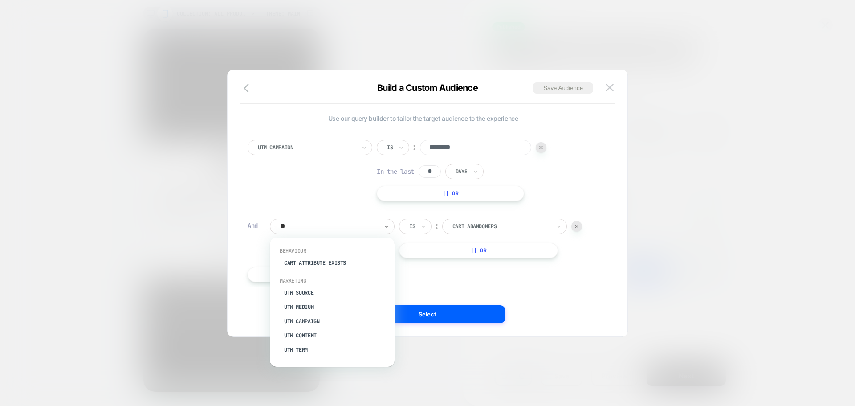
type input "***"
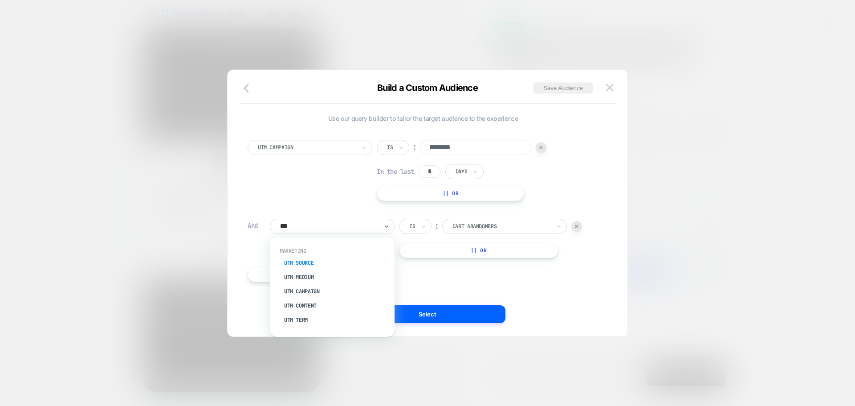
click at [291, 261] on div "UTM Source" at bounding box center [337, 263] width 116 height 14
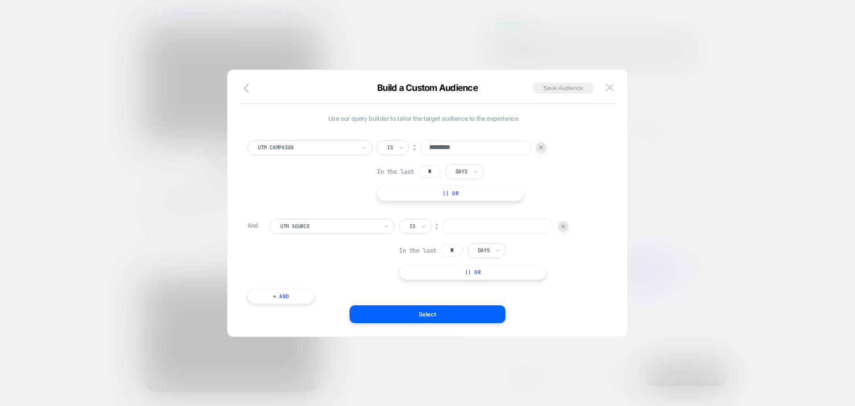
click at [499, 229] on input at bounding box center [497, 226] width 111 height 15
type input "*****"
click at [435, 315] on button "Select" at bounding box center [428, 314] width 156 height 18
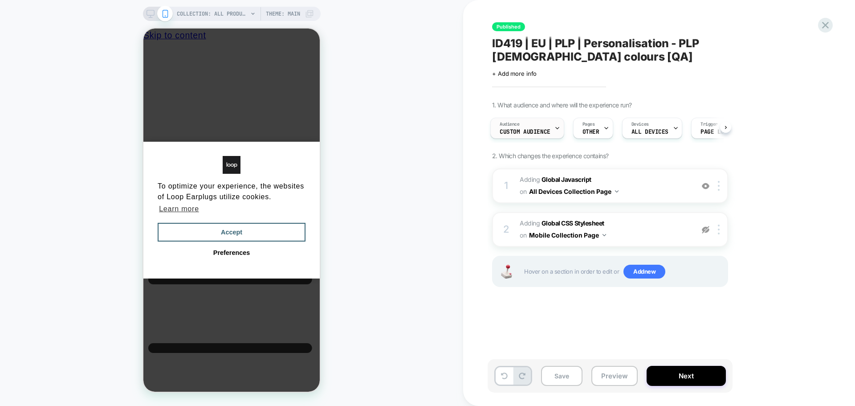
click at [527, 118] on div "Audience Custom Audience" at bounding box center [525, 128] width 69 height 20
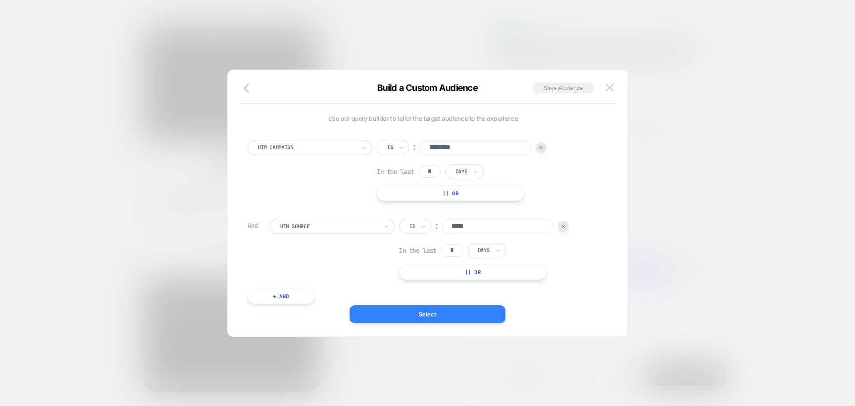
click at [450, 313] on button "Select" at bounding box center [428, 314] width 156 height 18
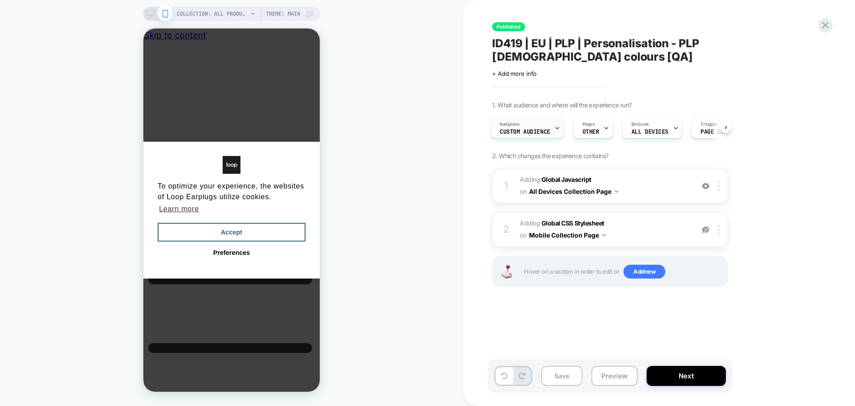
click at [532, 123] on div "Audience Custom Audience" at bounding box center [525, 128] width 69 height 20
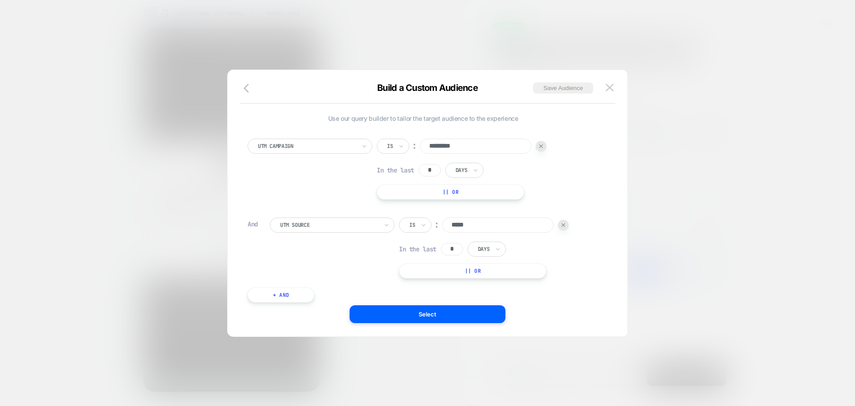
scroll to position [0, 0]
click at [394, 303] on div "UTM Campaign Is ︰ ********* In the last * Days || Or And UTM Source Is ︰ ***** …" at bounding box center [423, 218] width 360 height 182
click at [396, 319] on button "Select" at bounding box center [428, 314] width 156 height 18
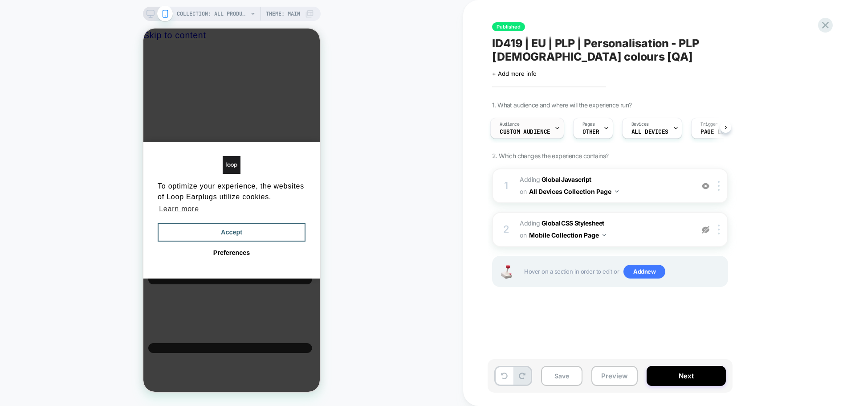
click at [548, 118] on div "Audience Custom Audience" at bounding box center [525, 128] width 69 height 20
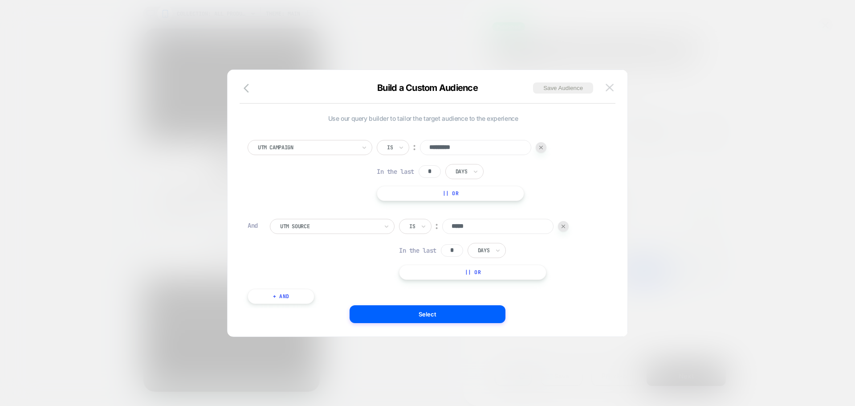
click at [609, 89] on img at bounding box center [610, 88] width 8 height 8
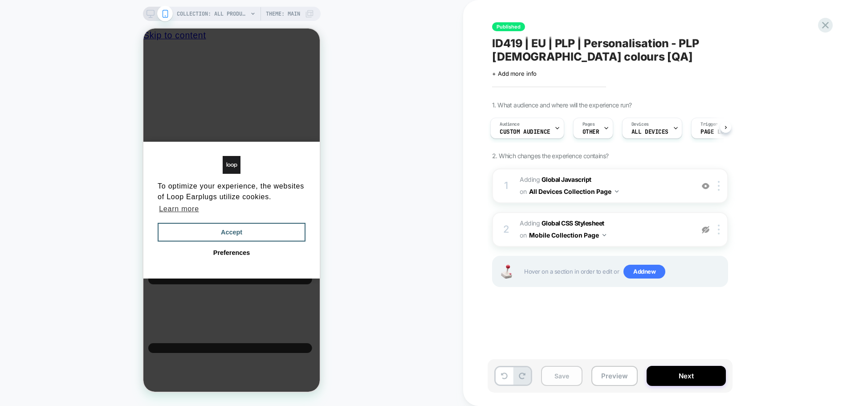
click at [574, 381] on button "Save" at bounding box center [561, 376] width 41 height 20
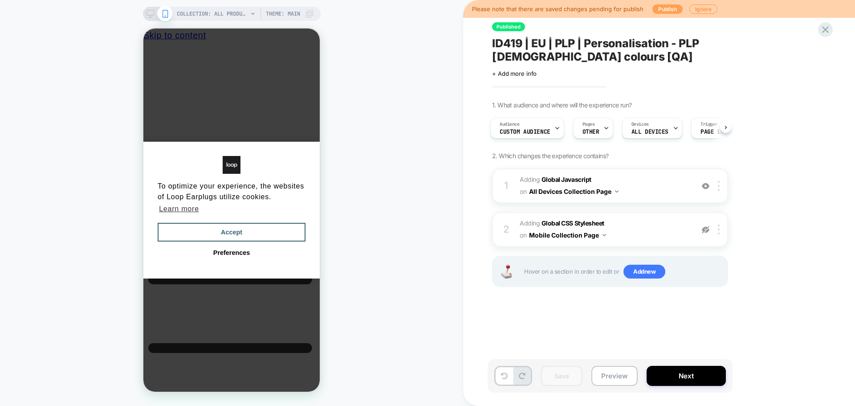
click at [671, 6] on button "Publish" at bounding box center [668, 8] width 30 height 9
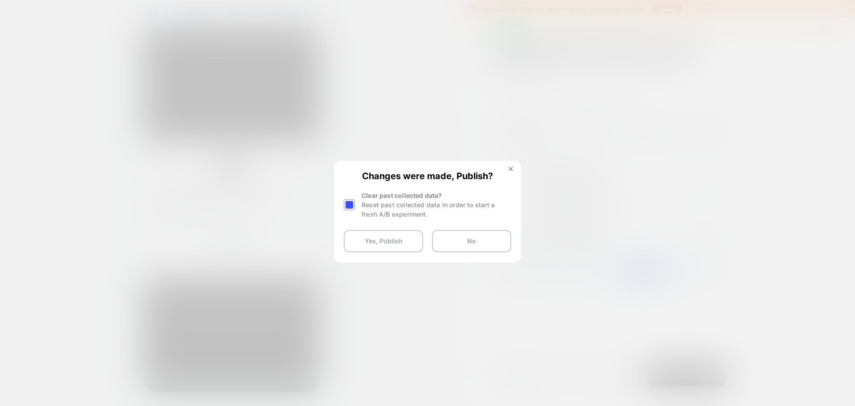
click at [352, 203] on div at bounding box center [349, 204] width 11 height 11
click at [382, 239] on button "Yes, Publish" at bounding box center [383, 241] width 79 height 22
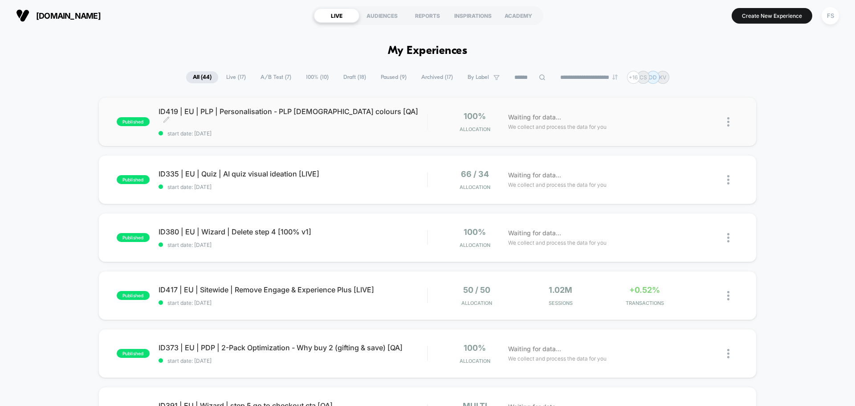
click at [204, 121] on div "ID419 | EU | PLP | Personalisation - PLP Male colours [QA] Click to edit experi…" at bounding box center [293, 122] width 269 height 30
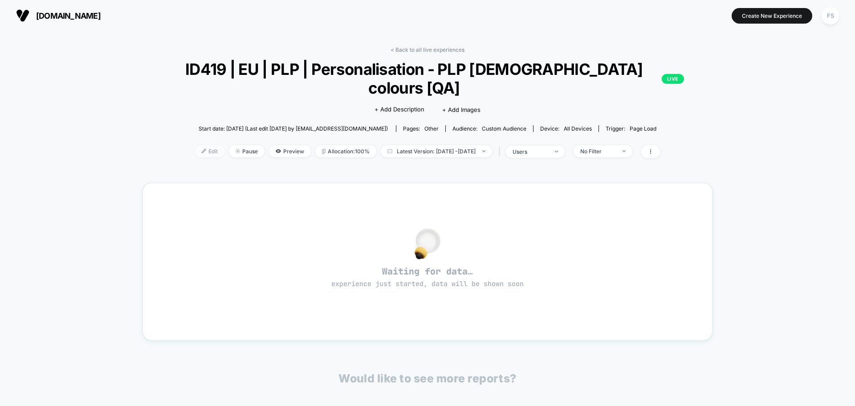
click at [203, 145] on span "Edit" at bounding box center [209, 151] width 29 height 12
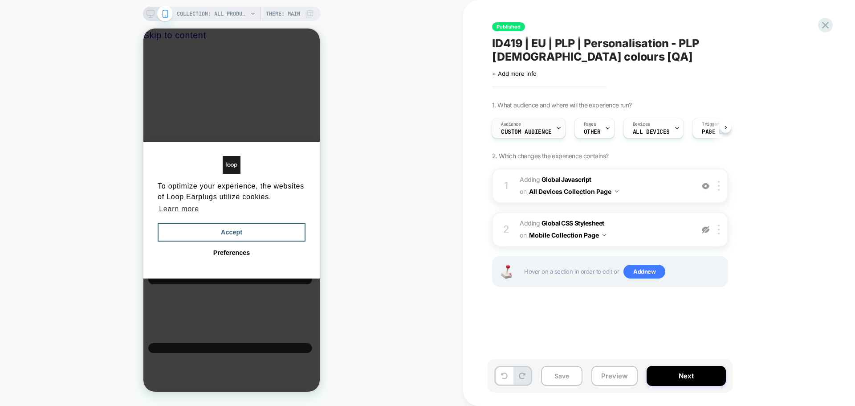
click at [557, 118] on div at bounding box center [559, 128] width 6 height 20
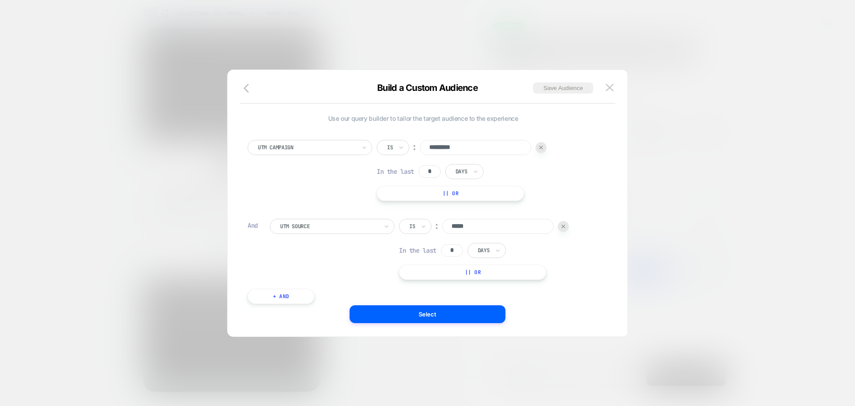
click at [429, 222] on div "Is" at bounding box center [415, 226] width 33 height 15
click at [436, 278] on div "Includes" at bounding box center [437, 279] width 58 height 14
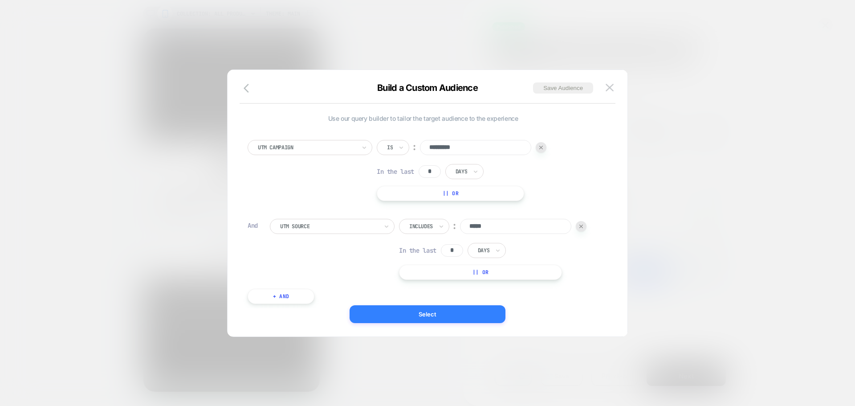
click at [407, 315] on button "Select" at bounding box center [428, 314] width 156 height 18
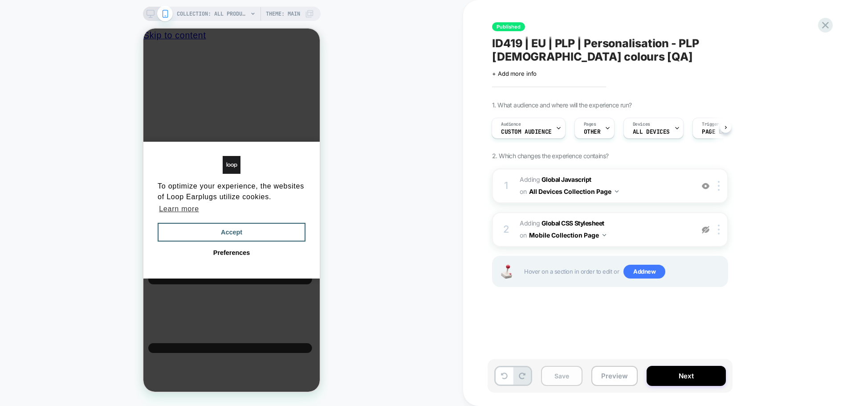
click at [578, 379] on button "Save" at bounding box center [561, 376] width 41 height 20
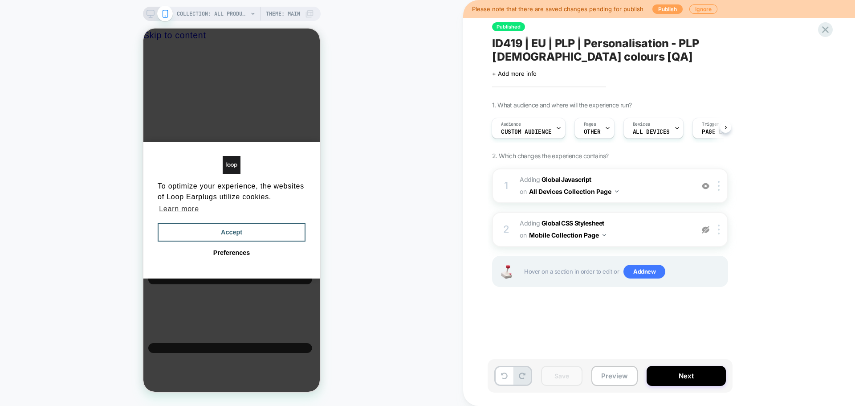
click at [666, 5] on button "Publish" at bounding box center [668, 8] width 30 height 9
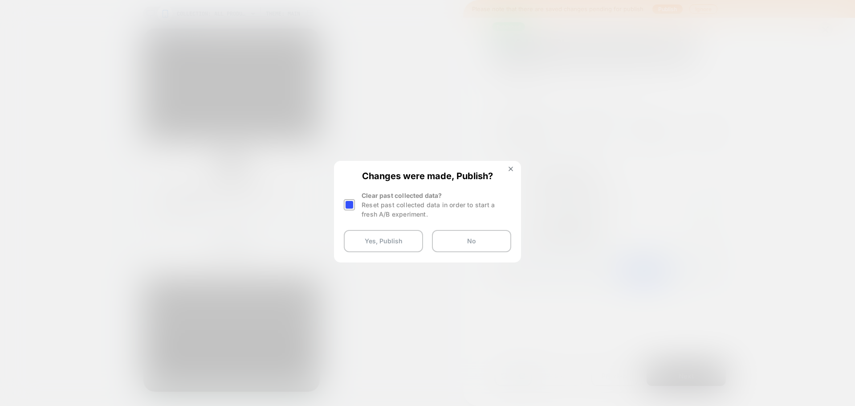
click at [348, 201] on div at bounding box center [349, 204] width 11 height 11
click at [370, 250] on button "Yes, Publish" at bounding box center [383, 241] width 79 height 22
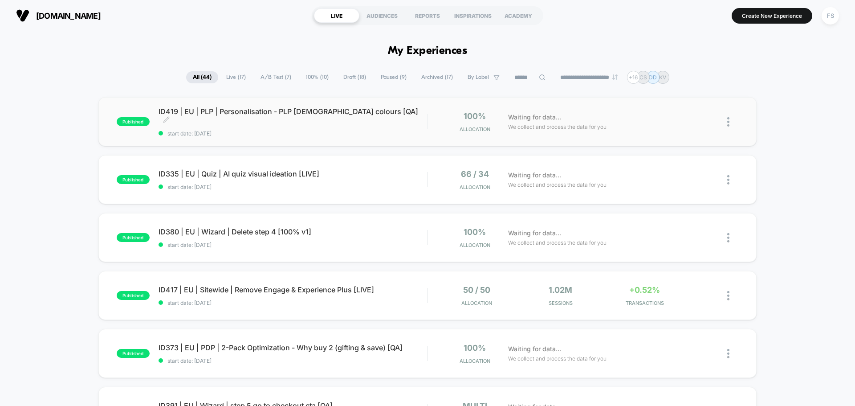
click at [184, 110] on div "published ID419 | EU | PLP | Personalisation - PLP [DEMOGRAPHIC_DATA] colours […" at bounding box center [427, 121] width 659 height 49
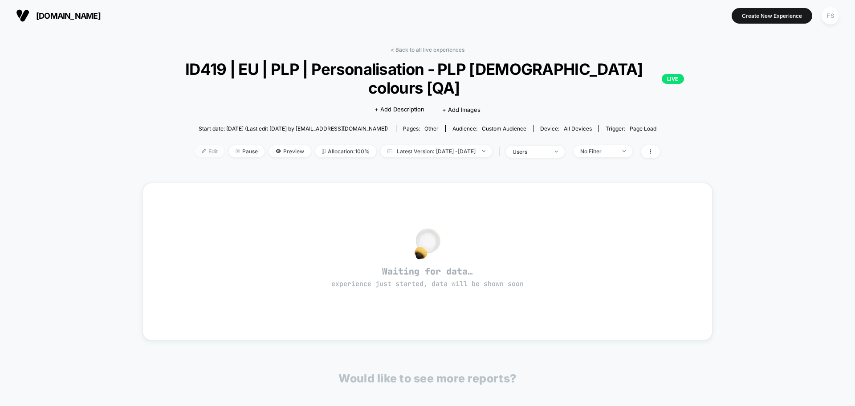
click at [200, 145] on span "Edit" at bounding box center [209, 151] width 29 height 12
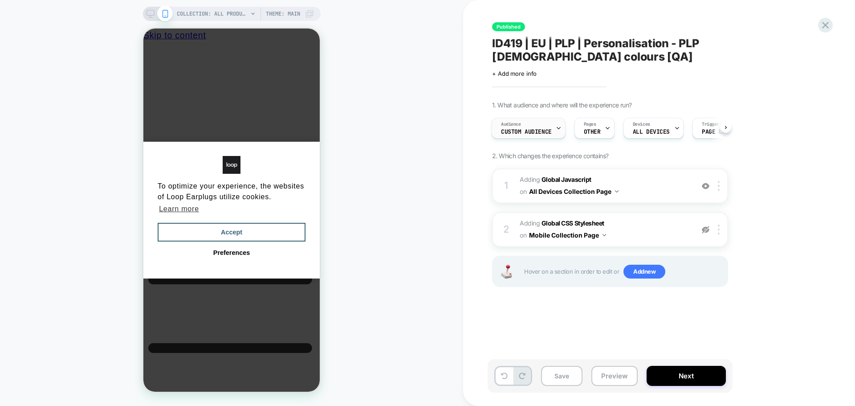
click at [529, 118] on div "Audience Custom Audience" at bounding box center [526, 128] width 69 height 20
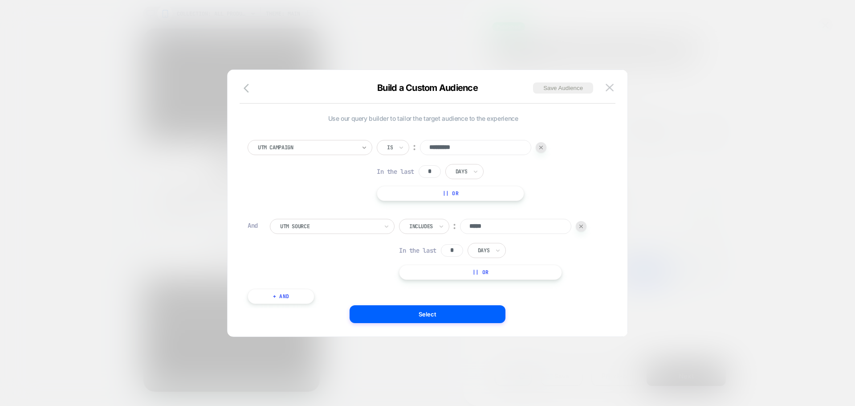
click at [366, 149] on icon at bounding box center [364, 147] width 6 height 9
type input "***"
click at [286, 182] on div "UTM Source" at bounding box center [315, 184] width 116 height 14
click at [325, 223] on div at bounding box center [329, 226] width 98 height 8
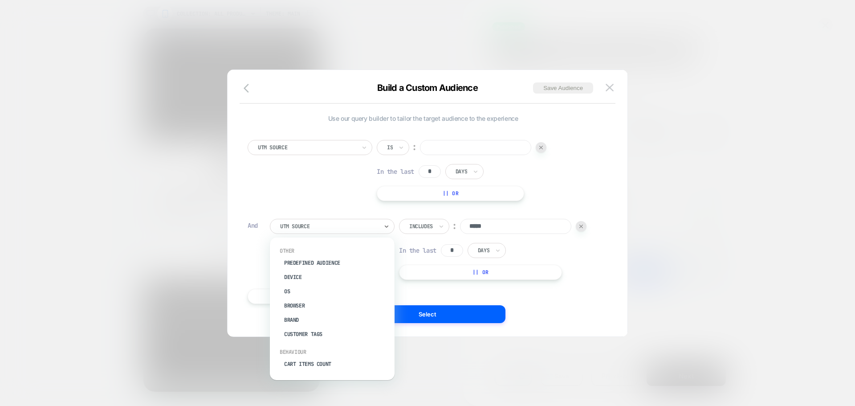
click at [325, 223] on div at bounding box center [329, 226] width 98 height 8
type input "***"
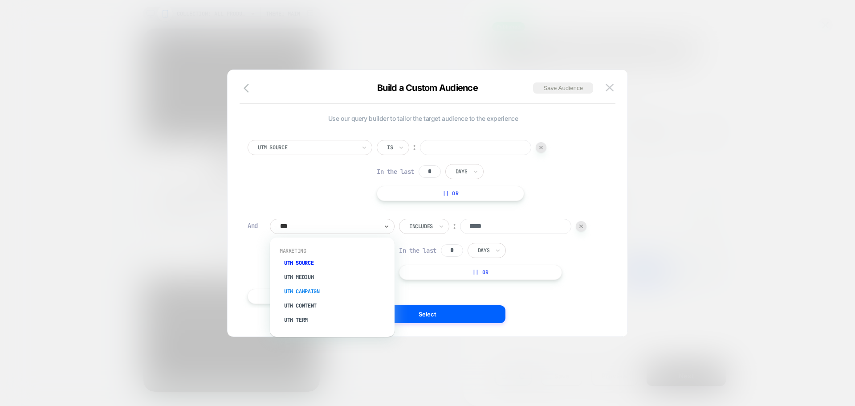
click at [314, 291] on div "UTM Campaign" at bounding box center [337, 291] width 116 height 14
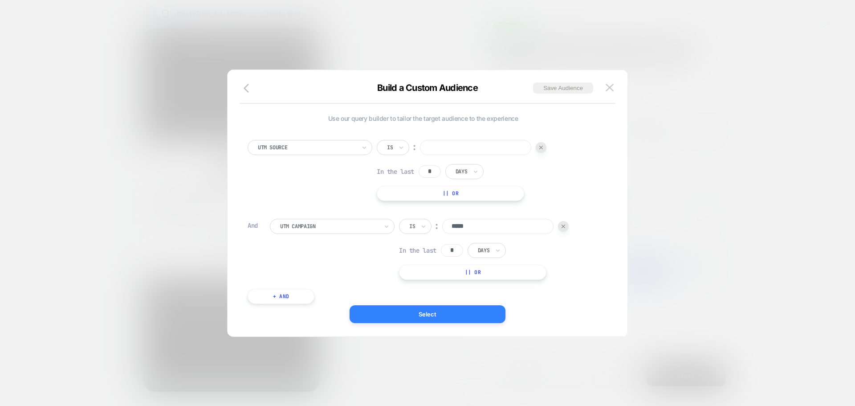
type input "*****"
click at [421, 316] on button "Select" at bounding box center [428, 314] width 156 height 18
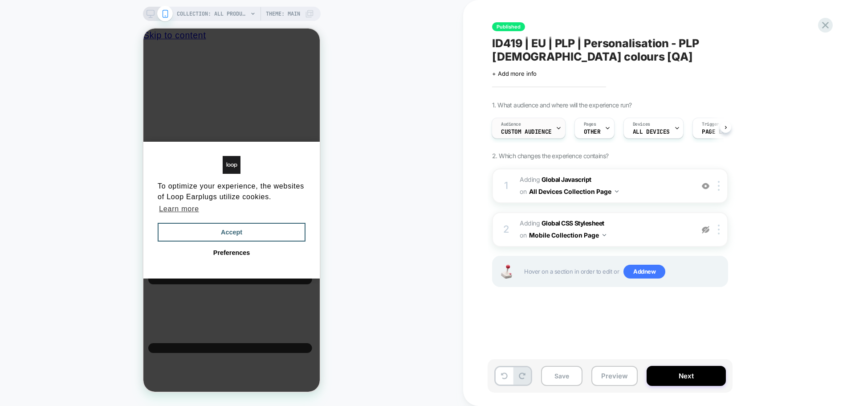
click at [542, 118] on div "Audience Custom Audience" at bounding box center [526, 128] width 69 height 20
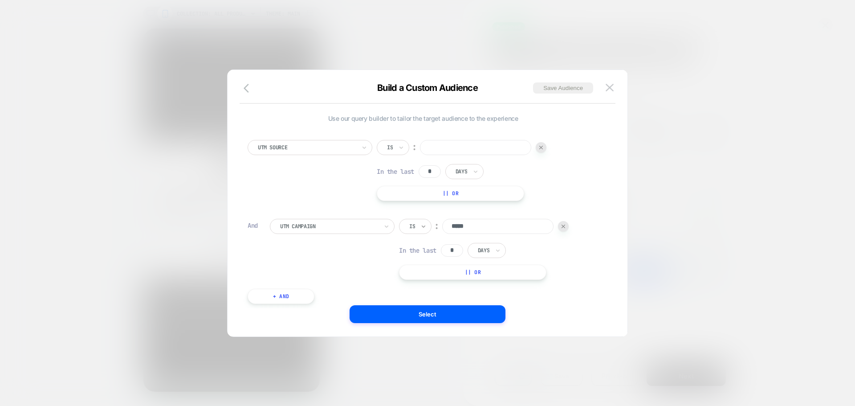
click at [424, 224] on icon at bounding box center [424, 226] width 6 height 9
click at [417, 279] on div "Includes" at bounding box center [437, 279] width 58 height 14
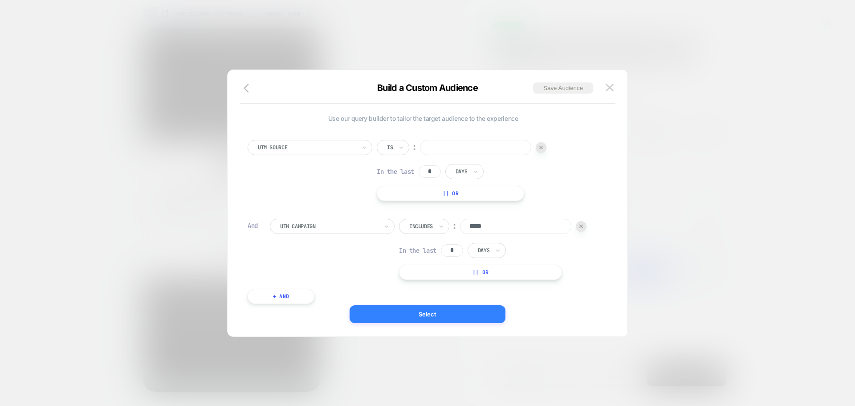
click at [438, 315] on button "Select" at bounding box center [428, 314] width 156 height 18
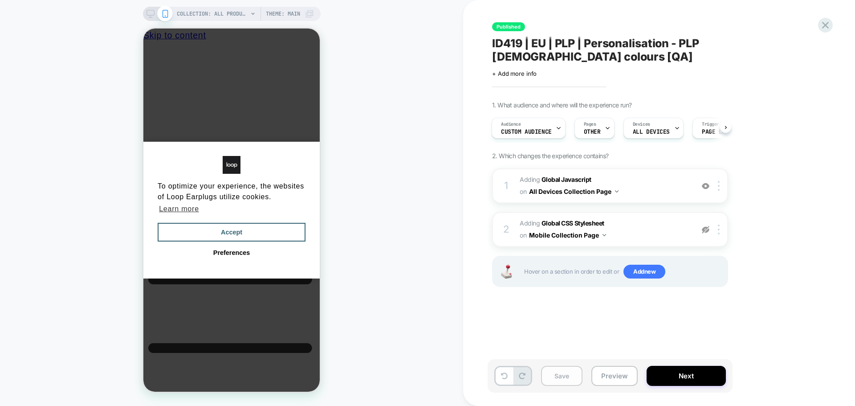
click at [549, 368] on button "Save" at bounding box center [561, 376] width 41 height 20
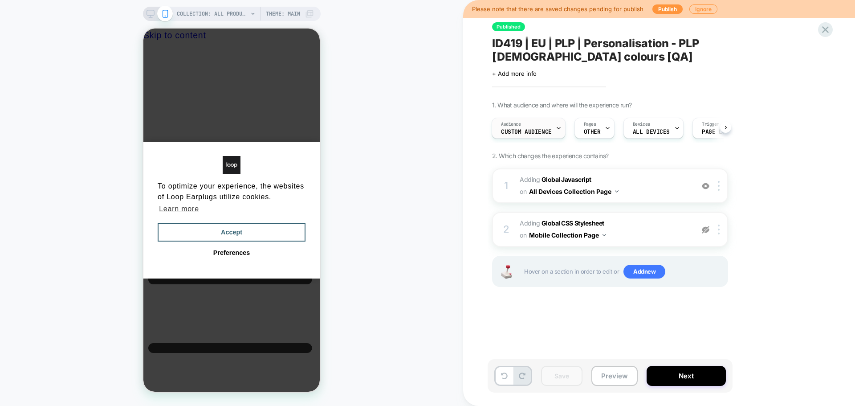
click at [544, 129] on span "Custom Audience" at bounding box center [526, 132] width 51 height 6
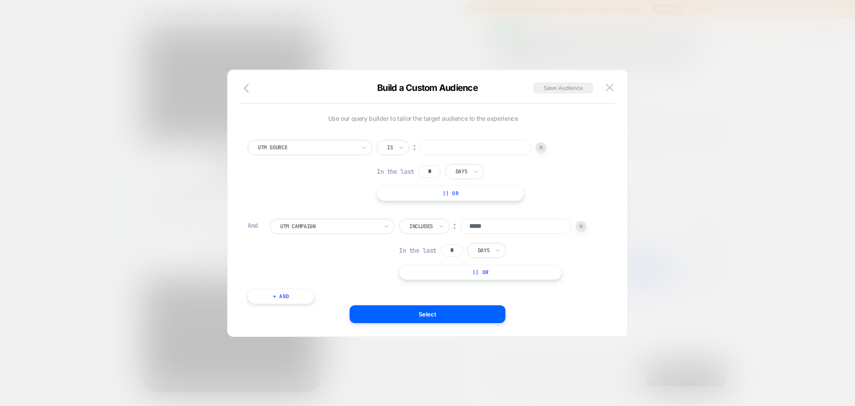
click at [293, 299] on button "+ And" at bounding box center [281, 296] width 67 height 15
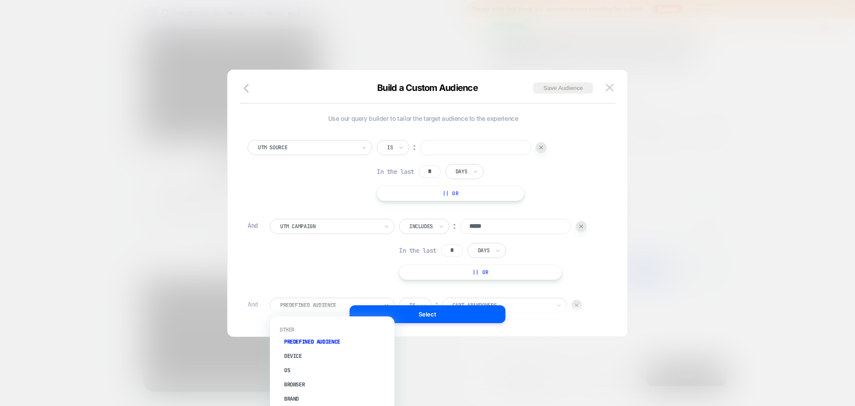
click at [301, 299] on div "Predefined Audience" at bounding box center [332, 305] width 125 height 15
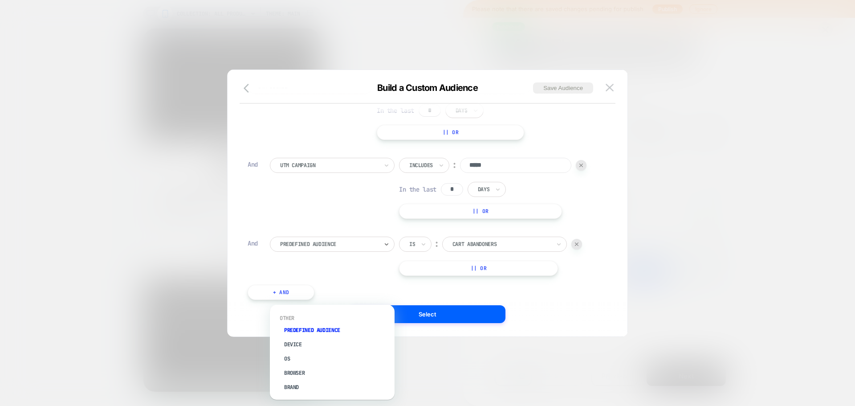
scroll to position [78, 0]
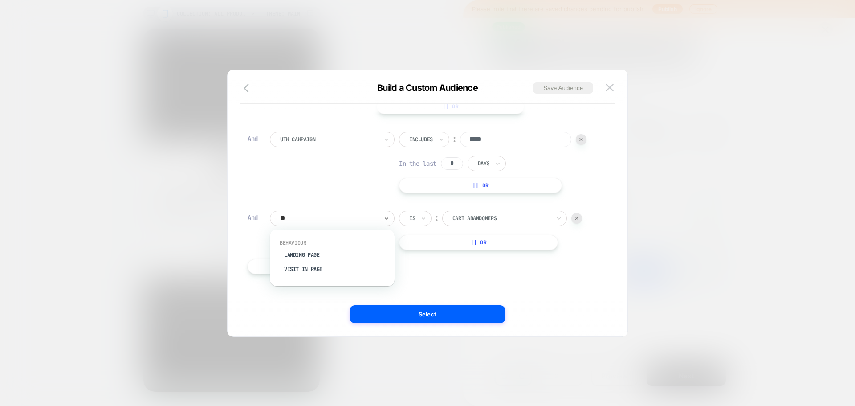
type input "*"
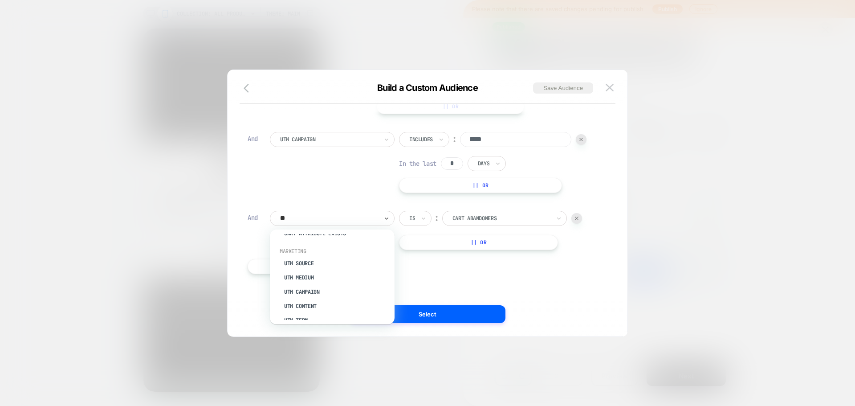
scroll to position [0, 0]
type input "*"
click at [610, 90] on img at bounding box center [610, 88] width 8 height 8
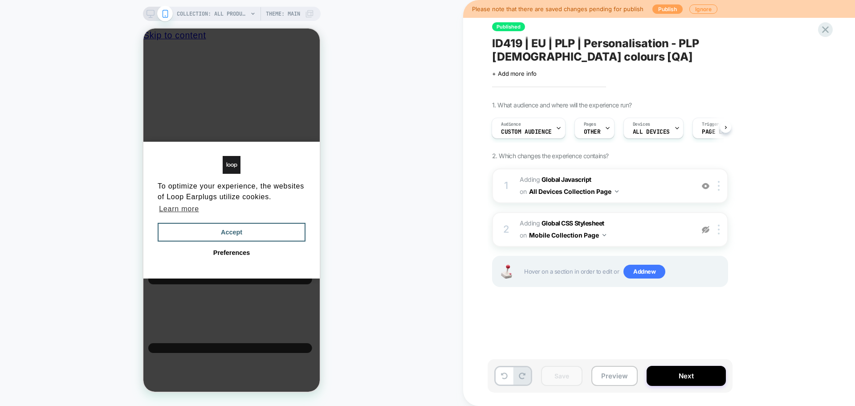
click at [674, 13] on button "Publish" at bounding box center [668, 8] width 30 height 9
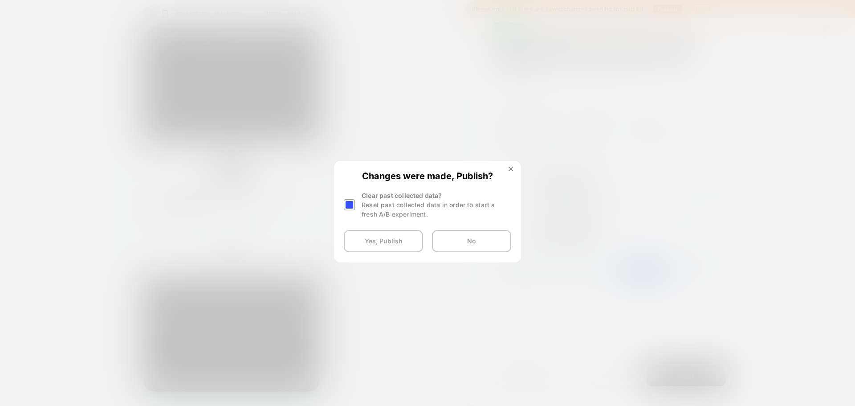
click at [348, 206] on div at bounding box center [349, 204] width 11 height 11
click at [367, 241] on button "Yes, Publish" at bounding box center [383, 241] width 79 height 22
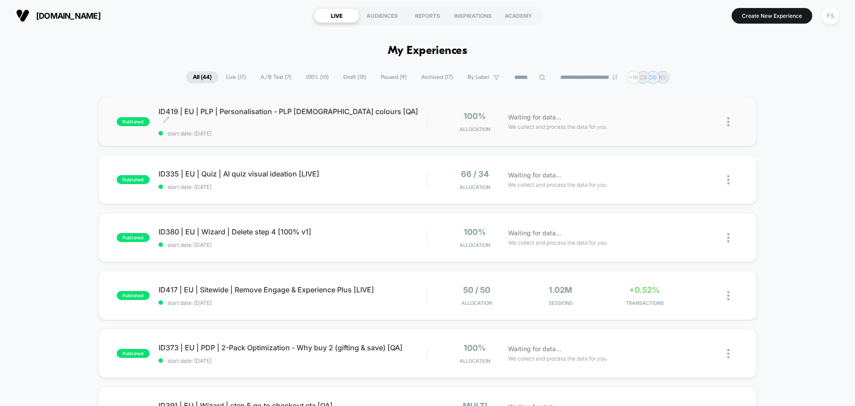
click at [223, 116] on span "ID419 | EU | PLP | Personalisation - PLP Male colours [QA] Click to edit experi…" at bounding box center [293, 116] width 269 height 18
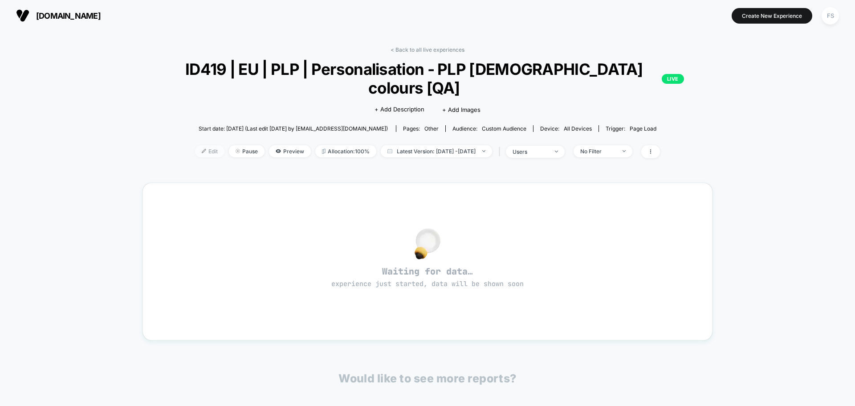
click at [195, 145] on span "Edit" at bounding box center [209, 151] width 29 height 12
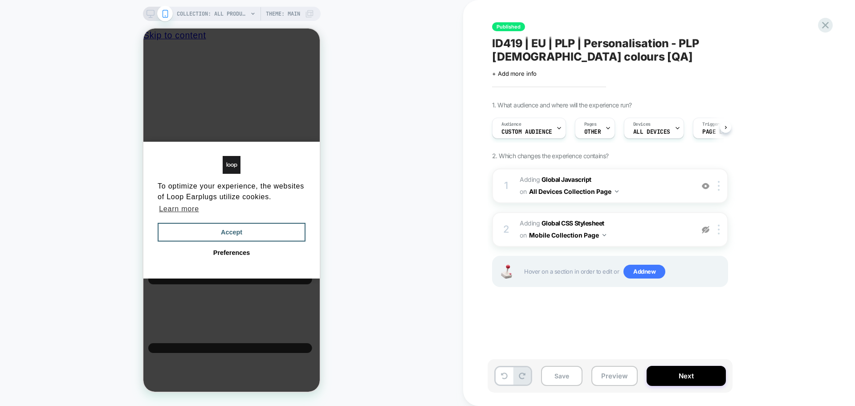
scroll to position [0, 0]
click at [553, 118] on div "Audience Custom Audience" at bounding box center [526, 128] width 69 height 20
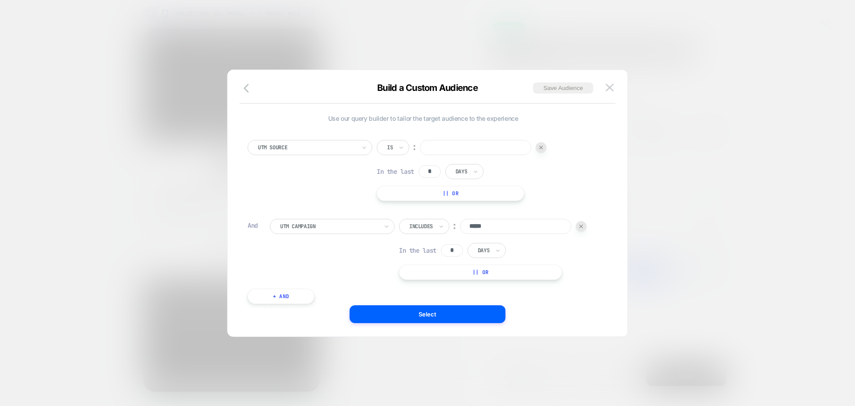
click at [453, 150] on input at bounding box center [475, 147] width 111 height 15
type input "*********"
click at [421, 312] on button "Select" at bounding box center [428, 314] width 156 height 18
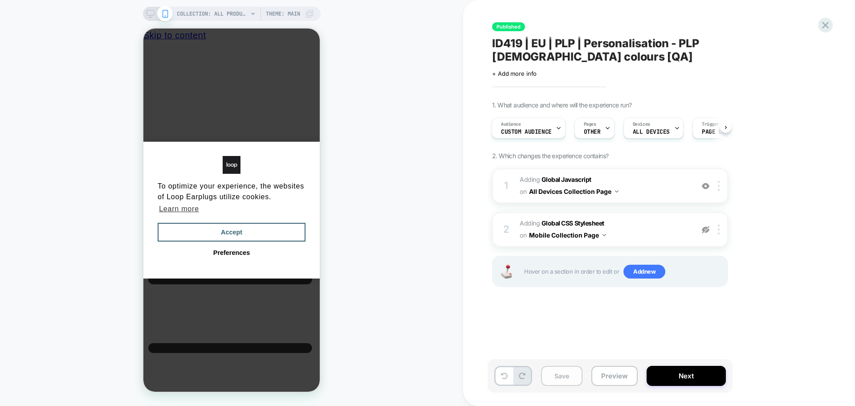
click at [552, 370] on button "Save" at bounding box center [561, 376] width 41 height 20
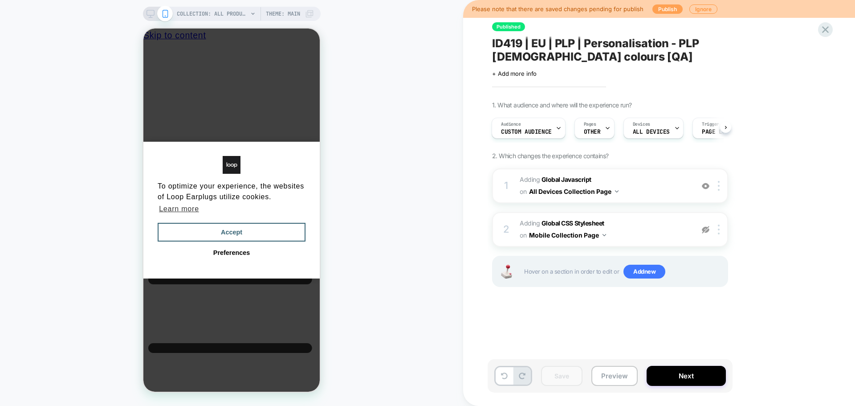
click at [658, 8] on button "Publish" at bounding box center [668, 8] width 30 height 9
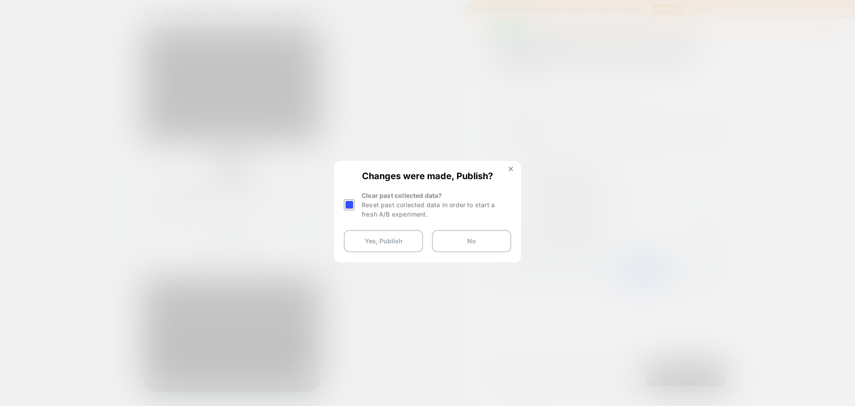
click at [349, 203] on div at bounding box center [349, 204] width 11 height 11
click at [353, 223] on div "Changes were made, Publish? Clear past collected data? Reset past collected dat…" at bounding box center [427, 211] width 185 height 99
click at [356, 238] on button "Yes, Publish" at bounding box center [383, 241] width 79 height 22
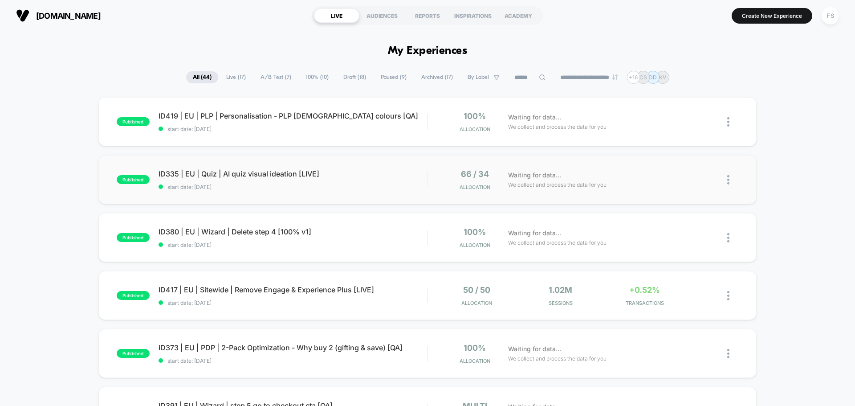
click at [303, 167] on div "published ID335 | EU | Quiz | AI quiz visual ideation [LIVE] start date: 8/21/2…" at bounding box center [427, 179] width 659 height 49
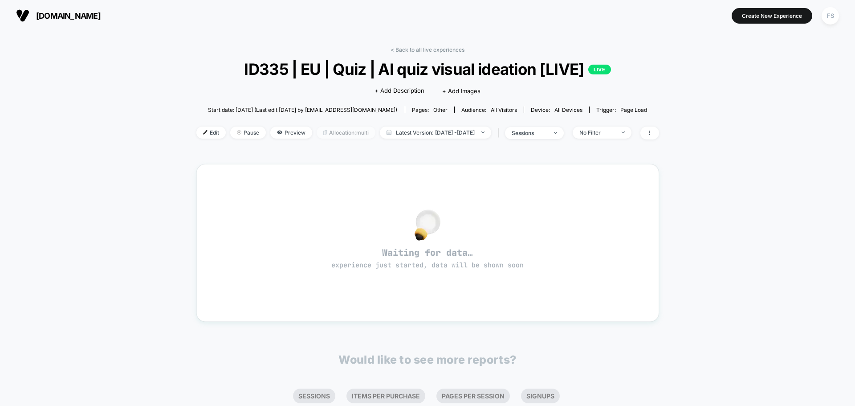
click at [342, 133] on span "Allocation: multi" at bounding box center [346, 133] width 59 height 12
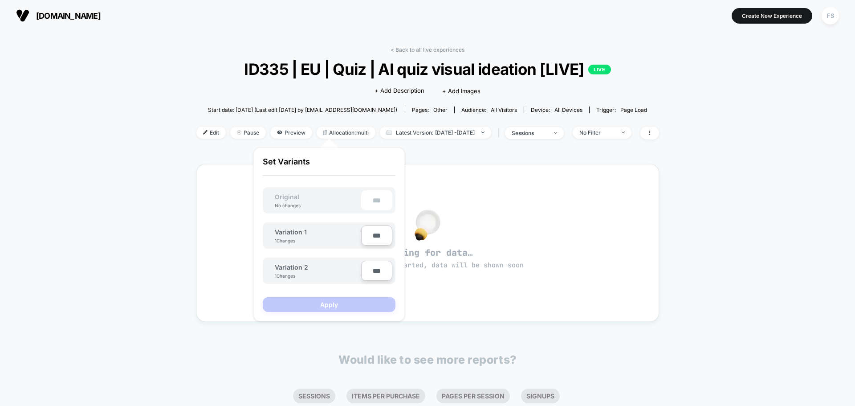
click at [727, 177] on div "< Back to all live experiences ID335 | EU | Quiz | AI quiz visual ideation [LIV…" at bounding box center [427, 268] width 855 height 474
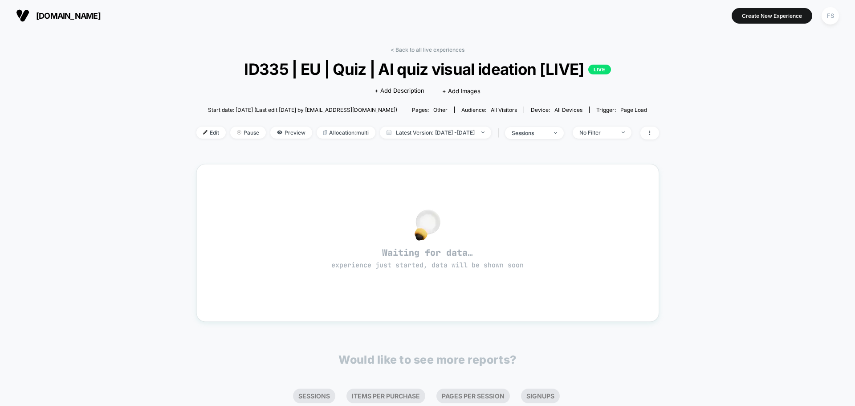
click at [398, 46] on div "< Back to all live experiences ID335 | EU | Quiz | AI quiz visual ideation [LIV…" at bounding box center [427, 259] width 463 height 438
click at [399, 49] on link "< Back to all live experiences" at bounding box center [428, 49] width 74 height 7
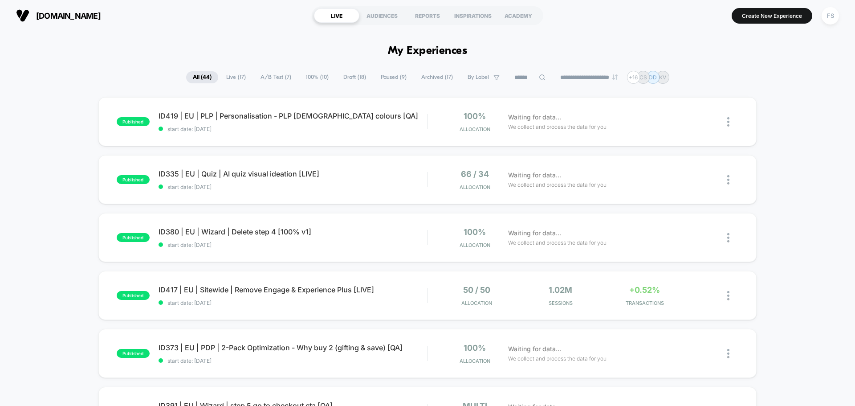
click at [539, 78] on icon at bounding box center [542, 77] width 7 height 7
type input "*****"
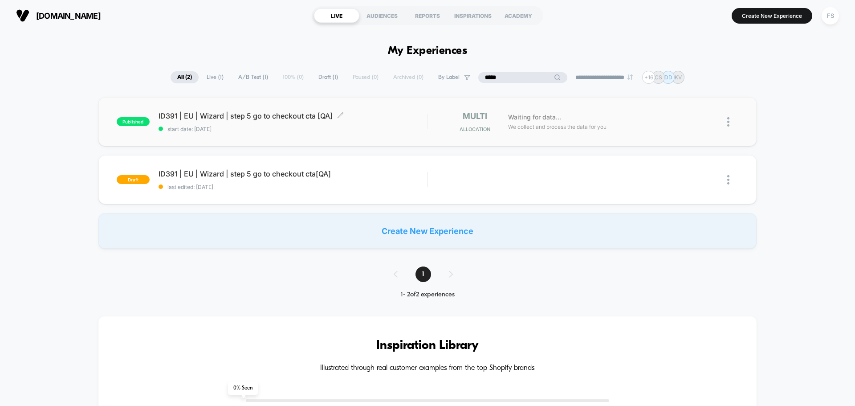
type input "*****"
click at [299, 121] on div "ID391 | EU | Wizard | step 5 go to checkout cta [QA] Click to edit experience d…" at bounding box center [293, 121] width 269 height 21
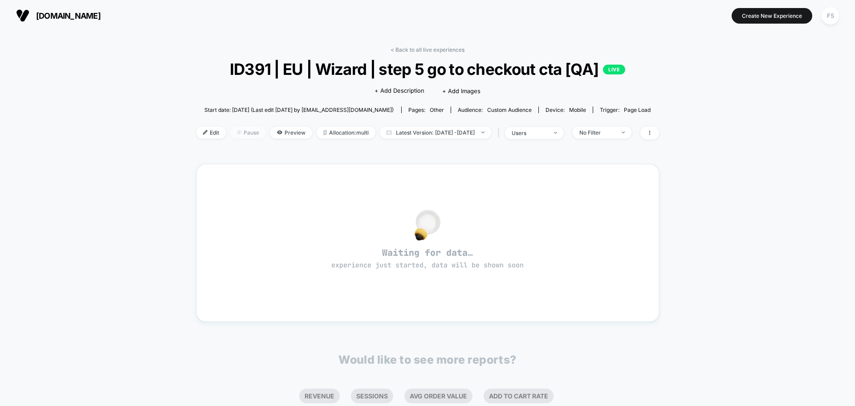
click at [230, 131] on span "Pause" at bounding box center [248, 133] width 36 height 12
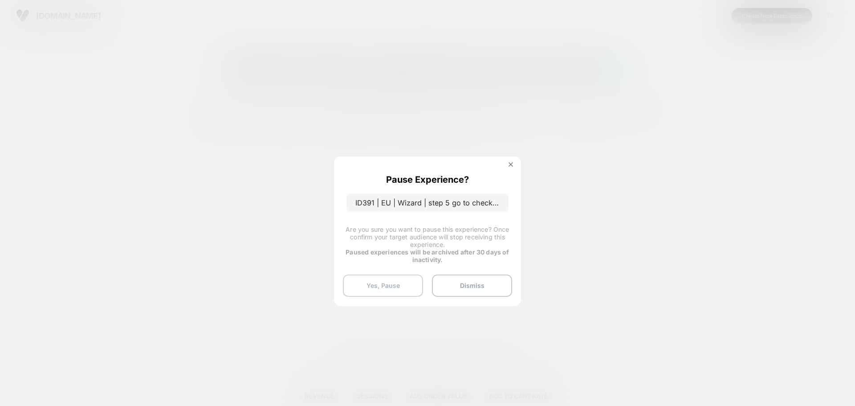
click at [367, 279] on button "Yes, Pause" at bounding box center [383, 285] width 80 height 22
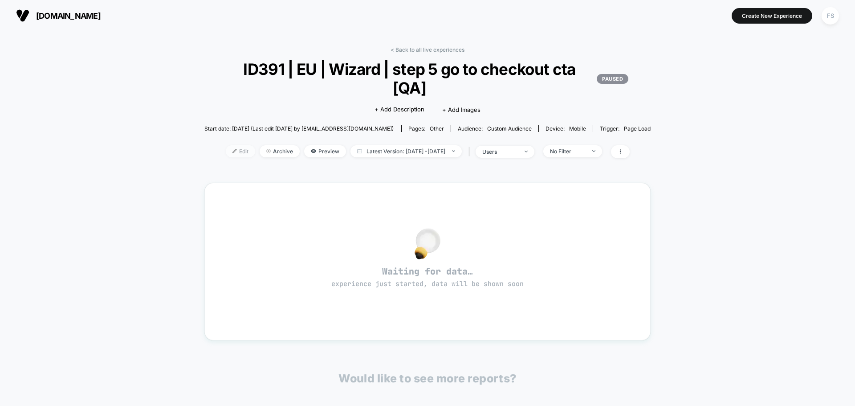
click at [231, 145] on span "Edit" at bounding box center [240, 151] width 29 height 12
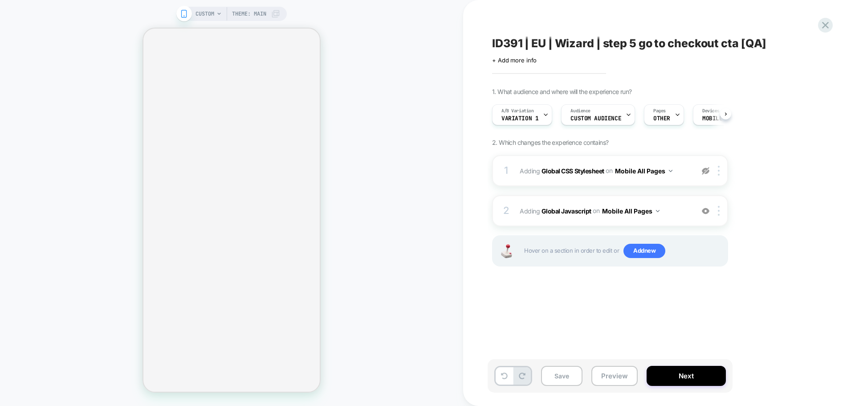
scroll to position [0, 0]
click at [527, 62] on span "+ Add more info" at bounding box center [514, 60] width 45 height 7
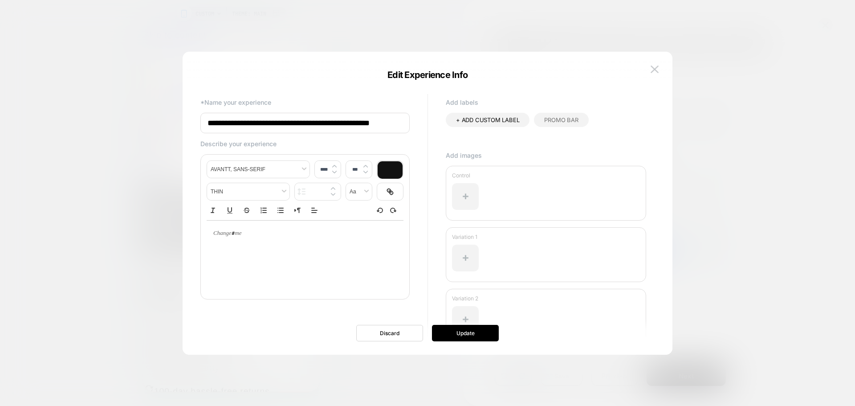
scroll to position [0, 0]
click at [387, 129] on input "**********" at bounding box center [305, 123] width 209 height 20
type input "**********"
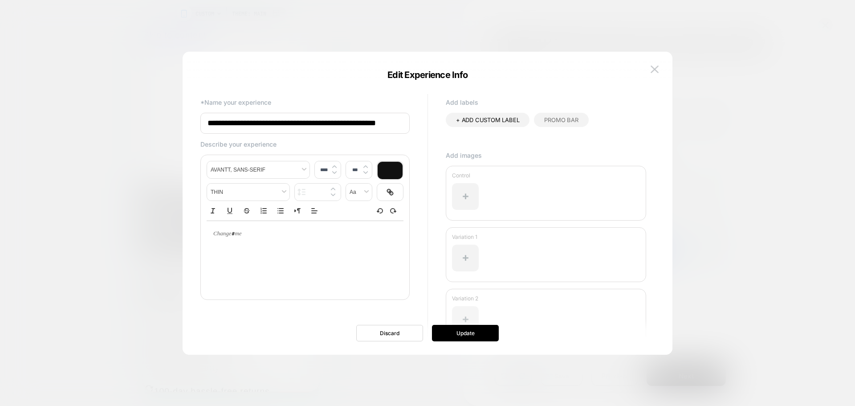
scroll to position [0, 0]
drag, startPoint x: 473, startPoint y: 321, endPoint x: 482, endPoint y: 334, distance: 15.3
click at [482, 334] on div "**********" at bounding box center [428, 208] width 490 height 294
click at [482, 334] on button "Update" at bounding box center [465, 333] width 67 height 16
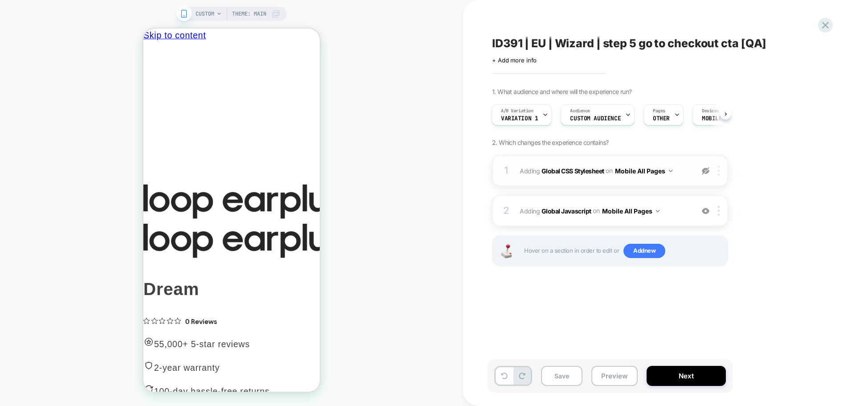
click at [722, 170] on div at bounding box center [720, 171] width 15 height 10
click at [723, 240] on div "Delete" at bounding box center [719, 242] width 79 height 24
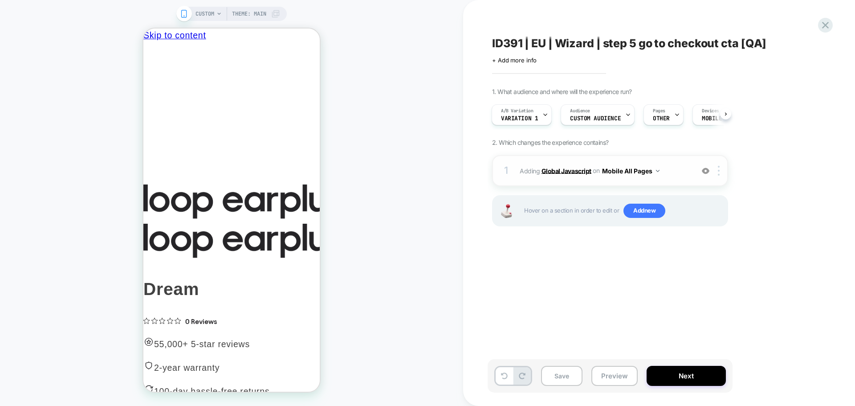
click at [577, 172] on b "Global Javascript" at bounding box center [567, 171] width 50 height 8
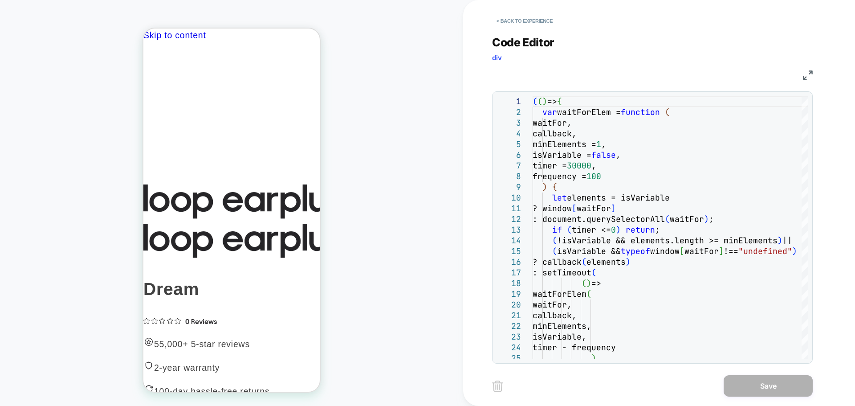
click at [808, 75] on img at bounding box center [808, 75] width 10 height 10
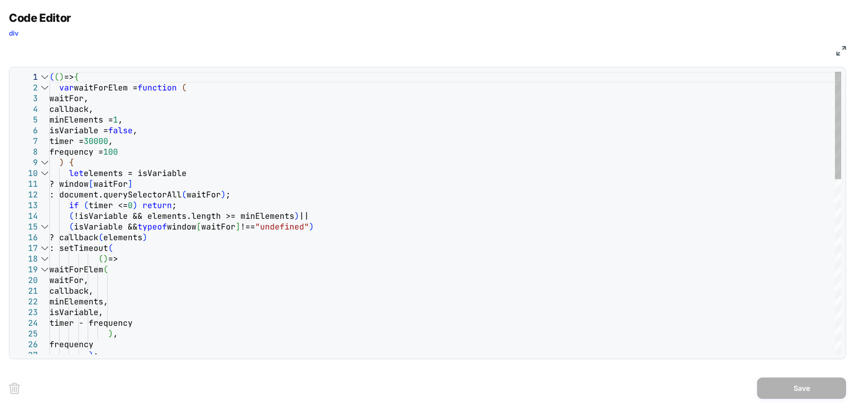
click at [44, 87] on div at bounding box center [45, 87] width 12 height 11
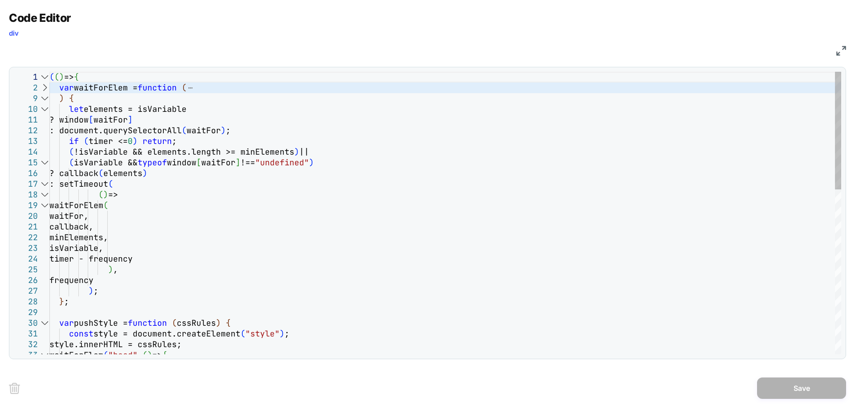
click at [44, 108] on div at bounding box center [45, 109] width 12 height 11
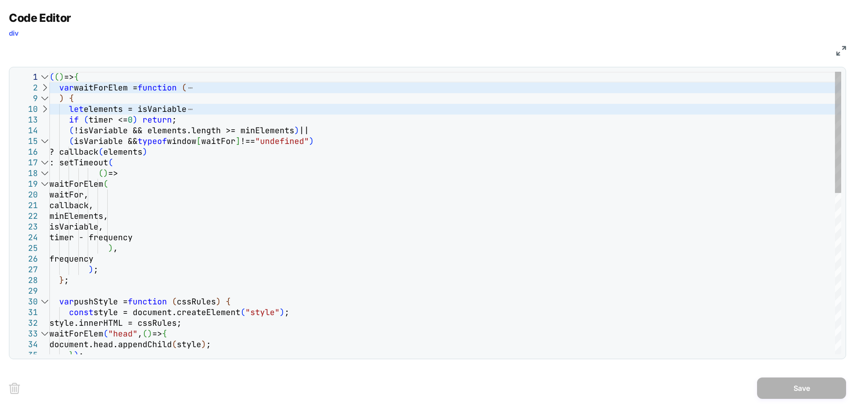
click at [43, 90] on div at bounding box center [45, 87] width 12 height 11
type textarea "**********"
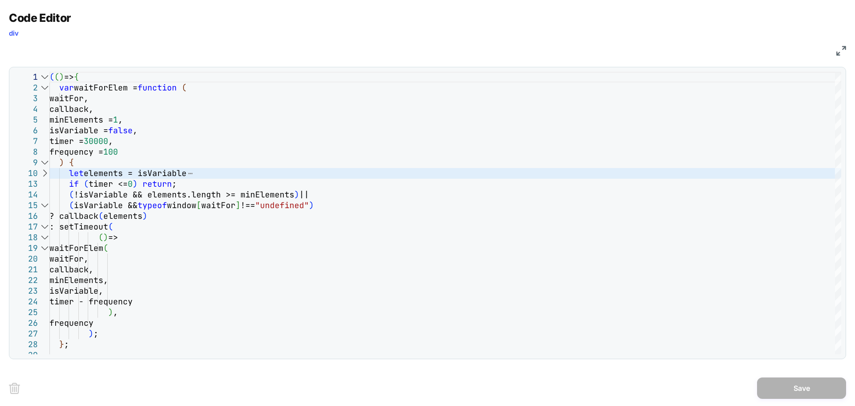
click at [839, 51] on img at bounding box center [842, 51] width 10 height 10
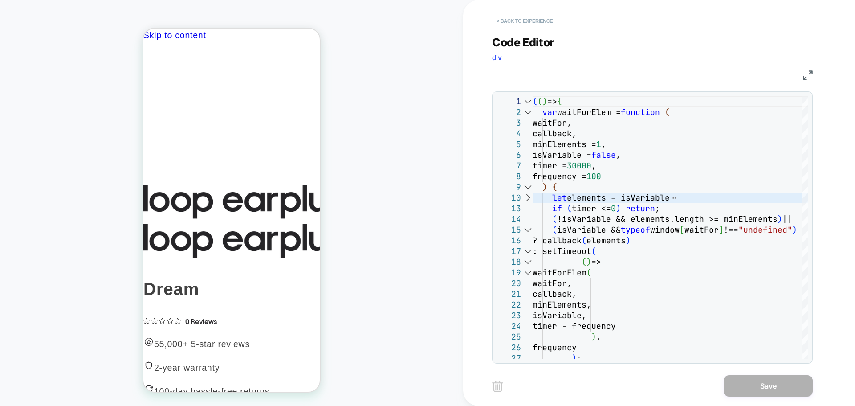
click at [527, 23] on button "< Back to experience" at bounding box center [524, 21] width 65 height 14
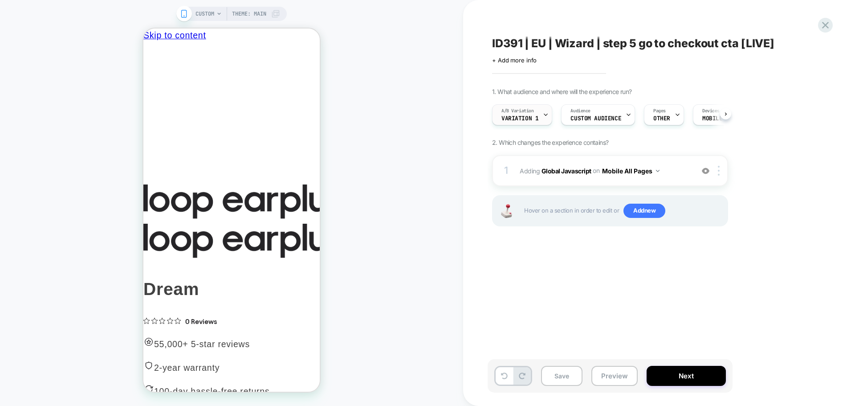
scroll to position [0, 0]
click at [537, 114] on div "A/B Variation Variation 1" at bounding box center [519, 115] width 55 height 20
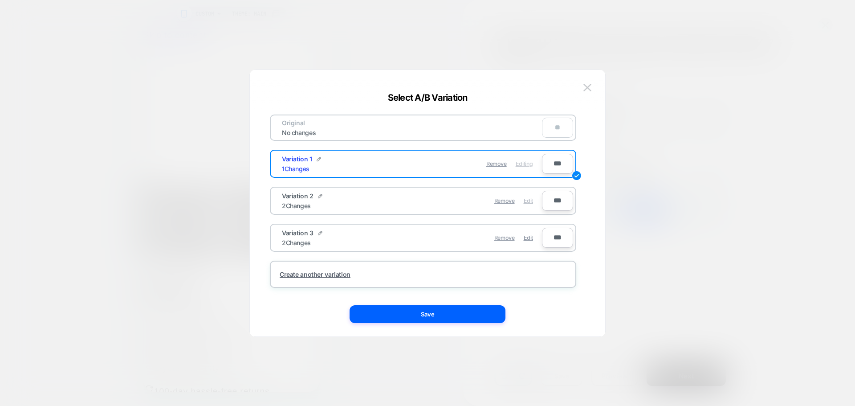
click at [529, 204] on span "Edit" at bounding box center [528, 200] width 9 height 7
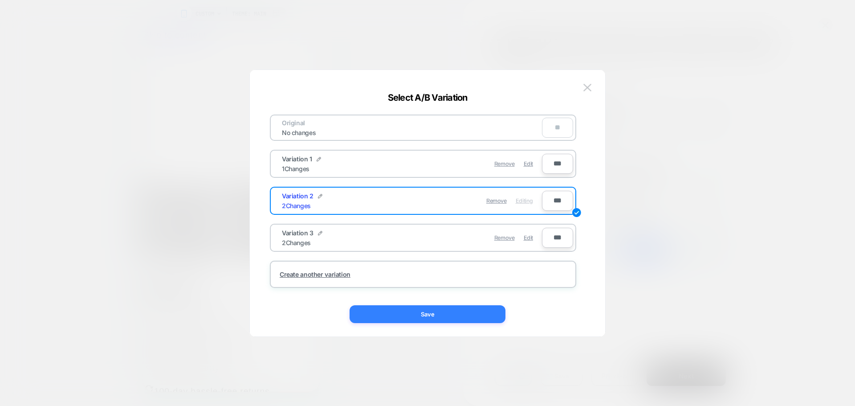
click at [484, 314] on button "Save" at bounding box center [428, 314] width 156 height 18
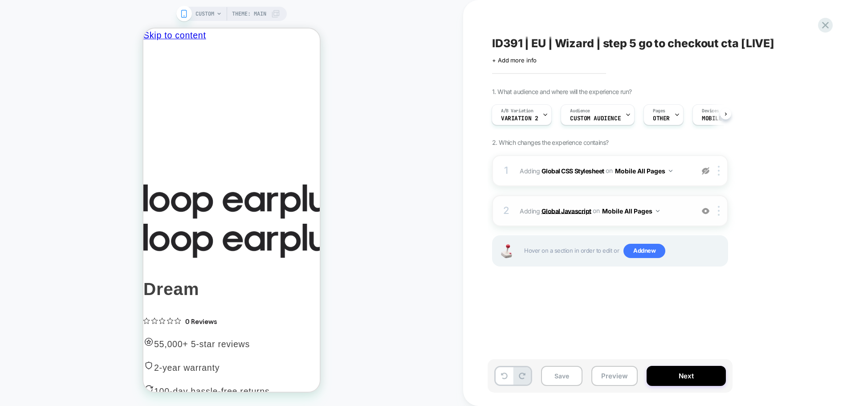
click at [576, 210] on b "Global Javascript" at bounding box center [567, 211] width 50 height 8
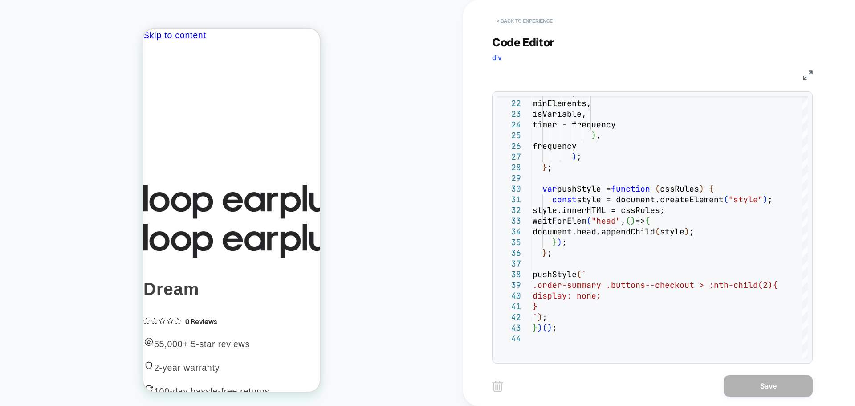
click at [523, 20] on button "< Back to experience" at bounding box center [524, 21] width 65 height 14
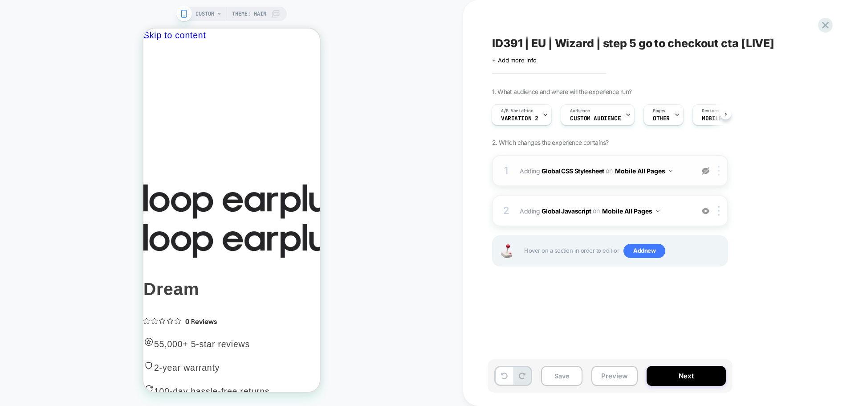
click at [719, 174] on img at bounding box center [719, 171] width 2 height 10
click at [710, 241] on div "Delete" at bounding box center [719, 242] width 79 height 24
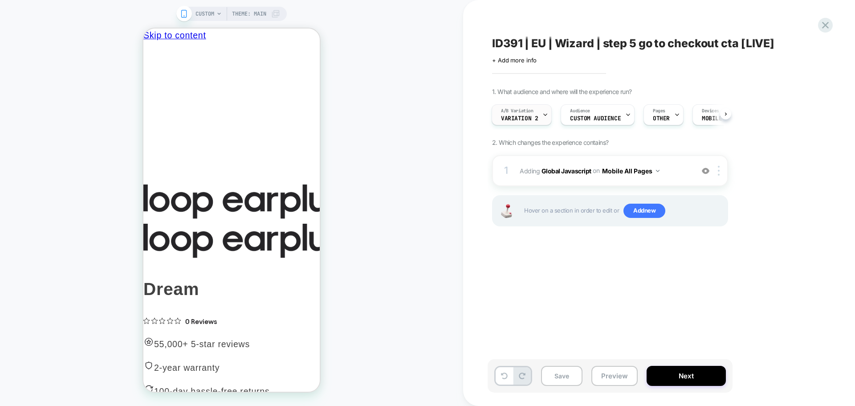
click at [544, 114] on icon at bounding box center [546, 115] width 6 height 6
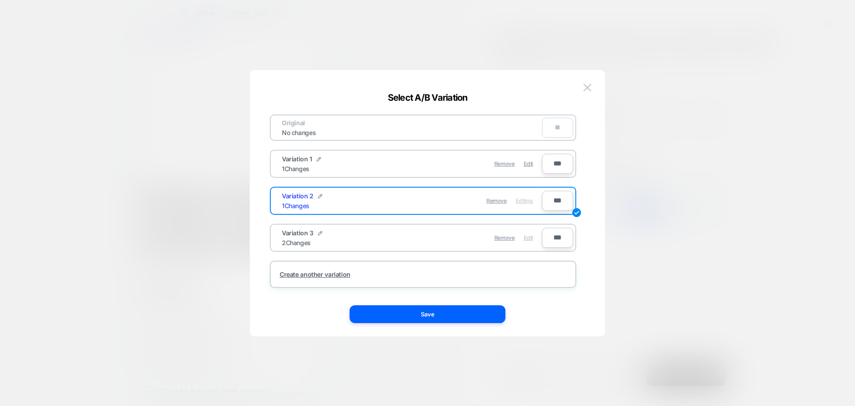
click at [524, 237] on span "Edit" at bounding box center [528, 237] width 9 height 7
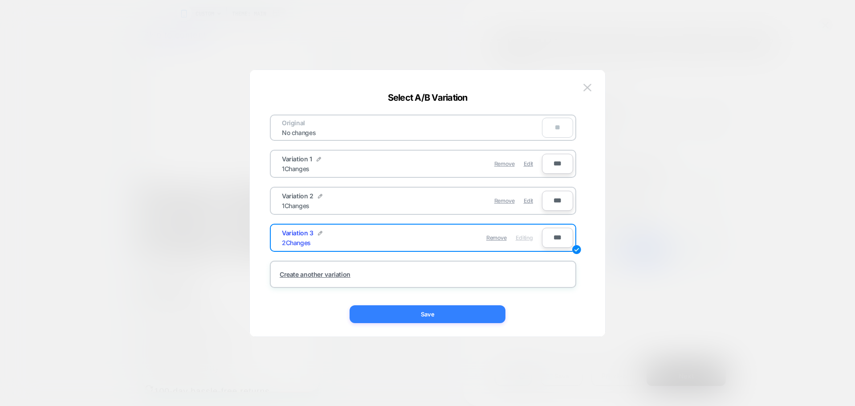
click at [475, 313] on button "Save" at bounding box center [428, 314] width 156 height 18
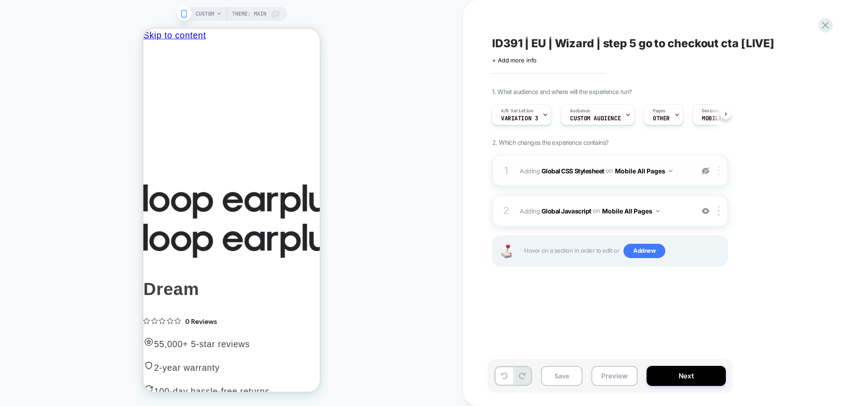
click at [721, 172] on div at bounding box center [720, 171] width 15 height 10
click at [721, 244] on div "Delete" at bounding box center [719, 242] width 79 height 24
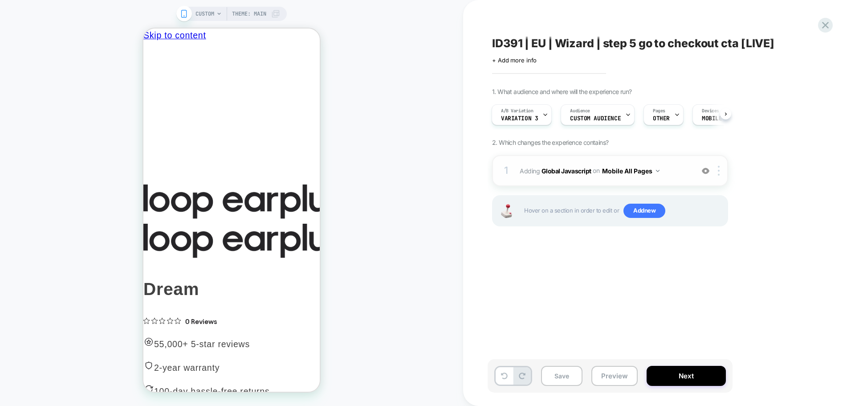
click at [580, 165] on span "Adding Global Javascript on Mobile All Pages" at bounding box center [605, 170] width 170 height 13
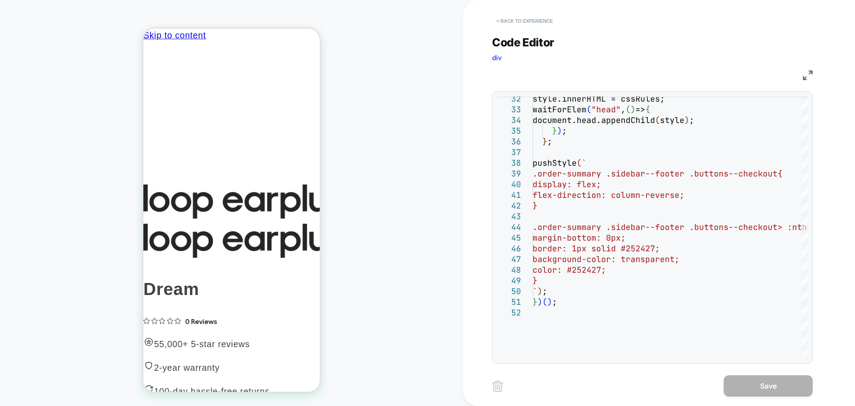
click at [524, 16] on button "< Back to experience" at bounding box center [524, 21] width 65 height 14
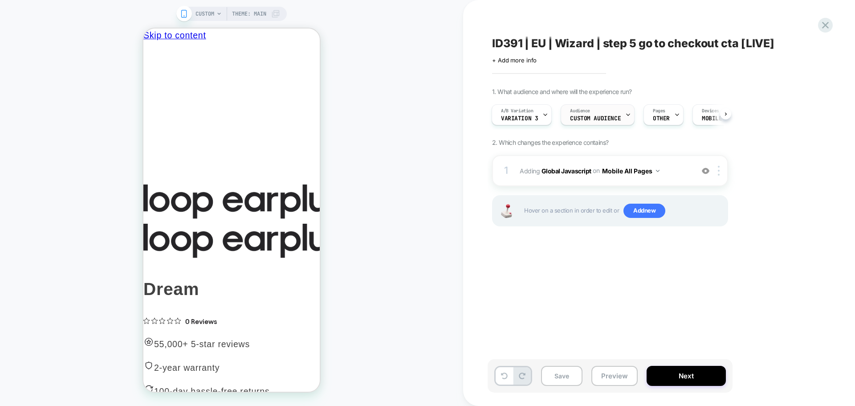
click at [626, 115] on icon at bounding box center [629, 115] width 6 height 6
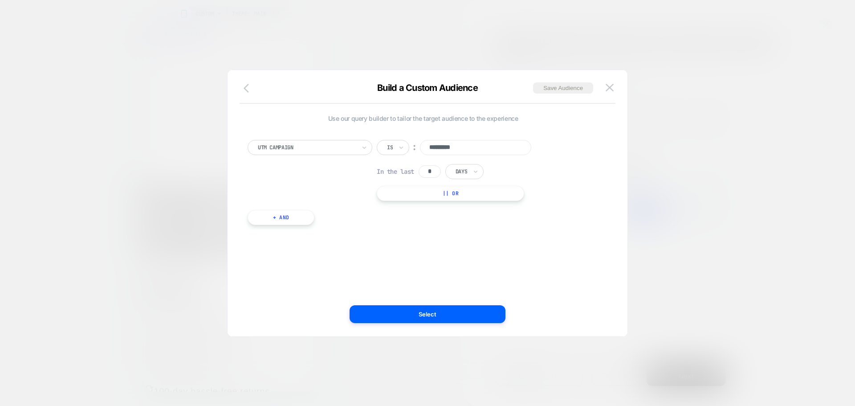
click at [246, 92] on icon "button" at bounding box center [249, 88] width 11 height 11
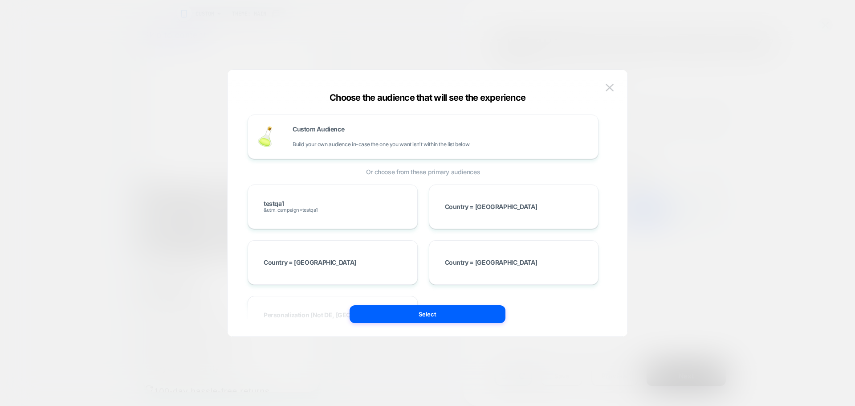
scroll to position [178, 0]
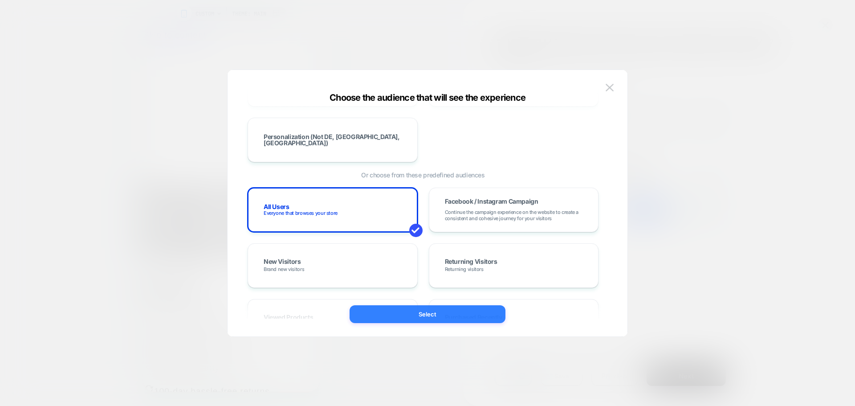
click at [417, 316] on button "Select" at bounding box center [428, 314] width 156 height 18
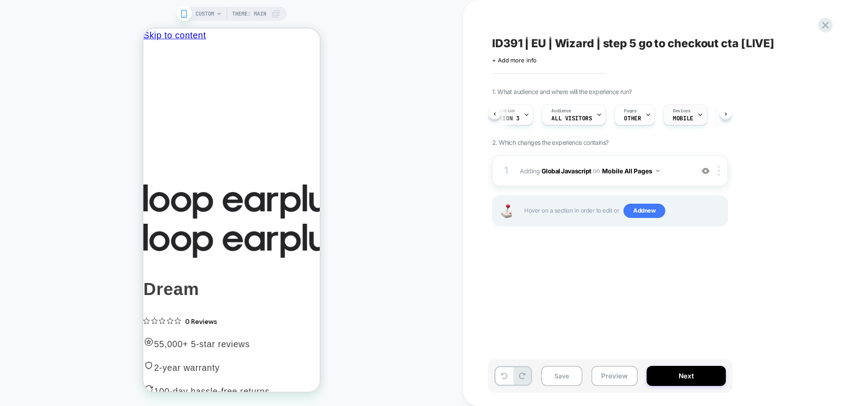
scroll to position [0, 21]
click at [630, 115] on div "Pages OTHER" at bounding box center [631, 115] width 35 height 20
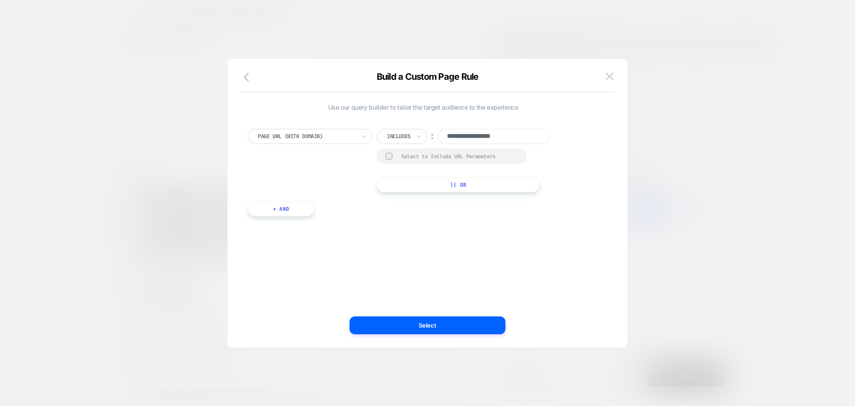
click at [449, 135] on input "**********" at bounding box center [493, 136] width 111 height 15
click at [492, 132] on input "**********" at bounding box center [493, 136] width 111 height 15
paste input "**********"
click at [454, 137] on input "**********" at bounding box center [493, 136] width 111 height 15
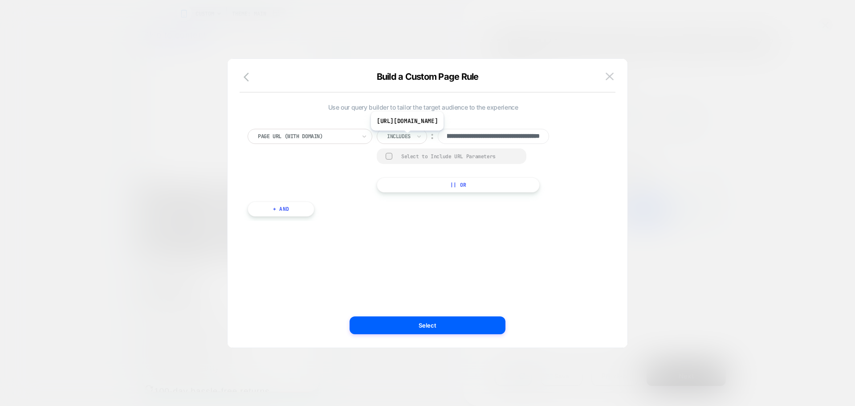
scroll to position [0, 0]
drag, startPoint x: 478, startPoint y: 137, endPoint x: 433, endPoint y: 133, distance: 45.1
click at [433, 133] on div "**********" at bounding box center [471, 136] width 188 height 15
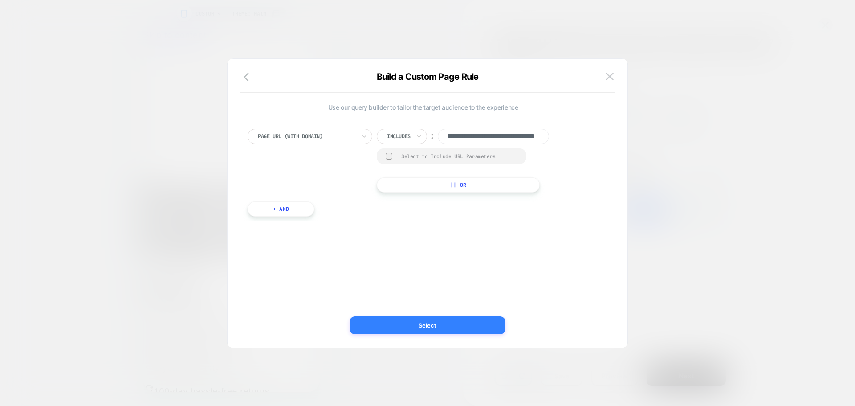
type input "**********"
click at [465, 330] on button "Select" at bounding box center [428, 325] width 156 height 18
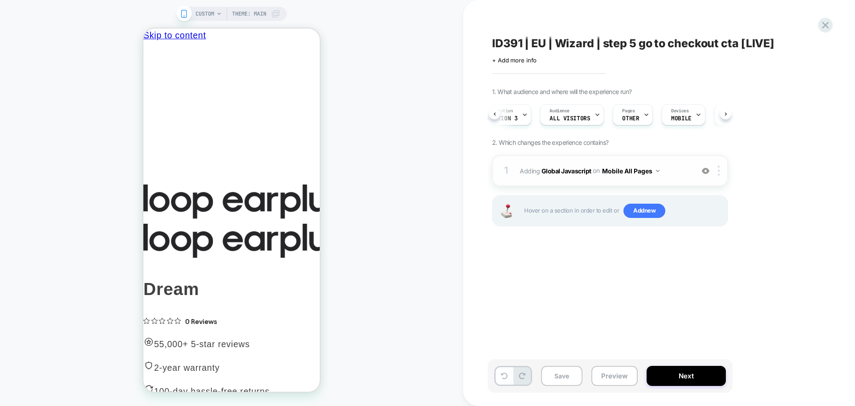
click at [653, 177] on button "Mobile All Pages" at bounding box center [630, 170] width 57 height 13
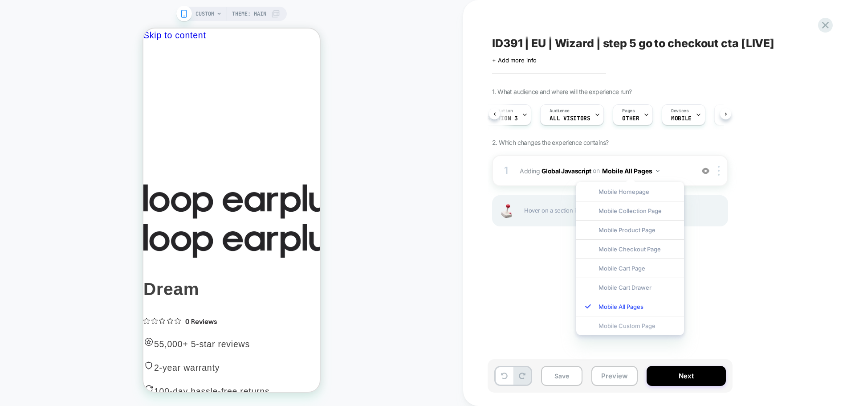
click at [647, 325] on div "Mobile Custom Page" at bounding box center [631, 325] width 108 height 19
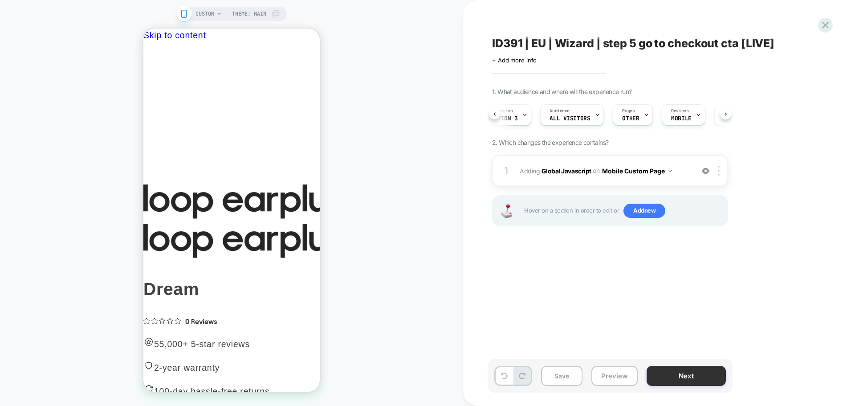
click at [696, 372] on button "Next" at bounding box center [686, 376] width 79 height 20
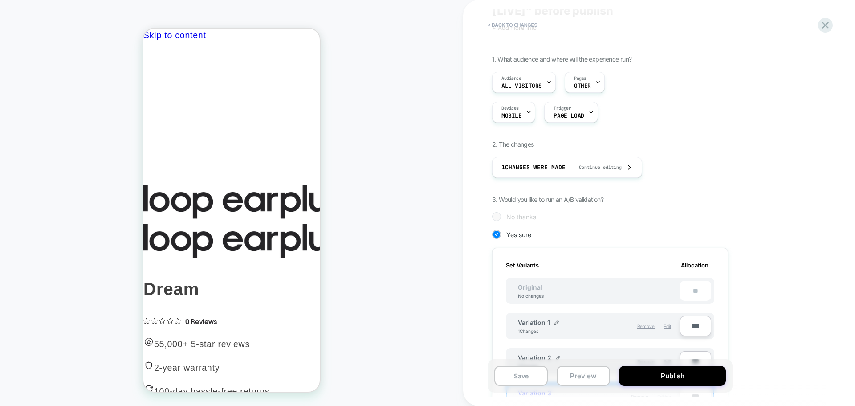
scroll to position [178, 0]
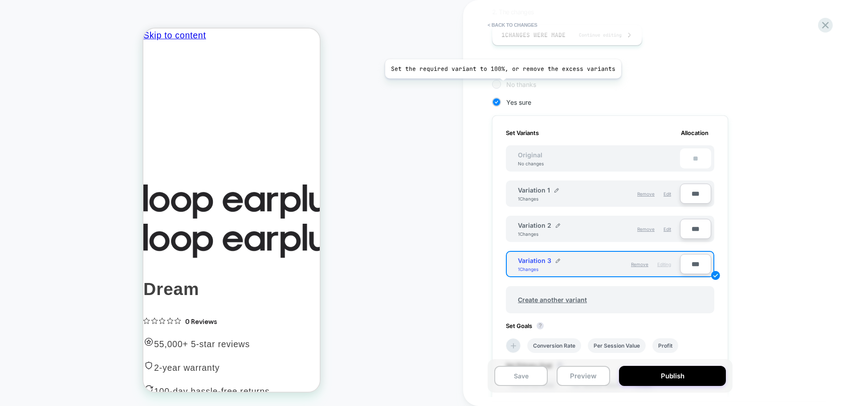
click at [501, 85] on div at bounding box center [496, 84] width 9 height 9
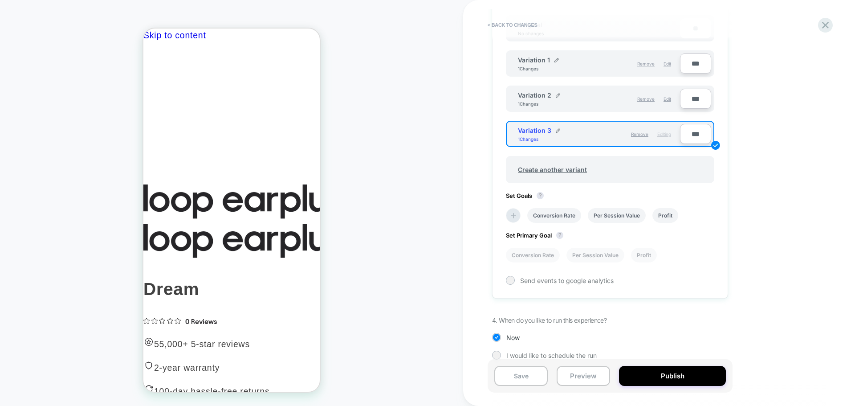
scroll to position [312, 0]
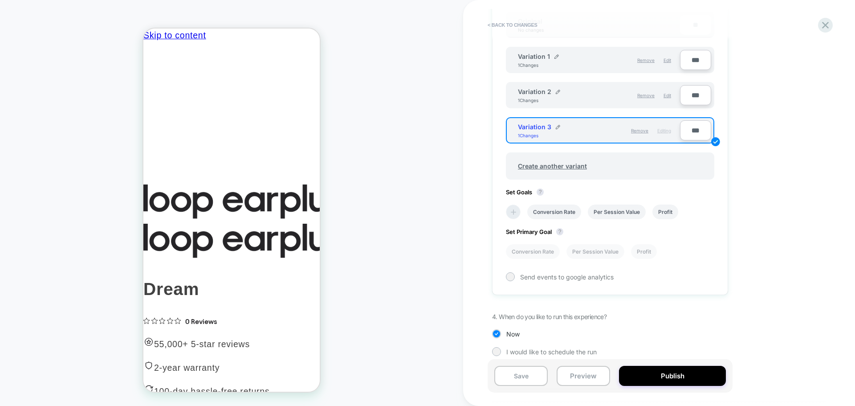
click at [518, 211] on li at bounding box center [513, 212] width 15 height 15
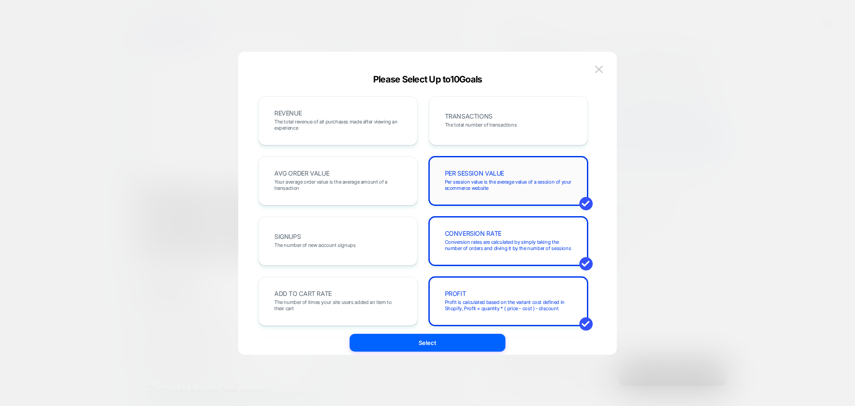
click at [488, 176] on span "PER SESSION VALUE" at bounding box center [475, 173] width 60 height 6
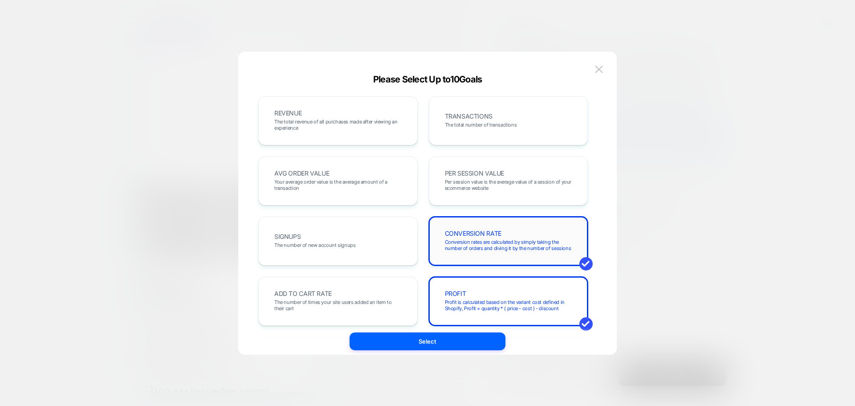
click at [495, 240] on span "Conversion rates are calculated by simply taking the number of orders and divin…" at bounding box center [508, 245] width 127 height 12
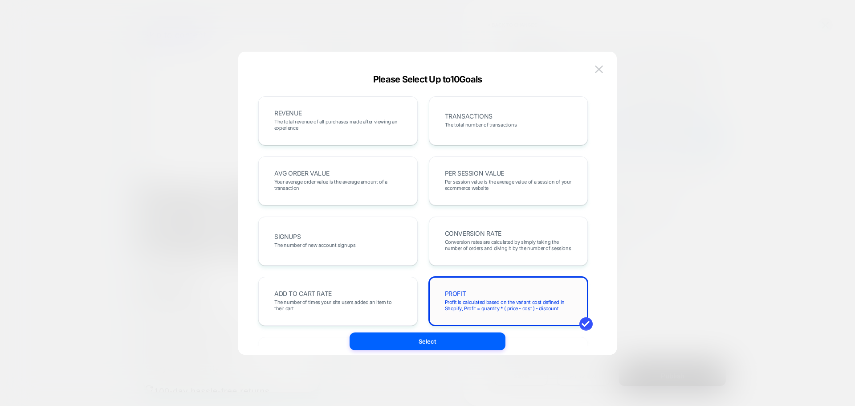
click at [491, 285] on div "PROFIT Profit is calculated based on the variant cost defined in Shopify, Profi…" at bounding box center [509, 301] width 160 height 49
click at [482, 173] on span "PER SESSION VALUE" at bounding box center [475, 173] width 60 height 6
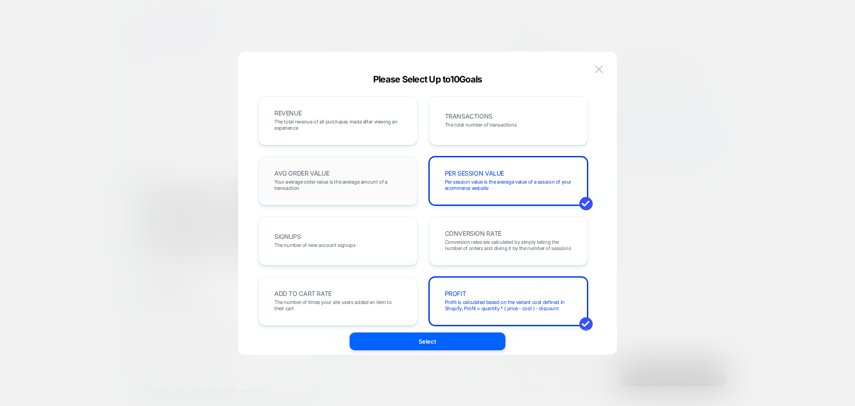
drag, startPoint x: 475, startPoint y: 125, endPoint x: 341, endPoint y: 164, distance: 139.2
click at [473, 124] on span "The total number of transactions" at bounding box center [481, 125] width 72 height 6
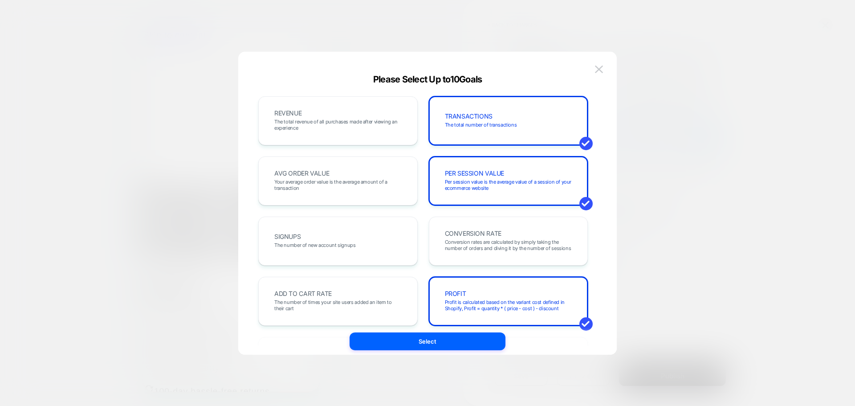
click at [244, 196] on div "Please Select Up to 10 Goals REVENUE The total revenue of all purchases made af…" at bounding box center [427, 212] width 379 height 303
click at [288, 191] on span "Your average order value is the average amount of a transaction" at bounding box center [337, 185] width 127 height 12
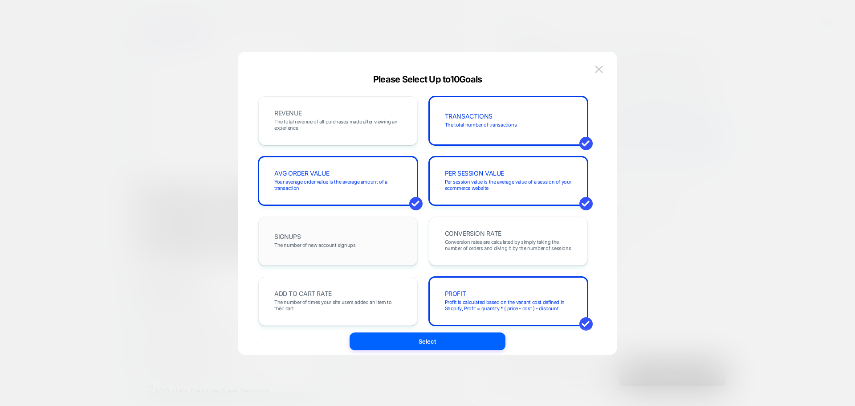
click at [335, 236] on div "SIGNUPS The number of new account signups" at bounding box center [338, 241] width 141 height 30
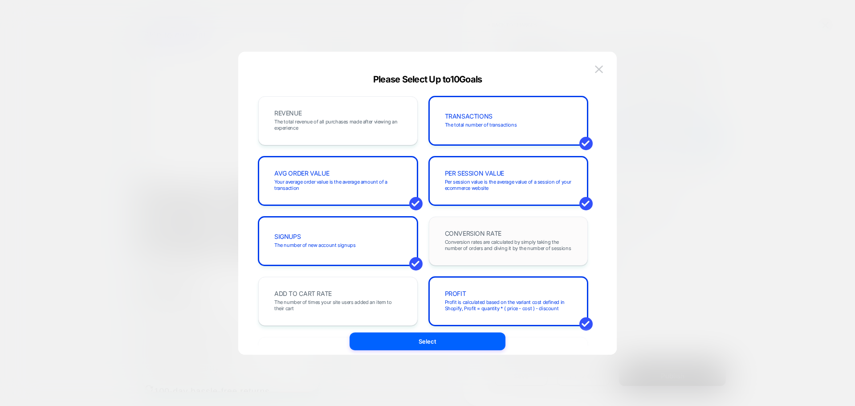
click at [486, 229] on div "CONVERSION RATE Conversion rates are calculated by simply taking the number of …" at bounding box center [508, 241] width 141 height 30
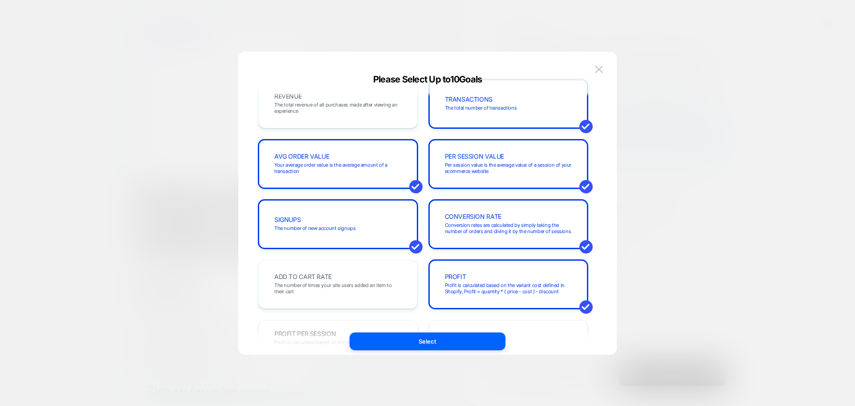
scroll to position [45, 0]
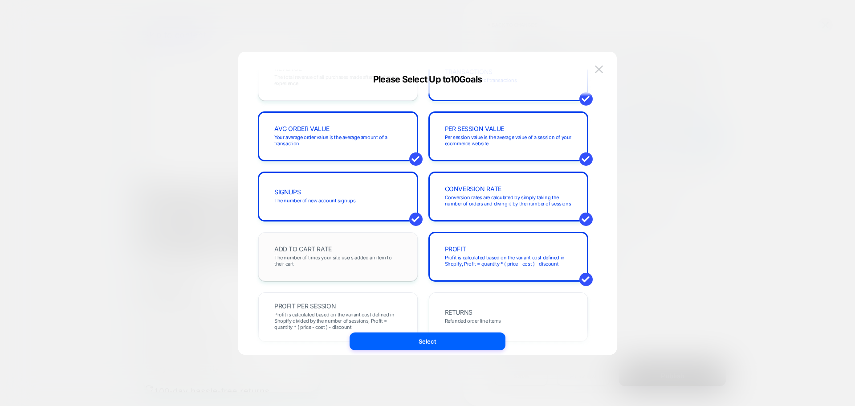
click at [375, 246] on div "ADD TO CART RATE The number of times your site users added an item to their cart" at bounding box center [338, 256] width 141 height 30
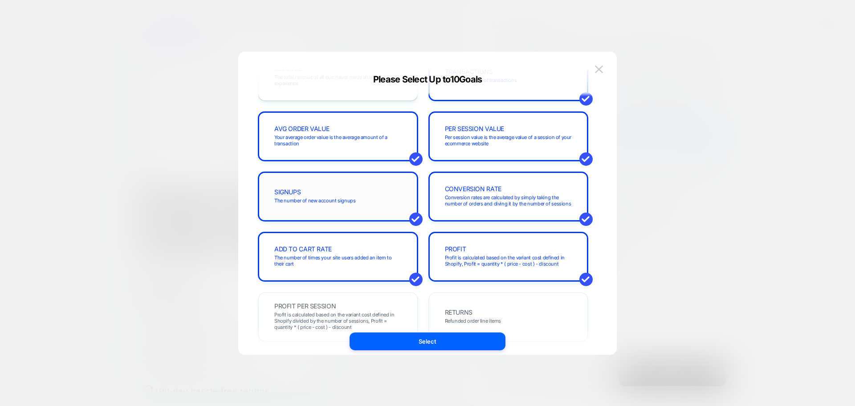
click at [348, 189] on div "SIGNUPS The number of new account signups" at bounding box center [338, 196] width 141 height 30
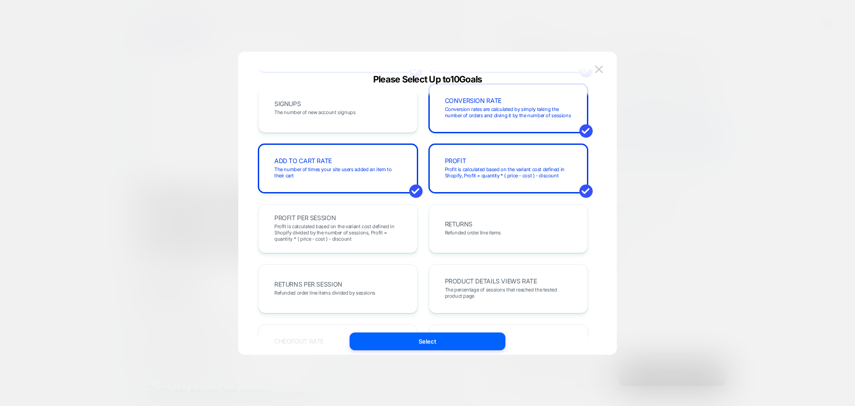
scroll to position [134, 0]
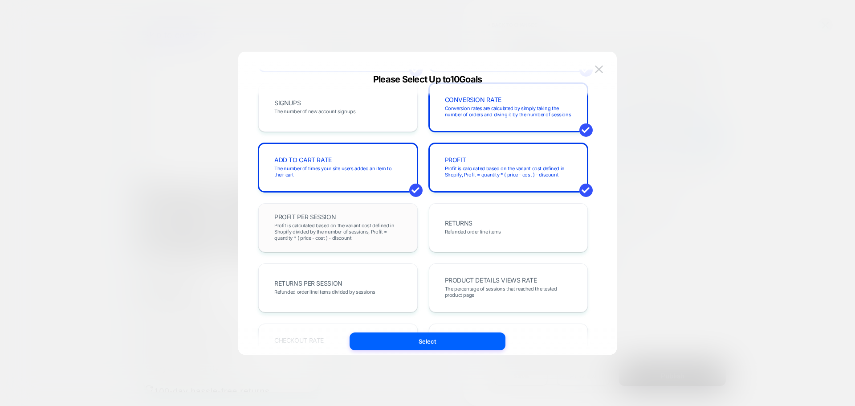
click at [353, 229] on span "Profit is calculated based on the variant cost defined in Shopify divided by th…" at bounding box center [337, 231] width 127 height 19
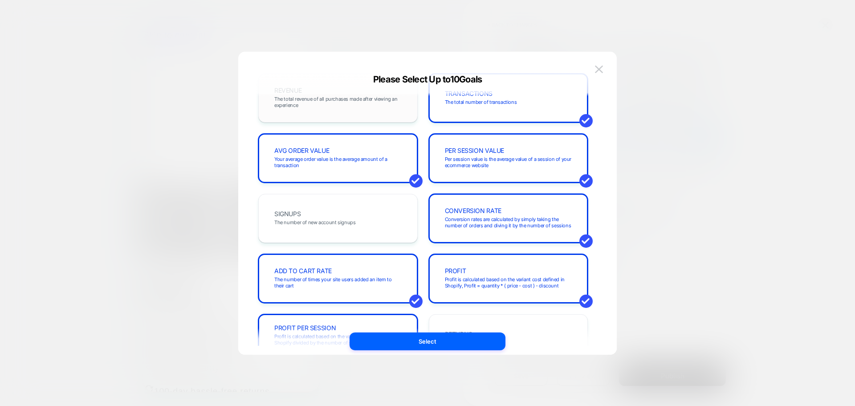
scroll to position [0, 0]
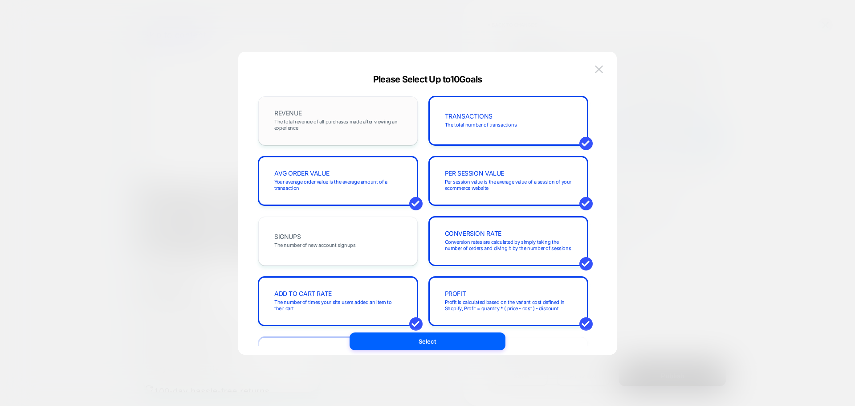
click at [341, 122] on span "The total revenue of all purchases made after viewing an experience" at bounding box center [337, 125] width 127 height 12
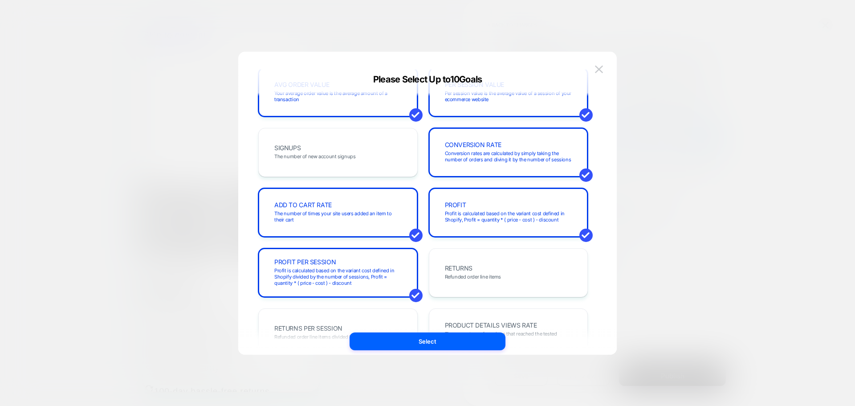
scroll to position [89, 0]
click at [362, 260] on div "PROFIT PER SESSION Profit is calculated based on the variant cost defined in Sh…" at bounding box center [338, 272] width 141 height 30
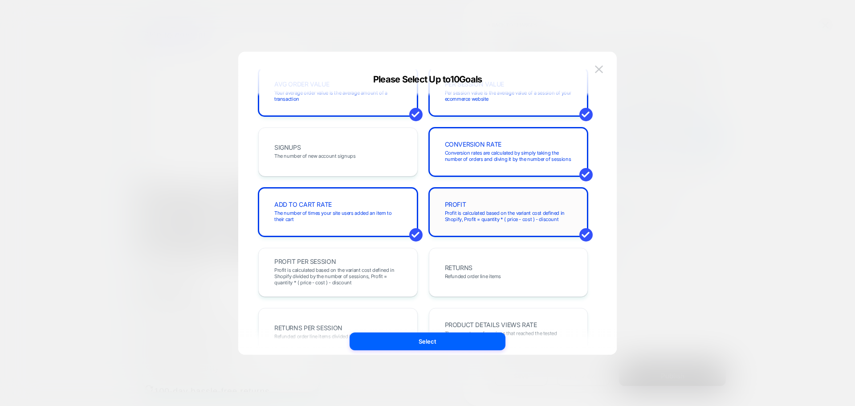
click at [452, 215] on span "Profit is calculated based on the variant cost defined in Shopify, Profit = qua…" at bounding box center [508, 216] width 127 height 12
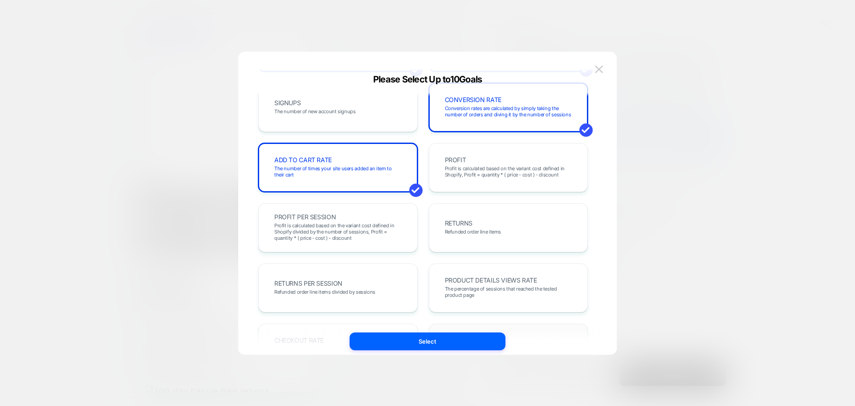
scroll to position [223, 0]
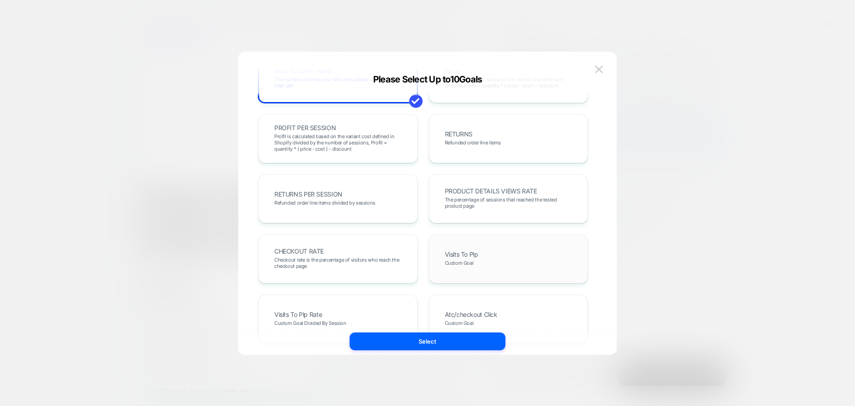
click at [477, 260] on div "Visits To Plp Custom Goal" at bounding box center [508, 259] width 141 height 30
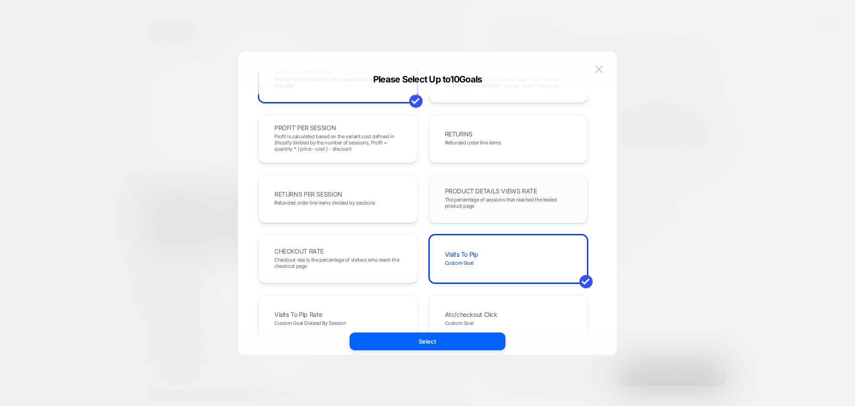
click at [483, 194] on span "PRODUCT DETAILS VIEWS RATE" at bounding box center [491, 191] width 92 height 6
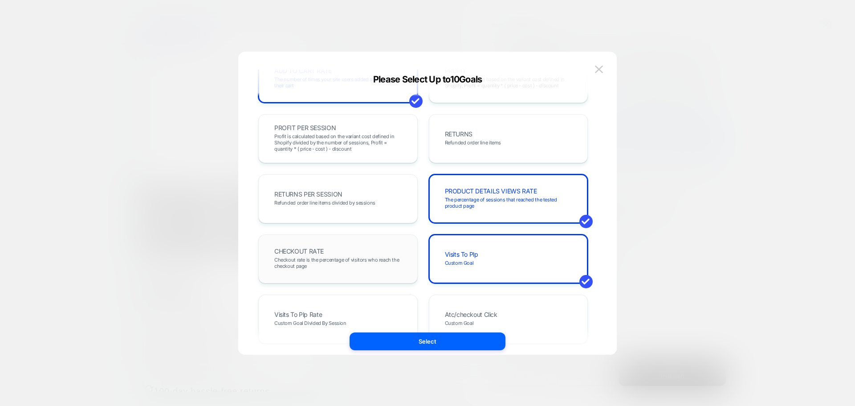
click at [345, 260] on span "Checkout rate is the percentage of visitors who reach the checkout page" at bounding box center [337, 263] width 127 height 12
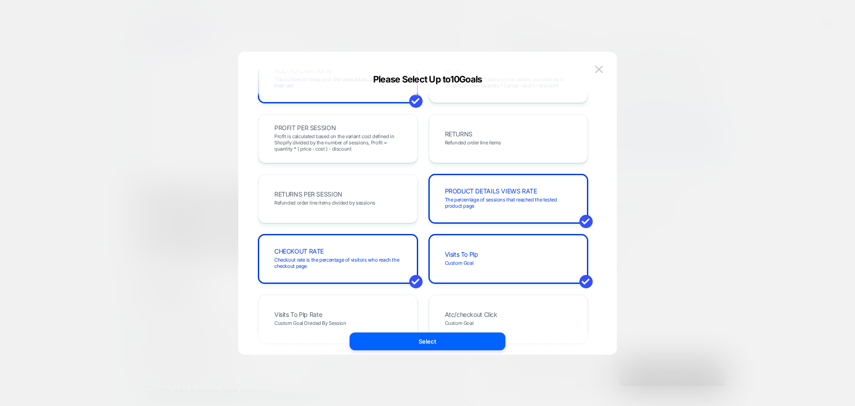
drag, startPoint x: 449, startPoint y: 337, endPoint x: 554, endPoint y: 232, distance: 148.7
click at [694, 235] on div "Set Variants Allocation Original No changes ** Variation 1 1 Changes Remove Edi…" at bounding box center [610, 138] width 236 height 313
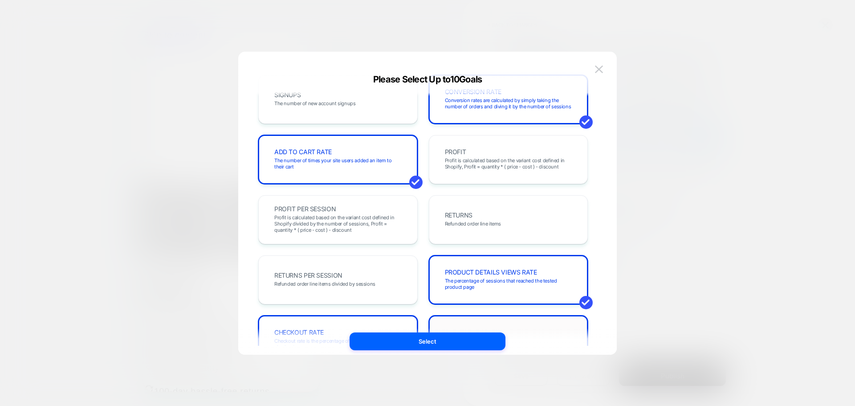
scroll to position [178, 0]
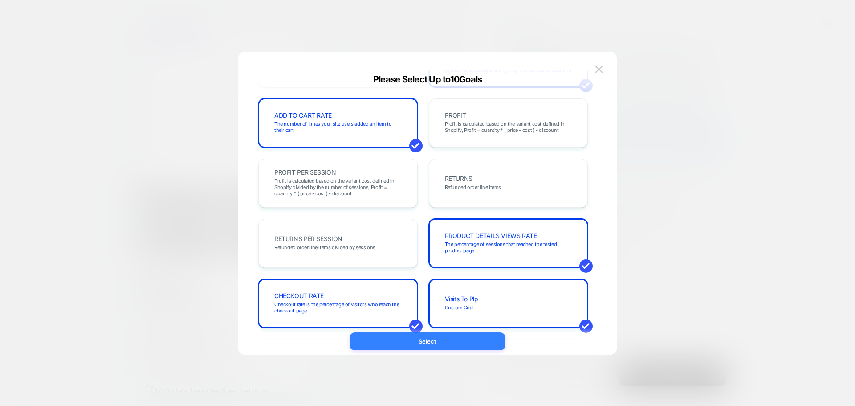
click at [461, 343] on button "Select" at bounding box center [428, 341] width 156 height 18
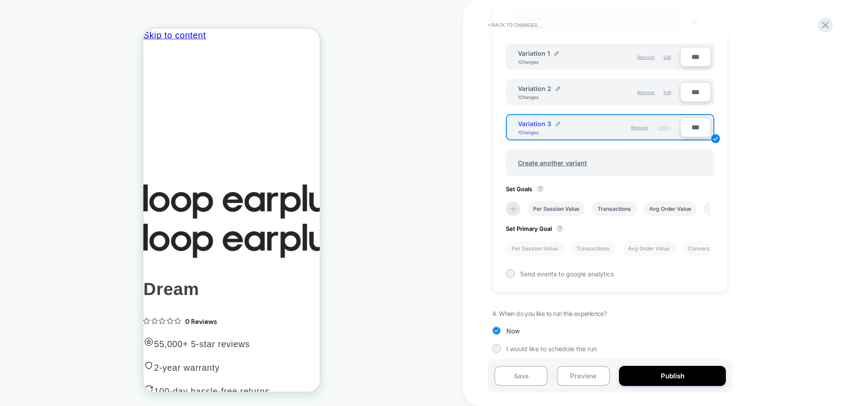
scroll to position [320, 0]
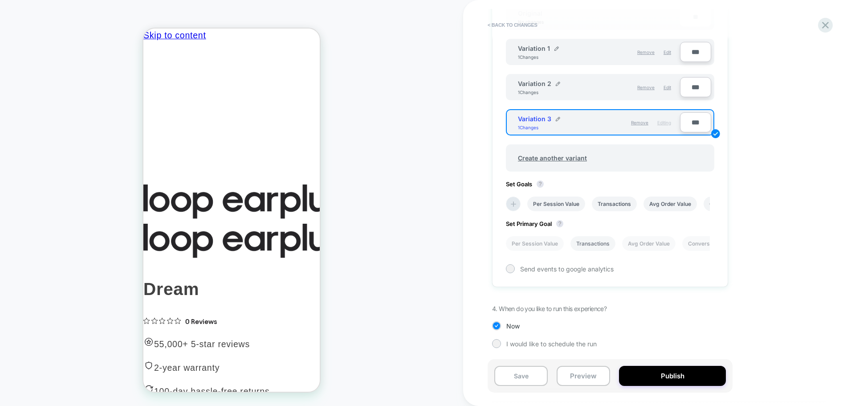
click at [606, 242] on li "Transactions" at bounding box center [593, 243] width 45 height 15
click at [685, 372] on button "Publish" at bounding box center [672, 376] width 107 height 20
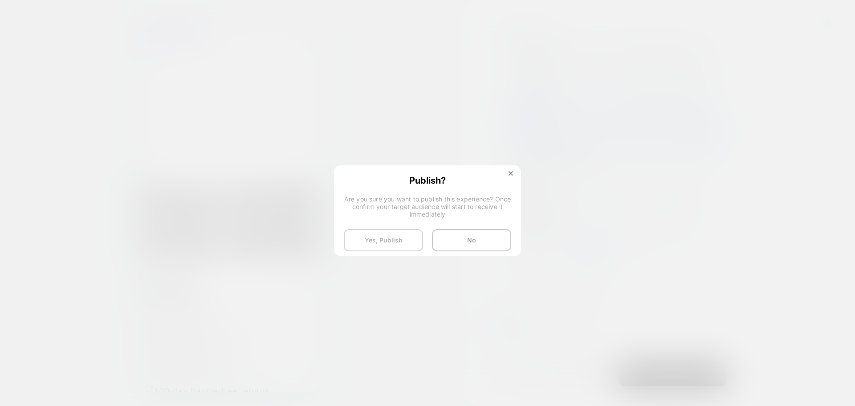
click at [362, 239] on button "Yes, Publish" at bounding box center [383, 240] width 79 height 22
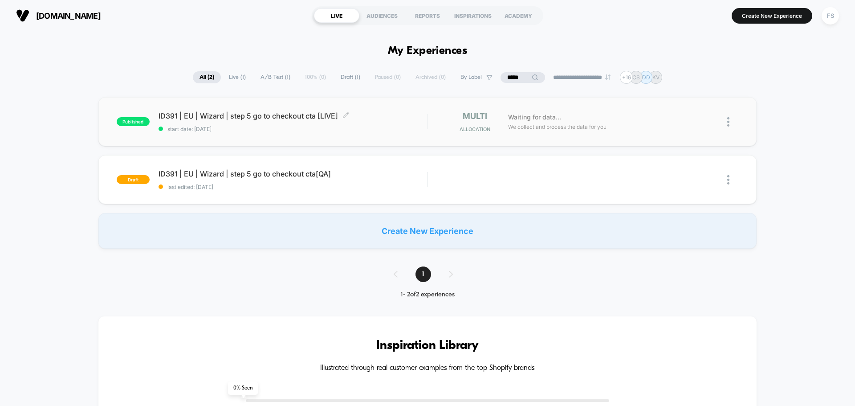
click at [276, 121] on div "ID391 | EU | Wizard | step 5 go to checkout cta [LIVE] Click to edit experience…" at bounding box center [293, 121] width 269 height 21
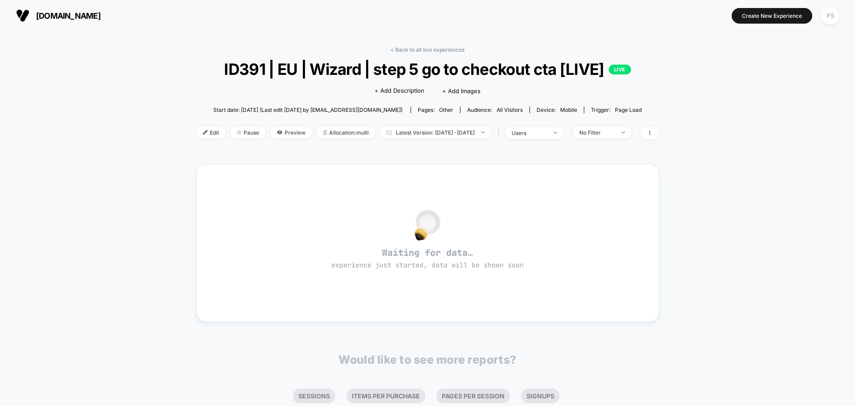
click at [341, 139] on div "Edit Pause Preview Allocation: multi Latest Version: Aug 21, 2025 - Aug 21, 202…" at bounding box center [427, 133] width 463 height 13
click at [342, 135] on span "Allocation: multi" at bounding box center [346, 133] width 59 height 12
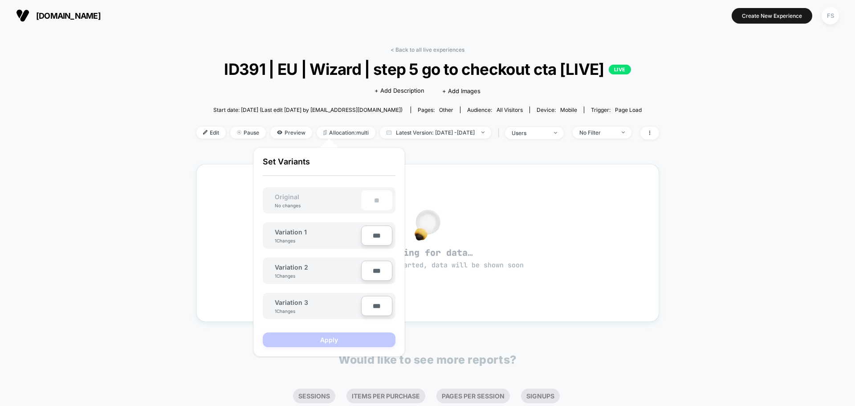
drag, startPoint x: 459, startPoint y: 156, endPoint x: 400, endPoint y: 146, distance: 60.1
click at [460, 156] on div "< Back to all live experiences ID391 | EU | Wizard | step 5 go to checkout cta …" at bounding box center [427, 259] width 463 height 438
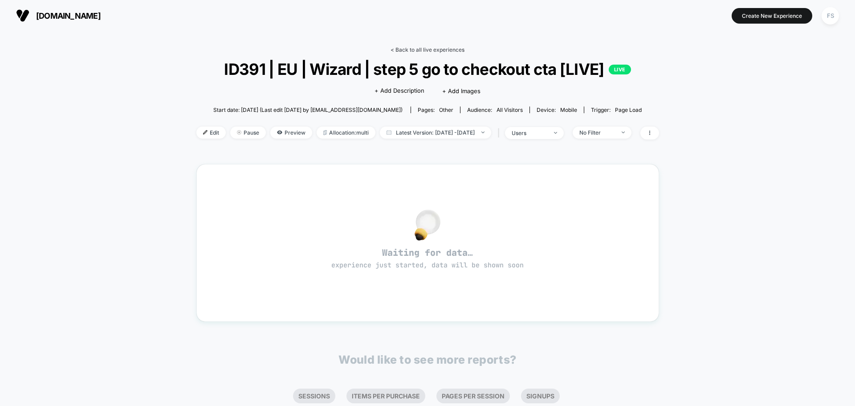
click at [442, 47] on link "< Back to all live experiences" at bounding box center [428, 49] width 74 height 7
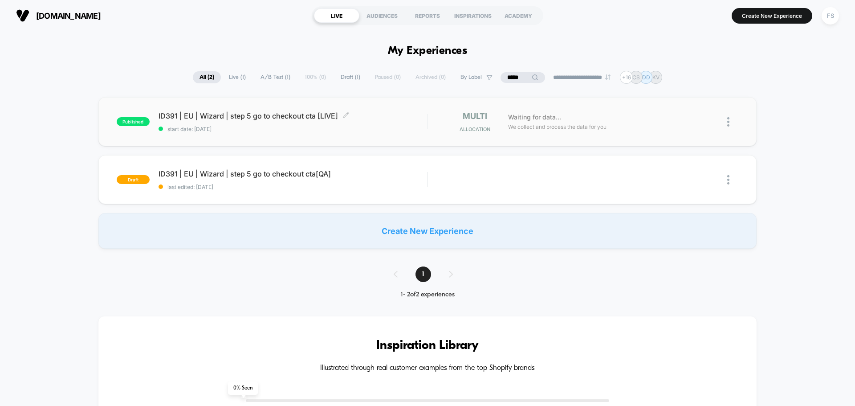
click at [285, 121] on div "ID391 | EU | Wizard | step 5 go to checkout cta [LIVE] Click to edit experience…" at bounding box center [293, 121] width 269 height 21
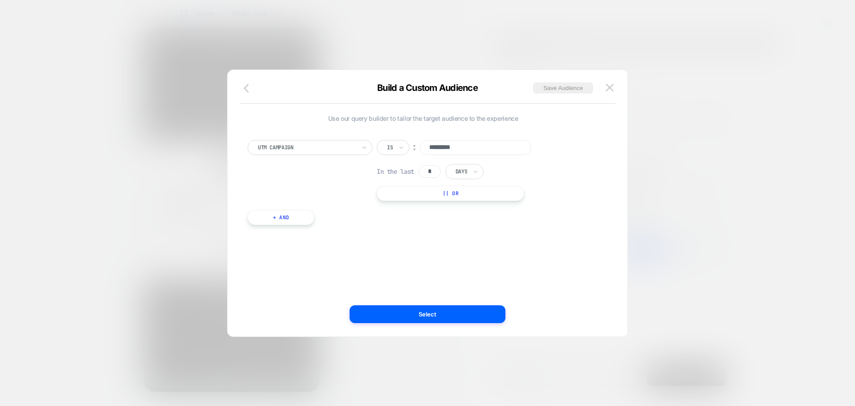
click at [247, 89] on icon "button" at bounding box center [249, 88] width 11 height 11
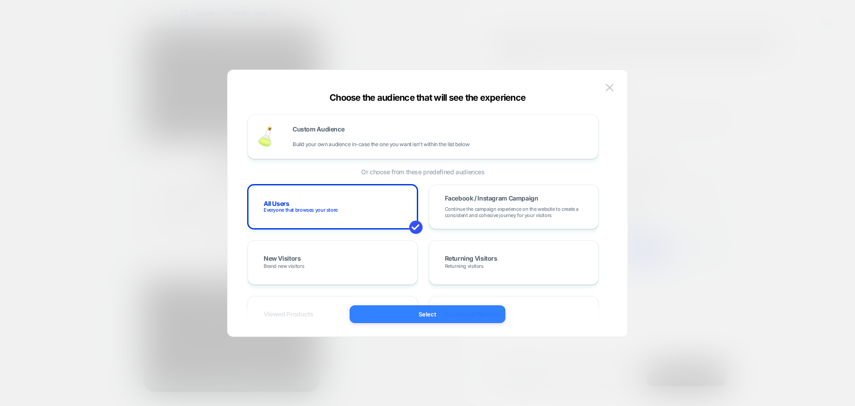
click at [385, 320] on button "Select" at bounding box center [428, 314] width 156 height 18
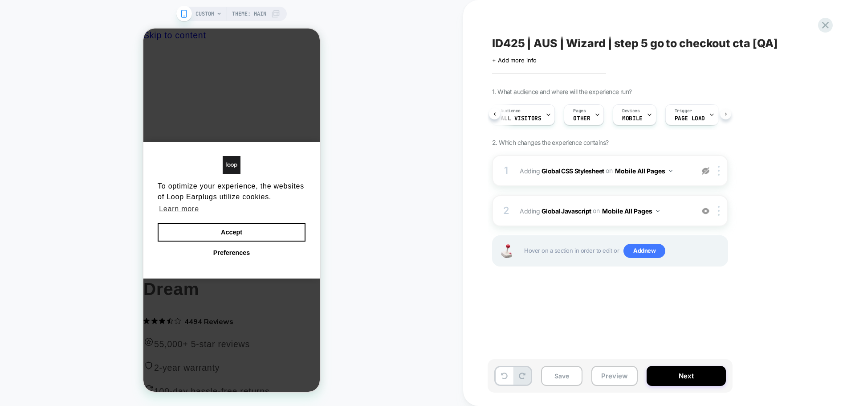
scroll to position [0, 85]
click at [558, 120] on span "OTHER" at bounding box center [566, 118] width 17 height 6
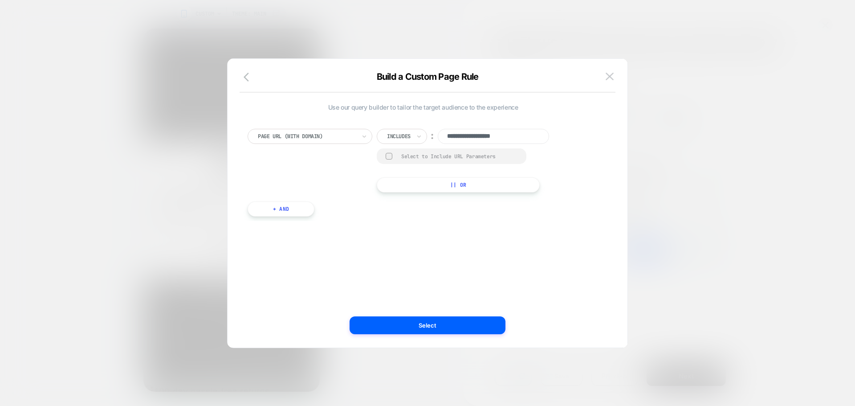
drag, startPoint x: 531, startPoint y: 136, endPoint x: 439, endPoint y: 131, distance: 91.9
click at [439, 131] on div "**********" at bounding box center [471, 136] width 188 height 15
paste input "**********"
type input "**********"
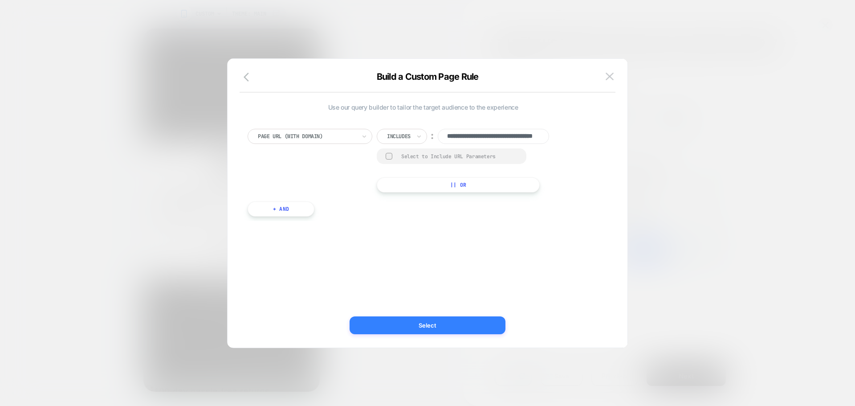
click at [478, 326] on button "Select" at bounding box center [428, 325] width 156 height 18
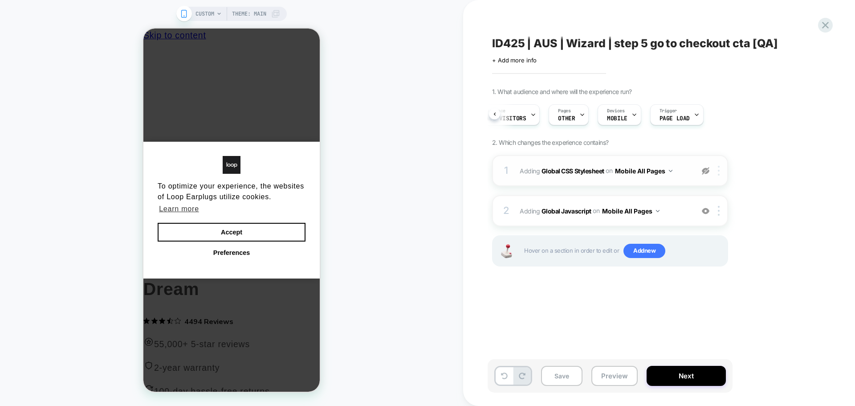
click at [716, 171] on div at bounding box center [720, 171] width 15 height 10
click at [712, 245] on div "Delete" at bounding box center [719, 242] width 79 height 24
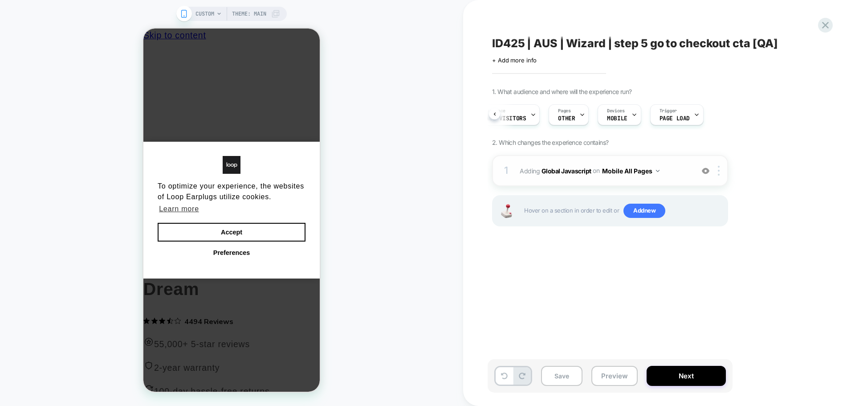
click at [652, 168] on button "Mobile All Pages" at bounding box center [630, 170] width 57 height 13
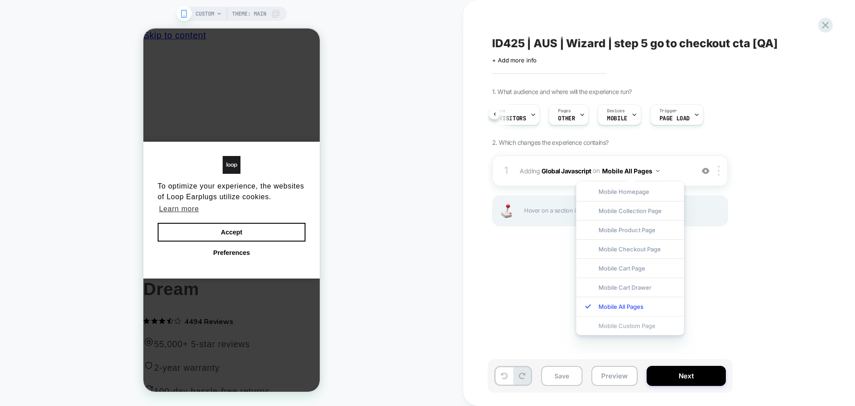
click at [641, 325] on div "Mobile Custom Page" at bounding box center [631, 325] width 108 height 19
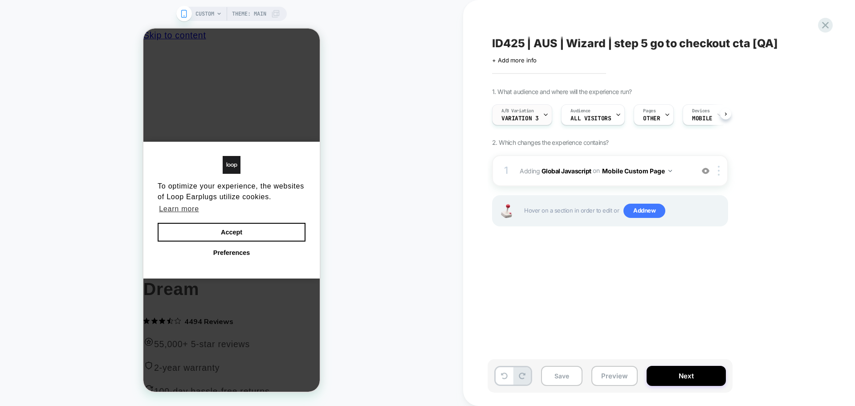
click at [547, 114] on icon at bounding box center [546, 115] width 6 height 6
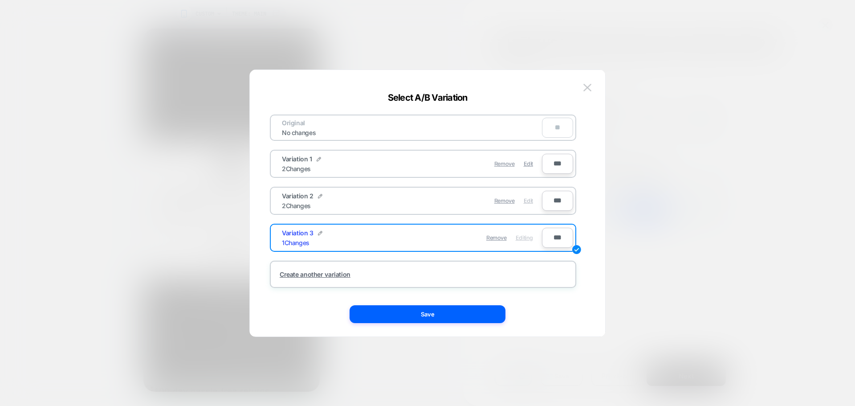
click at [528, 203] on span "Edit" at bounding box center [528, 200] width 9 height 7
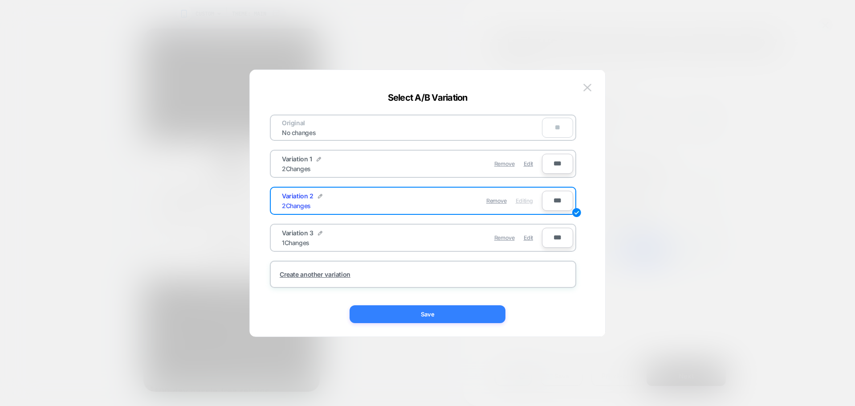
click at [475, 313] on button "Save" at bounding box center [428, 314] width 156 height 18
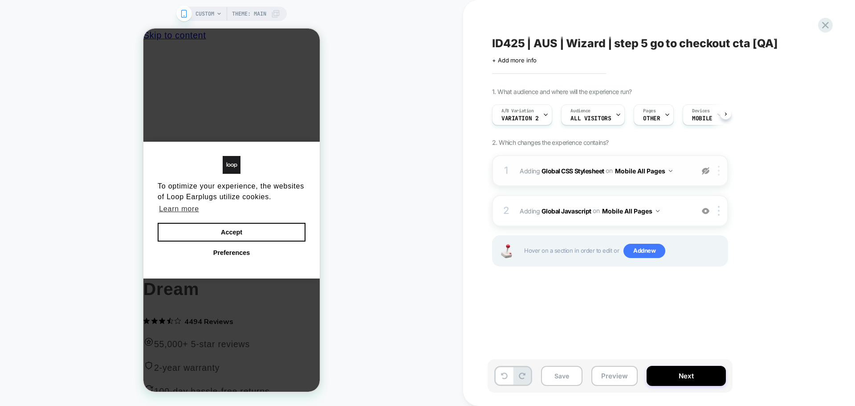
click at [717, 173] on div "1 Adding Global CSS Stylesheet on Mobile All Pages Copy to Desktop Target All D…" at bounding box center [610, 170] width 236 height 31
click at [720, 169] on img at bounding box center [719, 171] width 2 height 10
click at [716, 242] on div "Delete" at bounding box center [719, 242] width 79 height 24
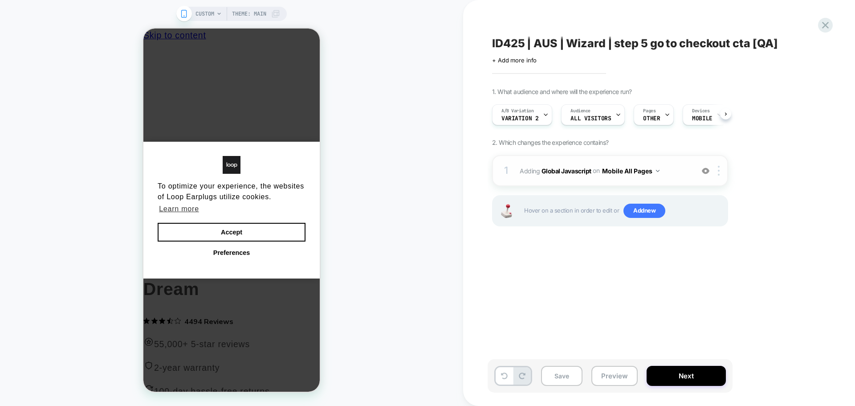
click at [656, 173] on button "Mobile All Pages" at bounding box center [630, 170] width 57 height 13
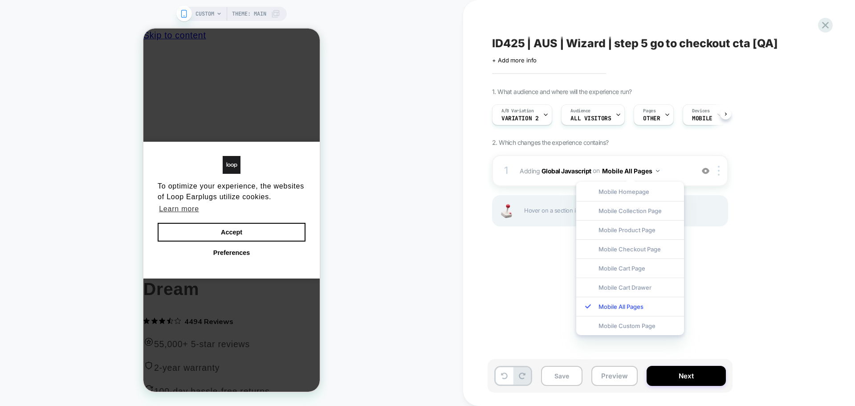
click at [633, 328] on div "Mobile Custom Page" at bounding box center [631, 325] width 108 height 19
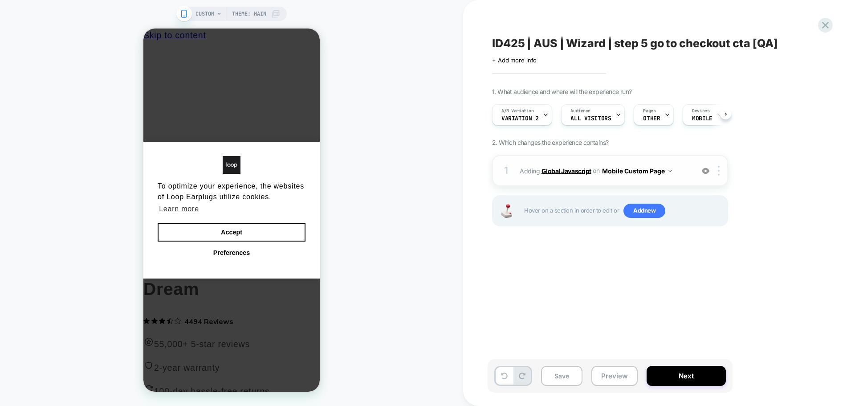
click at [577, 168] on b "Global Javascript" at bounding box center [567, 171] width 50 height 8
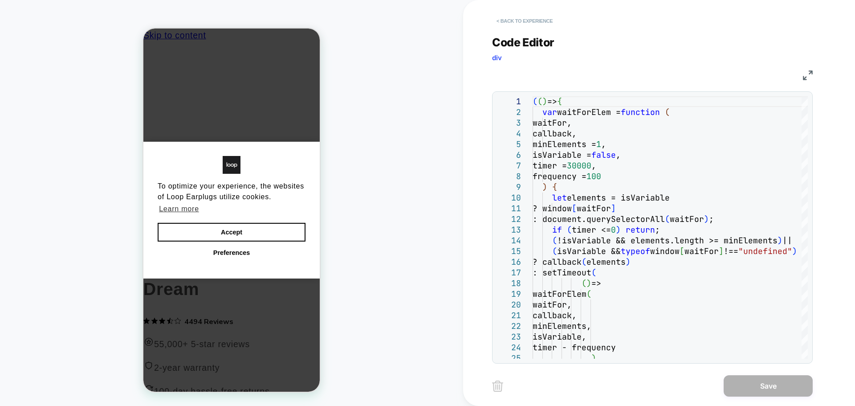
click at [522, 14] on button "< Back to experience" at bounding box center [524, 21] width 65 height 14
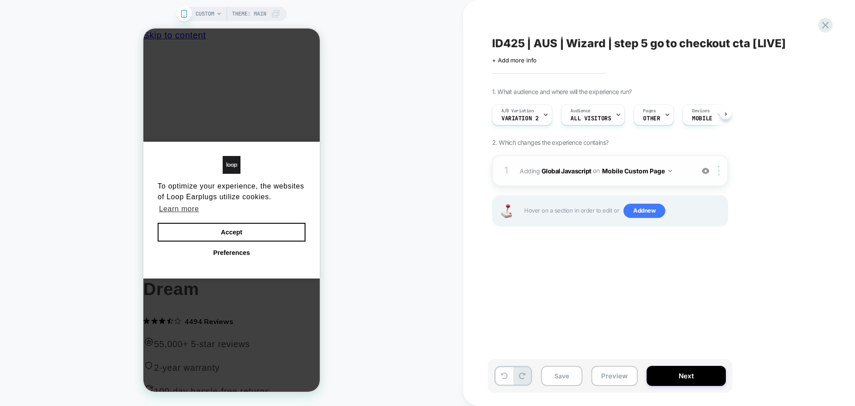
scroll to position [0, 0]
click at [524, 107] on div "A/B Variation Variation 2" at bounding box center [519, 115] width 55 height 20
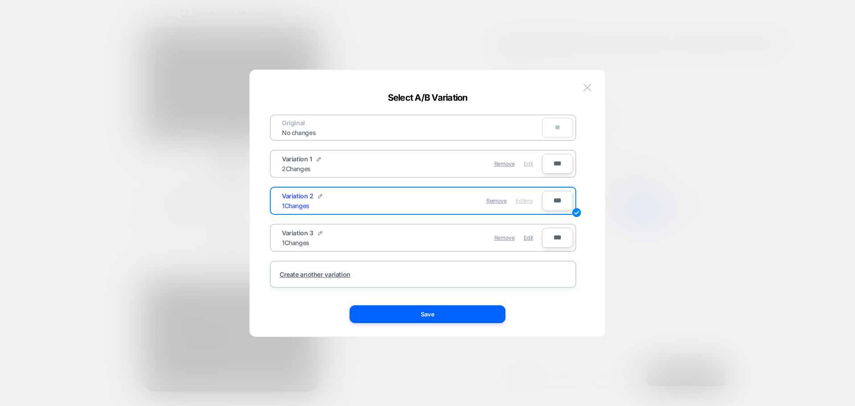
click at [528, 164] on span "Edit" at bounding box center [528, 163] width 9 height 7
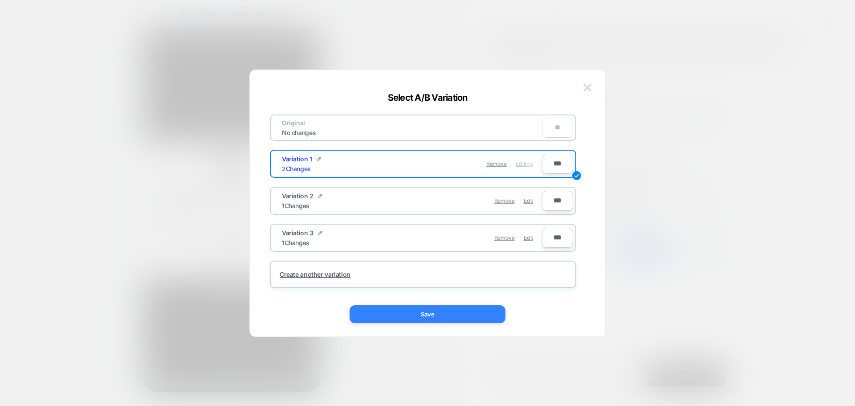
click at [478, 321] on button "Save" at bounding box center [428, 314] width 156 height 18
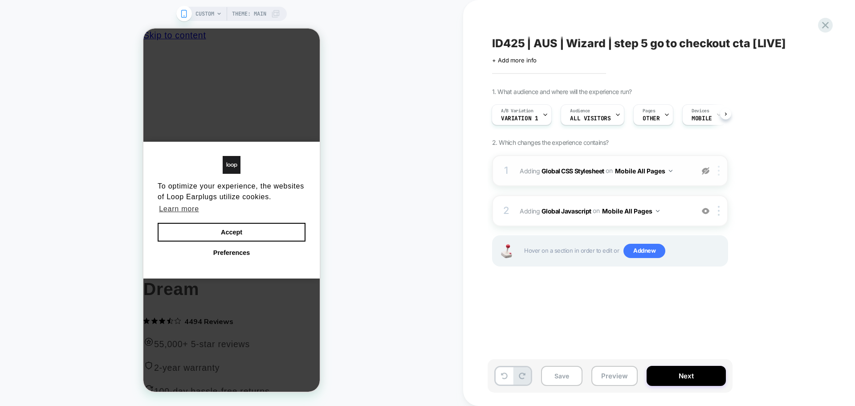
click at [718, 171] on img at bounding box center [719, 171] width 2 height 10
click at [714, 244] on div "Delete" at bounding box center [719, 242] width 79 height 24
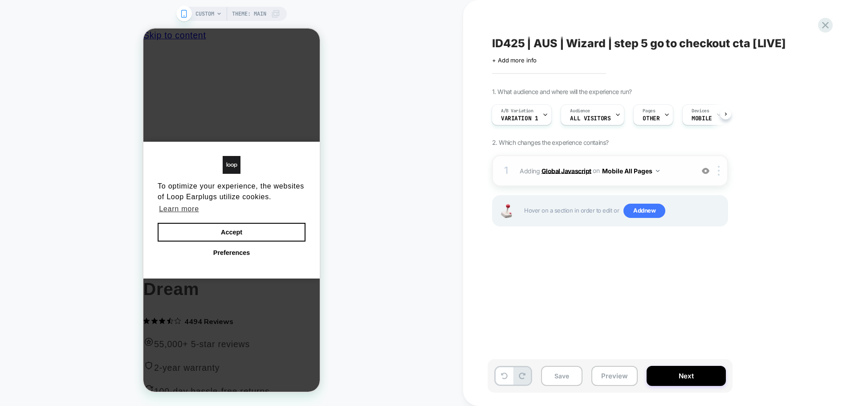
click at [576, 167] on b "Global Javascript" at bounding box center [567, 171] width 50 height 8
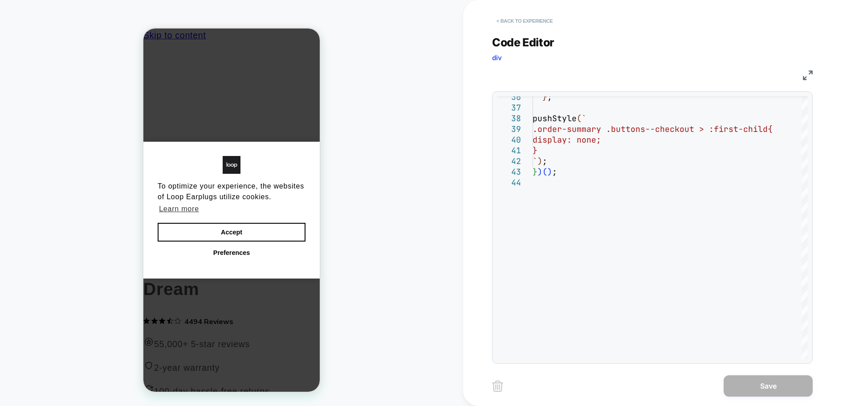
click at [507, 21] on button "< Back to experience" at bounding box center [524, 21] width 65 height 14
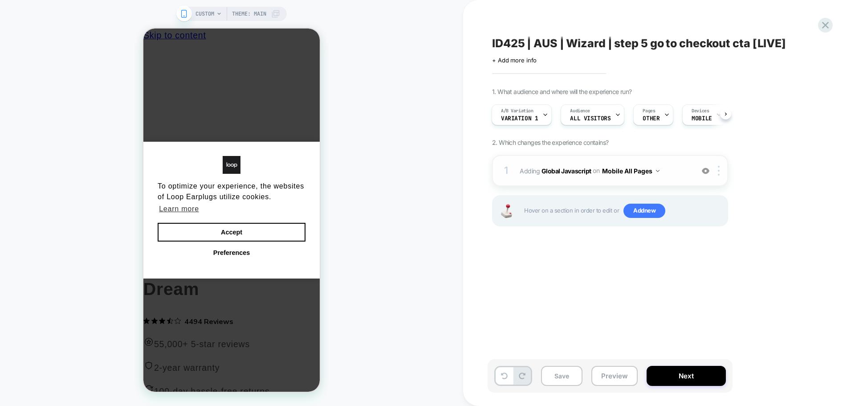
click at [652, 172] on button "Mobile All Pages" at bounding box center [630, 170] width 57 height 13
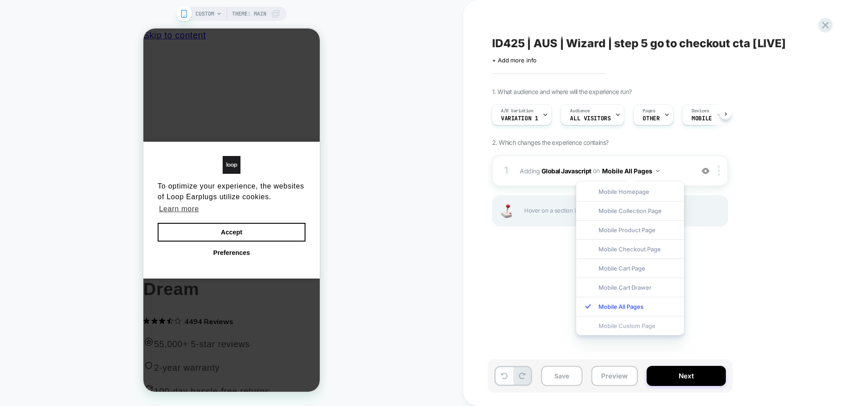
click at [641, 321] on div "Mobile Custom Page" at bounding box center [631, 325] width 108 height 19
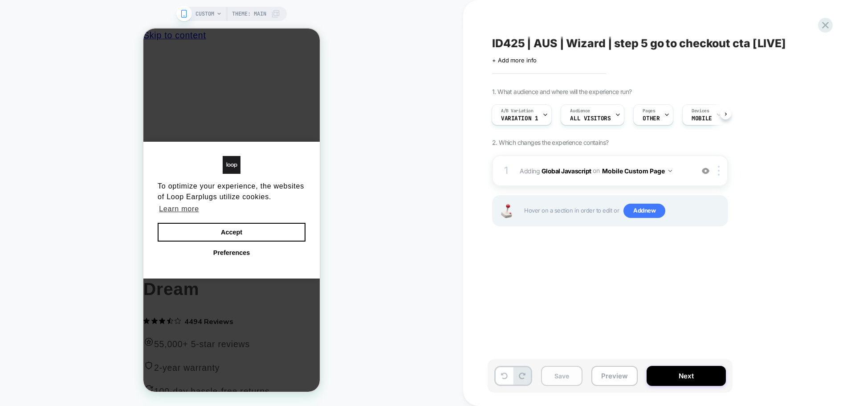
click at [570, 379] on button "Save" at bounding box center [561, 376] width 41 height 20
click at [525, 119] on span "Variation 1" at bounding box center [519, 118] width 37 height 6
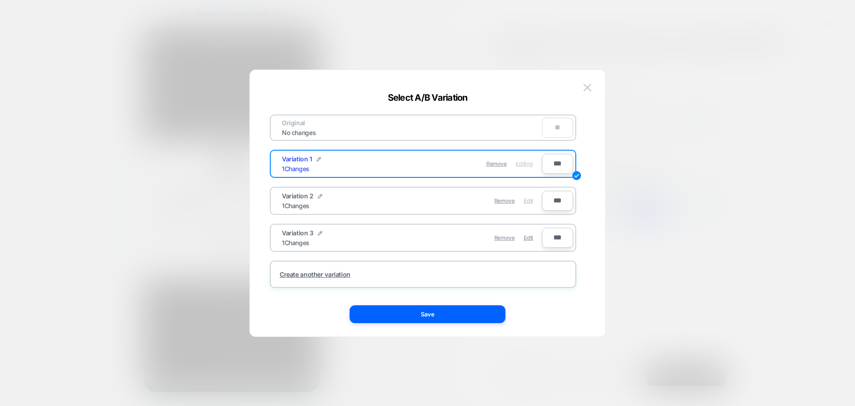
click at [530, 201] on span "Edit" at bounding box center [528, 200] width 9 height 7
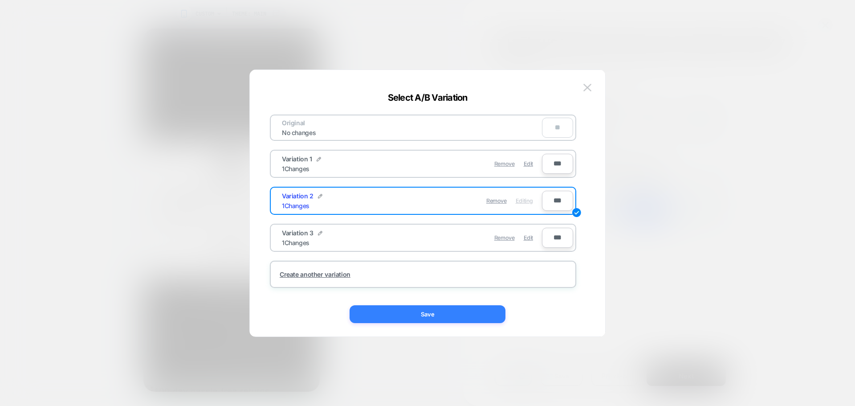
click at [462, 305] on button "Save" at bounding box center [428, 314] width 156 height 18
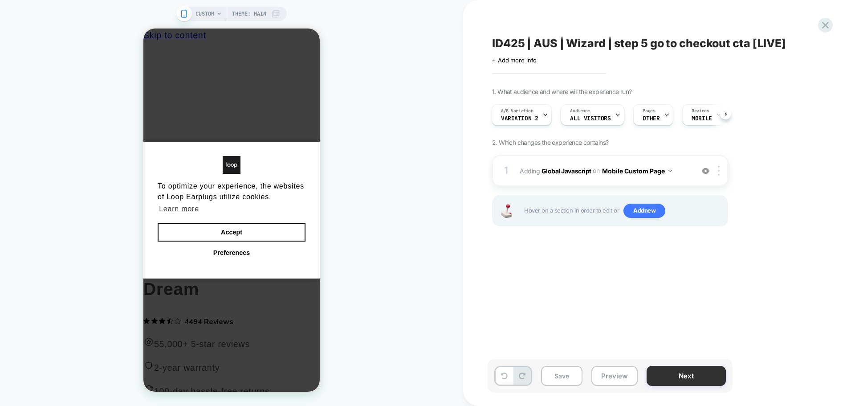
click at [685, 381] on button "Next" at bounding box center [686, 376] width 79 height 20
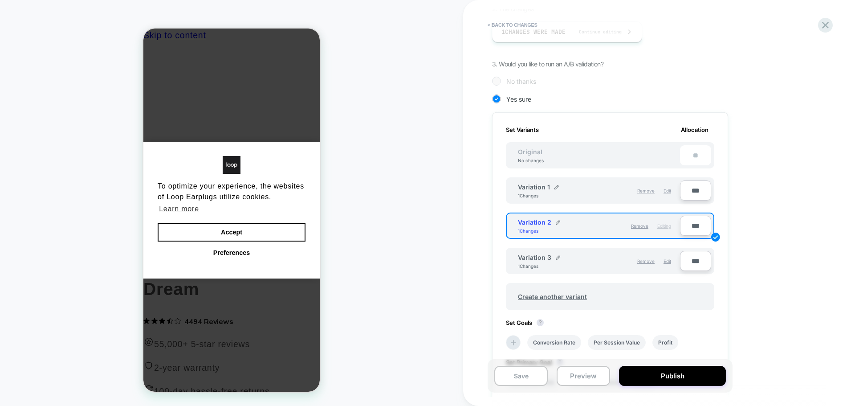
scroll to position [267, 0]
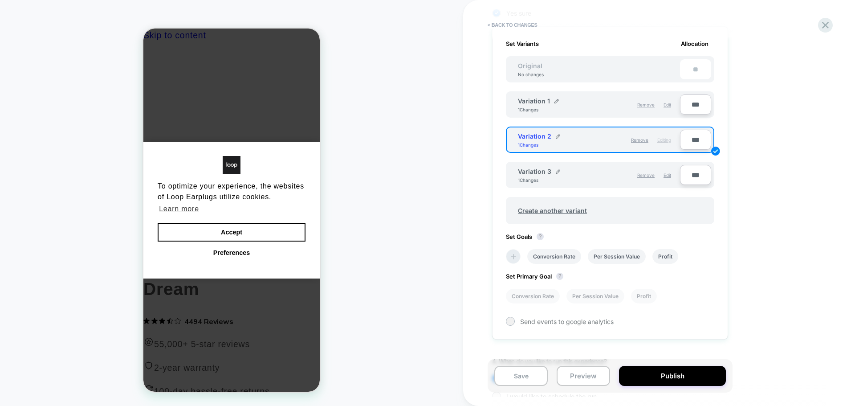
click at [510, 261] on li at bounding box center [513, 256] width 15 height 15
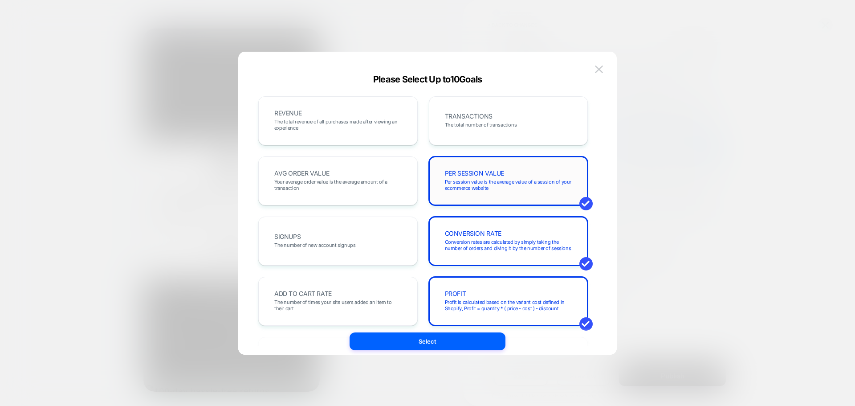
drag, startPoint x: 482, startPoint y: 180, endPoint x: 476, endPoint y: 239, distance: 59.9
click at [482, 180] on span "Per session value is the average value of a session of your ecommerce website" at bounding box center [508, 185] width 127 height 12
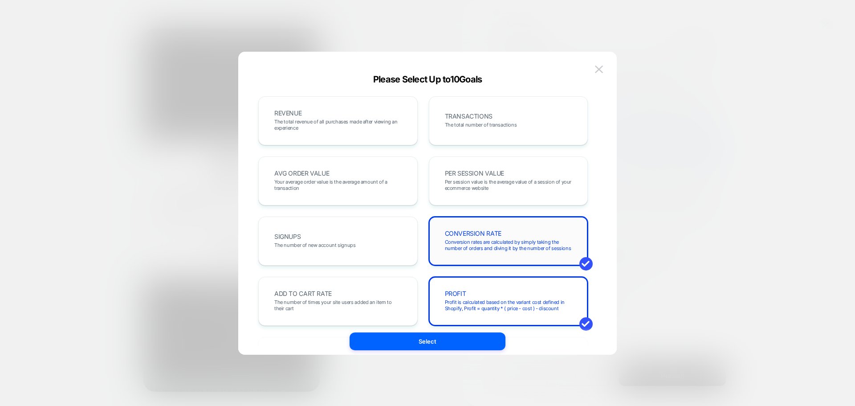
click at [476, 239] on span "Conversion rates are calculated by simply taking the number of orders and divin…" at bounding box center [508, 245] width 127 height 12
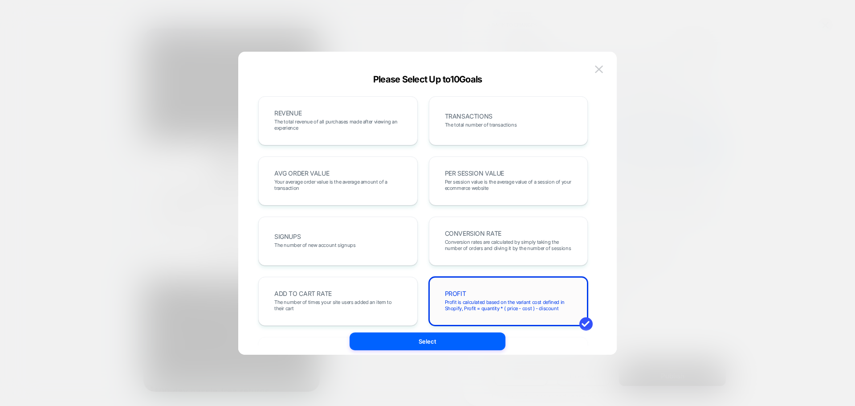
click at [489, 298] on div "PROFIT Profit is calculated based on the variant cost defined in Shopify, Profi…" at bounding box center [508, 301] width 141 height 30
click at [438, 132] on div "TRANSACTIONS The total number of transactions" at bounding box center [508, 121] width 141 height 30
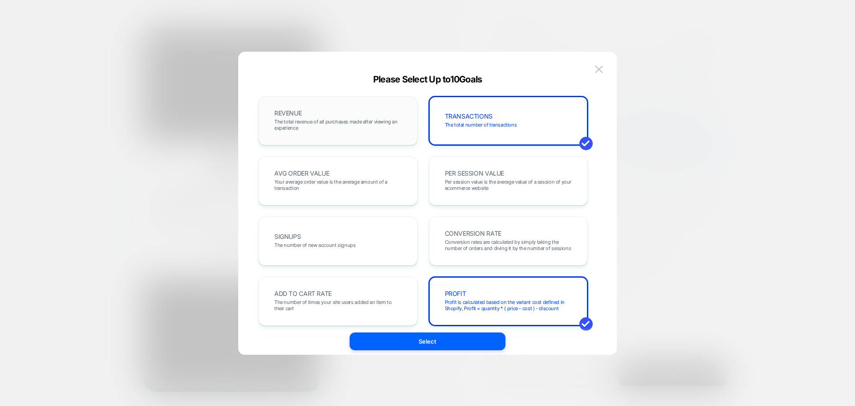
click at [345, 113] on div "REVENUE The total revenue of all purchases made after viewing an experience" at bounding box center [338, 121] width 141 height 30
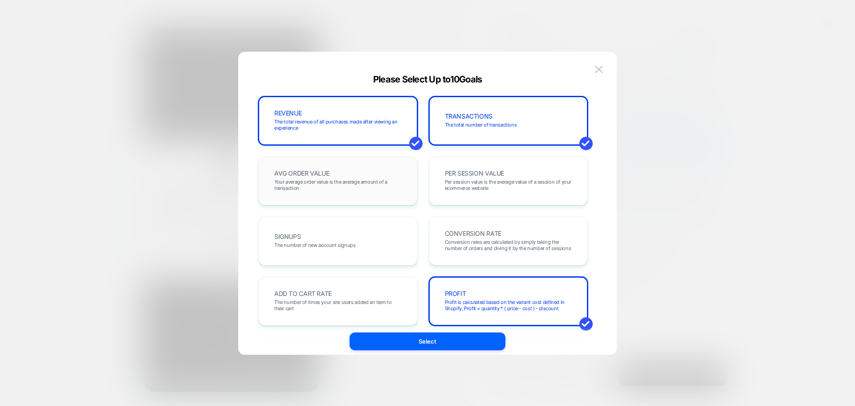
click at [349, 165] on div "AVG ORDER VALUE Your average order value is the average amount of a transaction" at bounding box center [338, 180] width 160 height 49
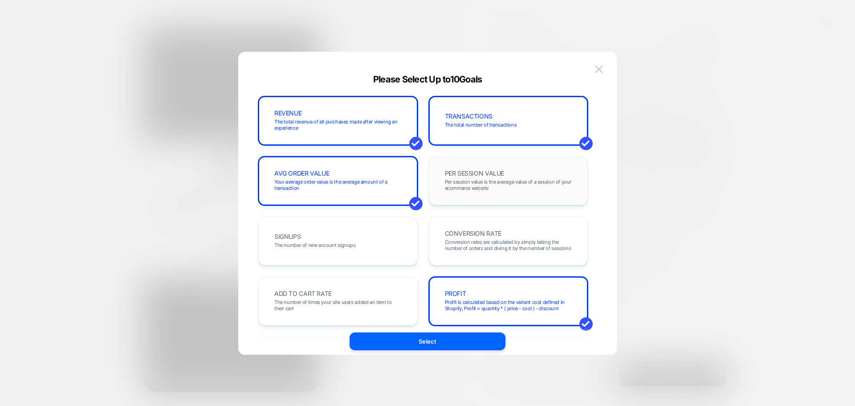
click at [519, 177] on div "PER SESSION VALUE Per session value is the average value of a session of your e…" at bounding box center [508, 181] width 141 height 30
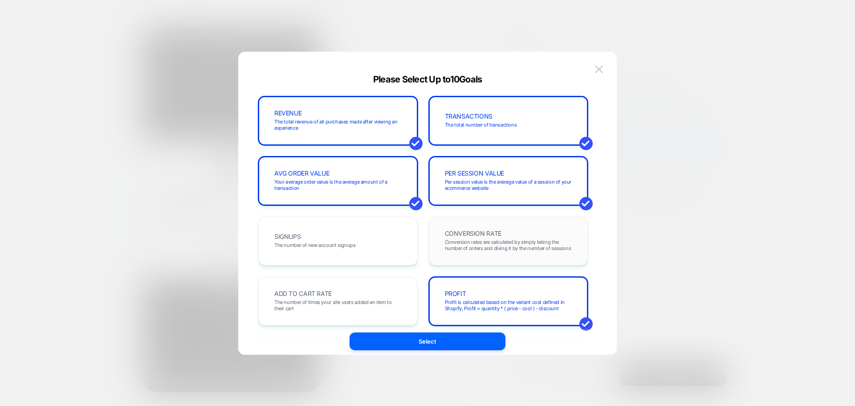
click at [477, 238] on div "CONVERSION RATE Conversion rates are calculated by simply taking the number of …" at bounding box center [508, 241] width 141 height 30
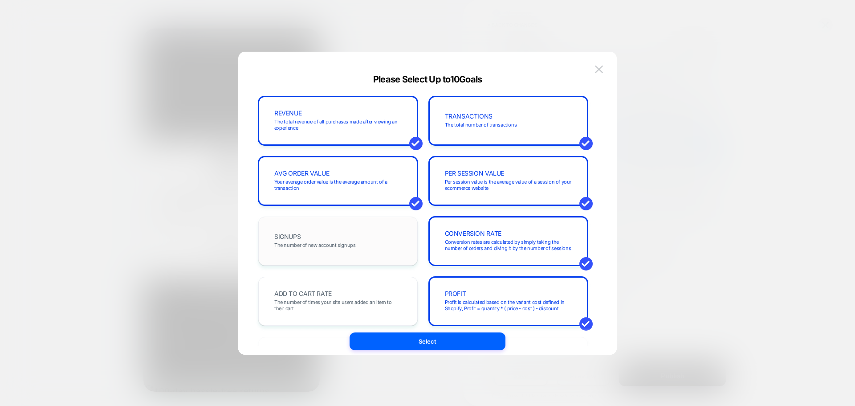
drag, startPoint x: 327, startPoint y: 301, endPoint x: 371, endPoint y: 251, distance: 65.7
click at [327, 301] on span "The number of times your site users added an item to their cart" at bounding box center [337, 305] width 127 height 12
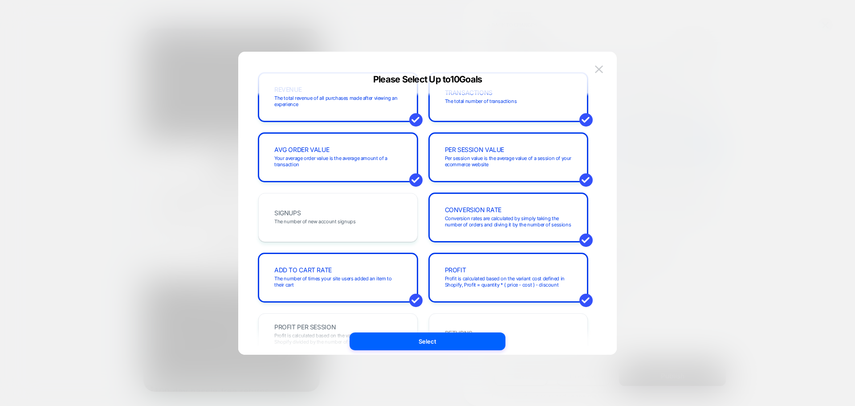
scroll to position [45, 0]
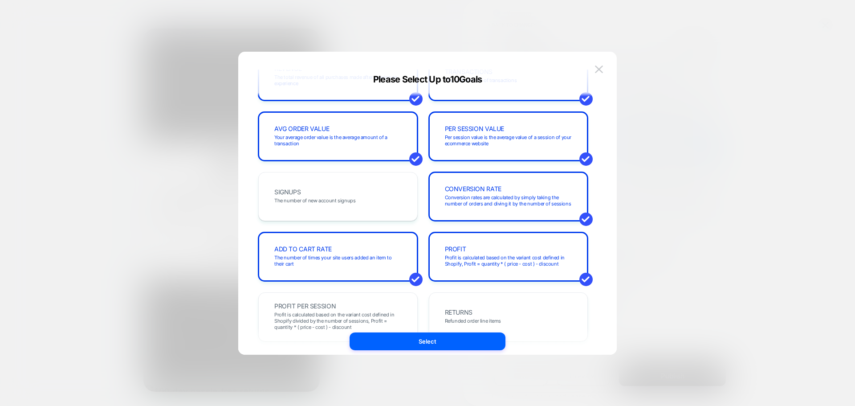
click at [479, 226] on div "REVENUE The total revenue of all purchases made after viewing an experience TRA…" at bounding box center [423, 407] width 330 height 711
click at [479, 242] on div "PROFIT Profit is calculated based on the variant cost defined in Shopify, Profi…" at bounding box center [508, 256] width 141 height 30
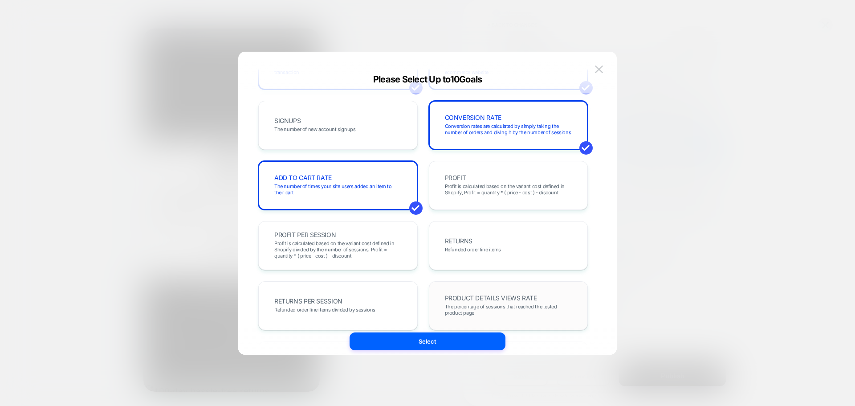
scroll to position [178, 0]
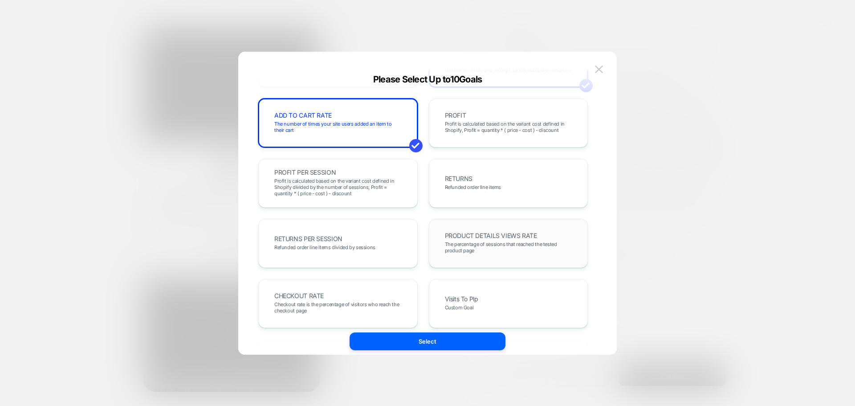
click at [476, 288] on div "Visits To Plp Custom Goal" at bounding box center [508, 303] width 141 height 30
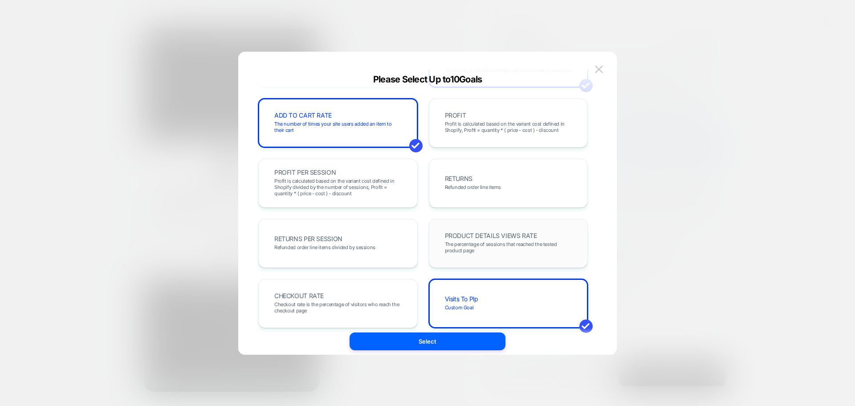
click at [502, 237] on span "PRODUCT DETAILS VIEWS RATE" at bounding box center [491, 236] width 92 height 6
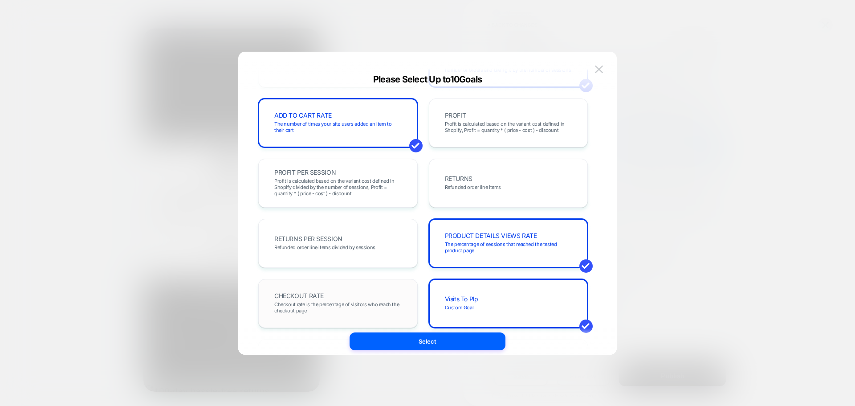
click at [370, 306] on span "Checkout rate is the percentage of visitors who reach the checkout page" at bounding box center [337, 307] width 127 height 12
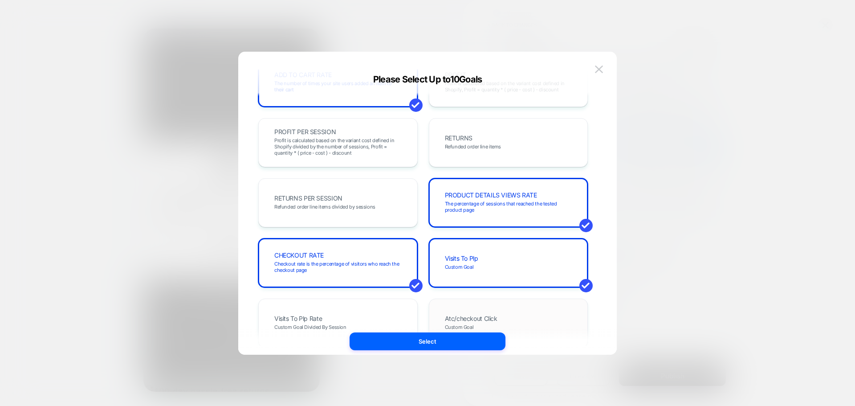
scroll to position [223, 0]
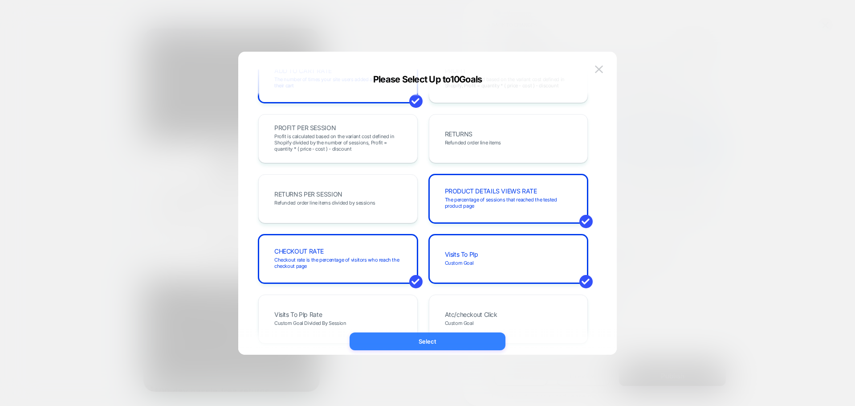
click at [434, 342] on button "Select" at bounding box center [428, 341] width 156 height 18
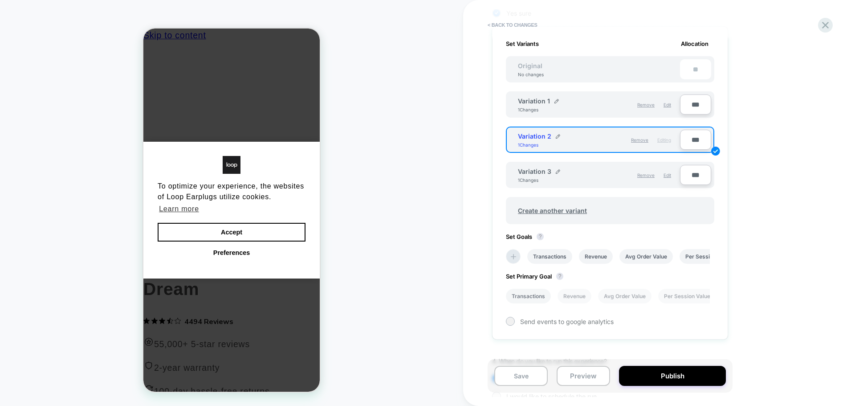
click at [524, 301] on li "Transactions" at bounding box center [528, 296] width 45 height 15
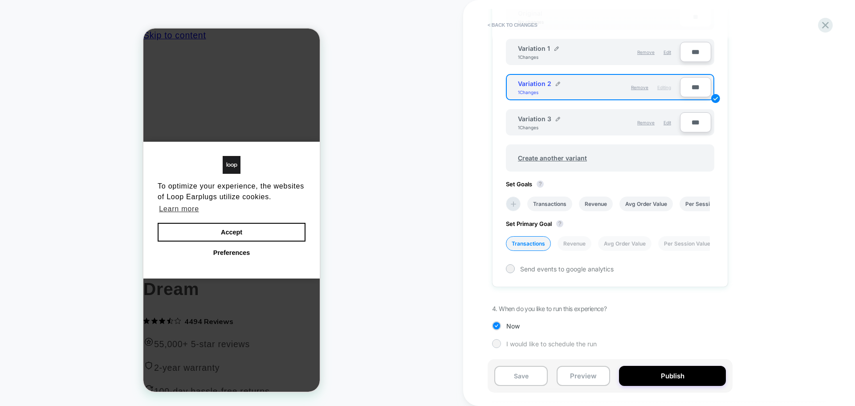
click at [494, 343] on div at bounding box center [496, 343] width 7 height 7
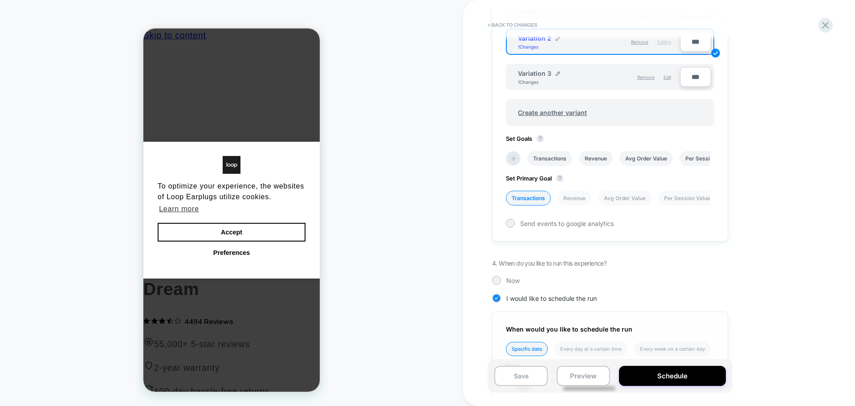
scroll to position [495, 0]
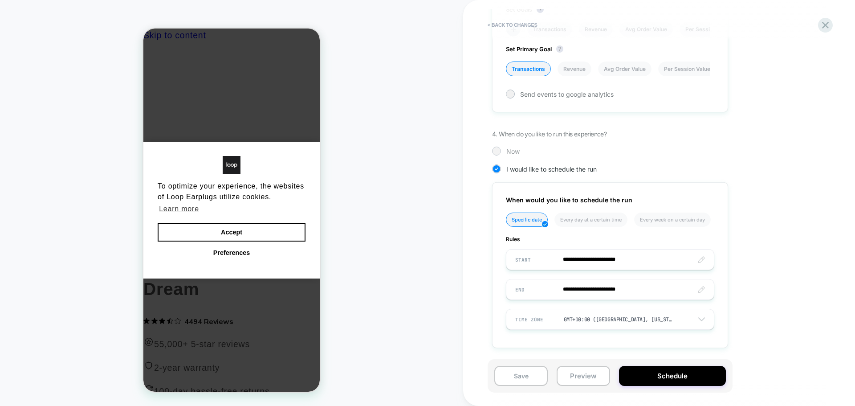
click at [497, 153] on div at bounding box center [496, 150] width 7 height 7
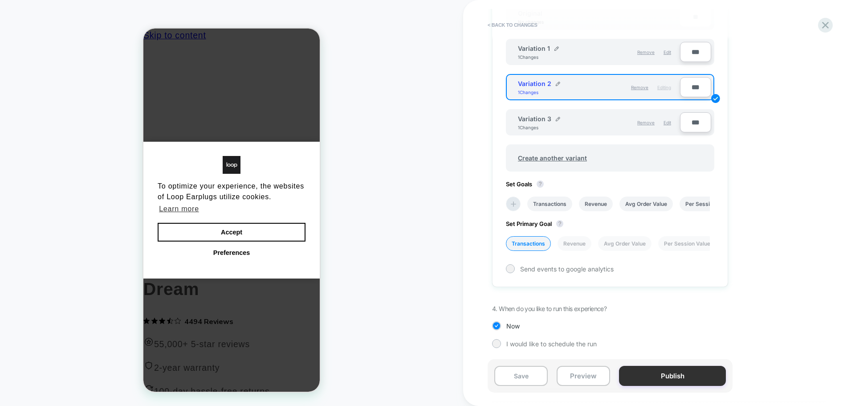
click at [653, 372] on button "Publish" at bounding box center [672, 376] width 107 height 20
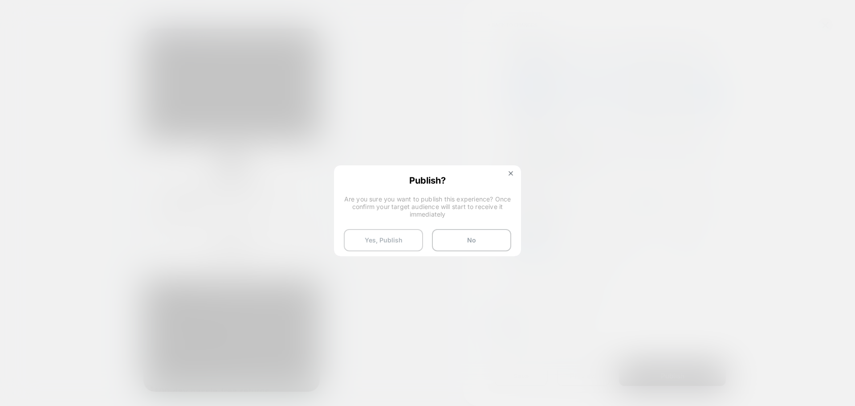
click at [368, 247] on button "Yes, Publish" at bounding box center [383, 240] width 79 height 22
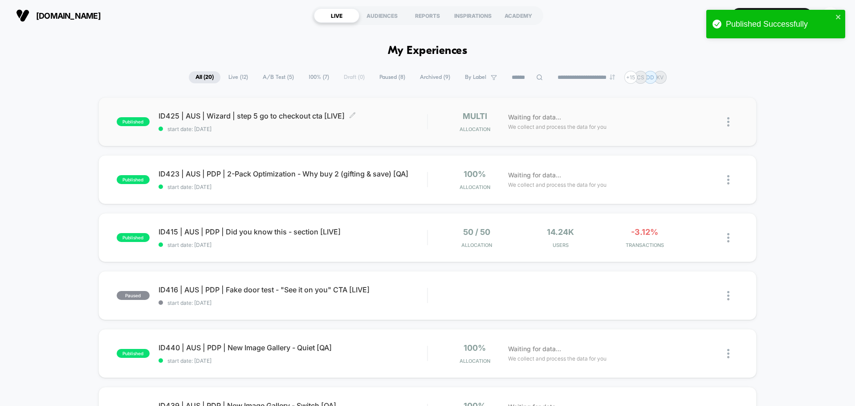
click at [253, 123] on div "ID425 | AUS | Wizard | step 5 go to checkout cta [LIVE] Click to edit experienc…" at bounding box center [293, 121] width 269 height 21
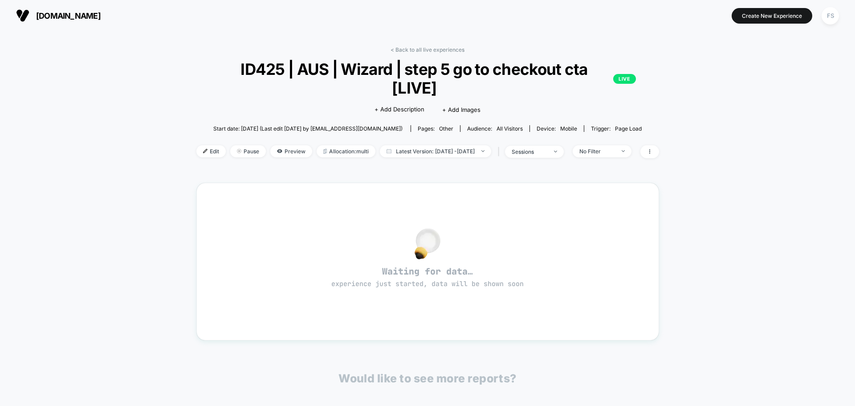
click at [751, 116] on div "< Back to all live experiences ID425 | AUS | Wizard | step 5 go to checkout cta…" at bounding box center [427, 277] width 855 height 493
